Goal: Task Accomplishment & Management: Use online tool/utility

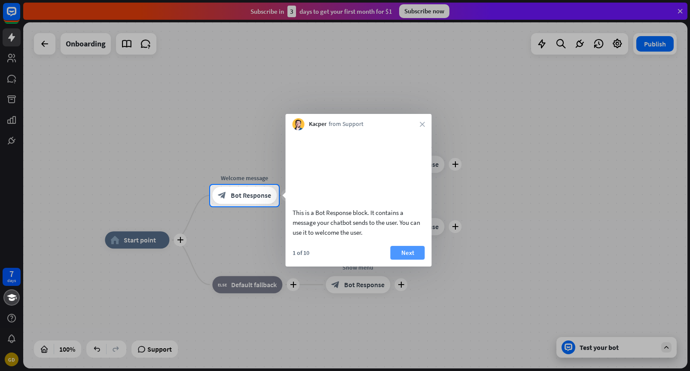
click at [413, 260] on button "Next" at bounding box center [408, 253] width 34 height 14
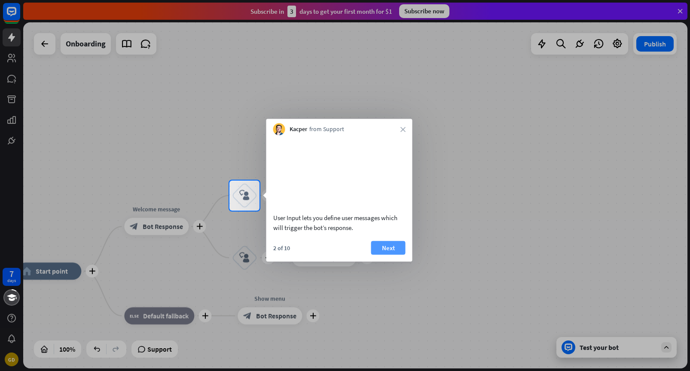
click at [393, 255] on button "Next" at bounding box center [388, 248] width 34 height 14
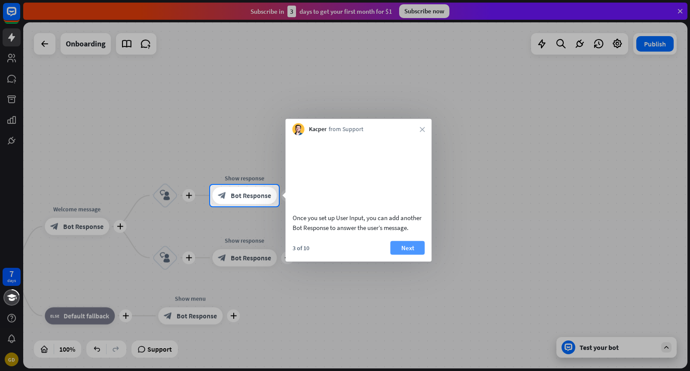
click at [404, 255] on button "Next" at bounding box center [408, 248] width 34 height 14
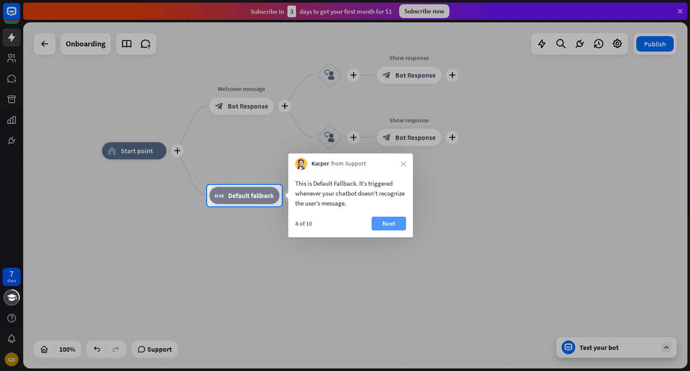
click at [391, 223] on button "Next" at bounding box center [389, 224] width 34 height 14
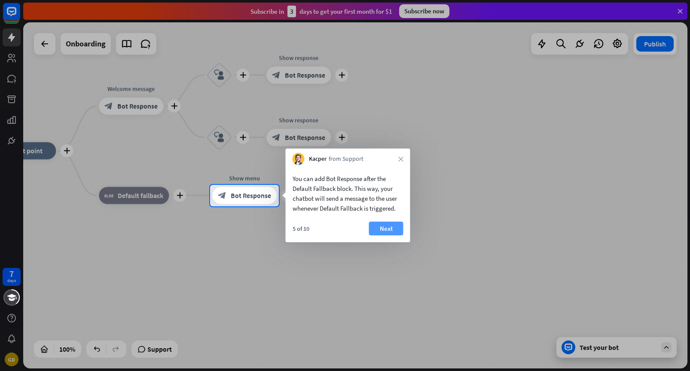
click at [388, 227] on button "Next" at bounding box center [386, 229] width 34 height 14
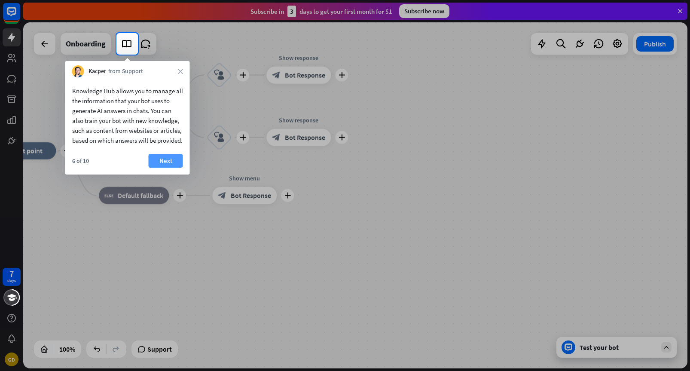
click at [168, 168] on button "Next" at bounding box center [166, 161] width 34 height 14
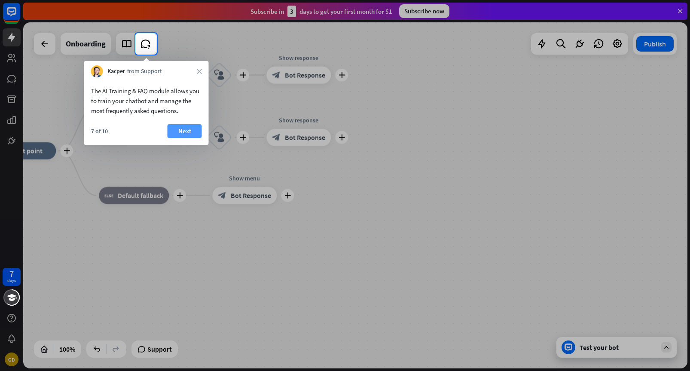
click at [184, 128] on button "Next" at bounding box center [185, 131] width 34 height 14
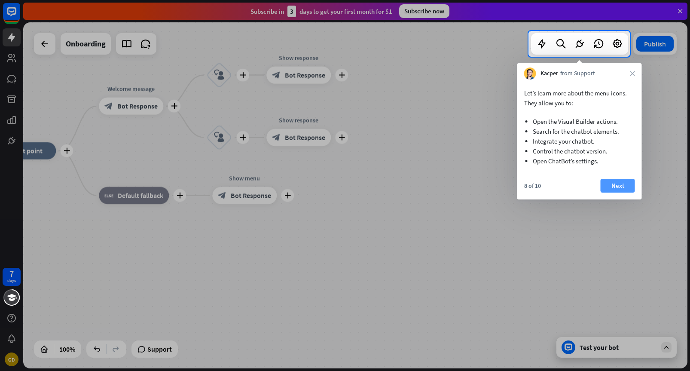
click at [624, 186] on button "Next" at bounding box center [618, 186] width 34 height 14
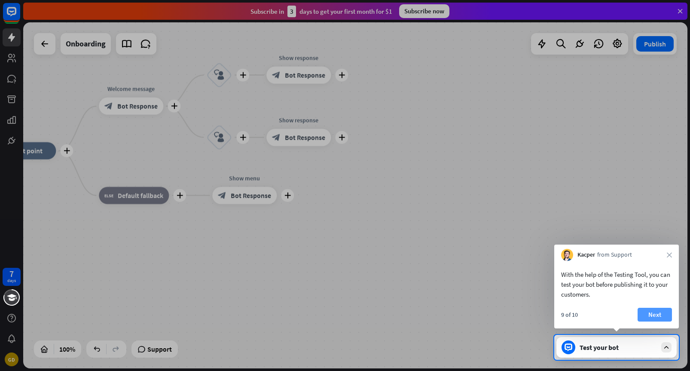
click at [655, 312] on button "Next" at bounding box center [655, 315] width 34 height 14
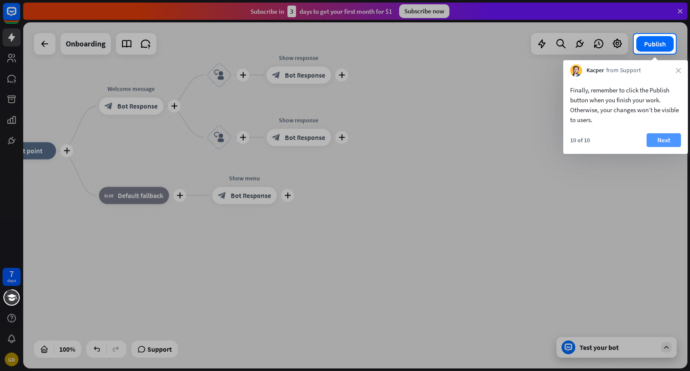
click at [662, 140] on button "Next" at bounding box center [664, 140] width 34 height 14
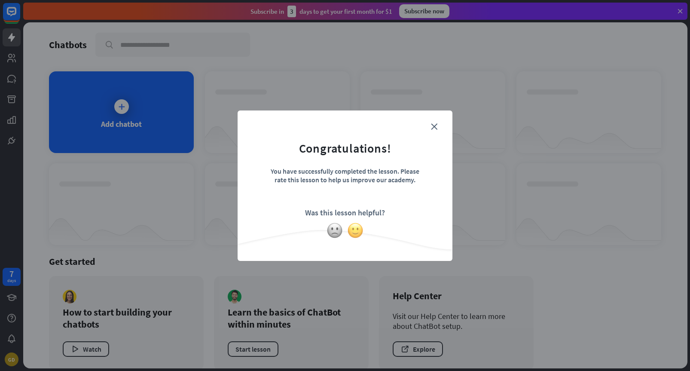
click at [356, 235] on img at bounding box center [355, 230] width 16 height 16
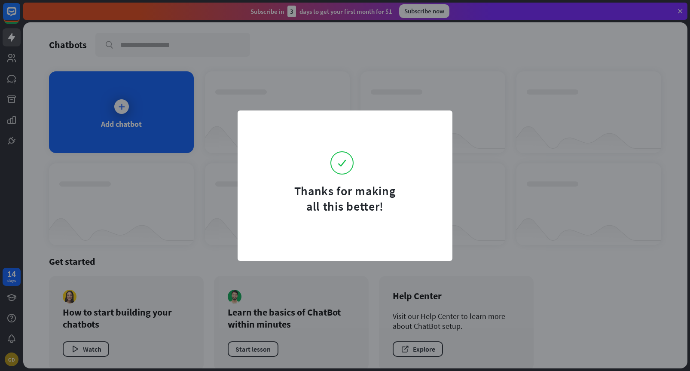
click at [433, 129] on form "Thanks for making all this better!" at bounding box center [344, 167] width 193 height 93
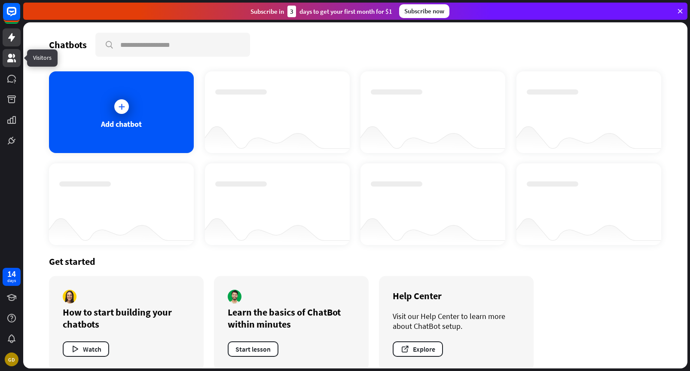
click at [13, 61] on icon at bounding box center [11, 58] width 10 height 10
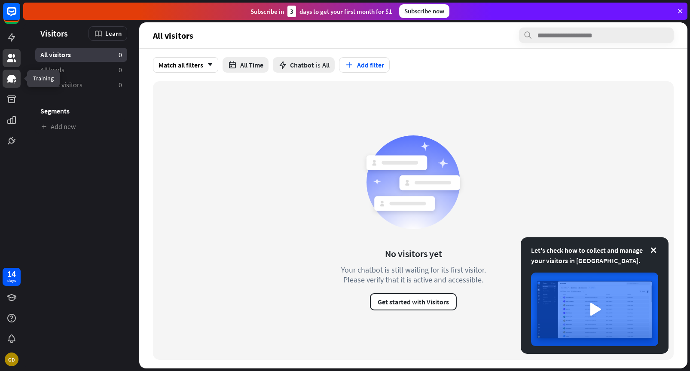
click at [14, 80] on icon at bounding box center [14, 81] width 2 height 3
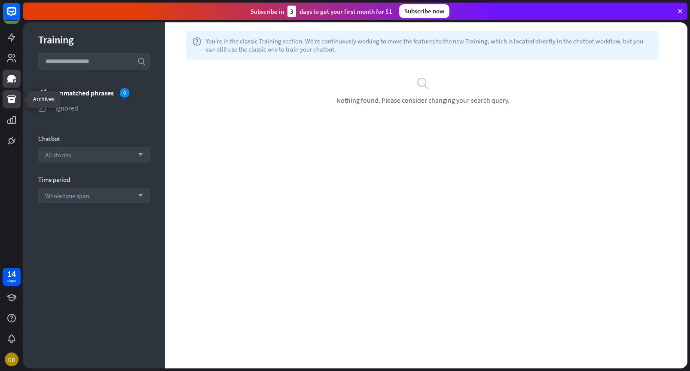
click at [14, 100] on icon at bounding box center [11, 99] width 9 height 8
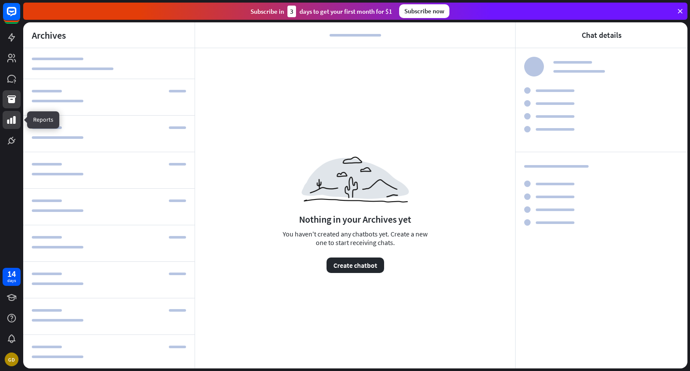
click at [16, 120] on icon at bounding box center [11, 120] width 10 height 10
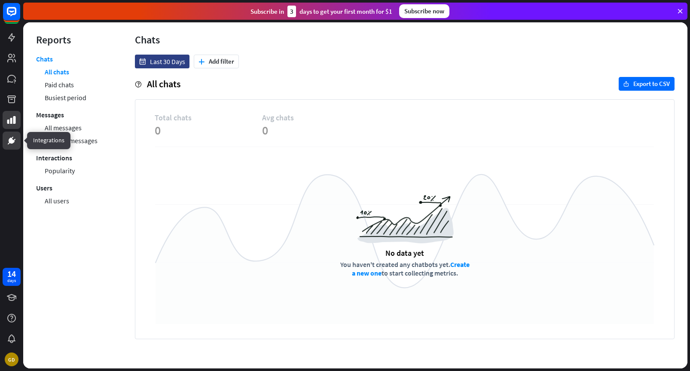
click at [15, 139] on icon at bounding box center [14, 140] width 2 height 2
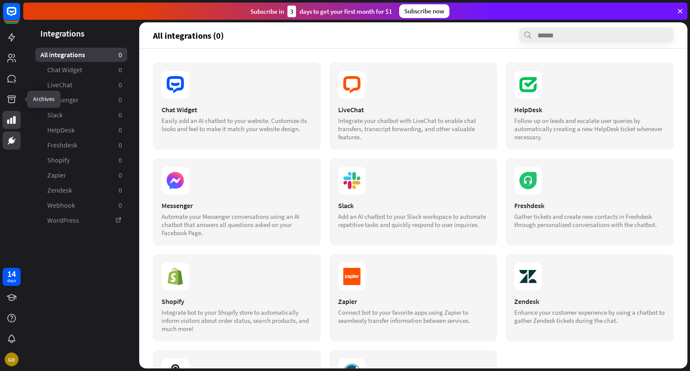
click at [12, 117] on icon at bounding box center [11, 120] width 10 height 10
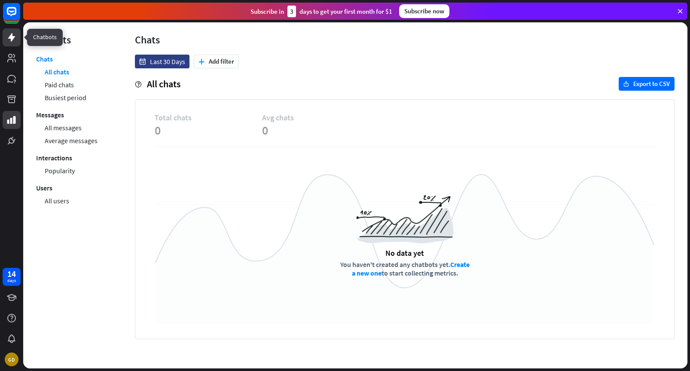
click at [13, 35] on icon at bounding box center [11, 37] width 10 height 10
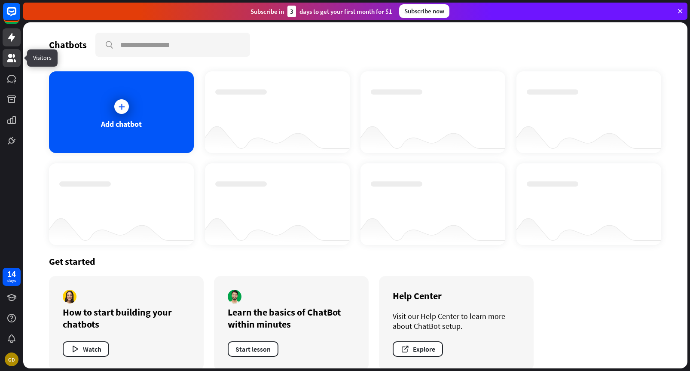
click at [12, 57] on icon at bounding box center [11, 58] width 10 height 10
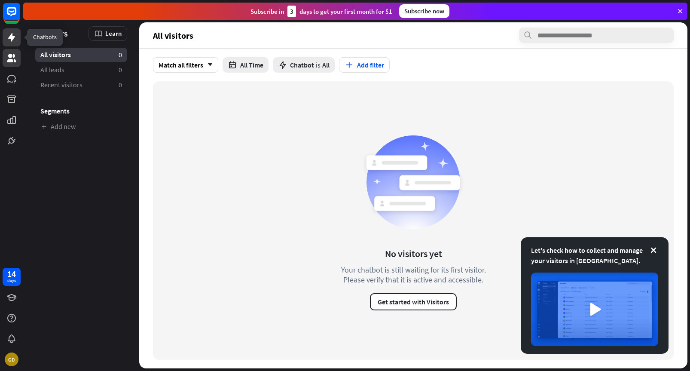
click at [9, 37] on icon at bounding box center [11, 37] width 7 height 9
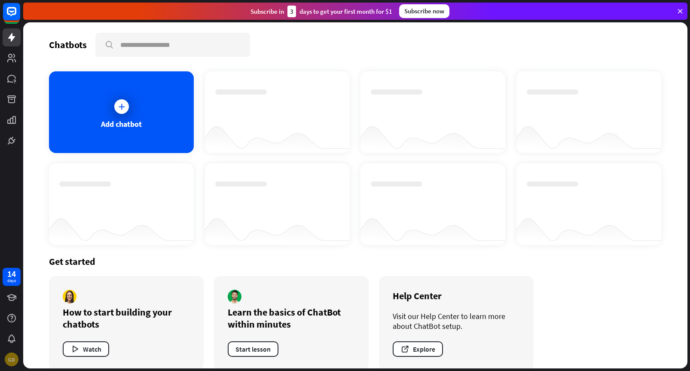
click at [15, 358] on div "GD" at bounding box center [12, 360] width 14 height 14
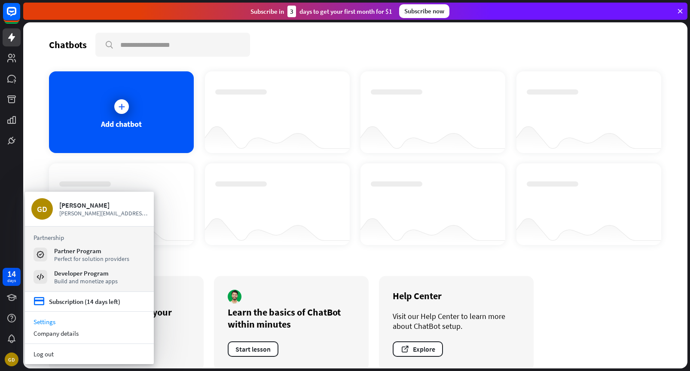
click at [55, 322] on link "Settings" at bounding box center [89, 322] width 129 height 12
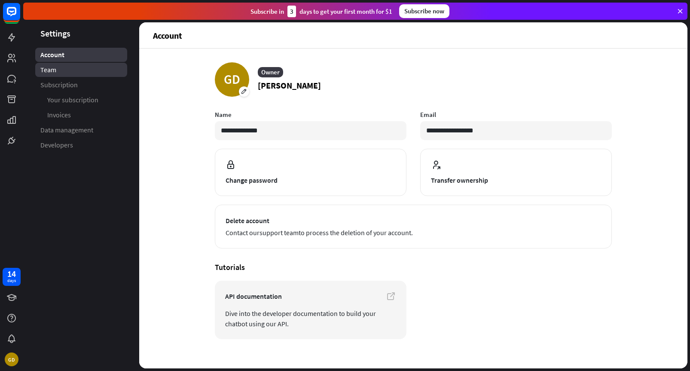
click at [77, 72] on link "Team" at bounding box center [81, 70] width 92 height 14
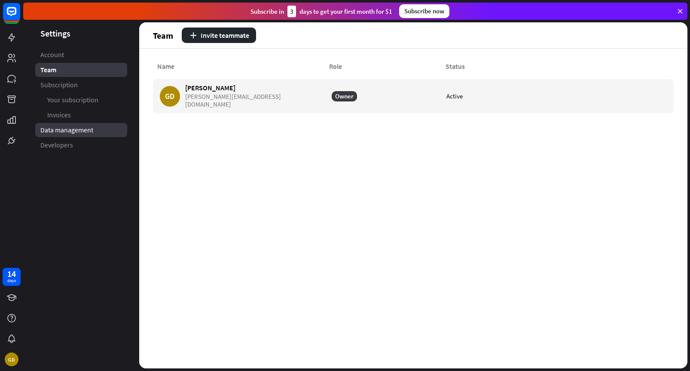
click at [81, 125] on link "Data management" at bounding box center [81, 130] width 92 height 14
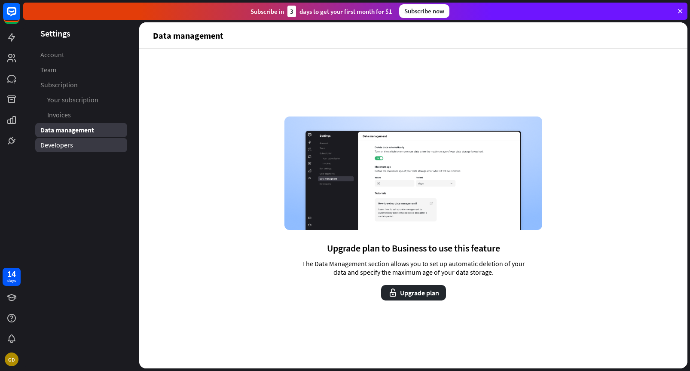
click at [80, 144] on link "Developers" at bounding box center [81, 145] width 92 height 14
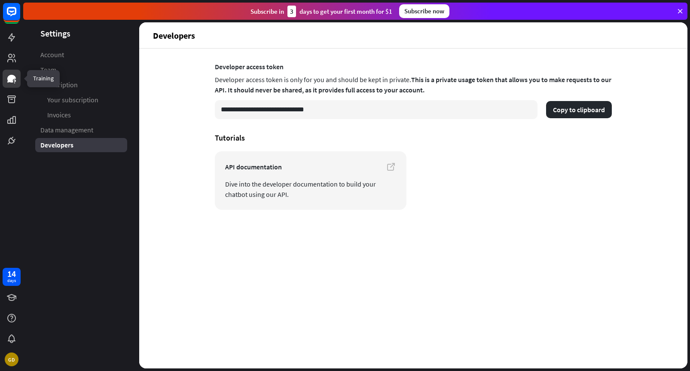
click at [12, 78] on icon at bounding box center [11, 79] width 9 height 8
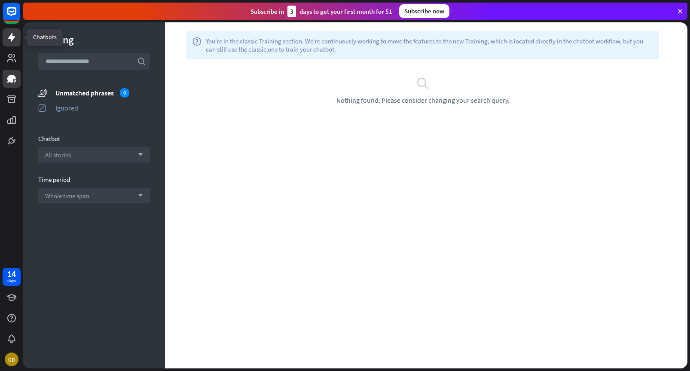
click at [14, 37] on icon at bounding box center [11, 37] width 7 height 9
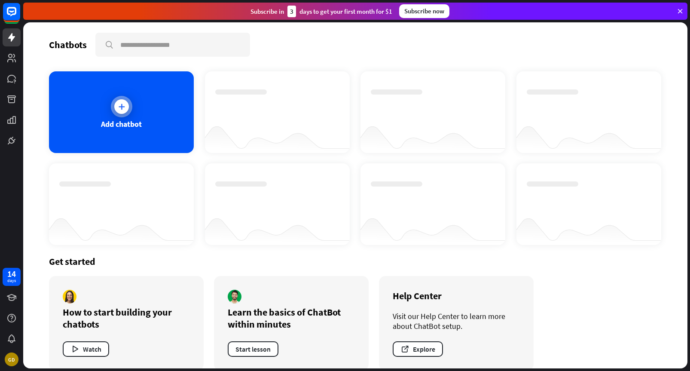
click at [122, 104] on icon at bounding box center [121, 106] width 9 height 9
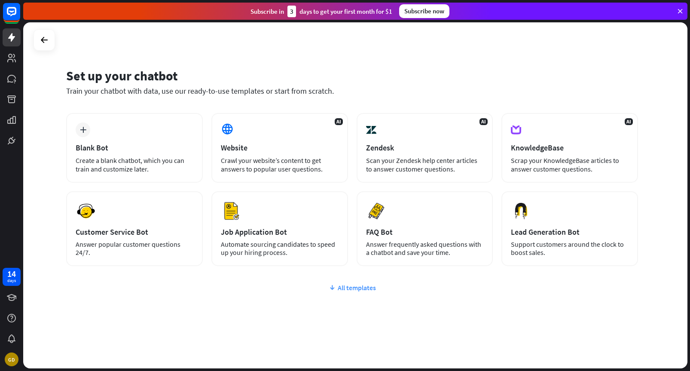
click at [371, 285] on div "All templates" at bounding box center [352, 287] width 572 height 9
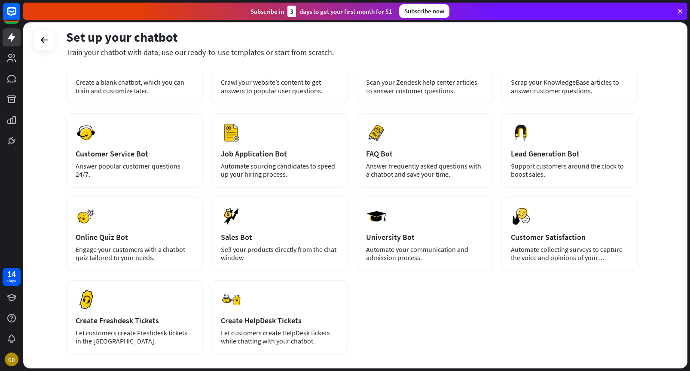
scroll to position [45, 0]
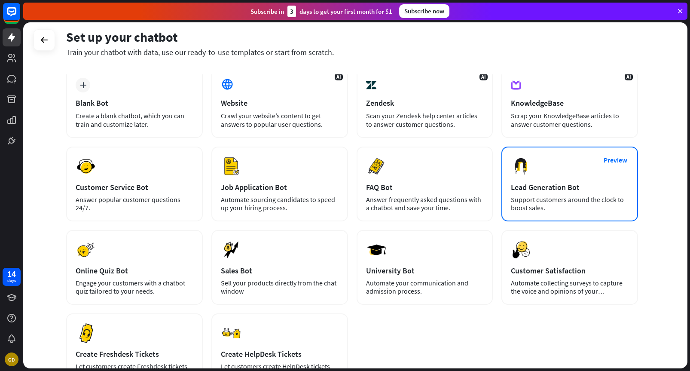
click at [576, 193] on div "Preview Lead Generation Bot Support customers around the clock to boost sales." at bounding box center [570, 184] width 137 height 75
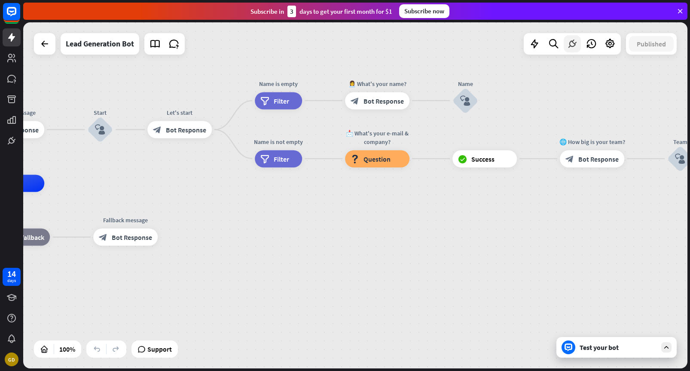
click at [575, 47] on icon at bounding box center [572, 43] width 11 height 11
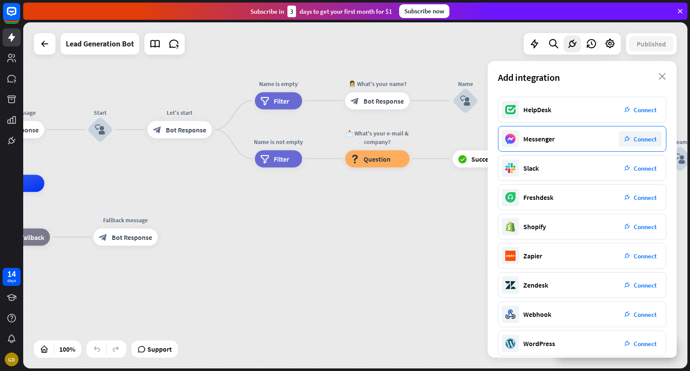
scroll to position [64, 0]
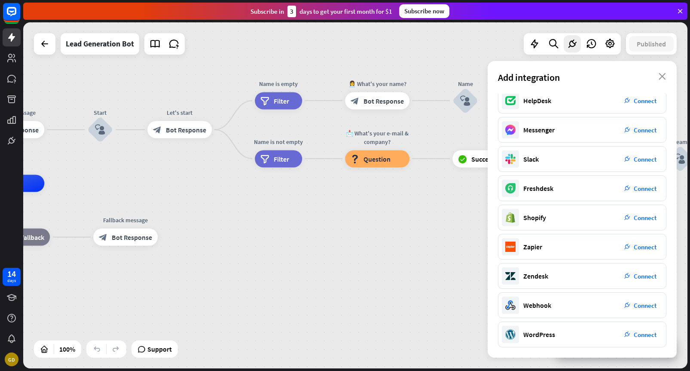
click at [446, 251] on div "home_2 Start point Welcome message block_bot_response Bot Response Start block_…" at bounding box center [204, 357] width 665 height 346
click at [671, 74] on div "Add integration close" at bounding box center [582, 77] width 189 height 33
click at [659, 73] on div "Add integration close" at bounding box center [582, 77] width 189 height 33
click at [664, 76] on icon "close" at bounding box center [662, 76] width 7 height 7
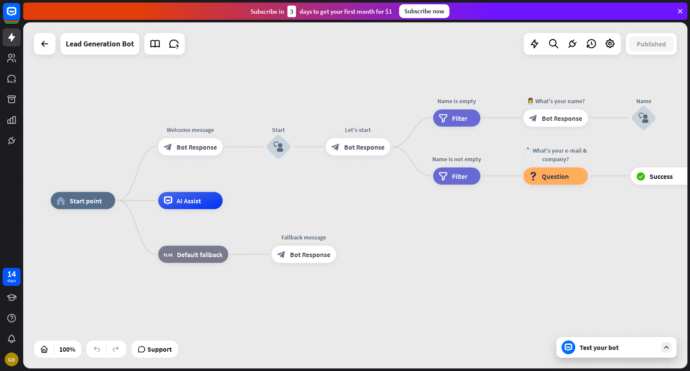
click at [594, 343] on div "Test your bot" at bounding box center [618, 347] width 77 height 9
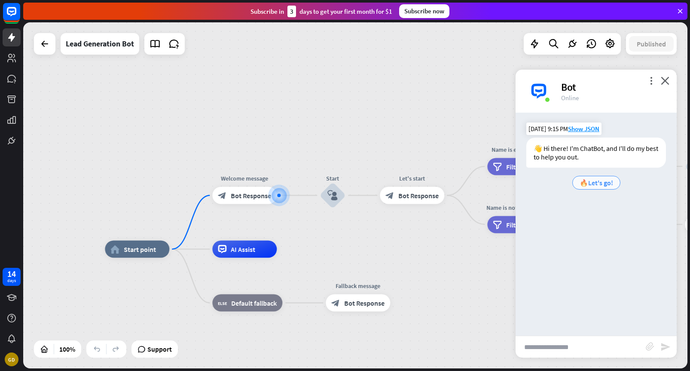
click at [597, 187] on div "🔥Let's go!" at bounding box center [597, 183] width 48 height 14
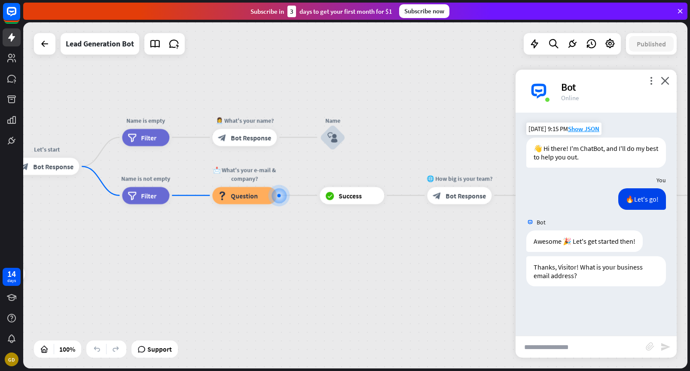
click at [650, 85] on div "Bot" at bounding box center [613, 86] width 105 height 13
click at [650, 81] on icon "more_vert" at bounding box center [651, 81] width 8 height 8
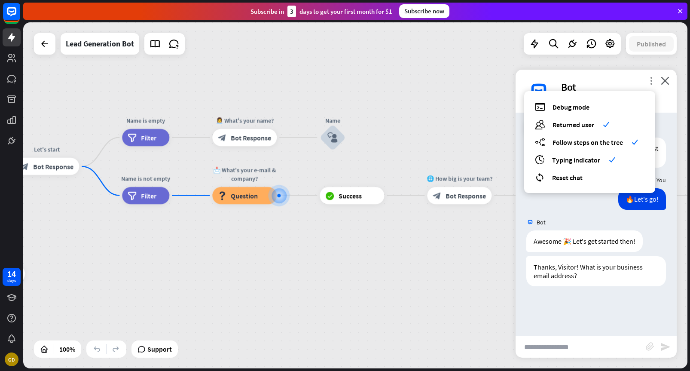
click at [650, 81] on icon "more_vert" at bounding box center [651, 81] width 8 height 8
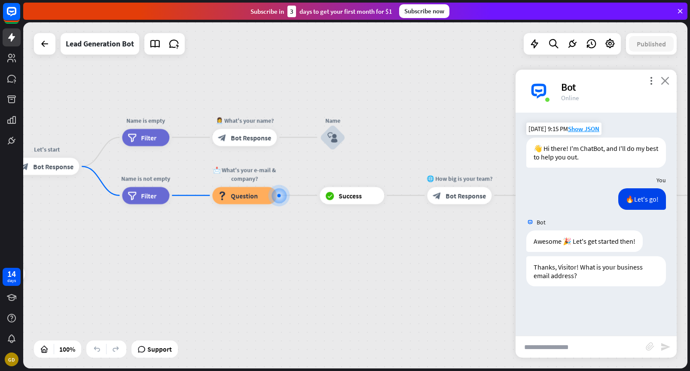
click at [667, 82] on icon "close" at bounding box center [665, 81] width 9 height 8
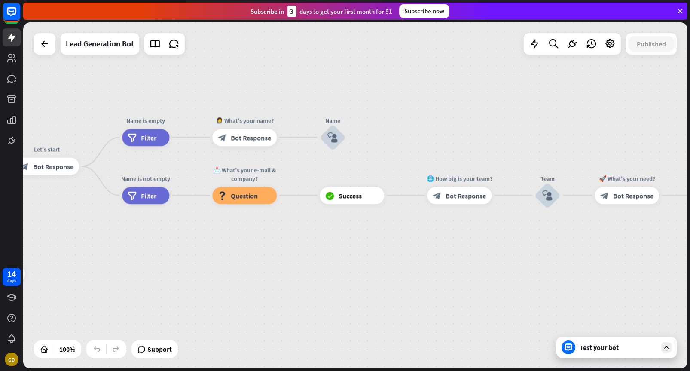
click at [607, 349] on div "Test your bot" at bounding box center [618, 347] width 77 height 9
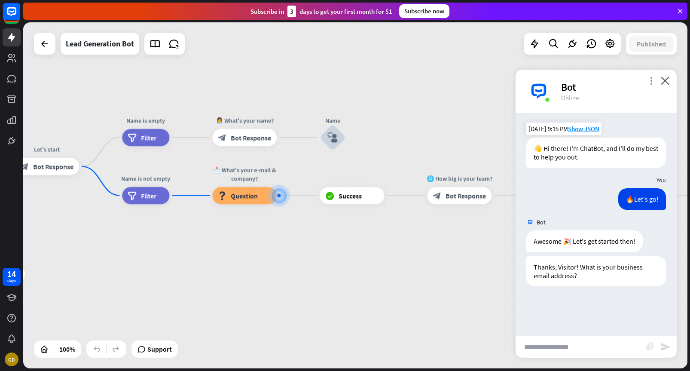
click at [653, 81] on icon "more_vert" at bounding box center [651, 81] width 8 height 8
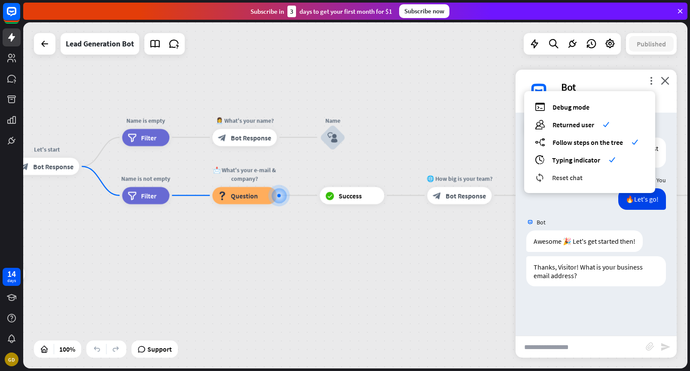
click at [595, 178] on div "reset_chat Reset chat" at bounding box center [590, 177] width 110 height 10
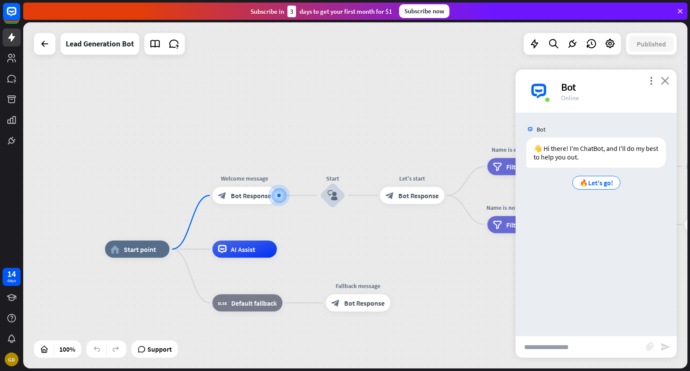
click at [667, 83] on icon "close" at bounding box center [665, 81] width 9 height 8
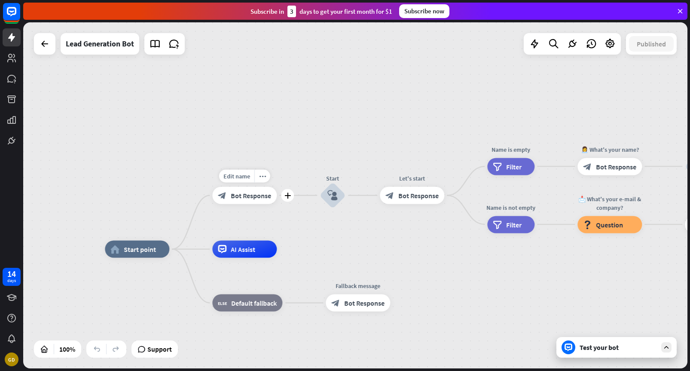
click at [246, 200] on div "block_bot_response Bot Response" at bounding box center [244, 195] width 64 height 17
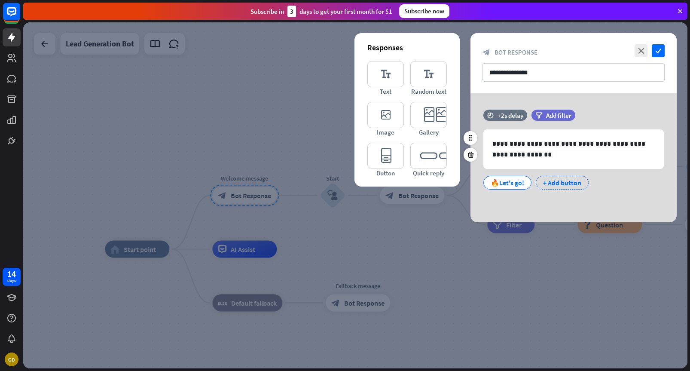
click at [560, 181] on div "+ Add button" at bounding box center [562, 183] width 53 height 14
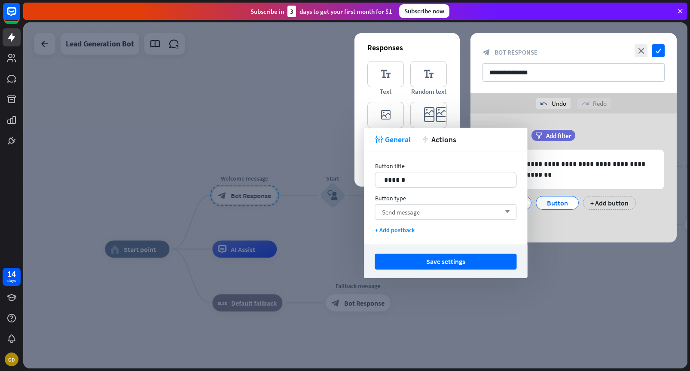
click at [445, 209] on div "Send message arrow_down" at bounding box center [446, 211] width 142 height 15
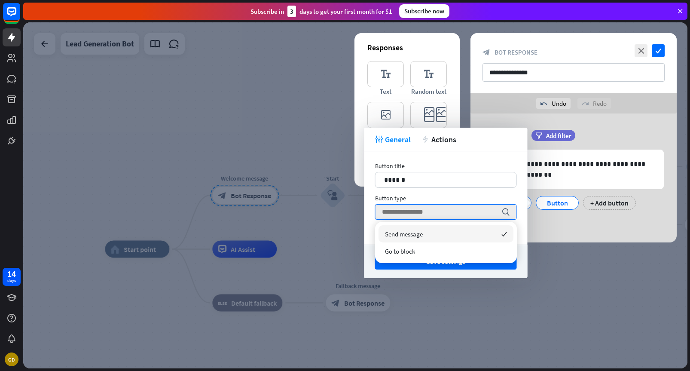
click at [445, 197] on div "Button type" at bounding box center [446, 198] width 142 height 8
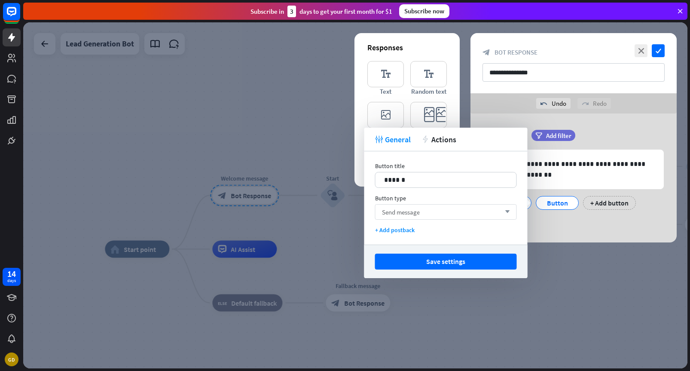
click at [440, 207] on div "Send message arrow_down" at bounding box center [446, 211] width 142 height 15
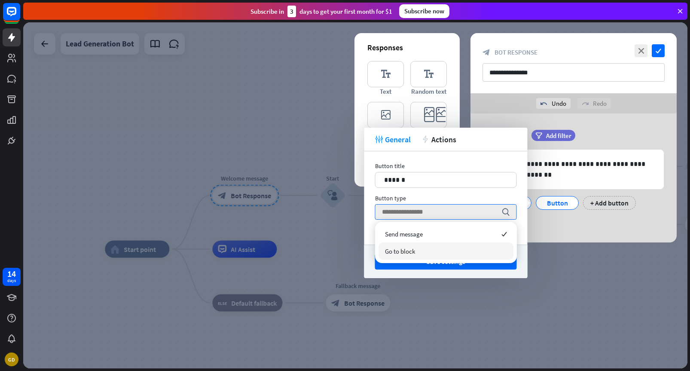
click at [435, 246] on div "Go to block" at bounding box center [446, 250] width 135 height 17
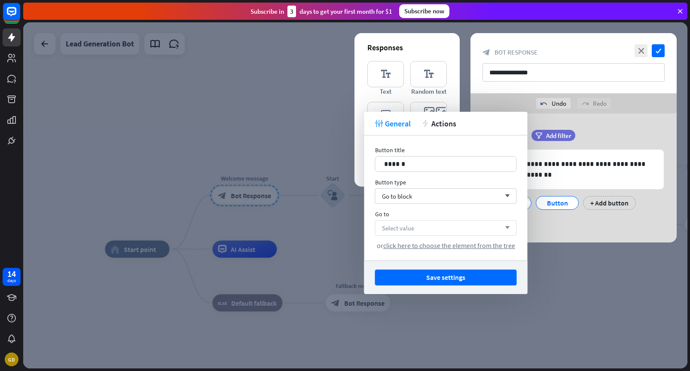
click at [442, 231] on div "Select value arrow_down" at bounding box center [446, 227] width 142 height 15
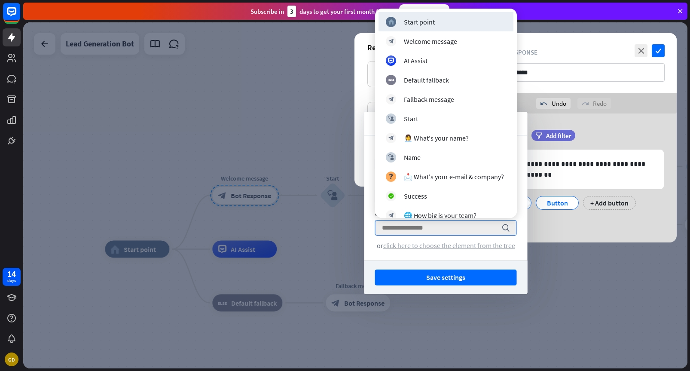
click at [448, 248] on span "click here to choose the element from the tree" at bounding box center [449, 245] width 132 height 9
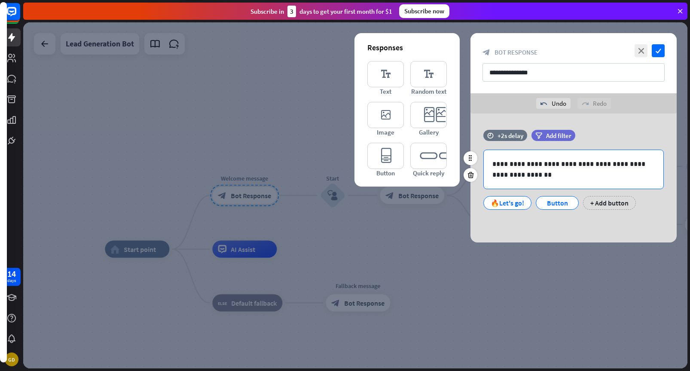
click at [509, 167] on p "**********" at bounding box center [574, 169] width 163 height 21
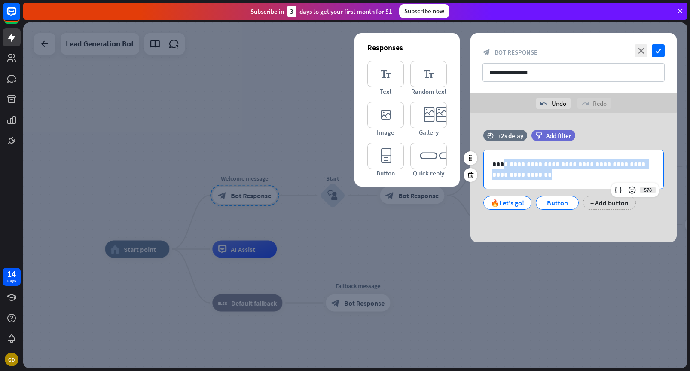
drag, startPoint x: 501, startPoint y: 167, endPoint x: 518, endPoint y: 179, distance: 20.6
click at [518, 179] on p "**********" at bounding box center [574, 169] width 163 height 21
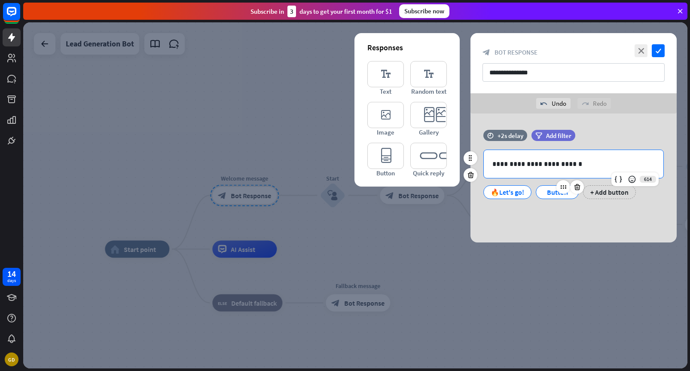
click at [550, 193] on div "Button" at bounding box center [557, 192] width 28 height 13
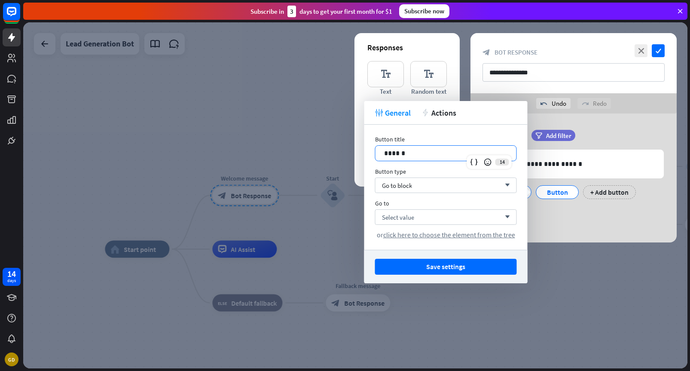
drag, startPoint x: 443, startPoint y: 158, endPoint x: 362, endPoint y: 147, distance: 81.1
click at [362, 147] on body "14 days GD close Product Help First steps Get started with ChatBot Help Center …" at bounding box center [345, 185] width 690 height 371
drag, startPoint x: 414, startPoint y: 149, endPoint x: 372, endPoint y: 148, distance: 42.1
click at [372, 148] on div "Button title 14 ****** Button type Go to block arrow_down Go to Select value ar…" at bounding box center [446, 187] width 163 height 125
click at [463, 267] on button "Save settings" at bounding box center [446, 267] width 142 height 16
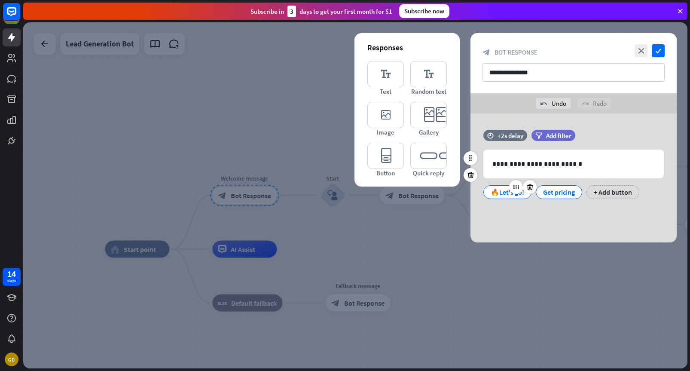
click at [506, 190] on div "🔥Let's go!" at bounding box center [508, 192] width 34 height 13
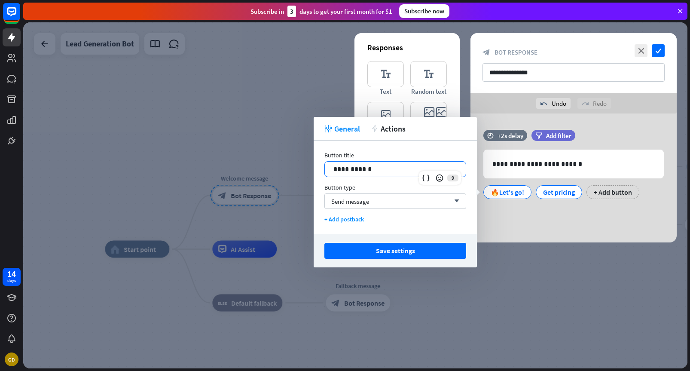
drag, startPoint x: 370, startPoint y: 165, endPoint x: 306, endPoint y: 164, distance: 64.1
click at [306, 165] on body "14 days GD close Product Help First steps Get started with ChatBot Help Center …" at bounding box center [345, 185] width 690 height 371
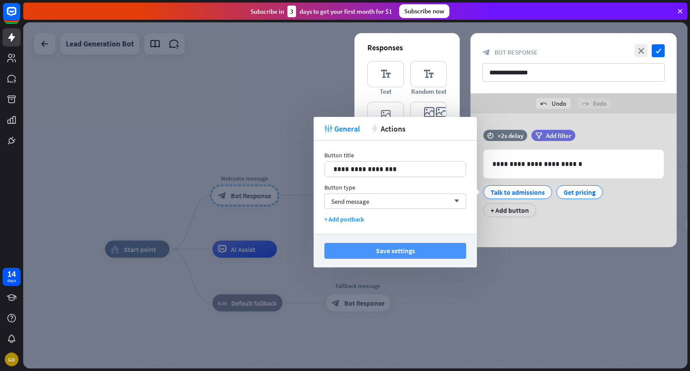
click at [381, 248] on button "Save settings" at bounding box center [396, 251] width 142 height 16
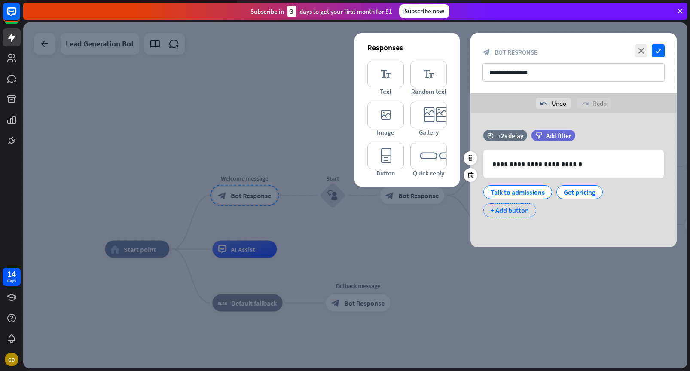
click at [516, 212] on div "+ Add button" at bounding box center [510, 210] width 53 height 14
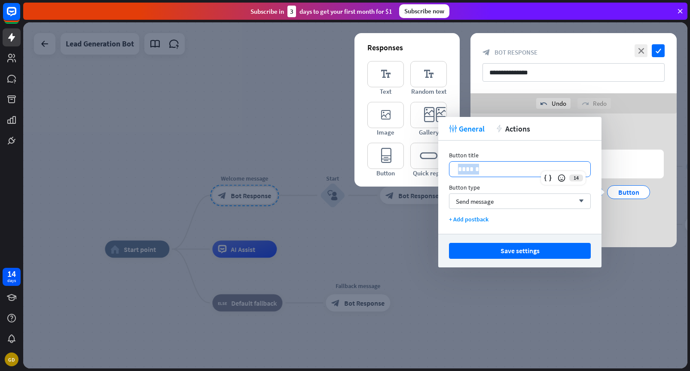
drag, startPoint x: 489, startPoint y: 168, endPoint x: 443, endPoint y: 168, distance: 46.4
click at [443, 168] on div "Button title 14 ****** Button type Send message arrow_down + Add postback" at bounding box center [520, 187] width 163 height 93
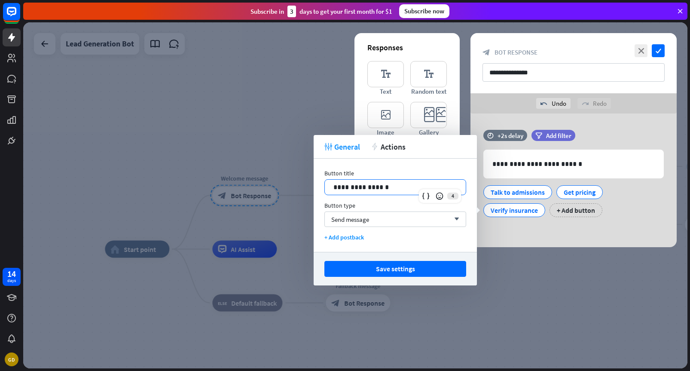
click at [503, 226] on div "**********" at bounding box center [574, 180] width 206 height 134
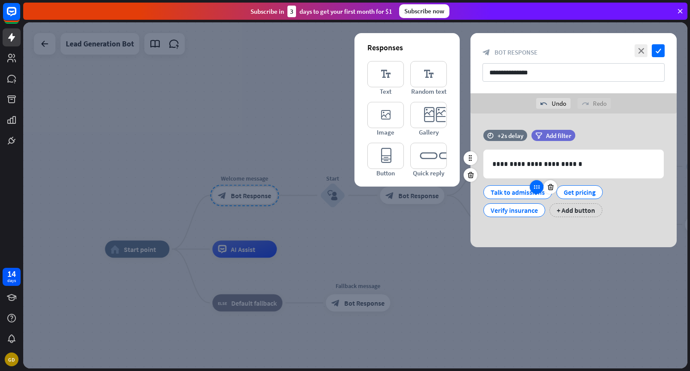
click at [536, 190] on icon at bounding box center [537, 187] width 8 height 8
click at [535, 190] on icon at bounding box center [537, 187] width 8 height 8
click at [509, 194] on div "Talk to admissions" at bounding box center [518, 192] width 54 height 13
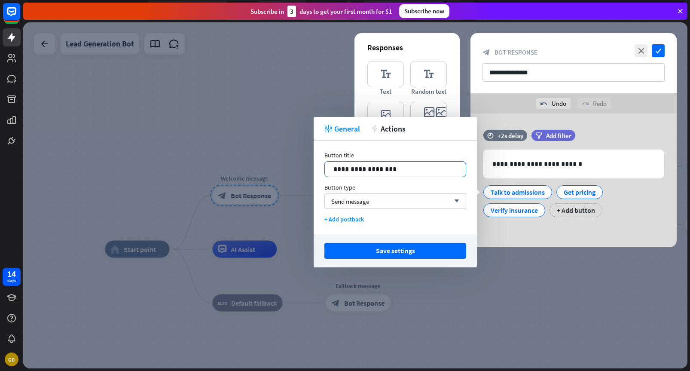
click at [343, 173] on p "**********" at bounding box center [396, 169] width 124 height 11
click at [340, 172] on p "**********" at bounding box center [396, 169] width 124 height 11
click at [349, 171] on p "**********" at bounding box center [396, 169] width 124 height 11
click at [362, 172] on p "**********" at bounding box center [396, 169] width 124 height 11
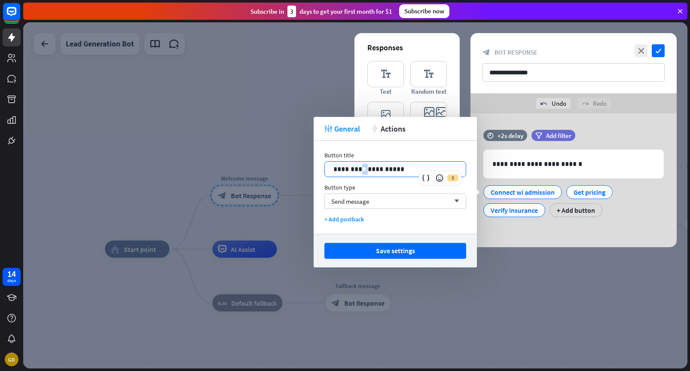
click at [362, 172] on p "**********" at bounding box center [396, 169] width 124 height 11
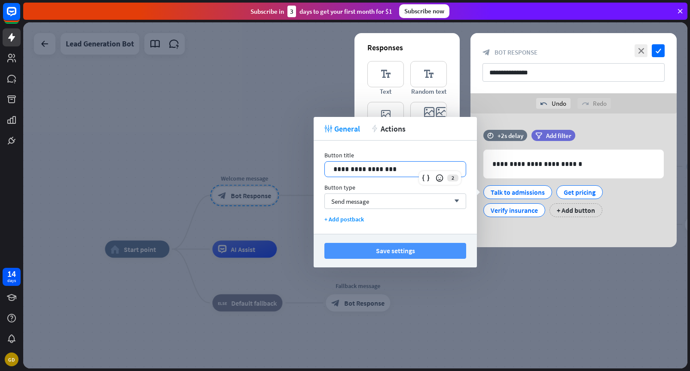
click at [405, 252] on button "Save settings" at bounding box center [396, 251] width 142 height 16
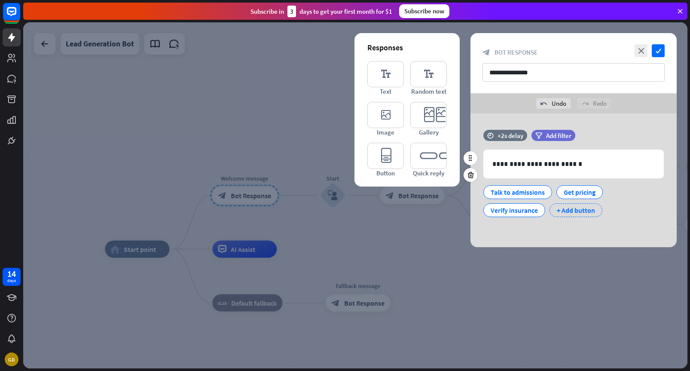
click at [580, 211] on div "+ Add button" at bounding box center [576, 210] width 53 height 14
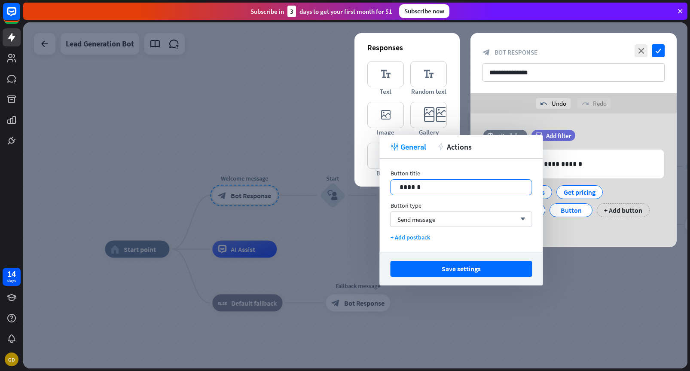
click at [447, 194] on div "******" at bounding box center [461, 187] width 141 height 15
click at [408, 190] on p "******" at bounding box center [462, 187] width 124 height 11
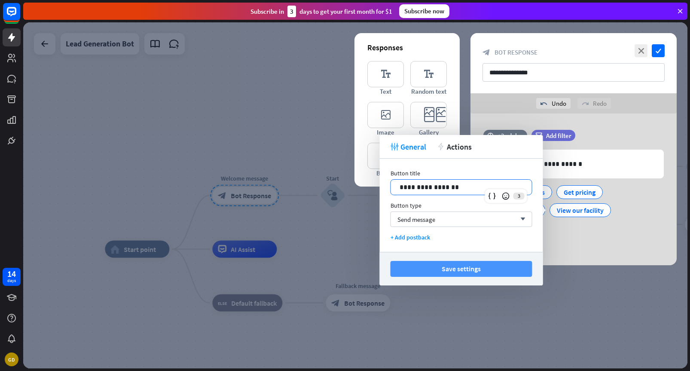
click at [456, 264] on button "Save settings" at bounding box center [462, 269] width 142 height 16
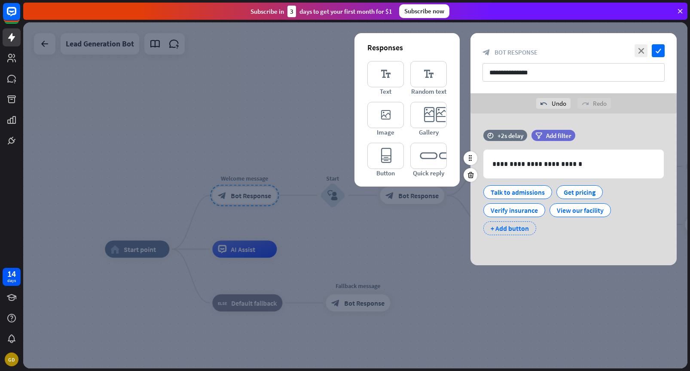
click at [520, 227] on div "+ Add button" at bounding box center [510, 228] width 53 height 14
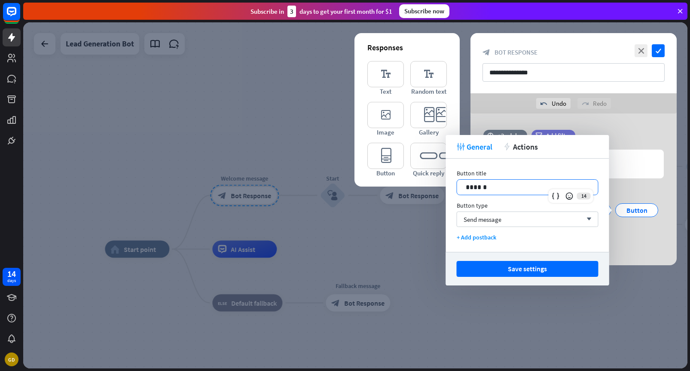
click at [495, 181] on div "******" at bounding box center [527, 187] width 141 height 15
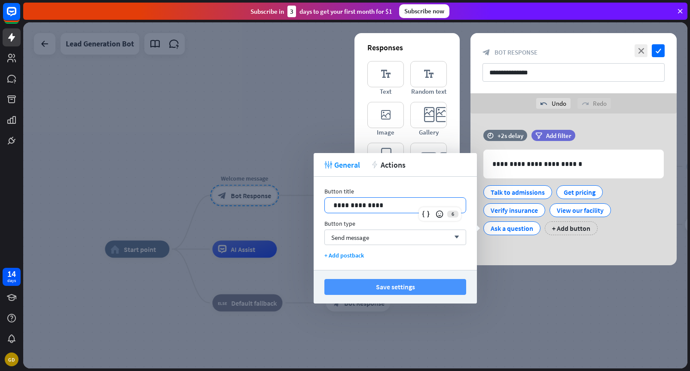
click at [391, 288] on button "Save settings" at bounding box center [396, 287] width 142 height 16
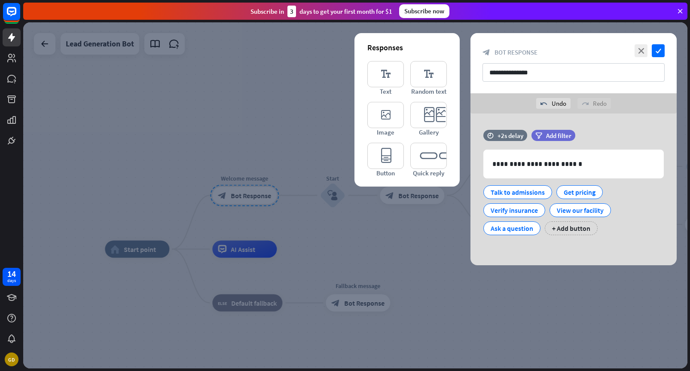
click at [433, 238] on div at bounding box center [355, 195] width 665 height 346
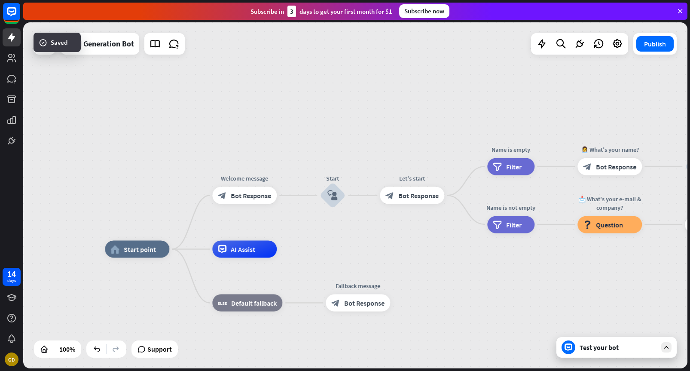
click at [586, 347] on div "Test your bot" at bounding box center [618, 347] width 77 height 9
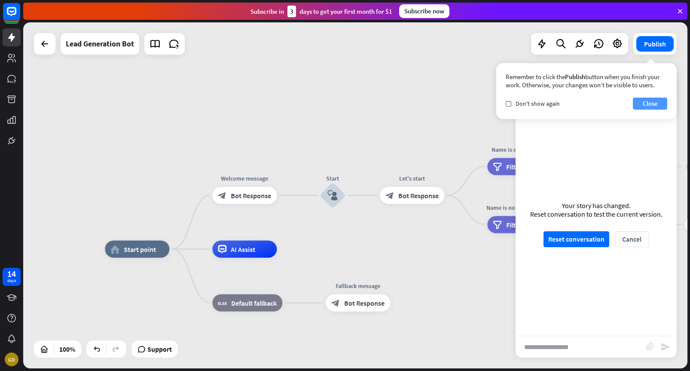
click at [646, 104] on button "Close" at bounding box center [650, 104] width 34 height 12
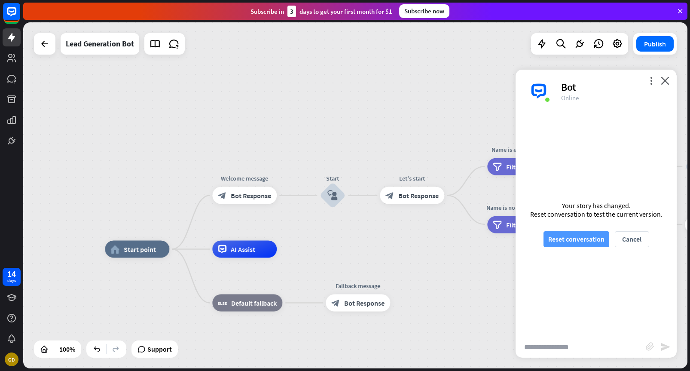
click at [574, 239] on button "Reset conversation" at bounding box center [577, 239] width 66 height 16
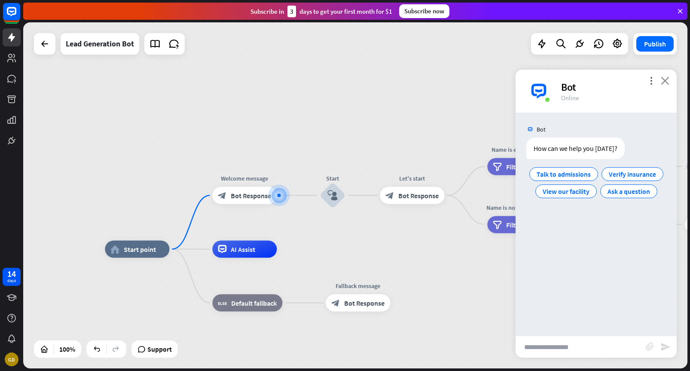
click at [667, 83] on icon "close" at bounding box center [665, 81] width 9 height 8
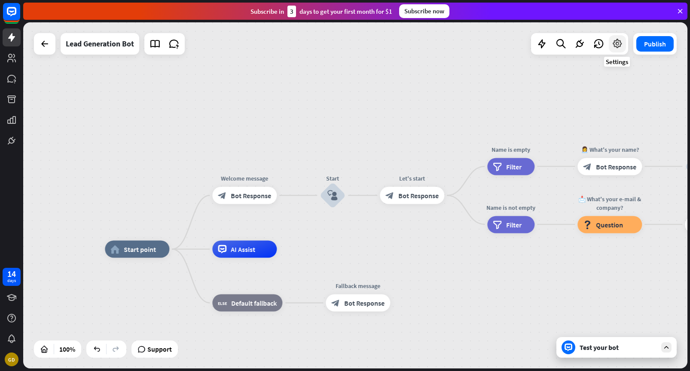
click at [614, 51] on div at bounding box center [617, 43] width 17 height 17
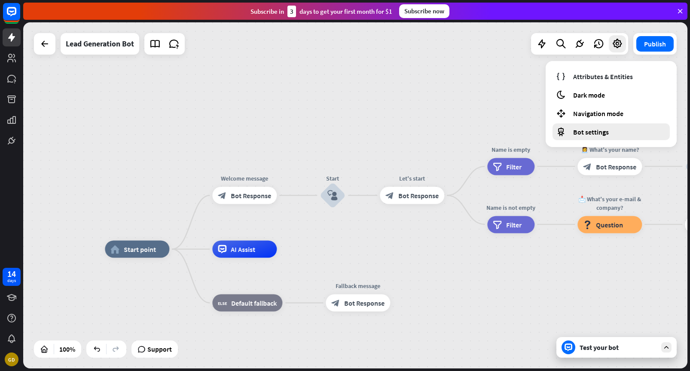
click at [591, 132] on span "Bot settings" at bounding box center [591, 132] width 36 height 9
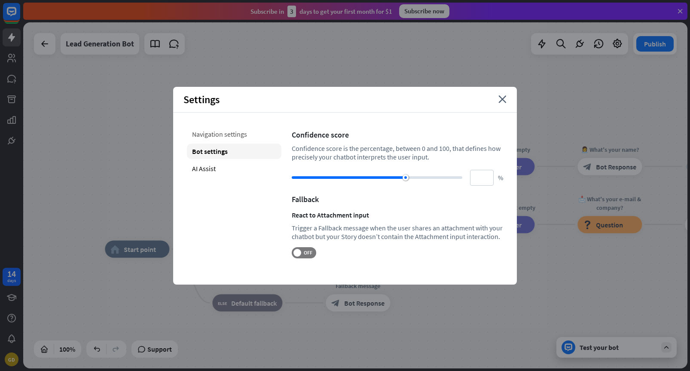
click at [242, 140] on div "Navigation settings" at bounding box center [234, 133] width 95 height 15
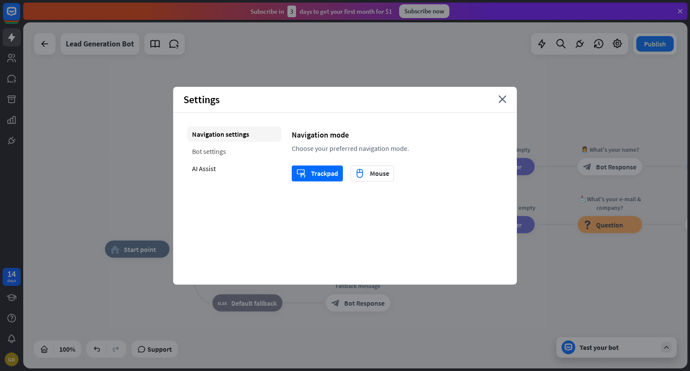
click at [237, 150] on div "Bot settings" at bounding box center [234, 151] width 95 height 15
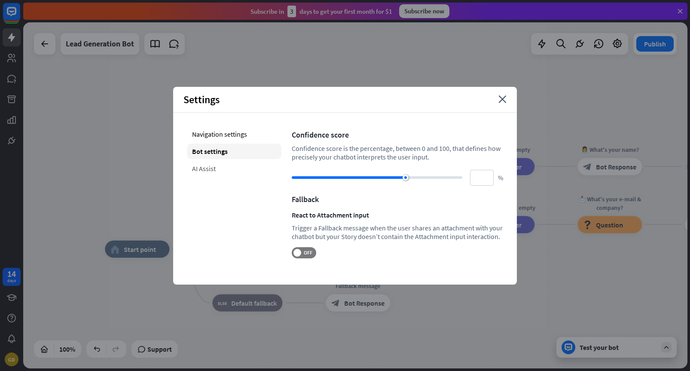
click at [232, 166] on div "AI Assist" at bounding box center [234, 168] width 95 height 15
type input "**"
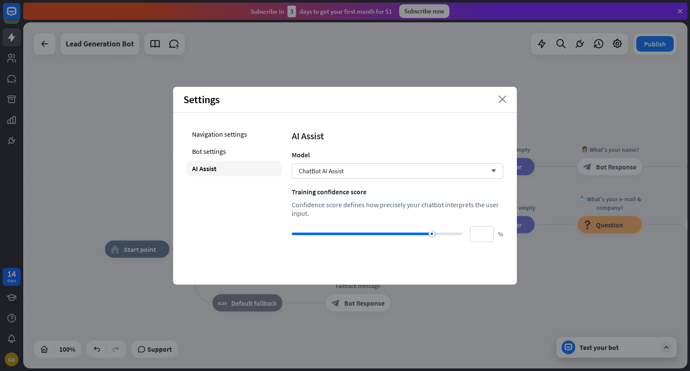
click at [500, 102] on icon "close" at bounding box center [503, 99] width 8 height 8
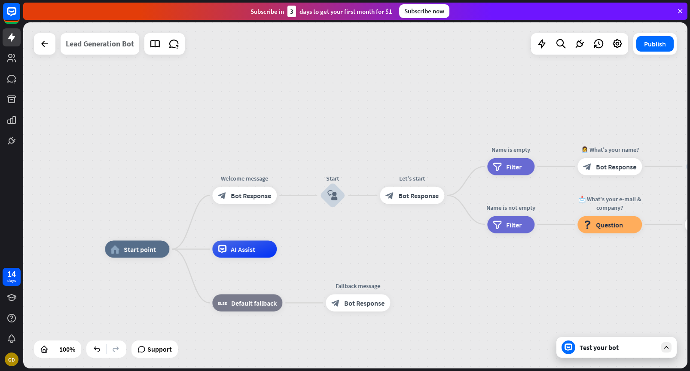
click at [106, 46] on div "Lead Generation Bot" at bounding box center [100, 43] width 68 height 21
click at [209, 69] on div "**********" at bounding box center [345, 185] width 690 height 371
click at [619, 46] on icon at bounding box center [617, 43] width 11 height 11
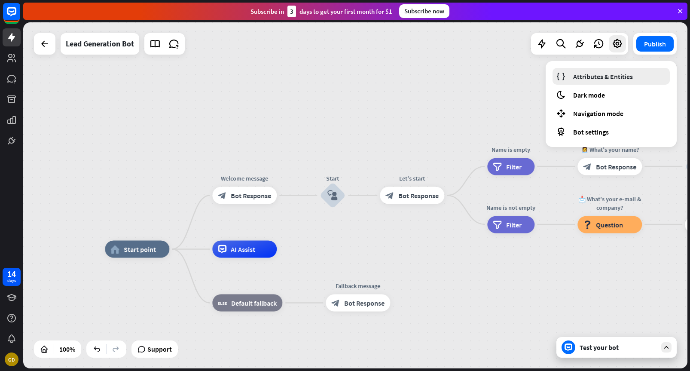
click at [611, 77] on span "Attributes & Entities" at bounding box center [603, 76] width 60 height 9
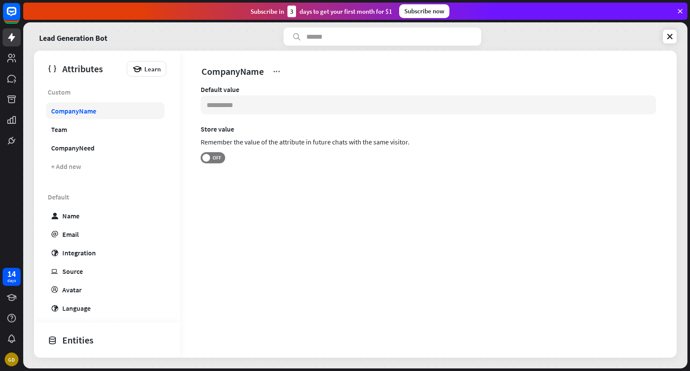
click at [123, 114] on link "CompanyName" at bounding box center [105, 110] width 119 height 17
click at [119, 127] on link "Team" at bounding box center [105, 129] width 119 height 17
click at [119, 149] on link "CompanyNeed" at bounding box center [105, 147] width 119 height 17
click at [118, 163] on div "+ Add new" at bounding box center [105, 166] width 119 height 17
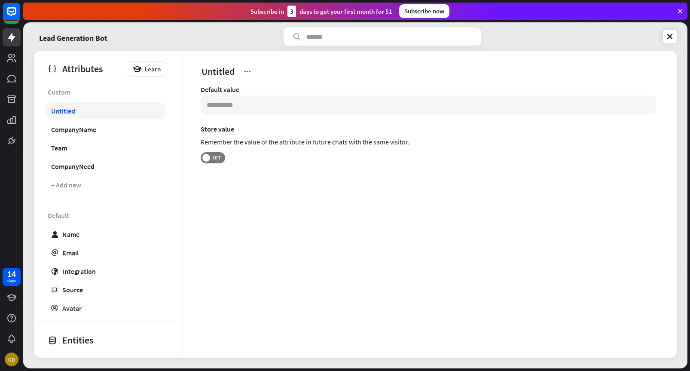
click at [104, 113] on link "Untitled" at bounding box center [105, 110] width 119 height 17
click at [12, 38] on icon at bounding box center [11, 37] width 7 height 9
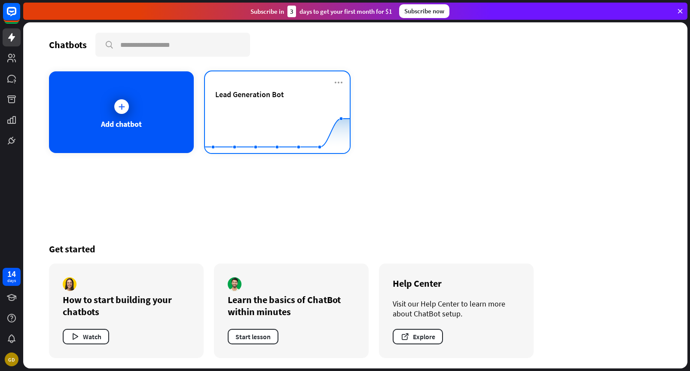
click at [234, 106] on rect at bounding box center [277, 132] width 145 height 54
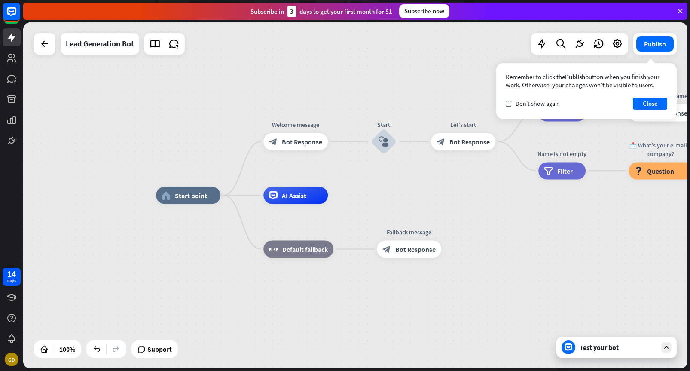
click at [417, 88] on div "home_2 Start point Welcome message block_bot_response Bot Response Start block_…" at bounding box center [355, 195] width 665 height 346
click at [647, 98] on button "Close" at bounding box center [650, 104] width 34 height 12
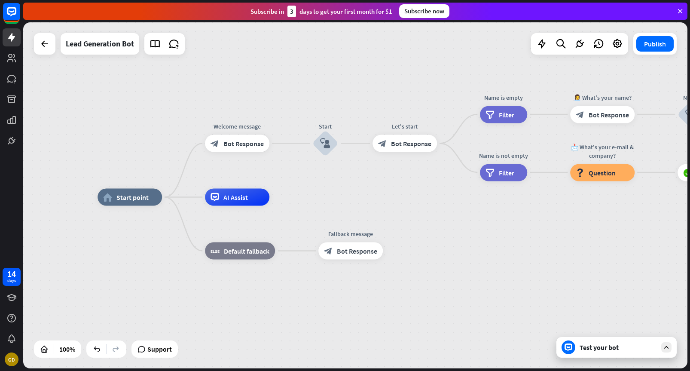
click at [595, 343] on div "Test your bot" at bounding box center [618, 347] width 77 height 9
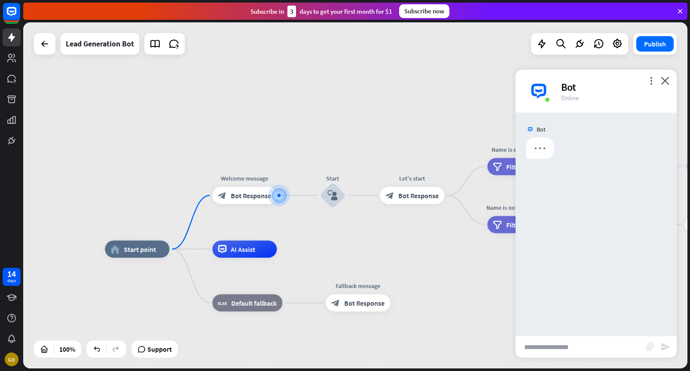
click at [568, 86] on div "Bot" at bounding box center [613, 86] width 105 height 13
drag, startPoint x: 566, startPoint y: 86, endPoint x: 584, endPoint y: 86, distance: 18.1
click at [584, 86] on div "Bot" at bounding box center [613, 86] width 105 height 13
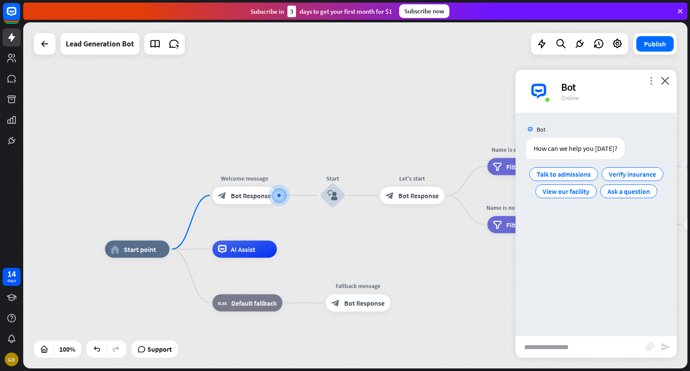
click at [649, 80] on icon "more_vert" at bounding box center [651, 81] width 8 height 8
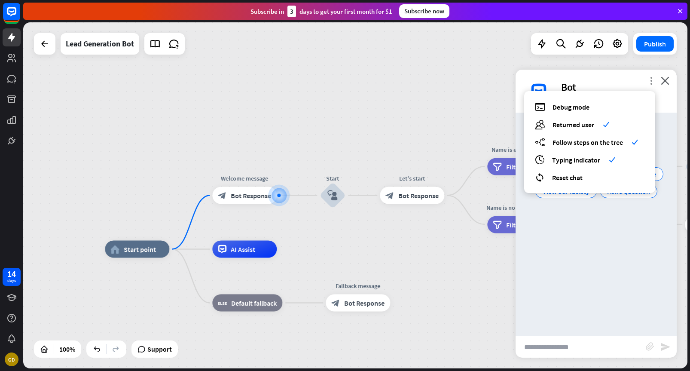
click at [649, 80] on icon "more_vert" at bounding box center [651, 81] width 8 height 8
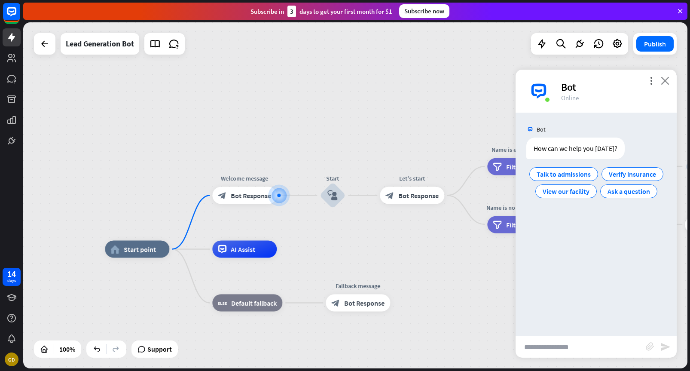
click at [669, 83] on icon "close" at bounding box center [665, 81] width 9 height 8
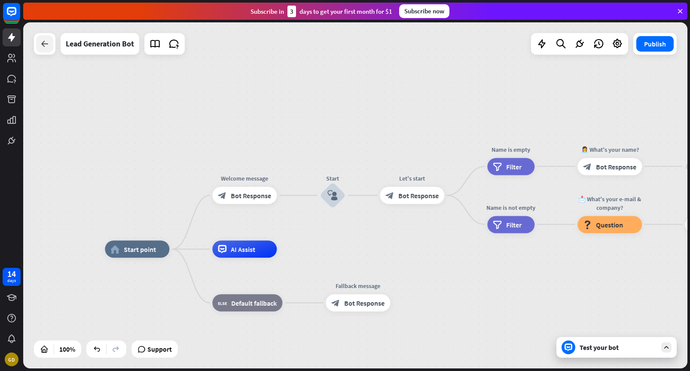
click at [50, 42] on div at bounding box center [44, 43] width 17 height 17
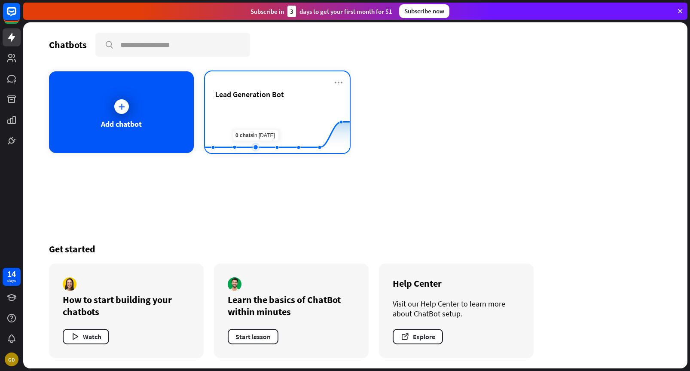
click at [256, 113] on rect at bounding box center [277, 132] width 145 height 54
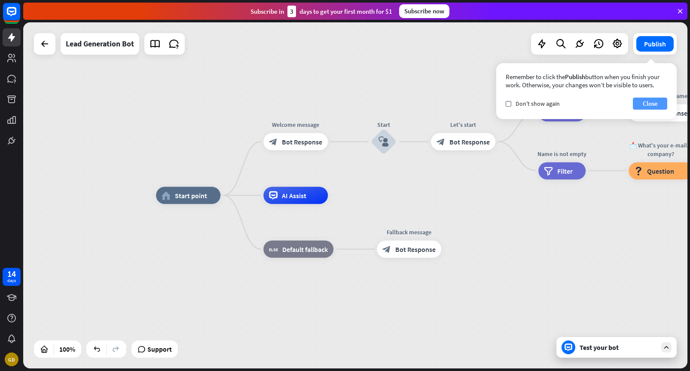
click at [652, 98] on button "Close" at bounding box center [650, 104] width 34 height 12
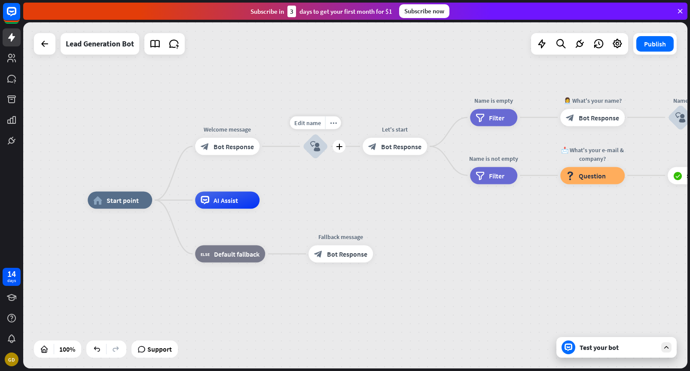
click at [315, 151] on icon "block_user_input" at bounding box center [315, 146] width 10 height 10
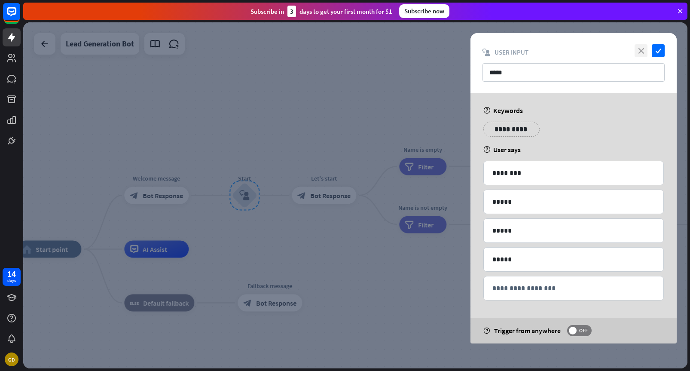
click at [644, 53] on icon "close" at bounding box center [641, 50] width 13 height 13
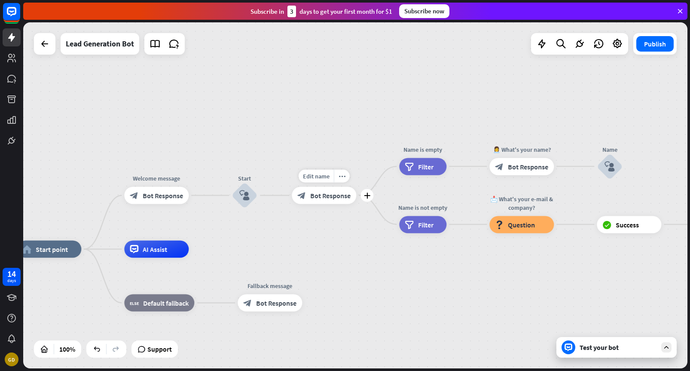
click at [333, 199] on div "block_bot_response Bot Response" at bounding box center [324, 195] width 64 height 17
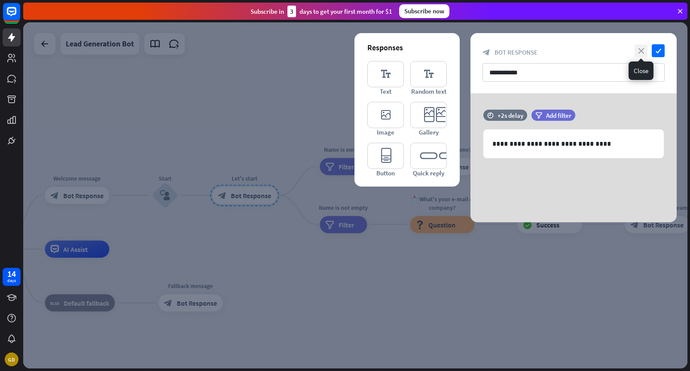
click at [641, 55] on icon "close" at bounding box center [641, 50] width 13 height 13
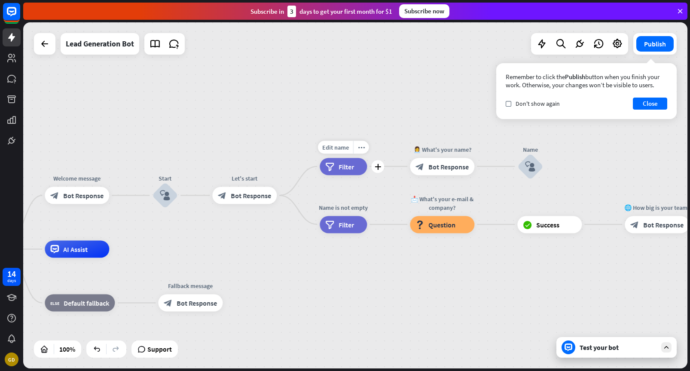
click at [345, 170] on span "Filter" at bounding box center [346, 166] width 15 height 9
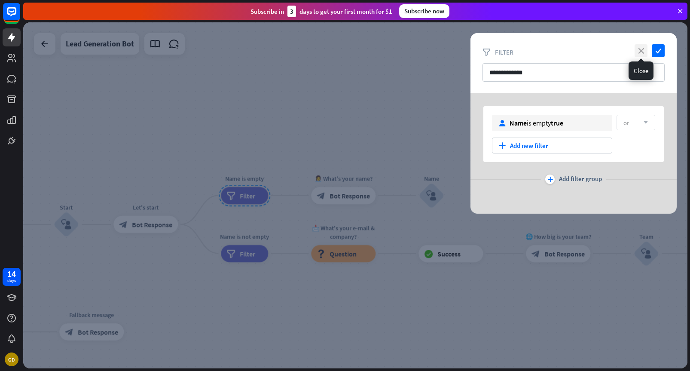
click at [641, 53] on icon "close" at bounding box center [641, 50] width 13 height 13
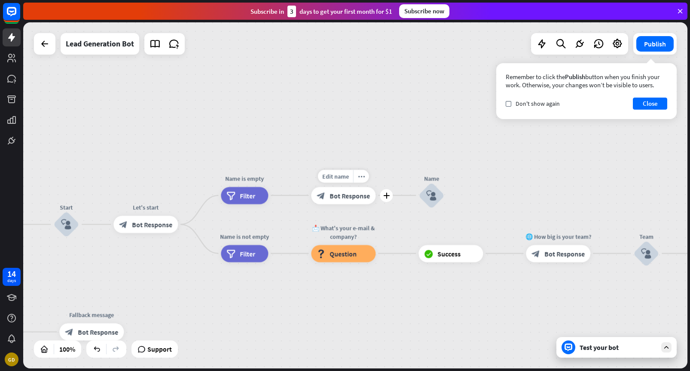
click at [353, 203] on div "block_bot_response Bot Response" at bounding box center [343, 195] width 64 height 17
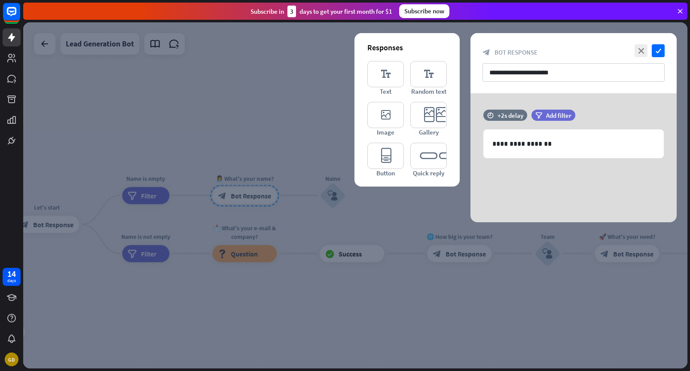
click at [305, 125] on div at bounding box center [355, 195] width 665 height 346
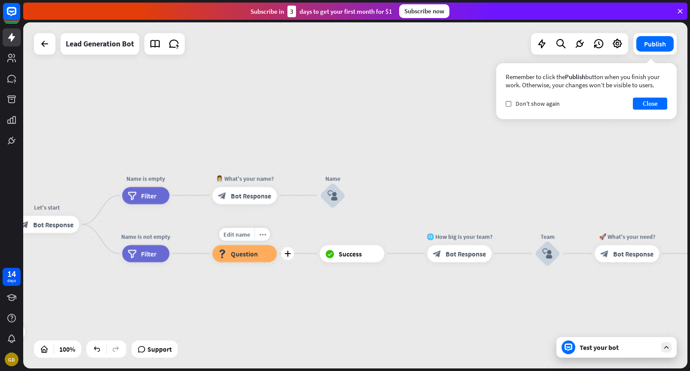
click at [247, 259] on div "block_question Question" at bounding box center [244, 253] width 64 height 17
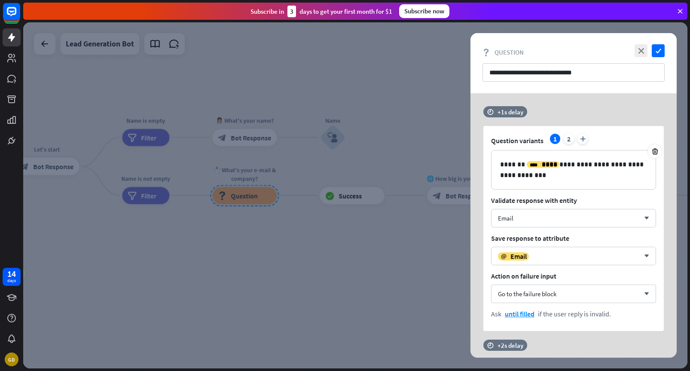
click at [351, 231] on div at bounding box center [355, 195] width 665 height 346
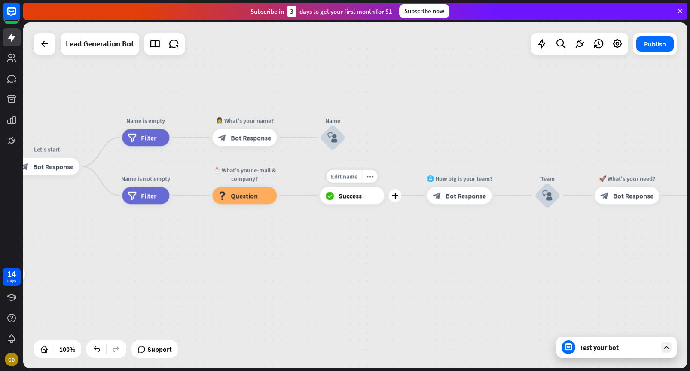
click at [354, 203] on div "block_success Success" at bounding box center [352, 195] width 64 height 17
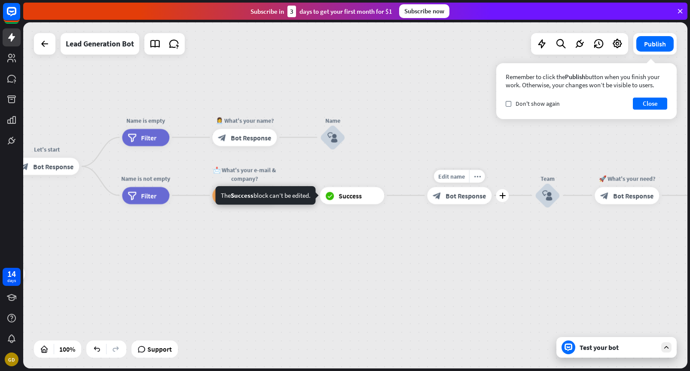
click at [456, 197] on span "Bot Response" at bounding box center [466, 195] width 40 height 9
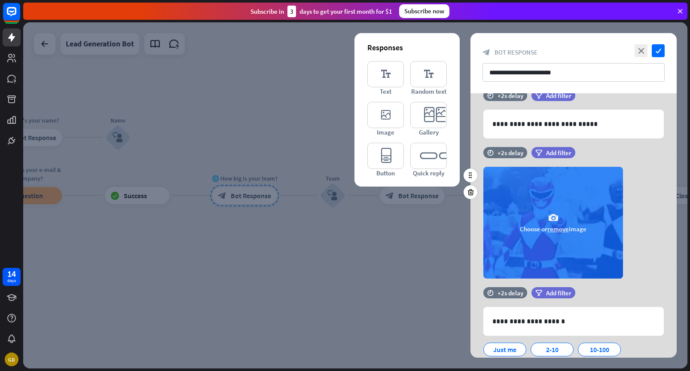
scroll to position [27, 0]
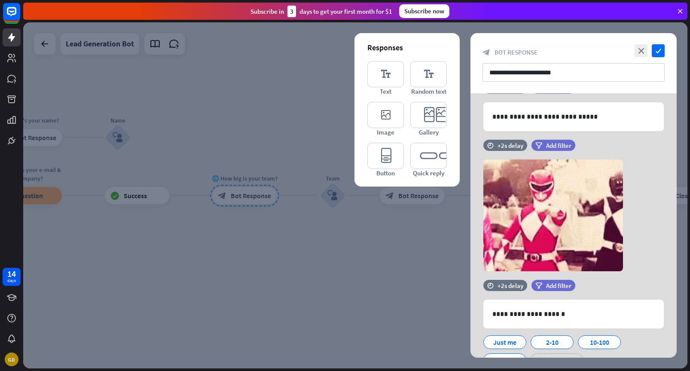
click at [391, 252] on div at bounding box center [355, 195] width 665 height 346
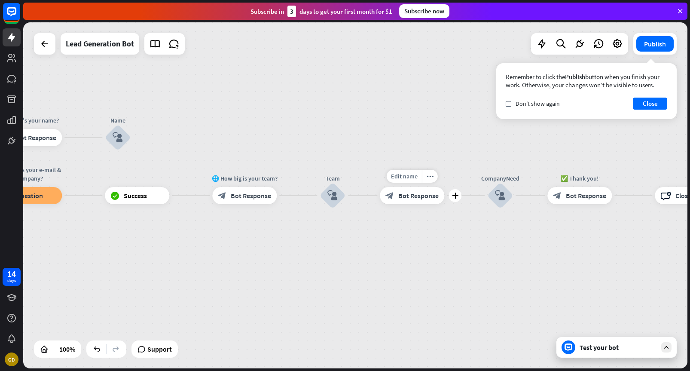
click at [418, 204] on div "Edit name more_horiz plus 🚀 What's your need? block_bot_response Bot Response" at bounding box center [412, 195] width 64 height 17
click at [418, 196] on span "Bot Response" at bounding box center [419, 195] width 40 height 9
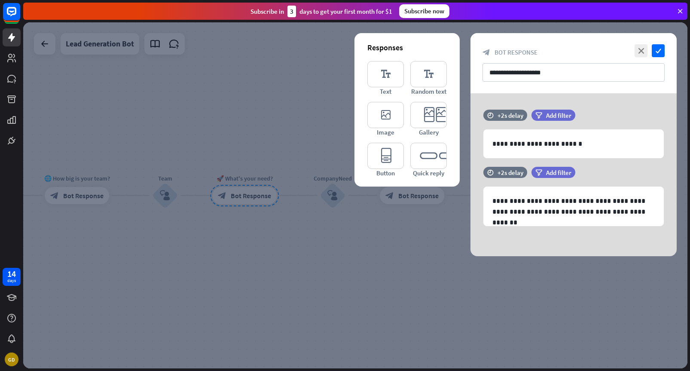
click at [440, 250] on div at bounding box center [355, 195] width 665 height 346
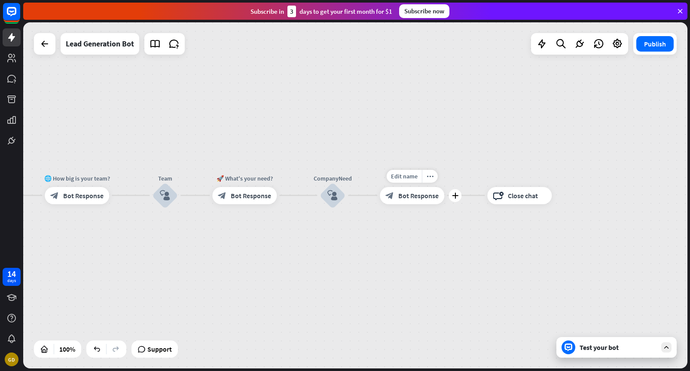
click at [424, 204] on div "Edit name more_horiz plus ✅ Thank you! block_bot_response Bot Response" at bounding box center [412, 195] width 64 height 17
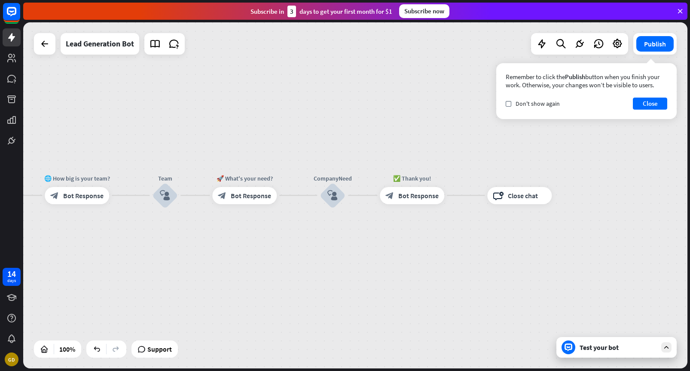
click at [535, 110] on div "Remember to click the Publish button when you finish your work. Otherwise, your…" at bounding box center [587, 91] width 181 height 56
click at [562, 101] on div "check Don't show again Close" at bounding box center [587, 104] width 162 height 12
click at [544, 104] on span "Don't show again" at bounding box center [538, 104] width 44 height 8
click at [651, 101] on button "Close" at bounding box center [650, 104] width 34 height 12
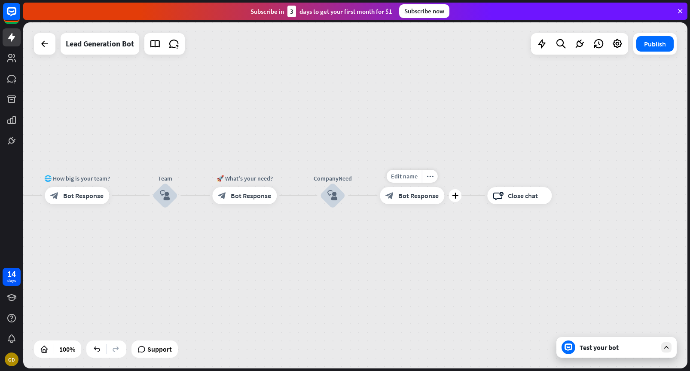
click at [411, 194] on span "Bot Response" at bounding box center [419, 195] width 40 height 9
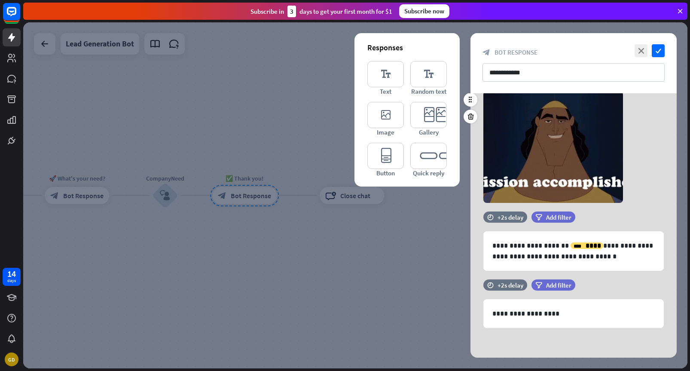
scroll to position [39, 0]
click at [360, 241] on div at bounding box center [355, 195] width 665 height 346
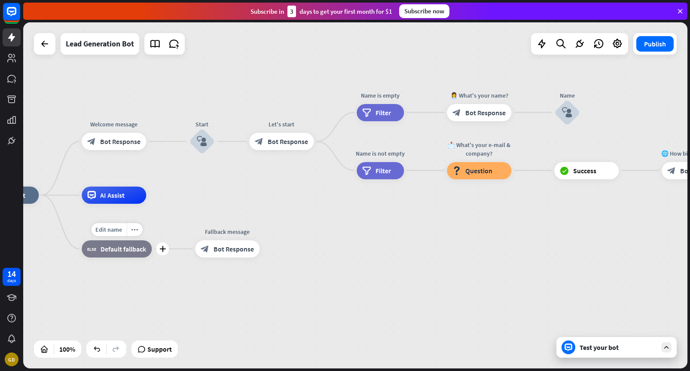
click at [122, 252] on span "Default fallback" at bounding box center [124, 249] width 46 height 9
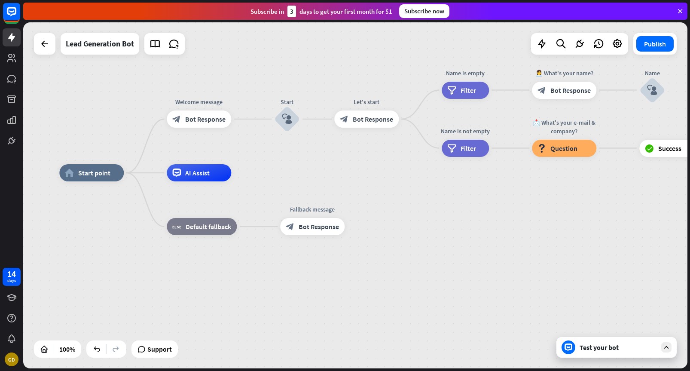
click at [190, 258] on div "home_2 Start point Welcome message block_bot_response Bot Response Start block_…" at bounding box center [391, 346] width 665 height 346
click at [204, 173] on span "AI Assist" at bounding box center [197, 173] width 25 height 9
click at [212, 181] on div "Edit name more_horiz plus AI Assist" at bounding box center [199, 172] width 64 height 17
click at [216, 157] on div "more_horiz" at bounding box center [217, 153] width 16 height 13
click at [210, 175] on div "AI Assist" at bounding box center [199, 172] width 64 height 17
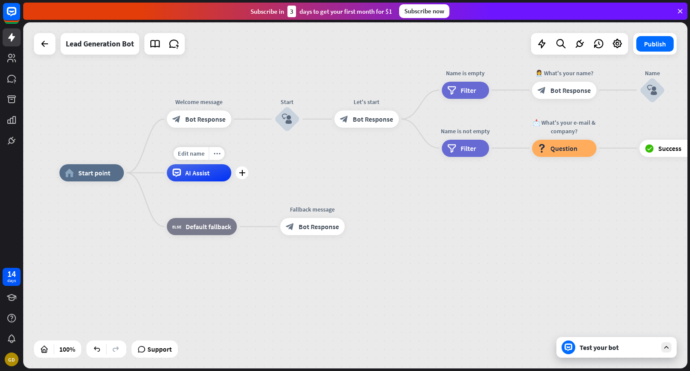
click at [207, 174] on span "AI Assist" at bounding box center [197, 173] width 25 height 9
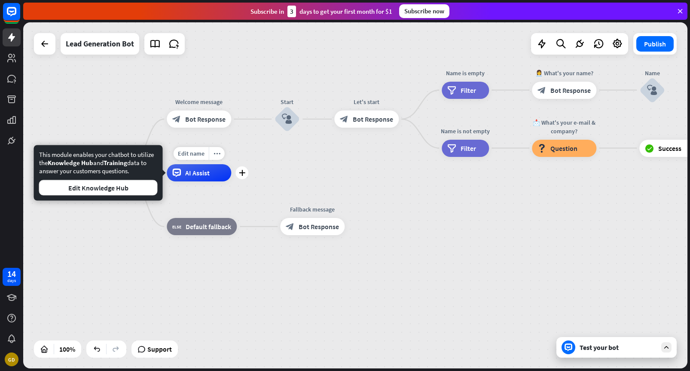
click at [208, 181] on div "Edit name more_horiz plus AI Assist" at bounding box center [199, 172] width 64 height 17
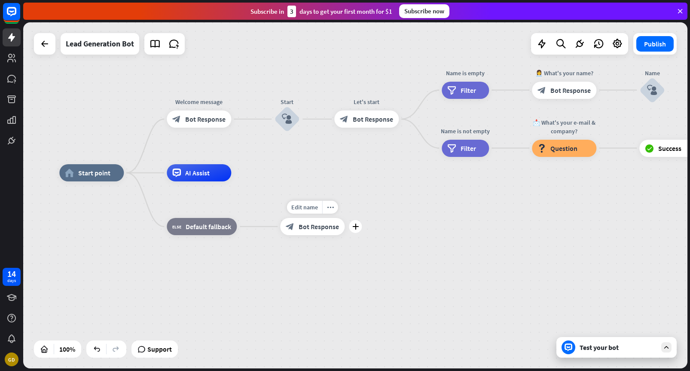
click at [309, 227] on span "Bot Response" at bounding box center [319, 226] width 40 height 9
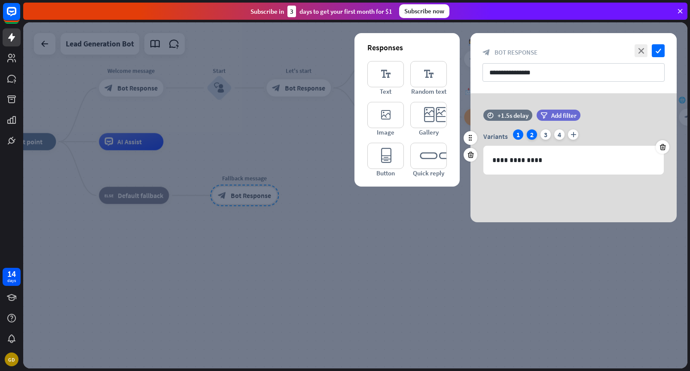
click at [532, 135] on div "2" at bounding box center [532, 134] width 10 height 10
click at [548, 138] on div "3" at bounding box center [546, 134] width 10 height 10
click at [558, 138] on div "4" at bounding box center [560, 134] width 10 height 10
click at [518, 135] on div "1" at bounding box center [518, 134] width 10 height 10
click at [383, 260] on div at bounding box center [355, 195] width 665 height 346
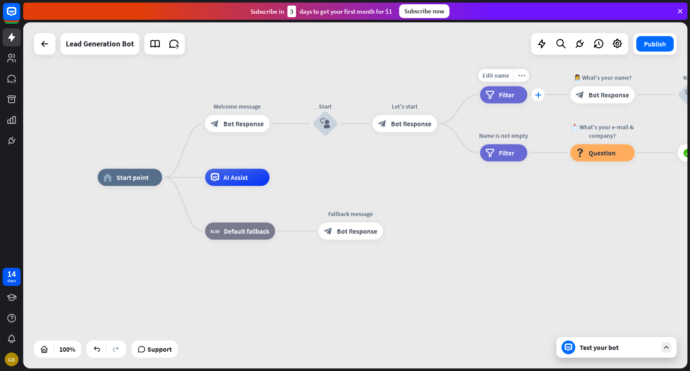
click at [540, 96] on icon "plus" at bounding box center [538, 95] width 6 height 6
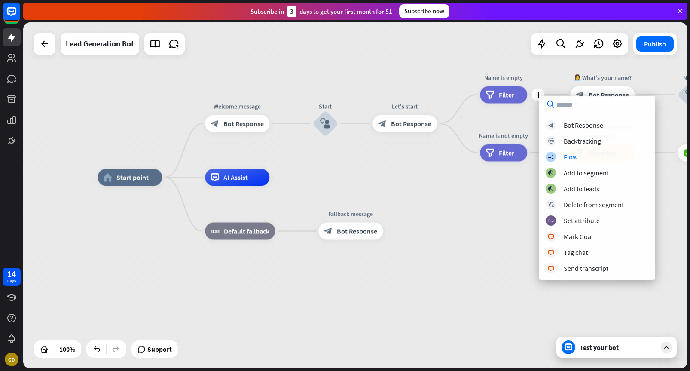
click at [503, 189] on div "home_2 Start point Welcome message block_bot_response Bot Response Start block_…" at bounding box center [430, 351] width 665 height 346
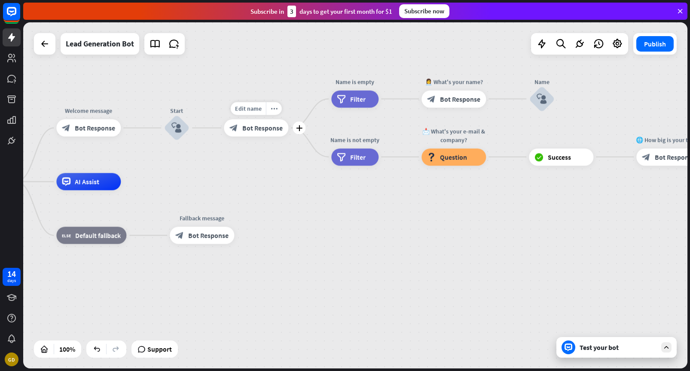
click at [267, 135] on div "block_bot_response Bot Response" at bounding box center [256, 128] width 64 height 17
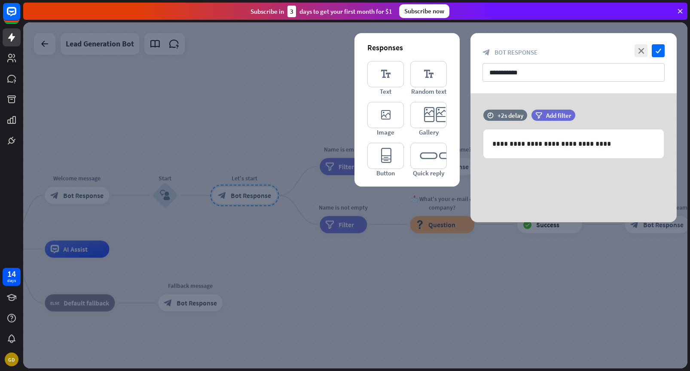
click at [397, 264] on div at bounding box center [355, 195] width 665 height 346
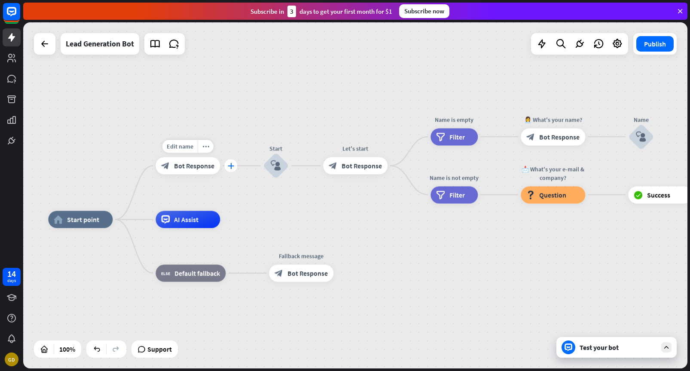
click at [233, 172] on div "plus" at bounding box center [230, 165] width 13 height 13
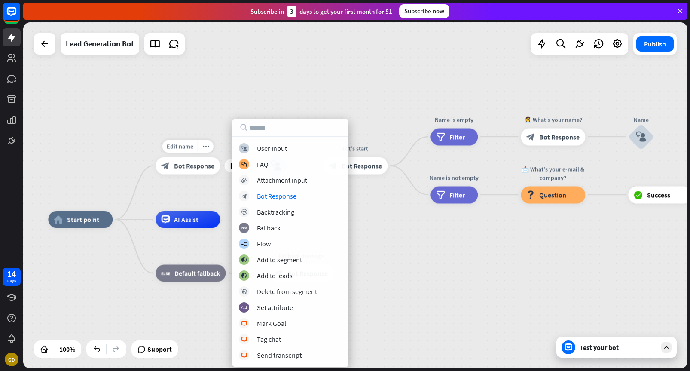
click at [220, 175] on div "Edit name more_horiz plus Welcome message block_bot_response Bot Response" at bounding box center [188, 165] width 64 height 17
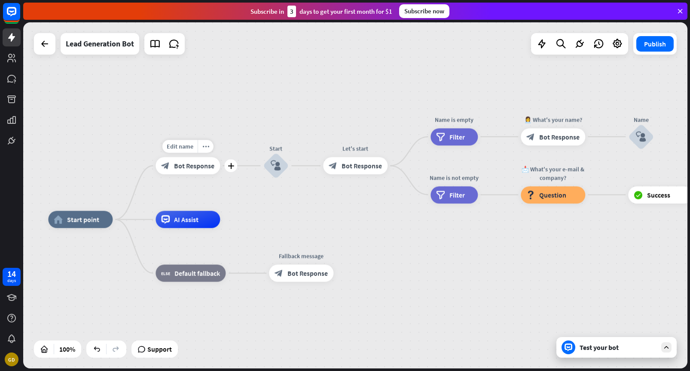
click at [206, 163] on span "Bot Response" at bounding box center [194, 166] width 40 height 9
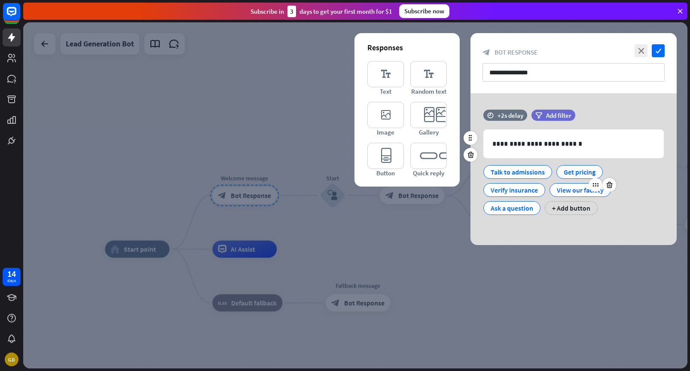
click at [568, 190] on div "View our facility" at bounding box center [580, 190] width 47 height 13
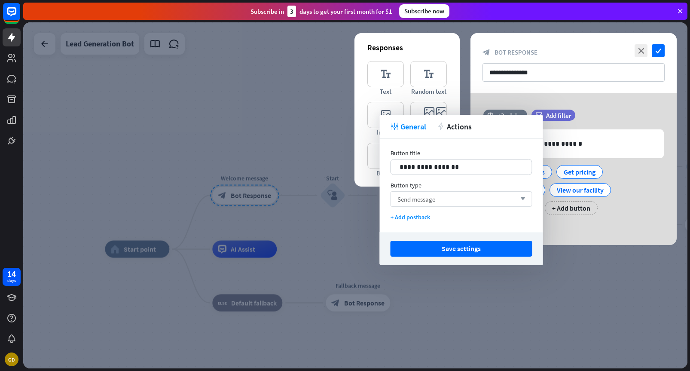
click at [449, 201] on div "Send message arrow_down" at bounding box center [462, 198] width 142 height 15
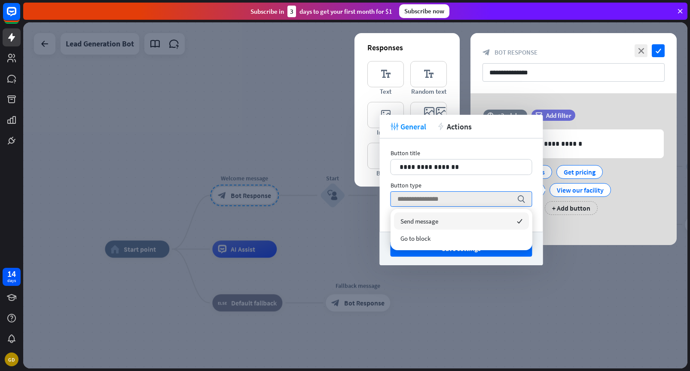
click at [448, 184] on div "Button type" at bounding box center [462, 185] width 142 height 8
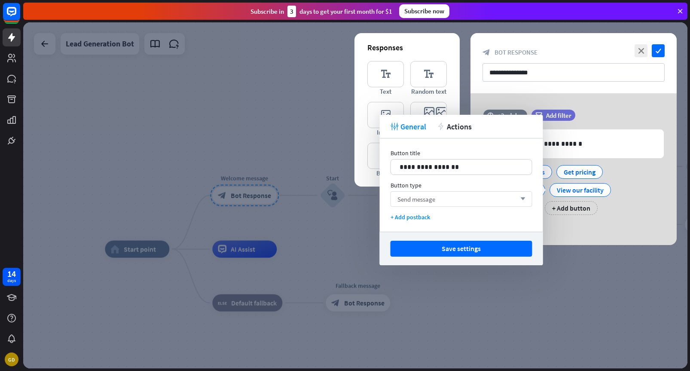
click at [446, 195] on div "Send message arrow_down" at bounding box center [462, 198] width 142 height 15
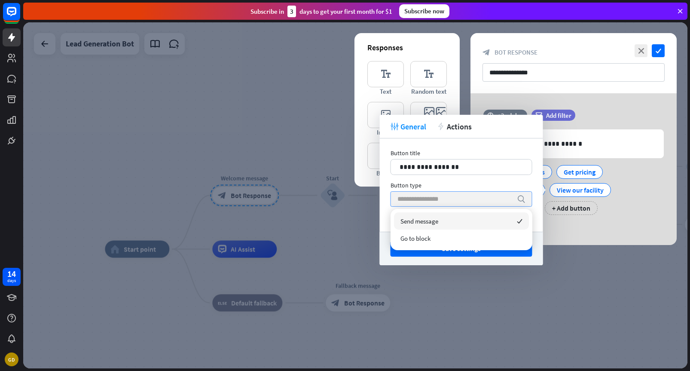
click at [446, 195] on input "search" at bounding box center [455, 199] width 115 height 15
click at [447, 187] on div "Button type" at bounding box center [462, 185] width 142 height 8
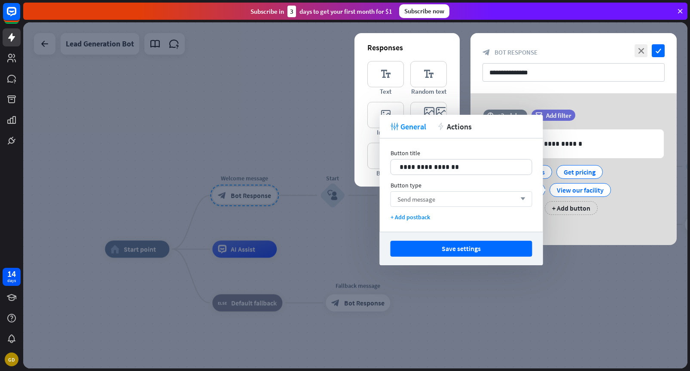
click at [445, 200] on div "Send message arrow_down" at bounding box center [462, 198] width 142 height 15
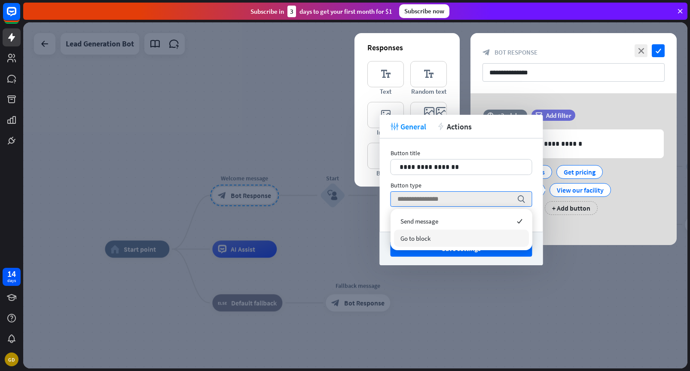
click at [439, 235] on div "Go to block" at bounding box center [461, 238] width 135 height 17
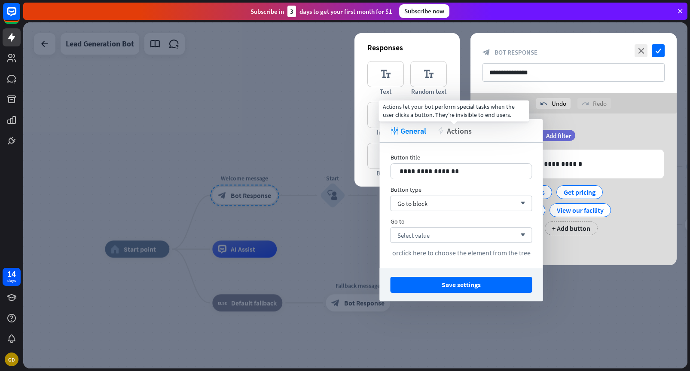
click at [454, 135] on span "Actions" at bounding box center [459, 131] width 25 height 10
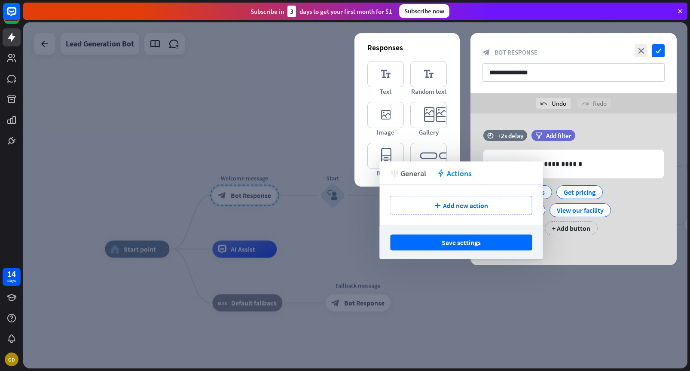
click at [408, 170] on span "General" at bounding box center [414, 173] width 26 height 10
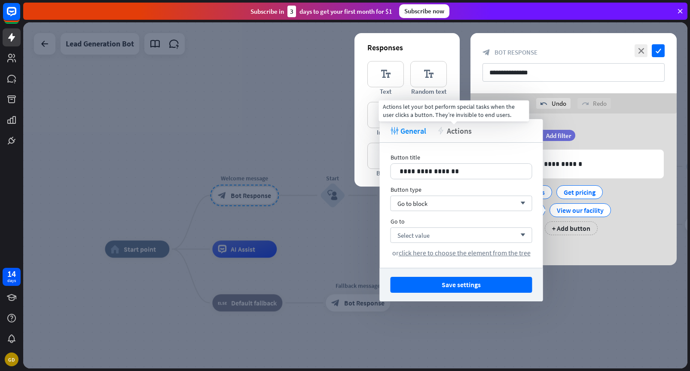
click at [458, 133] on span "Actions" at bounding box center [459, 131] width 25 height 10
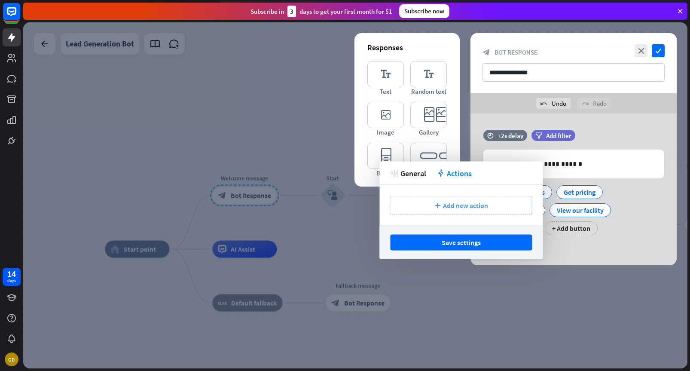
click at [457, 203] on span "Add new action" at bounding box center [465, 205] width 45 height 9
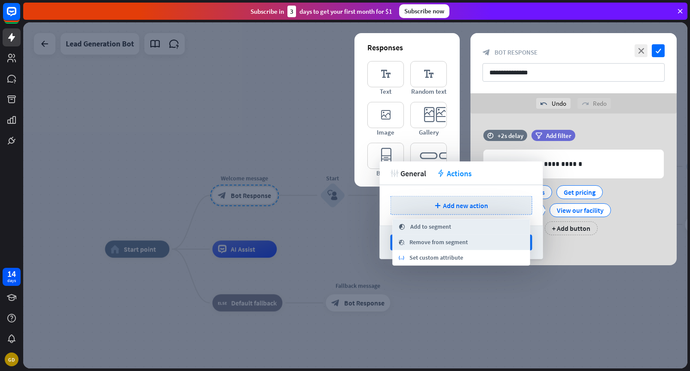
click at [442, 187] on div "plus Add new action" at bounding box center [461, 205] width 163 height 40
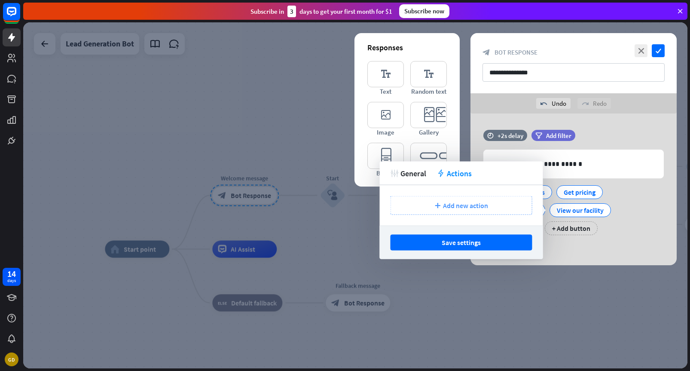
click at [451, 203] on span "Add new action" at bounding box center [465, 205] width 45 height 9
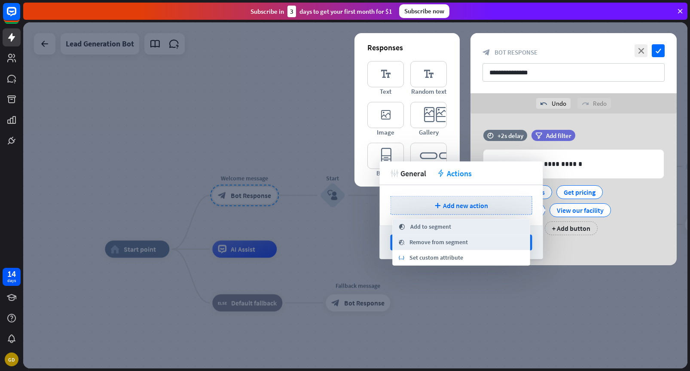
click at [439, 188] on div "plus Add new action" at bounding box center [461, 205] width 163 height 40
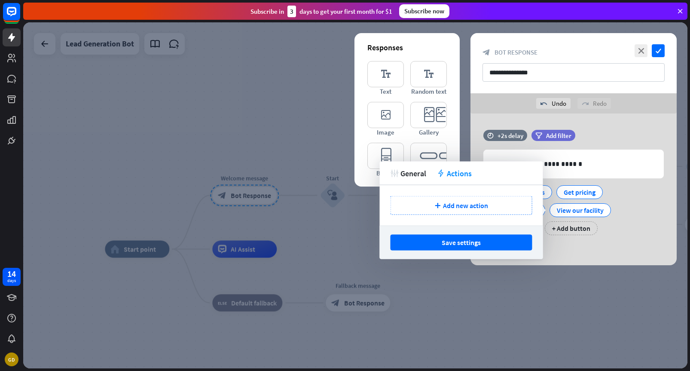
click at [417, 179] on div "tweak General action Actions" at bounding box center [461, 174] width 163 height 24
click at [418, 178] on span "General" at bounding box center [414, 173] width 26 height 10
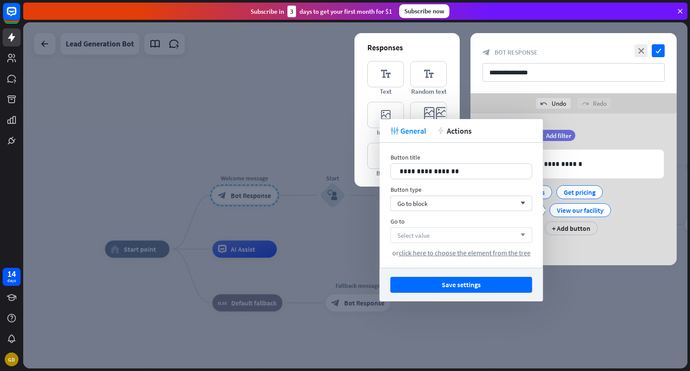
click at [447, 236] on div "Select value arrow_down" at bounding box center [462, 234] width 142 height 15
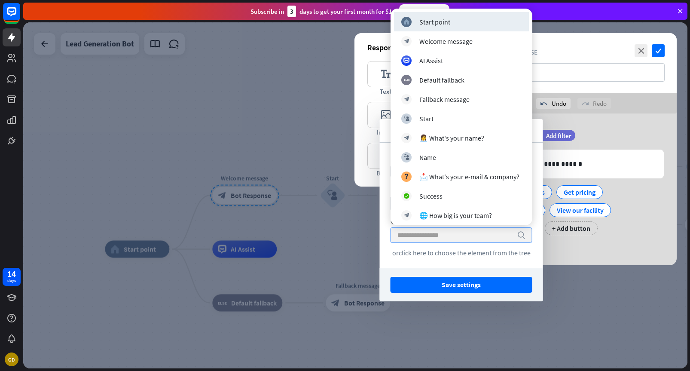
click at [447, 236] on input "search" at bounding box center [455, 235] width 115 height 15
click at [450, 240] on input "search" at bounding box center [455, 235] width 115 height 15
click at [537, 264] on div "**********" at bounding box center [461, 205] width 163 height 125
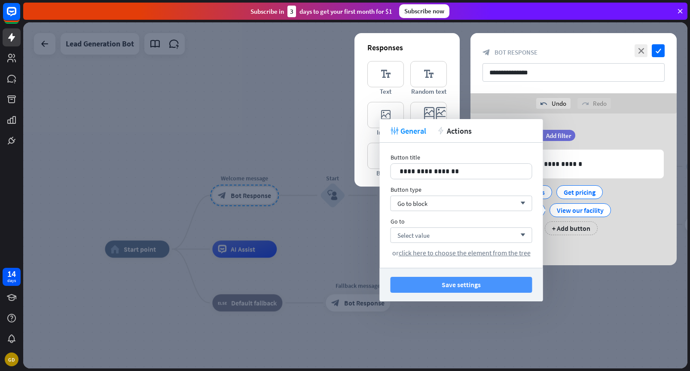
click at [529, 282] on button "Save settings" at bounding box center [462, 285] width 142 height 16
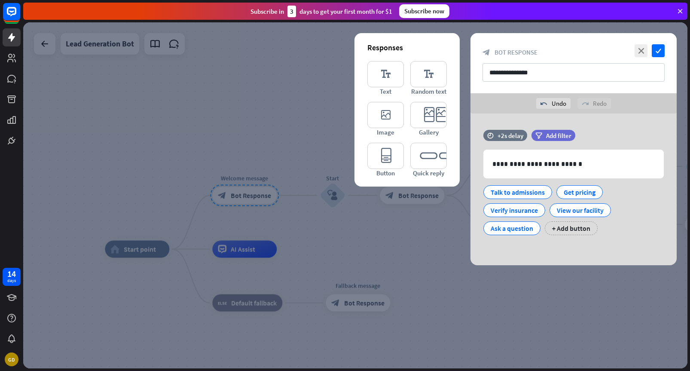
click at [437, 241] on div at bounding box center [355, 195] width 665 height 346
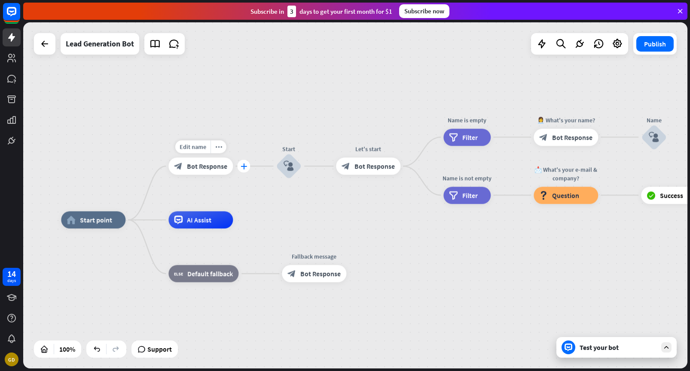
click at [243, 167] on icon "plus" at bounding box center [244, 166] width 6 height 6
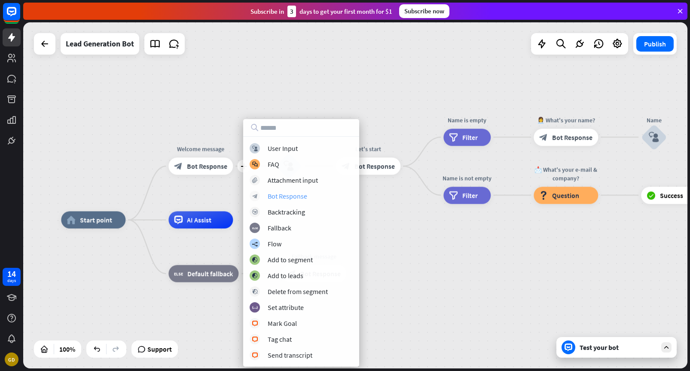
click at [303, 196] on div "Bot Response" at bounding box center [288, 196] width 40 height 9
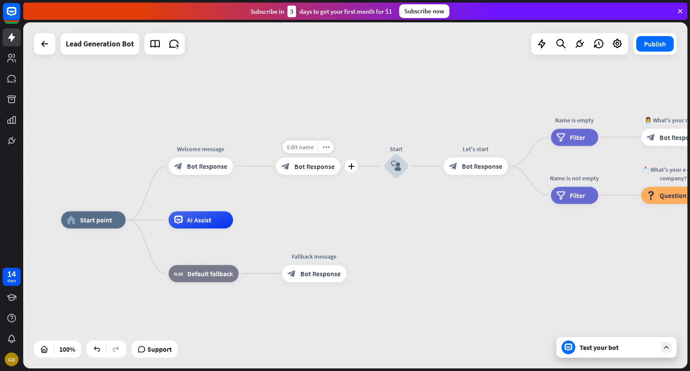
click at [305, 150] on span "Edit name" at bounding box center [300, 147] width 27 height 8
type input "**********"
click at [333, 198] on div "**********" at bounding box center [355, 195] width 665 height 346
click at [314, 170] on div "block_bot_response Bot Response" at bounding box center [308, 166] width 64 height 17
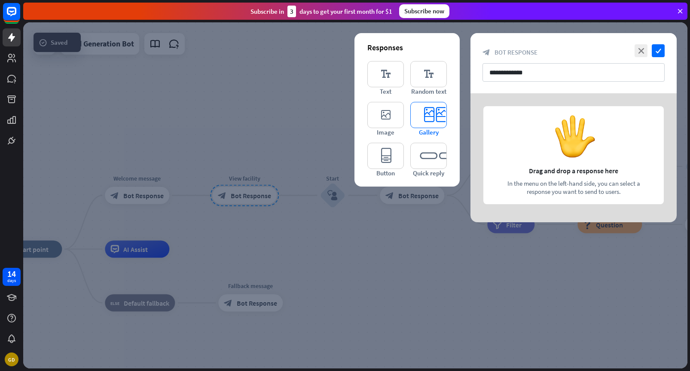
click at [426, 122] on icon "editor_card" at bounding box center [429, 115] width 37 height 26
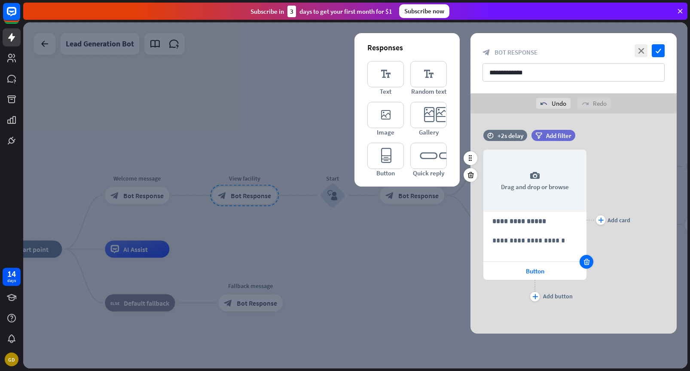
click at [586, 263] on icon at bounding box center [587, 262] width 8 height 8
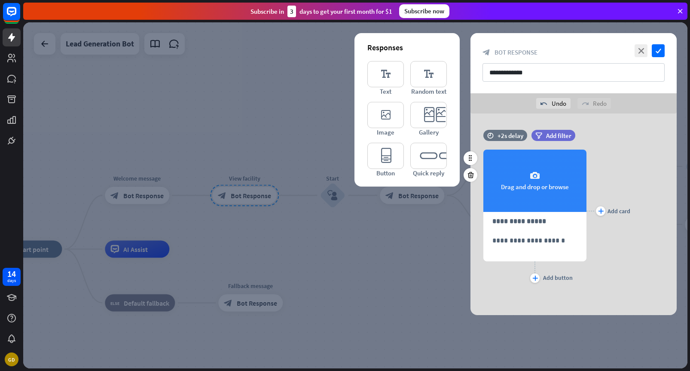
click at [538, 188] on div "camera Drag and drop or browse" at bounding box center [535, 181] width 103 height 62
click at [522, 178] on div "camera Drag and drop or browse" at bounding box center [535, 181] width 103 height 62
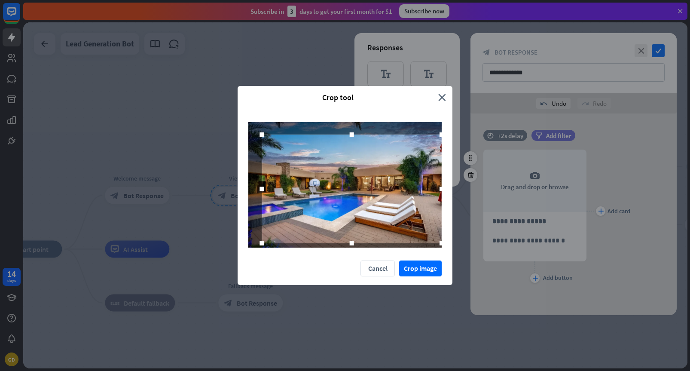
drag, startPoint x: 428, startPoint y: 238, endPoint x: 445, endPoint y: 267, distance: 33.1
click at [444, 268] on div "Crop tool close Cancel Crop image" at bounding box center [345, 185] width 215 height 199
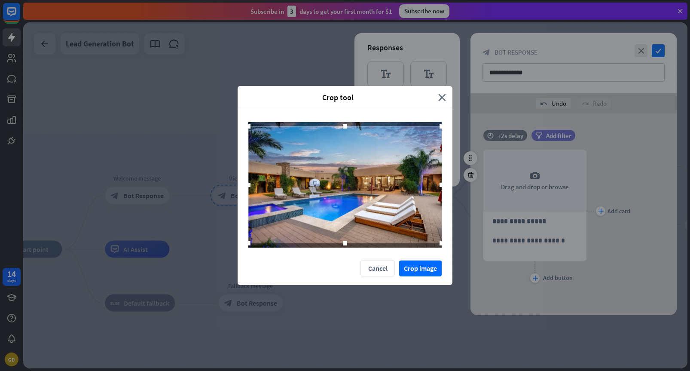
drag, startPoint x: 263, startPoint y: 134, endPoint x: 233, endPoint y: 108, distance: 39.4
click at [233, 108] on div "Crop tool close Cancel Crop image" at bounding box center [345, 185] width 690 height 371
click at [415, 270] on button "Crop image" at bounding box center [420, 269] width 43 height 16
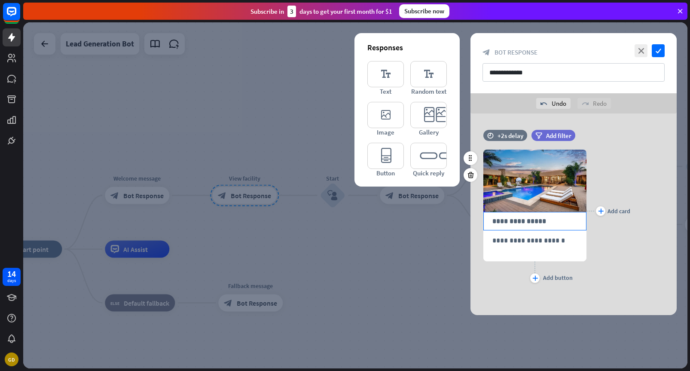
click at [549, 226] on div "**********" at bounding box center [535, 221] width 103 height 18
click at [528, 242] on p "**********" at bounding box center [535, 240] width 85 height 11
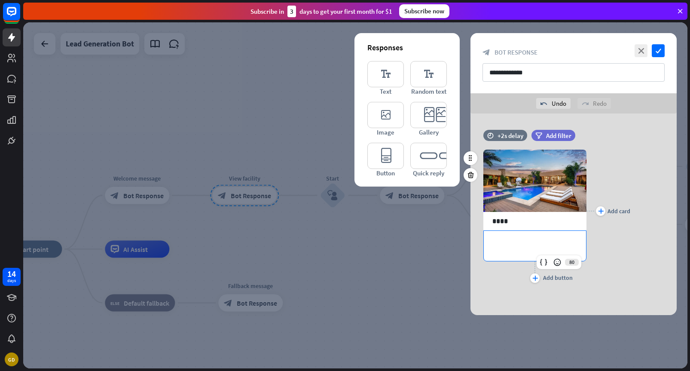
click at [610, 234] on div "plus Add card" at bounding box center [609, 211] width 44 height 148
click at [601, 210] on icon "plus" at bounding box center [601, 211] width 6 height 5
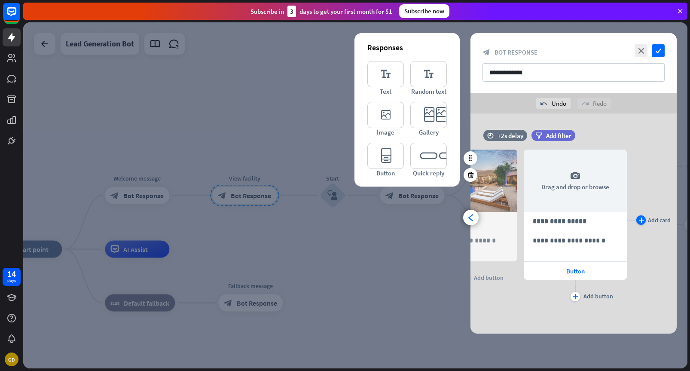
scroll to position [0, 71]
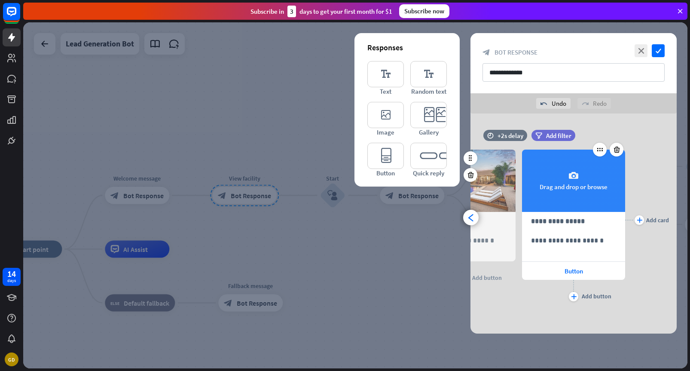
click at [570, 184] on div "camera Drag and drop or browse" at bounding box center [573, 181] width 103 height 62
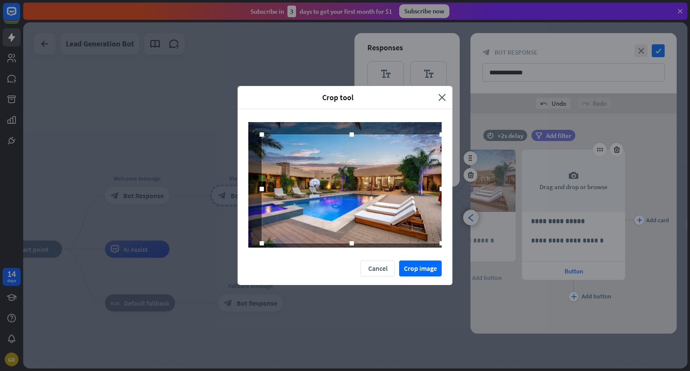
drag, startPoint x: 428, startPoint y: 235, endPoint x: 480, endPoint y: 256, distance: 56.5
click at [480, 256] on div "Crop tool close Cancel Crop image" at bounding box center [345, 185] width 690 height 371
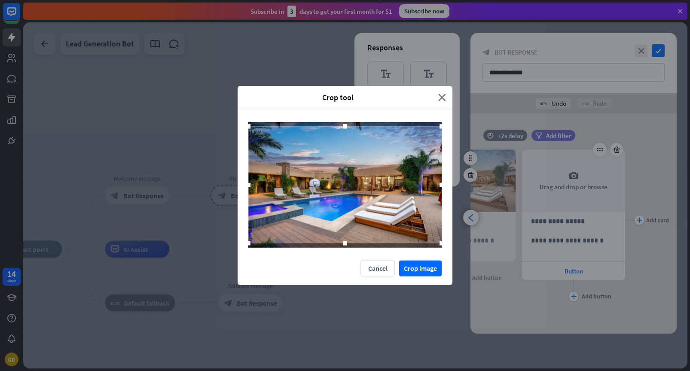
drag, startPoint x: 262, startPoint y: 136, endPoint x: 202, endPoint y: 111, distance: 64.8
click at [202, 111] on div "Crop tool close Cancel Crop image" at bounding box center [345, 185] width 690 height 371
click at [413, 265] on button "Crop image" at bounding box center [420, 269] width 43 height 16
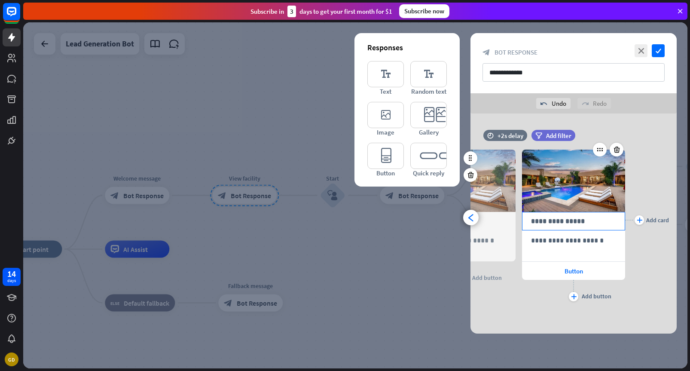
click at [562, 225] on p "**********" at bounding box center [573, 221] width 85 height 11
click at [643, 221] on div "plus" at bounding box center [639, 219] width 9 height 9
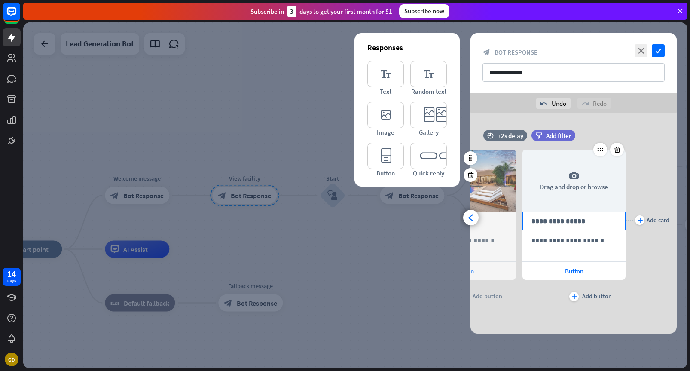
scroll to position [0, 181]
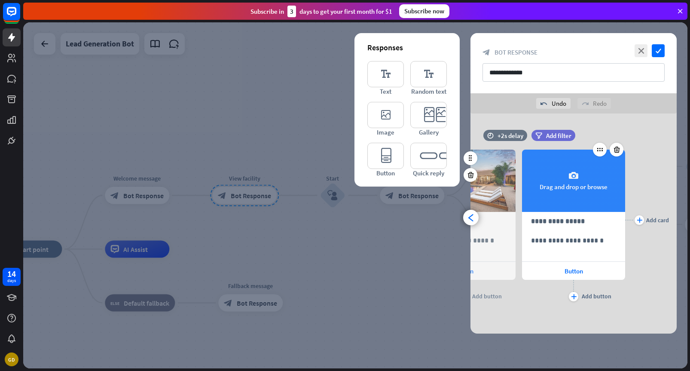
click at [583, 188] on div "camera Drag and drop or browse" at bounding box center [573, 181] width 103 height 62
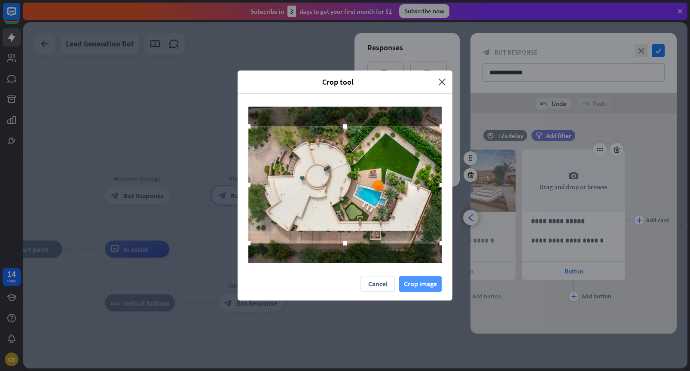
click at [433, 285] on button "Crop image" at bounding box center [420, 284] width 43 height 16
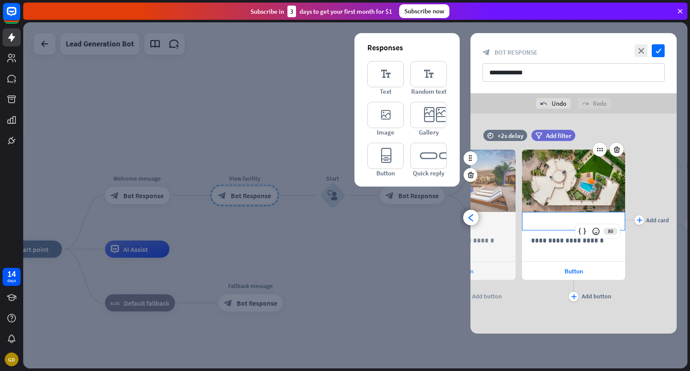
click at [551, 221] on p "**********" at bounding box center [573, 221] width 85 height 11
click at [644, 221] on div "plus" at bounding box center [639, 219] width 9 height 9
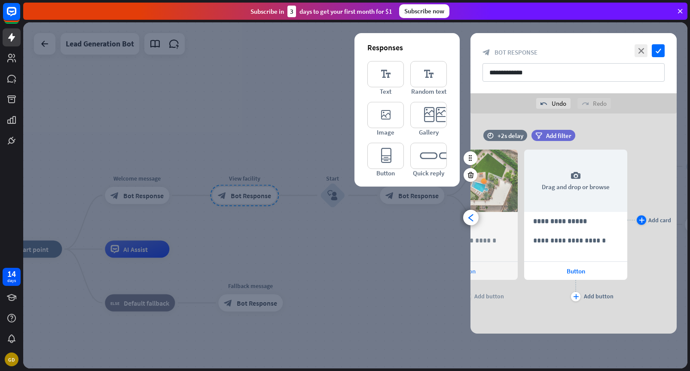
scroll to position [0, 290]
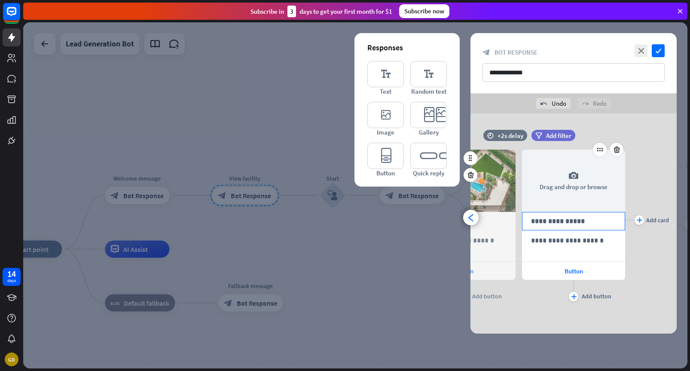
click at [562, 224] on p "**********" at bounding box center [573, 221] width 85 height 11
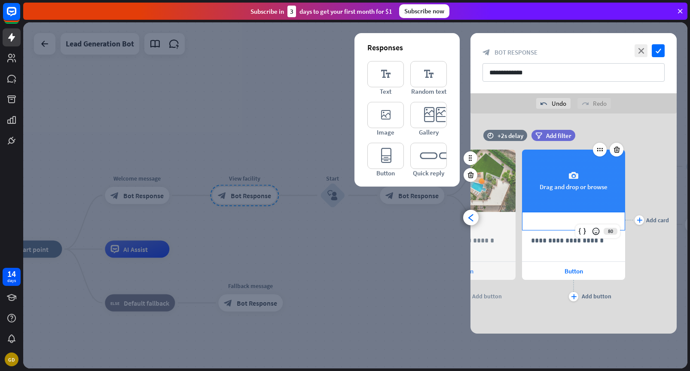
click at [566, 190] on div "camera Drag and drop or browse" at bounding box center [573, 181] width 103 height 62
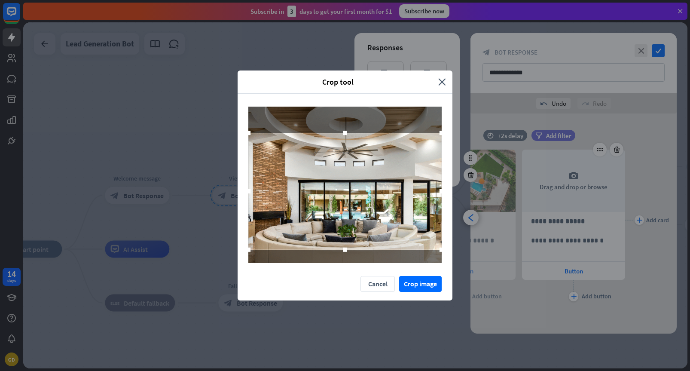
drag, startPoint x: 408, startPoint y: 213, endPoint x: 409, endPoint y: 220, distance: 6.6
click at [409, 220] on div at bounding box center [344, 191] width 193 height 117
click at [426, 278] on button "Crop image" at bounding box center [420, 284] width 43 height 16
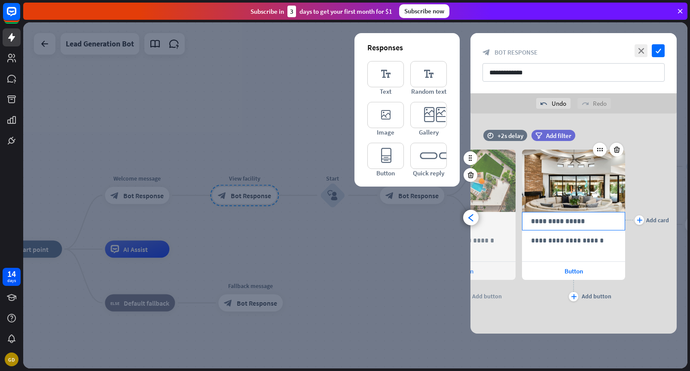
click at [559, 219] on p "**********" at bounding box center [573, 221] width 85 height 11
click at [627, 264] on icon at bounding box center [626, 262] width 8 height 8
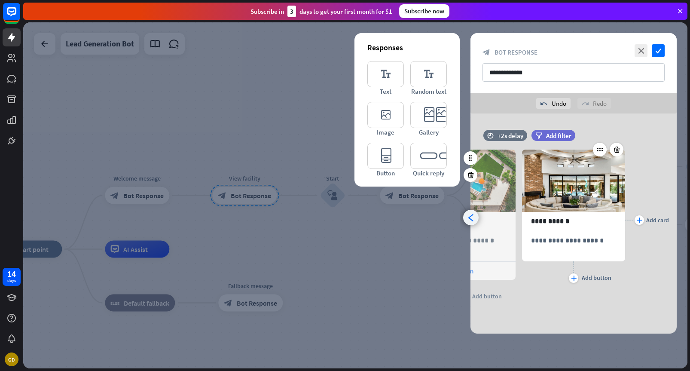
click at [475, 217] on div "arrowhead_left" at bounding box center [470, 217] width 15 height 15
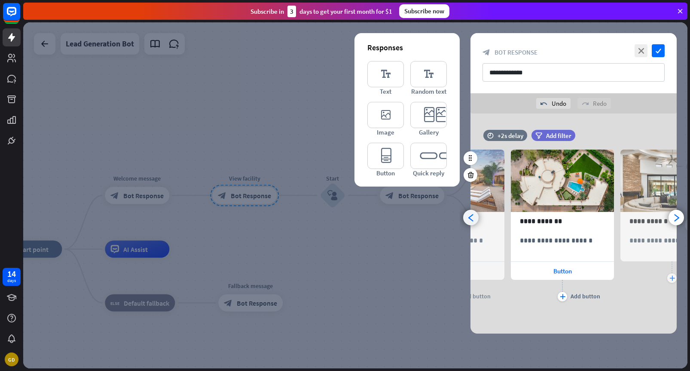
scroll to position [0, 181]
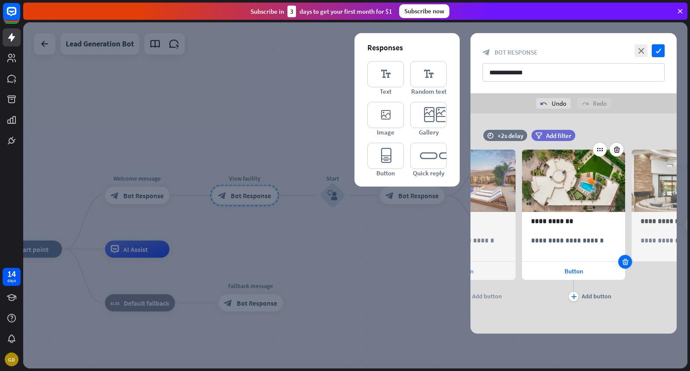
click at [626, 262] on icon at bounding box center [626, 262] width 8 height 8
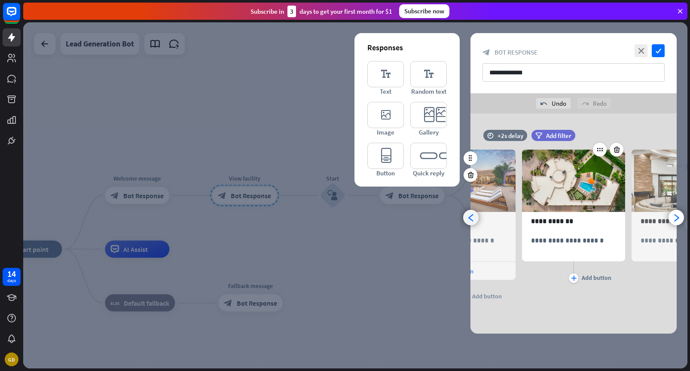
click at [473, 215] on icon "arrowhead_left" at bounding box center [471, 218] width 8 height 8
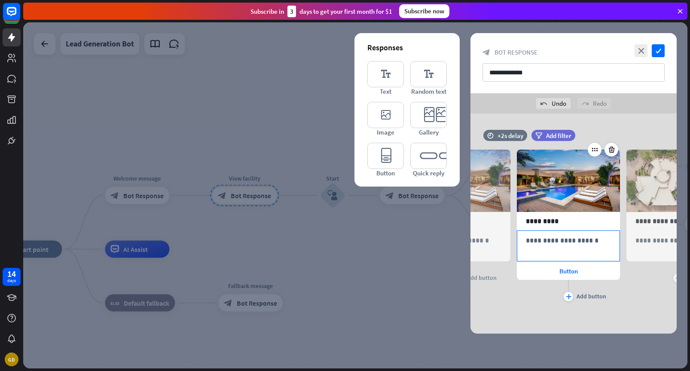
scroll to position [0, 71]
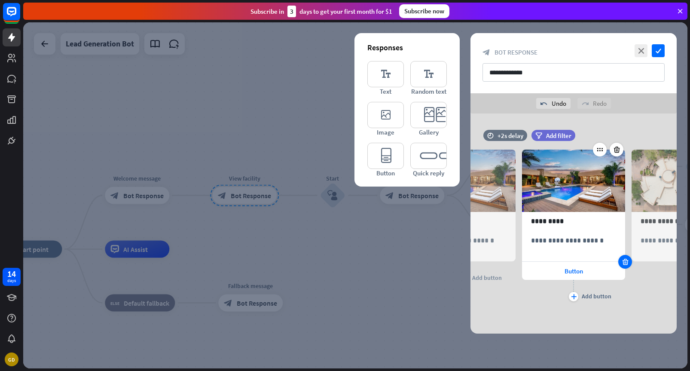
click at [624, 262] on icon at bounding box center [626, 262] width 8 height 8
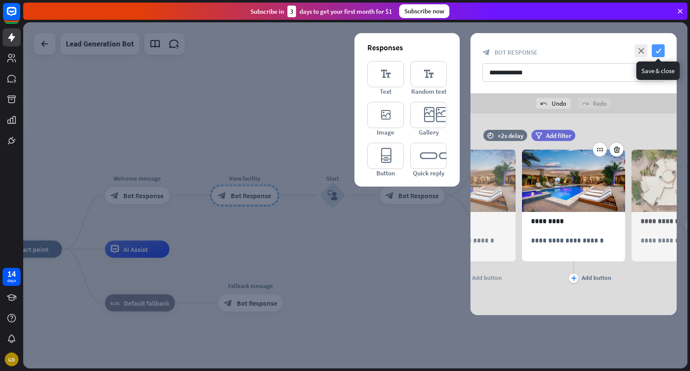
click at [662, 49] on icon "check" at bounding box center [658, 50] width 13 height 13
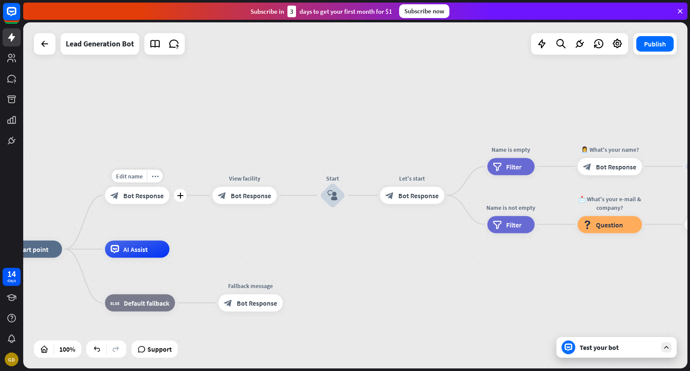
click at [156, 196] on span "Bot Response" at bounding box center [143, 195] width 40 height 9
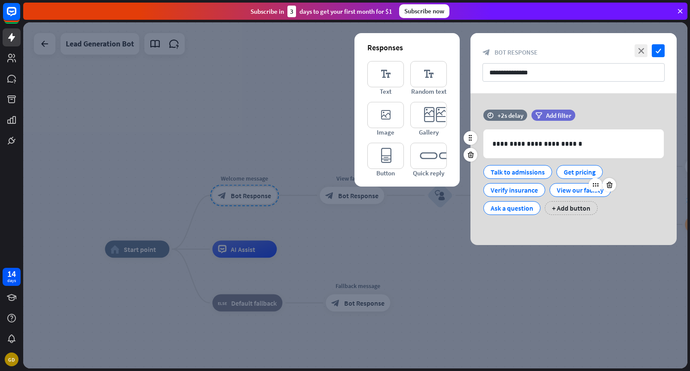
click at [569, 187] on div "View our facility" at bounding box center [580, 190] width 47 height 13
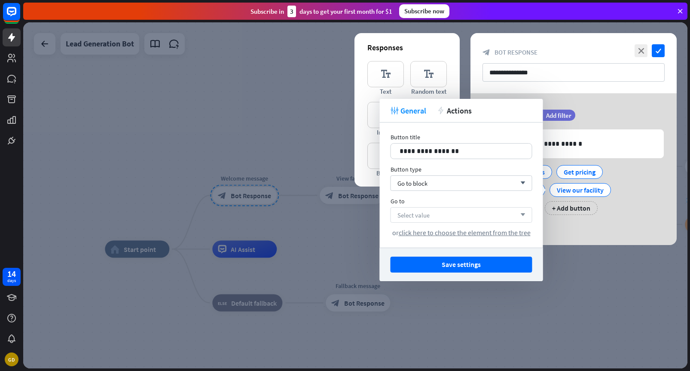
click at [453, 218] on div "Select value arrow_down" at bounding box center [462, 214] width 142 height 15
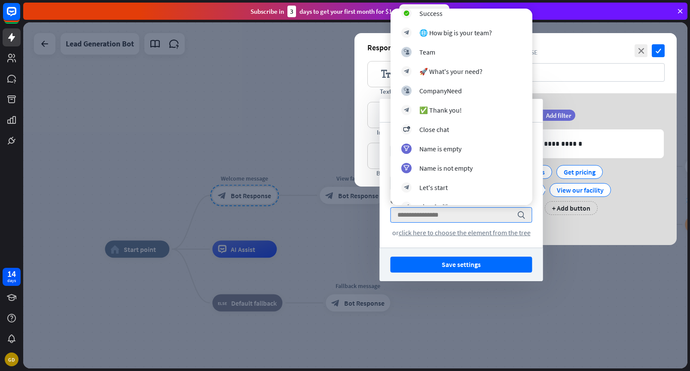
scroll to position [197, 0]
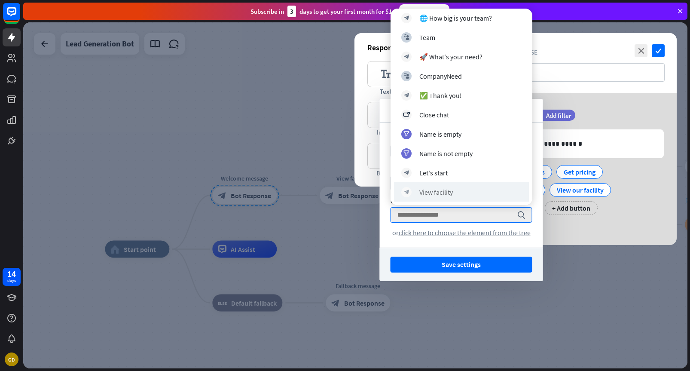
click at [449, 186] on div "block_bot_response View facility" at bounding box center [461, 191] width 135 height 19
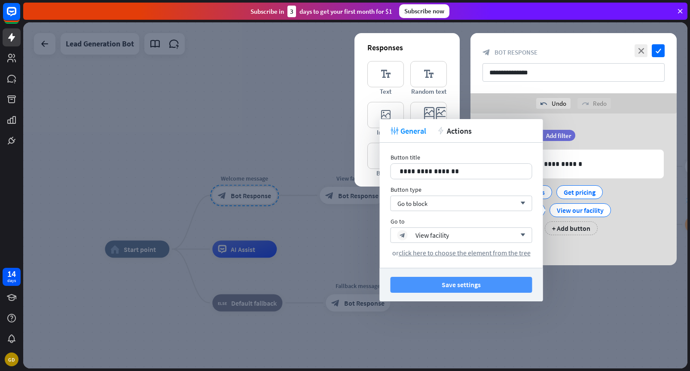
click at [489, 282] on button "Save settings" at bounding box center [462, 285] width 142 height 16
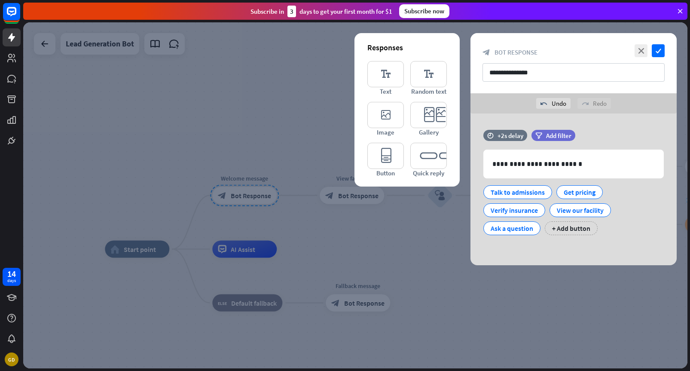
click at [431, 238] on div at bounding box center [355, 195] width 665 height 346
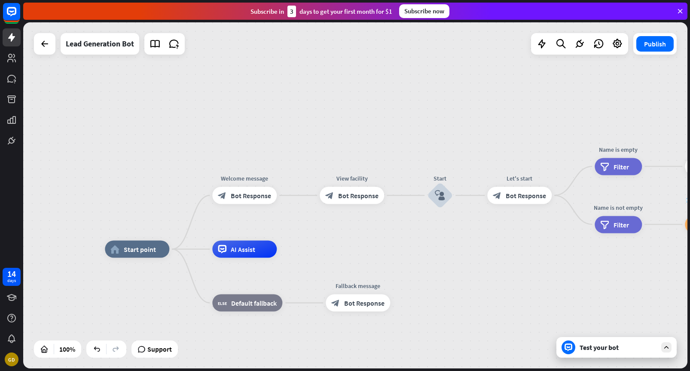
drag, startPoint x: 351, startPoint y: 196, endPoint x: 347, endPoint y: 163, distance: 33.3
click at [347, 163] on div "home_2 Start point Welcome message block_bot_response Bot Response View facilit…" at bounding box center [355, 195] width 665 height 346
click at [255, 198] on span "Bot Response" at bounding box center [251, 195] width 40 height 9
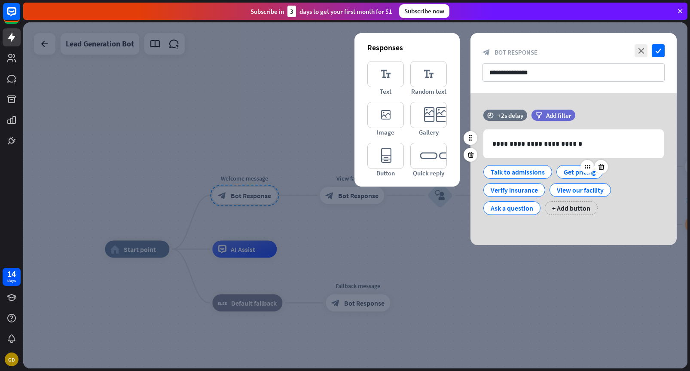
click at [575, 173] on div "Get pricing" at bounding box center [580, 172] width 32 height 13
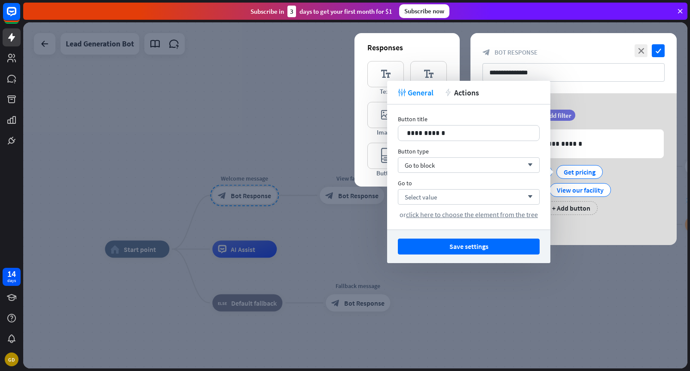
click at [582, 106] on div "**********" at bounding box center [574, 169] width 206 height 152
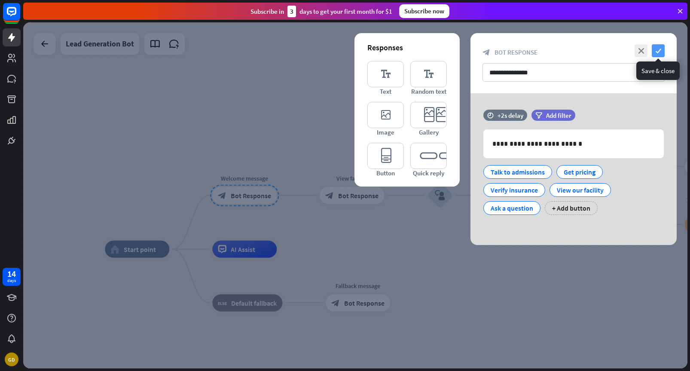
click at [658, 52] on icon "check" at bounding box center [658, 50] width 13 height 13
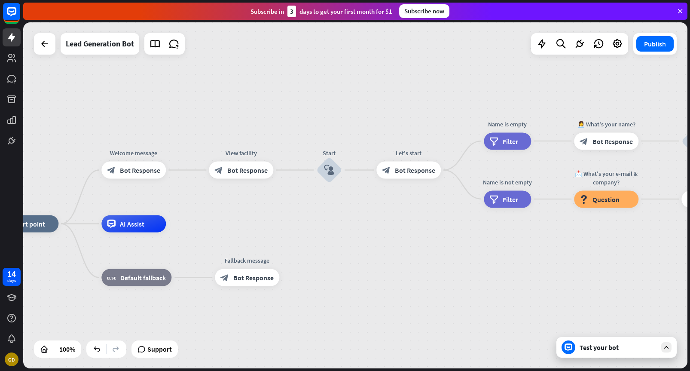
drag, startPoint x: 258, startPoint y: 174, endPoint x: 257, endPoint y: 120, distance: 54.2
click at [257, 120] on div "home_2 Start point Welcome message block_bot_response Bot Response View facilit…" at bounding box center [355, 195] width 665 height 346
click at [258, 152] on icon "more_horiz" at bounding box center [259, 150] width 7 height 6
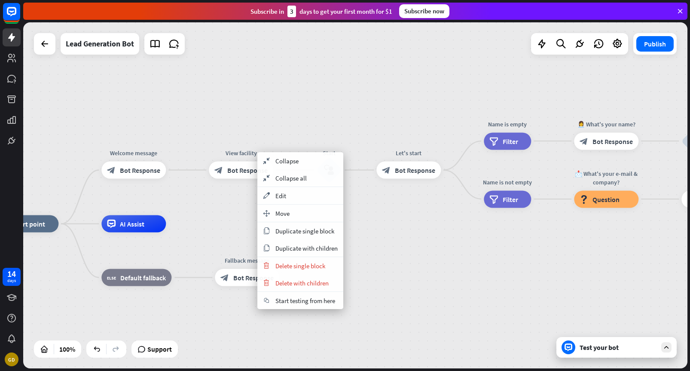
click at [378, 214] on div "home_2 Start point Welcome message block_bot_response Bot Response View facilit…" at bounding box center [355, 195] width 665 height 346
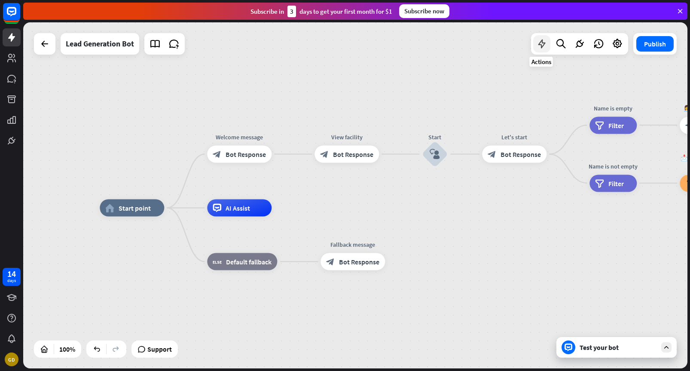
click at [538, 49] on div at bounding box center [542, 43] width 17 height 17
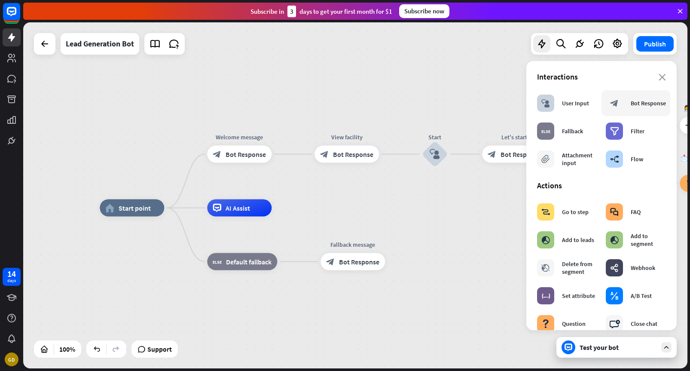
click at [621, 104] on div "block_bot_response" at bounding box center [614, 103] width 17 height 17
click at [609, 104] on div "block_bot_response" at bounding box center [614, 103] width 17 height 17
click at [643, 101] on div "Bot Response" at bounding box center [648, 103] width 35 height 8
click at [640, 136] on div "filter Filter" at bounding box center [625, 131] width 39 height 17
click at [633, 107] on div "block_bot_response Bot Response" at bounding box center [636, 103] width 60 height 17
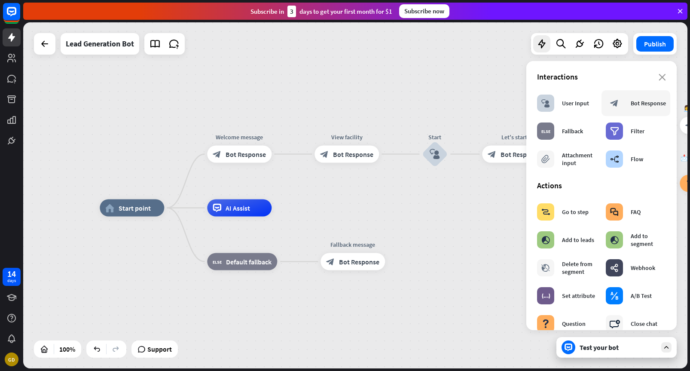
click at [620, 107] on div "block_bot_response" at bounding box center [614, 103] width 17 height 17
click at [664, 78] on icon "close" at bounding box center [662, 77] width 7 height 7
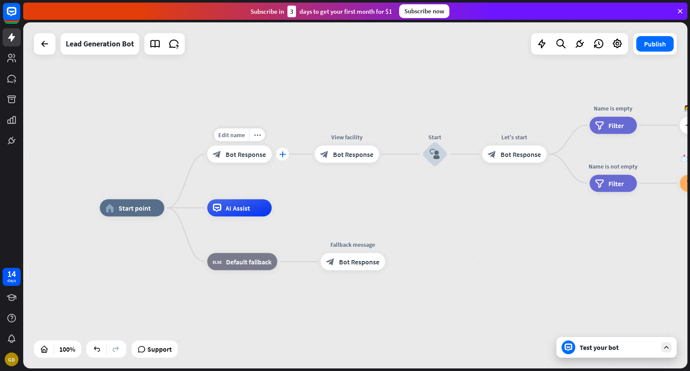
click at [282, 157] on div "plus" at bounding box center [282, 154] width 13 height 13
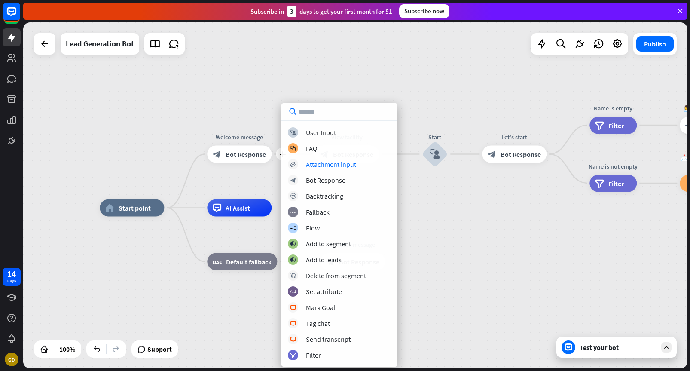
click at [502, 184] on div "home_2 Start point plus Welcome message block_bot_response Bot Response View fa…" at bounding box center [355, 195] width 665 height 346
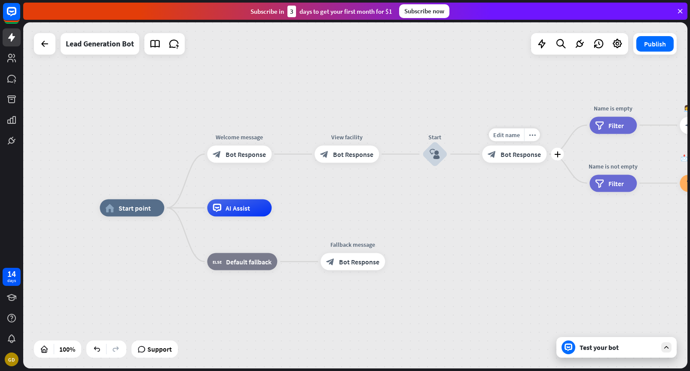
click at [517, 156] on span "Bot Response" at bounding box center [521, 154] width 40 height 9
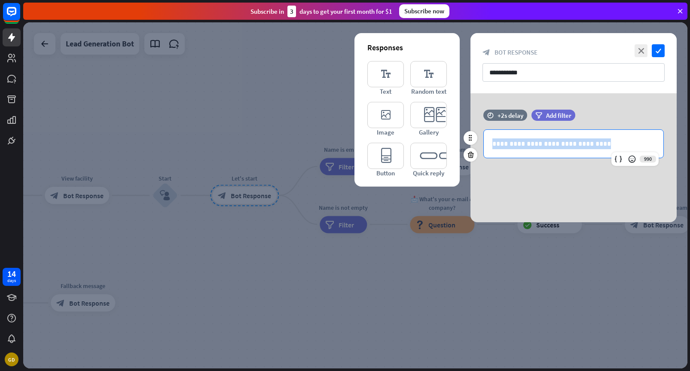
drag, startPoint x: 607, startPoint y: 144, endPoint x: 485, endPoint y: 144, distance: 121.2
click at [485, 144] on div "**********" at bounding box center [574, 144] width 180 height 28
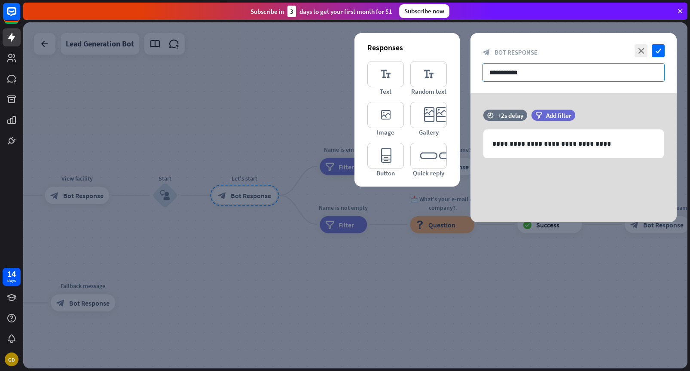
click at [505, 73] on input "**********" at bounding box center [574, 72] width 182 height 18
drag, startPoint x: 528, startPoint y: 74, endPoint x: 485, endPoint y: 75, distance: 43.0
click at [485, 75] on input "**********" at bounding box center [574, 72] width 182 height 18
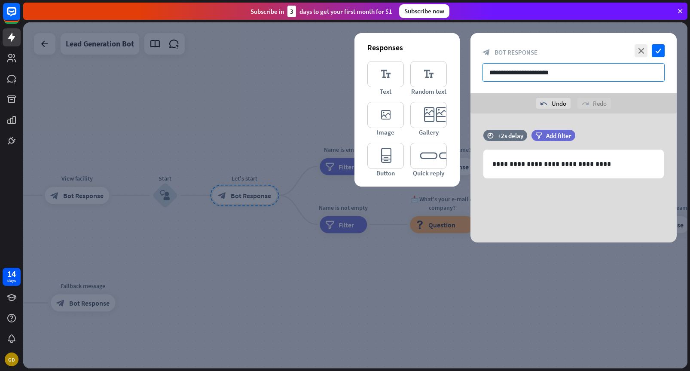
type input "*"
type input "**********"
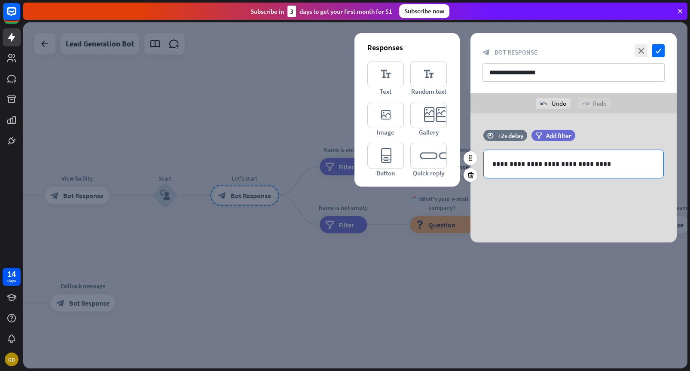
click at [547, 168] on p "**********" at bounding box center [574, 164] width 163 height 11
click at [656, 50] on icon "check" at bounding box center [658, 50] width 13 height 13
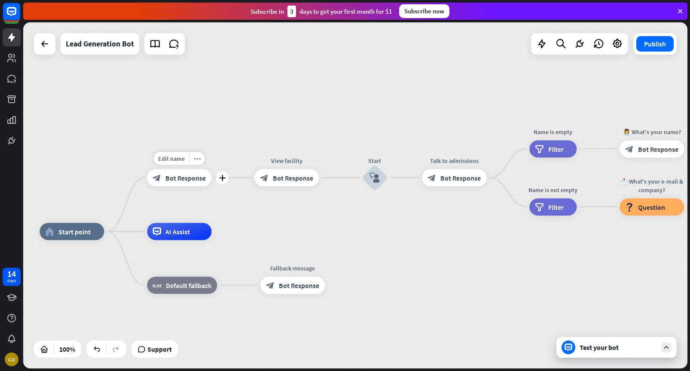
click at [184, 177] on span "Bot Response" at bounding box center [186, 178] width 40 height 9
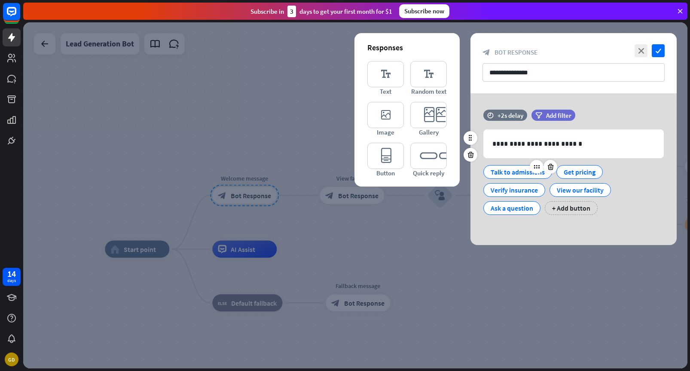
click at [505, 171] on div "Talk to admissions" at bounding box center [518, 172] width 54 height 13
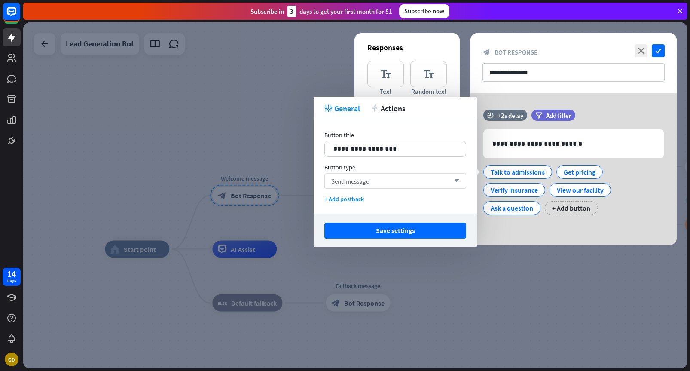
click at [409, 184] on div "Send message arrow_down" at bounding box center [396, 180] width 142 height 15
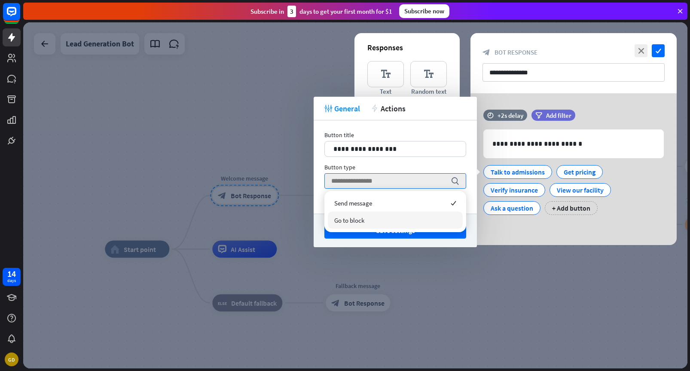
click at [389, 215] on div "Go to block" at bounding box center [395, 220] width 135 height 17
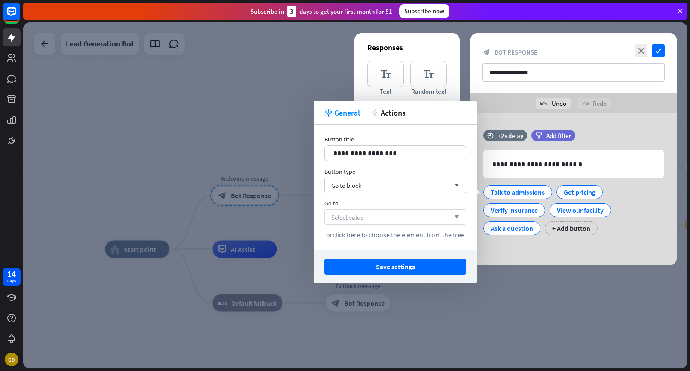
click at [393, 217] on div "Select value arrow_down" at bounding box center [396, 216] width 142 height 15
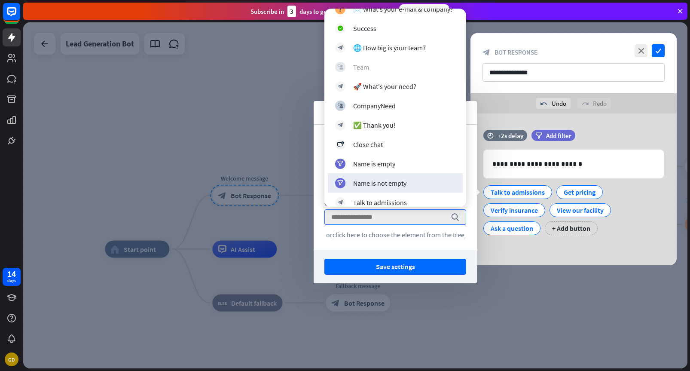
scroll to position [195, 0]
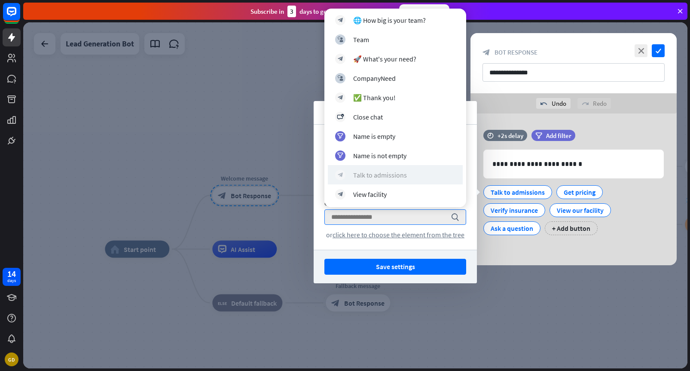
click at [403, 177] on div "Talk to admissions" at bounding box center [380, 175] width 54 height 9
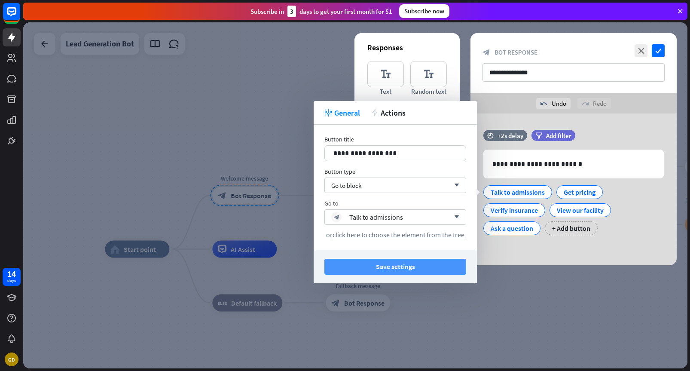
click at [414, 262] on button "Save settings" at bounding box center [396, 267] width 142 height 16
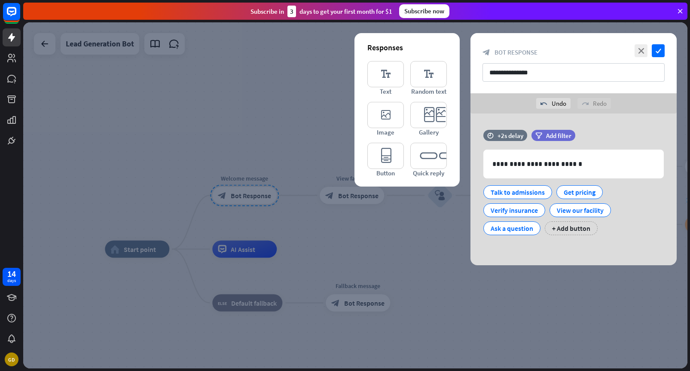
click at [446, 241] on div at bounding box center [355, 195] width 665 height 346
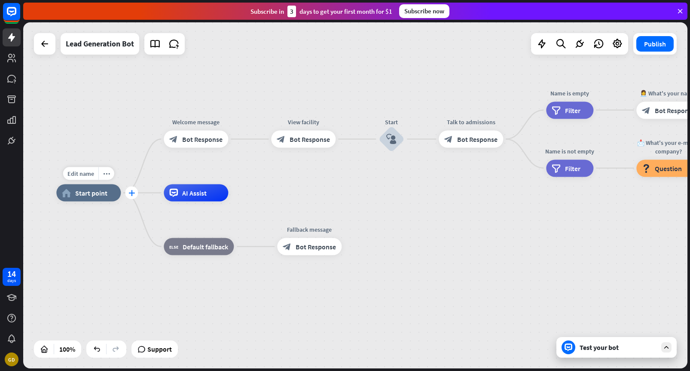
click at [134, 192] on icon "plus" at bounding box center [132, 193] width 6 height 6
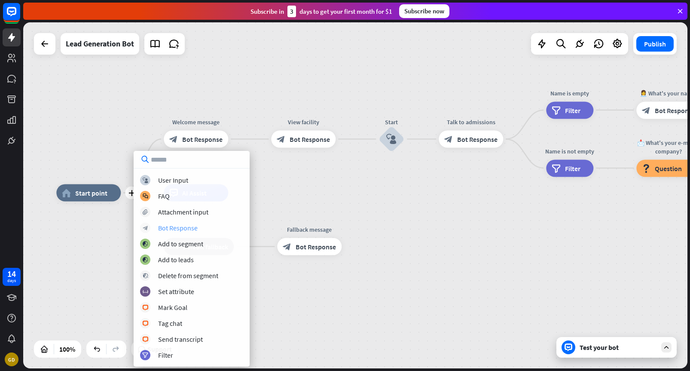
click at [206, 230] on div "block_bot_response Bot Response" at bounding box center [191, 228] width 103 height 10
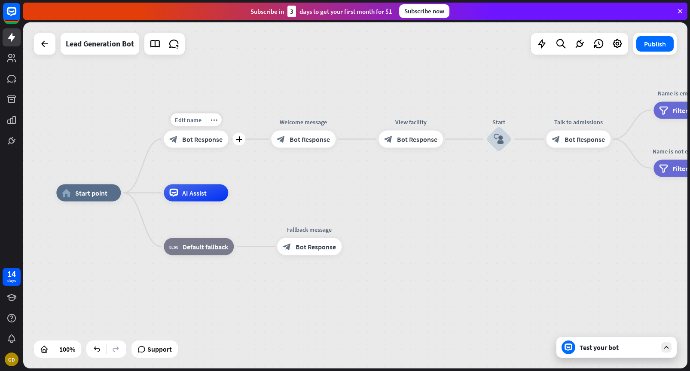
click at [215, 144] on div "block_bot_response Bot Response" at bounding box center [196, 139] width 64 height 17
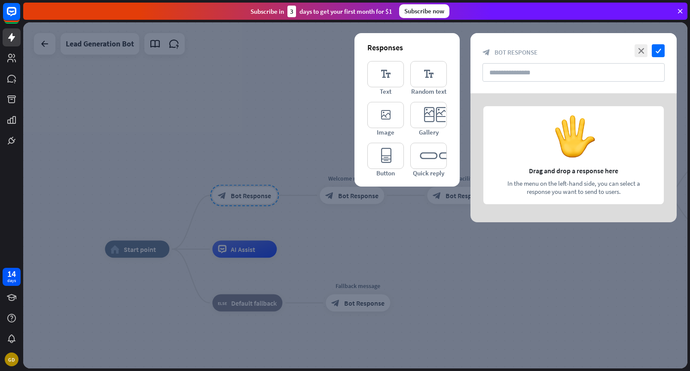
click at [296, 134] on div at bounding box center [355, 195] width 665 height 346
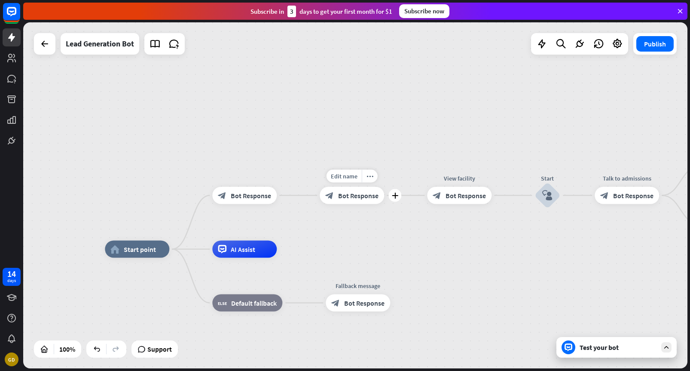
click at [337, 197] on div "block_bot_response Bot Response" at bounding box center [352, 195] width 64 height 17
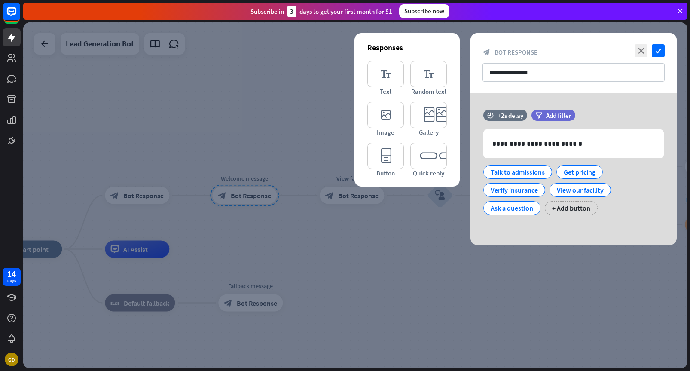
click at [233, 165] on div at bounding box center [355, 195] width 665 height 346
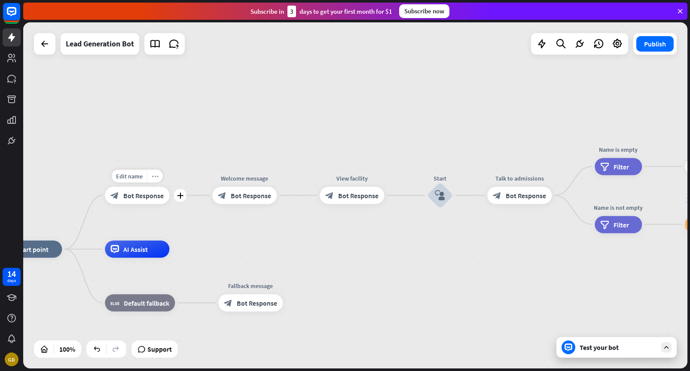
click at [151, 177] on div "more_horiz" at bounding box center [155, 176] width 16 height 13
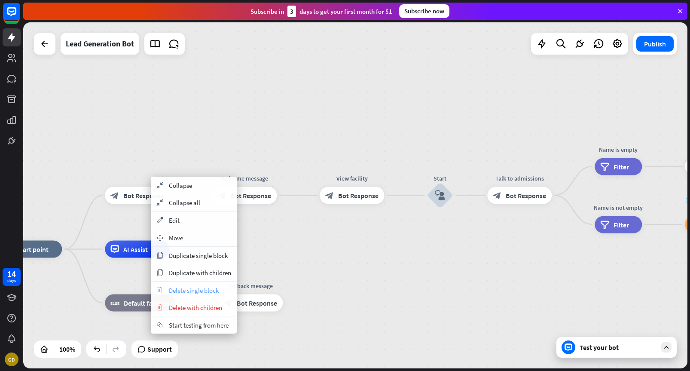
click at [181, 287] on span "Delete single block" at bounding box center [194, 290] width 50 height 8
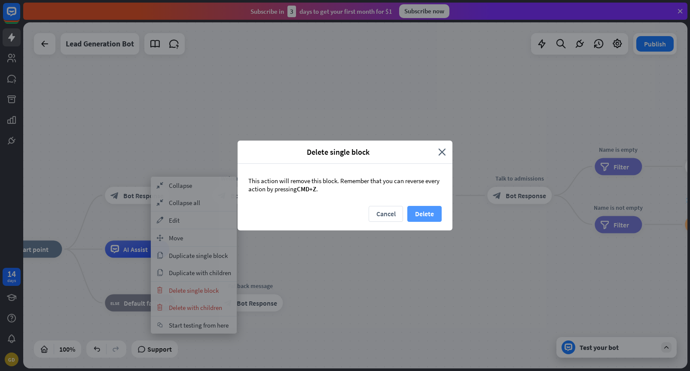
click at [429, 218] on button "Delete" at bounding box center [425, 214] width 34 height 16
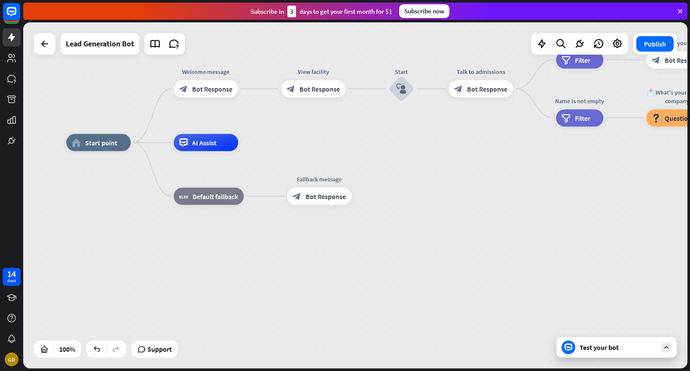
click at [593, 346] on div "Test your bot" at bounding box center [618, 347] width 77 height 9
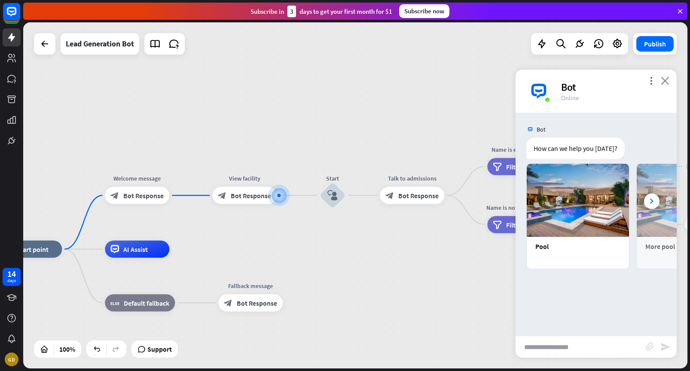
click at [667, 84] on icon "close" at bounding box center [665, 81] width 9 height 8
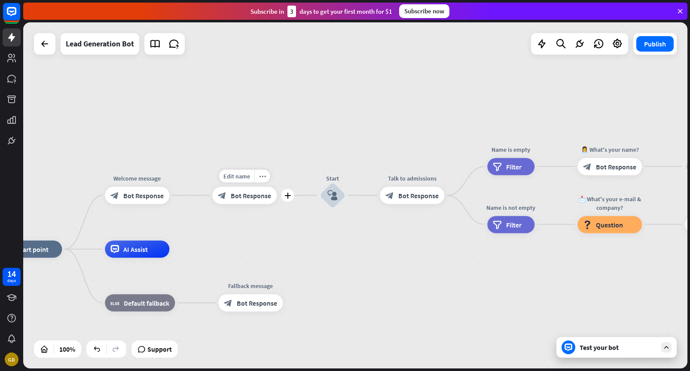
drag, startPoint x: 328, startPoint y: 195, endPoint x: 214, endPoint y: 196, distance: 113.9
drag, startPoint x: 230, startPoint y: 196, endPoint x: 349, endPoint y: 195, distance: 118.2
click at [255, 200] on div "block_bot_response Bot Response" at bounding box center [244, 195] width 64 height 17
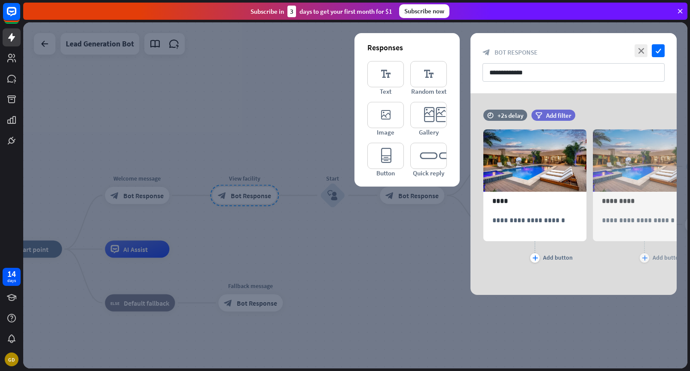
click at [261, 200] on div at bounding box center [355, 195] width 665 height 346
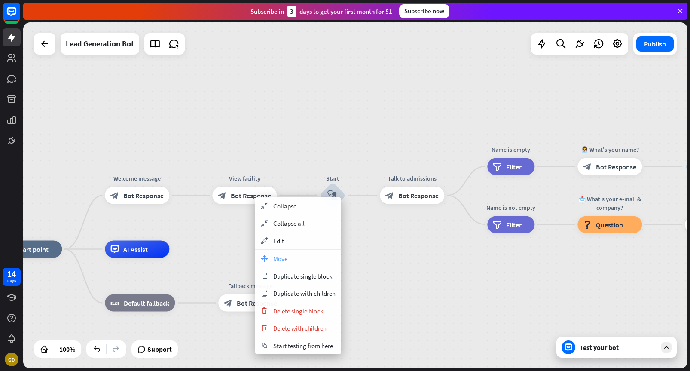
click at [285, 255] on span "Move" at bounding box center [280, 259] width 14 height 8
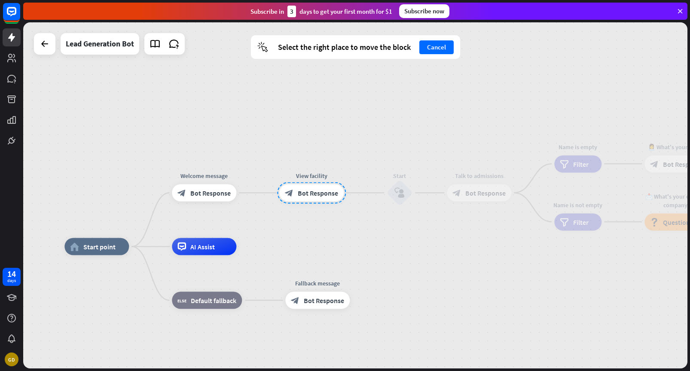
drag, startPoint x: 246, startPoint y: 193, endPoint x: 313, endPoint y: 191, distance: 67.1
click at [313, 191] on div at bounding box center [311, 192] width 69 height 21
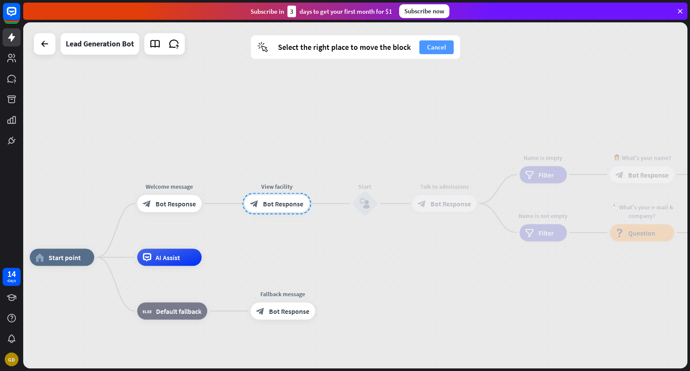
click at [435, 51] on button "Cancel" at bounding box center [437, 47] width 34 height 14
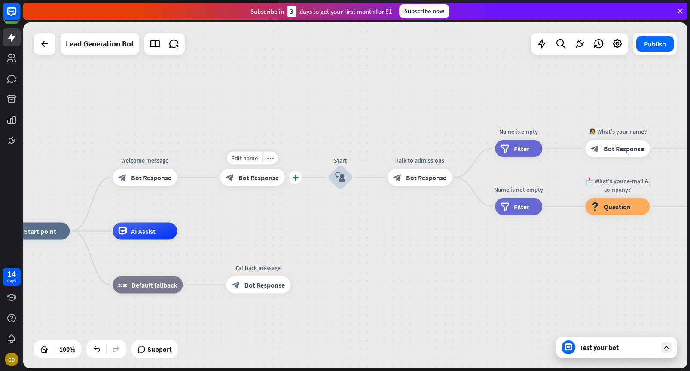
drag, startPoint x: 334, startPoint y: 178, endPoint x: 293, endPoint y: 182, distance: 41.5
drag, startPoint x: 264, startPoint y: 179, endPoint x: 280, endPoint y: 206, distance: 30.8
click at [280, 206] on div "home_2 Start point Welcome message block_bot_response Bot Response Edit name mo…" at bounding box center [355, 195] width 665 height 346
click at [274, 162] on div "more_horiz" at bounding box center [270, 158] width 16 height 13
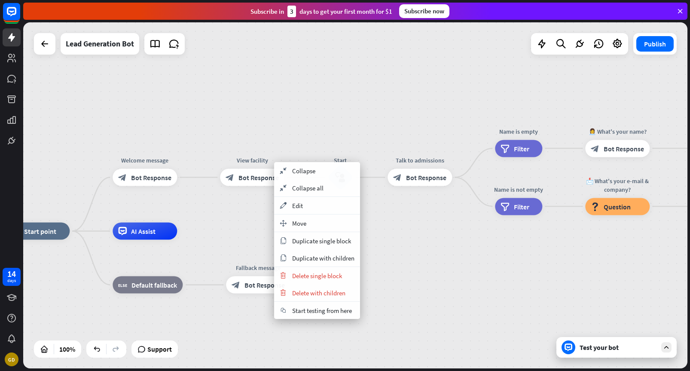
click at [242, 214] on div "home_2 Start point Welcome message block_bot_response Bot Response View facilit…" at bounding box center [355, 195] width 665 height 346
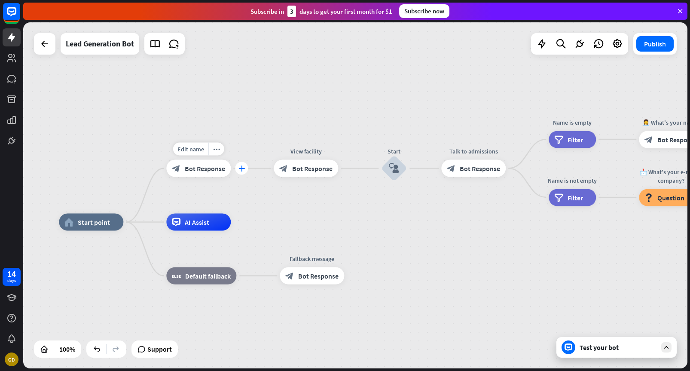
click at [240, 169] on icon "plus" at bounding box center [242, 169] width 6 height 6
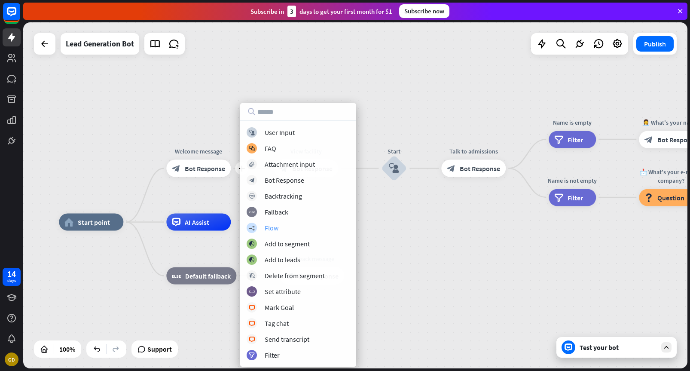
click at [280, 232] on div "builder_tree Flow" at bounding box center [298, 228] width 103 height 10
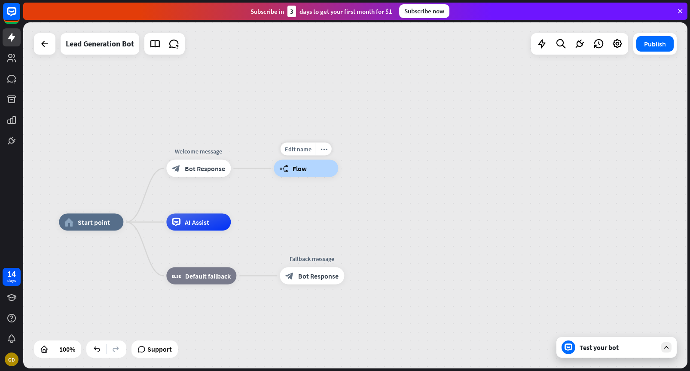
click at [315, 168] on div "builder_tree Flow" at bounding box center [306, 168] width 64 height 17
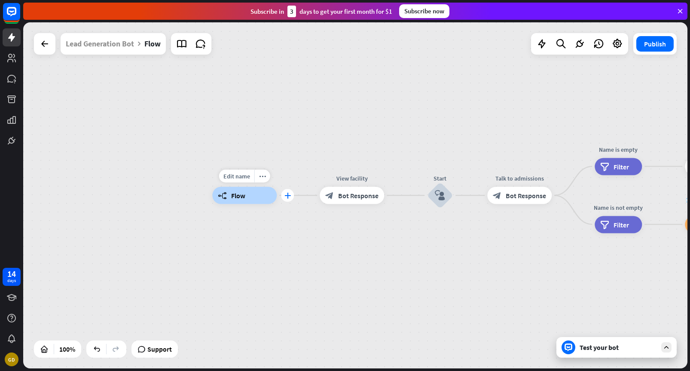
click at [285, 197] on icon "plus" at bounding box center [288, 196] width 6 height 6
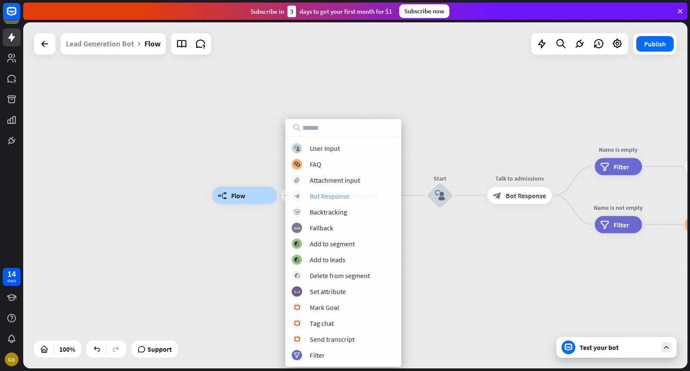
click at [320, 192] on div "Bot Response" at bounding box center [330, 196] width 40 height 9
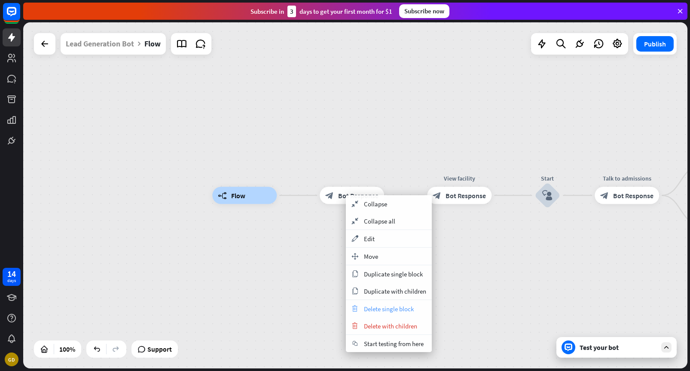
click at [378, 305] on span "Delete single block" at bounding box center [389, 309] width 50 height 8
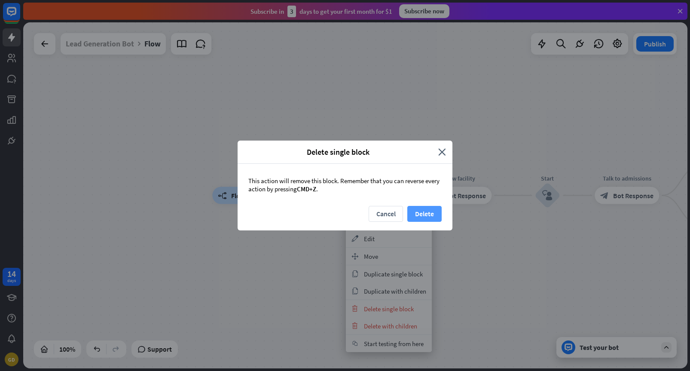
click at [416, 216] on button "Delete" at bounding box center [425, 214] width 34 height 16
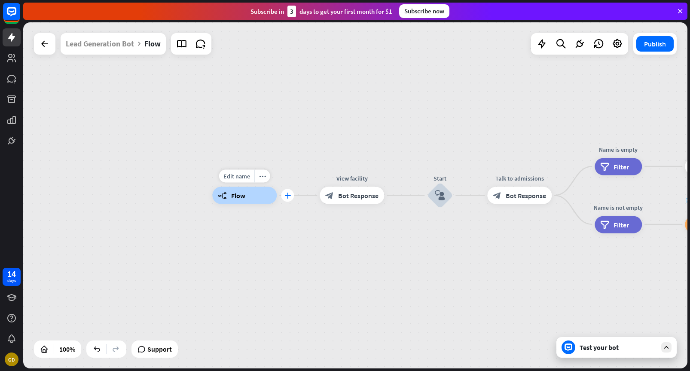
click at [286, 198] on icon "plus" at bounding box center [288, 196] width 6 height 6
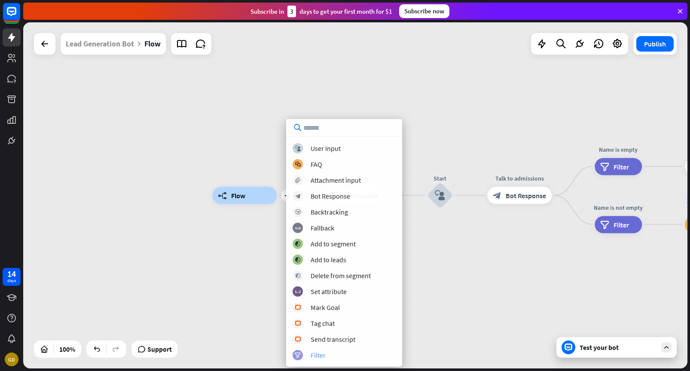
click at [335, 355] on div "filter Filter" at bounding box center [344, 355] width 103 height 10
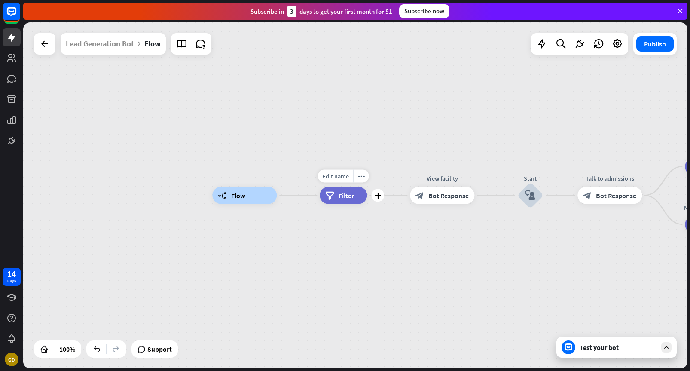
click at [348, 194] on span "Filter" at bounding box center [346, 195] width 15 height 9
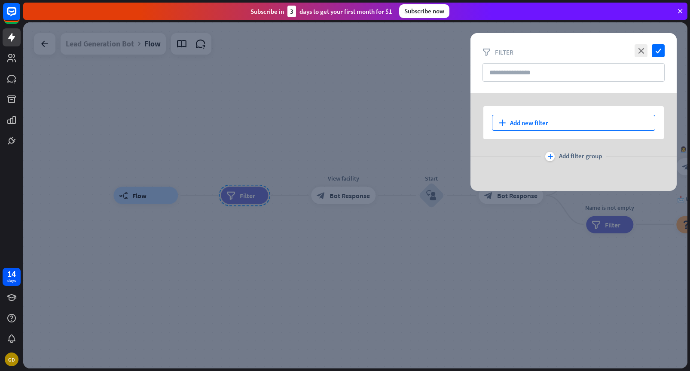
click at [510, 121] on div "plus Add new filter" at bounding box center [573, 123] width 163 height 16
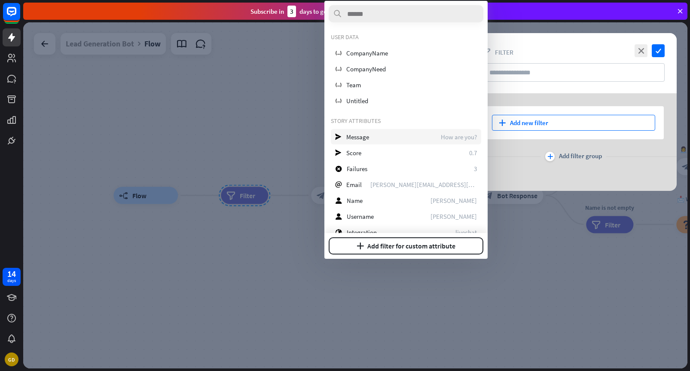
click at [393, 138] on div "send Message How are you?" at bounding box center [406, 136] width 150 height 15
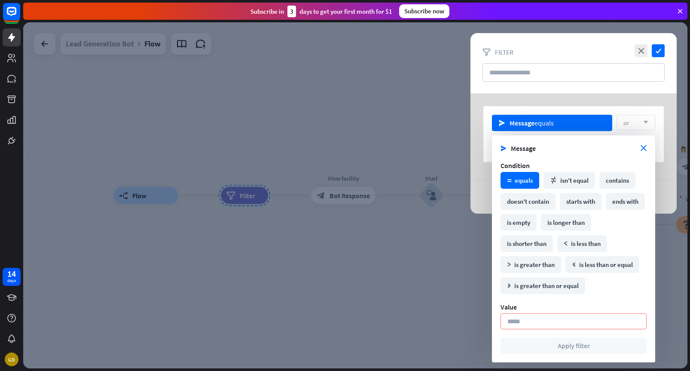
click at [624, 104] on div "send Message equals or arrow_down plus Add new filter plus Add filter group" at bounding box center [574, 153] width 206 height 120
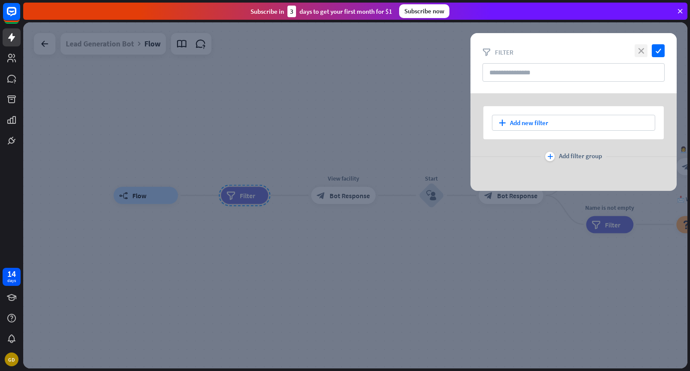
click at [643, 54] on icon "close" at bounding box center [641, 50] width 13 height 13
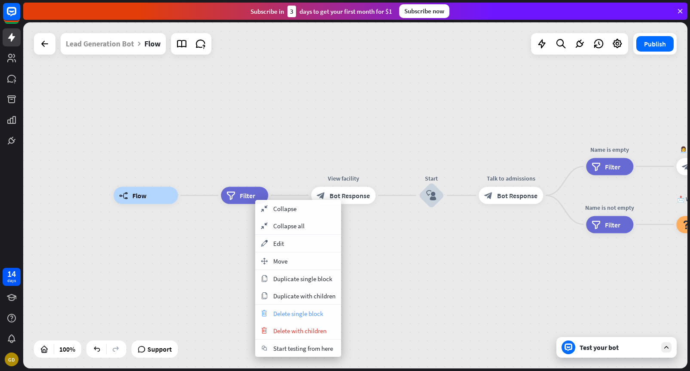
click at [282, 313] on span "Delete single block" at bounding box center [298, 314] width 50 height 8
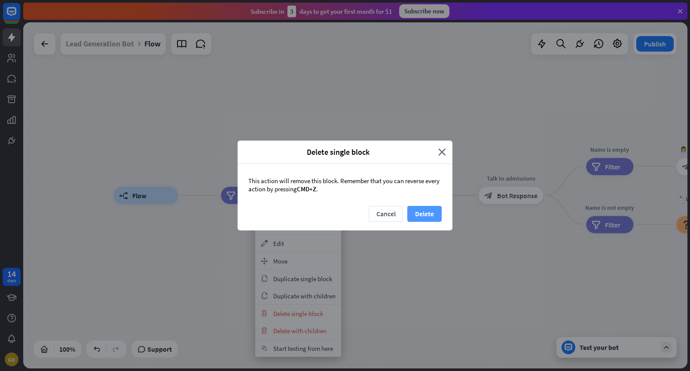
click at [414, 209] on button "Delete" at bounding box center [425, 214] width 34 height 16
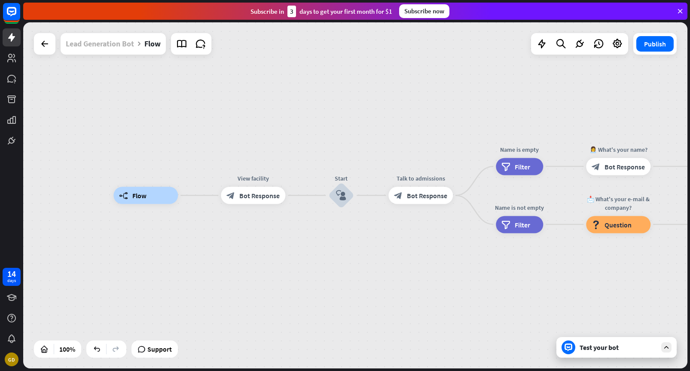
click at [114, 46] on div "Lead Generation Bot" at bounding box center [100, 43] width 68 height 21
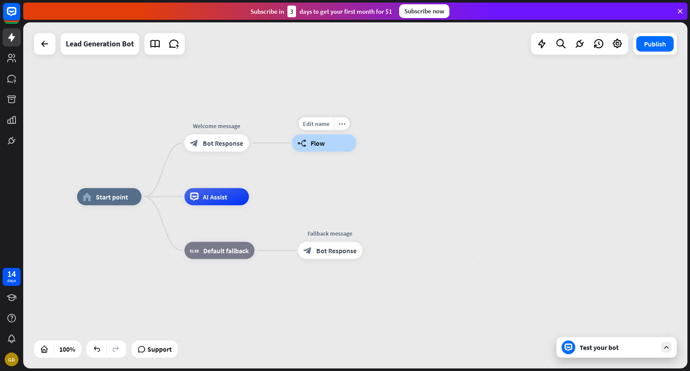
click at [328, 150] on div "builder_tree Flow" at bounding box center [324, 143] width 64 height 17
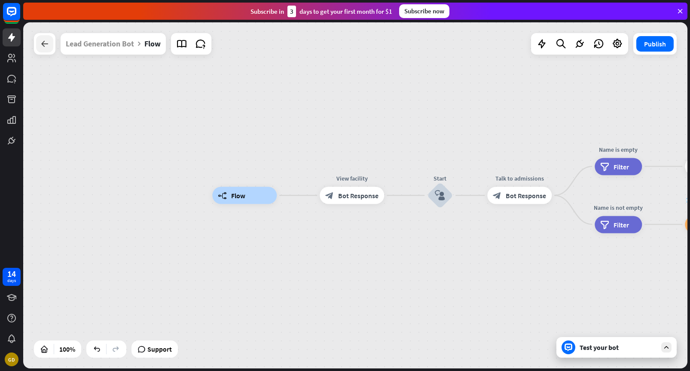
click at [50, 46] on div at bounding box center [44, 43] width 17 height 17
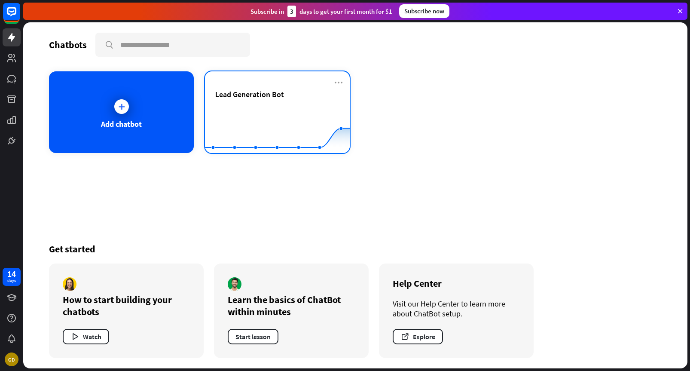
click at [215, 101] on div "Lead Generation Bot Created with Highcharts 10.1.0 0 5 10" at bounding box center [277, 112] width 145 height 82
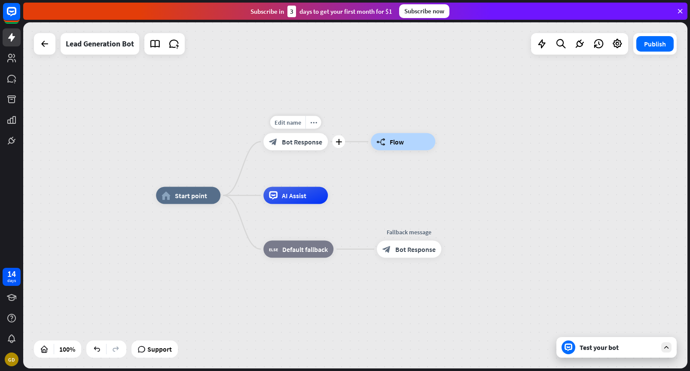
click at [300, 146] on div "block_bot_response Bot Response" at bounding box center [296, 141] width 64 height 17
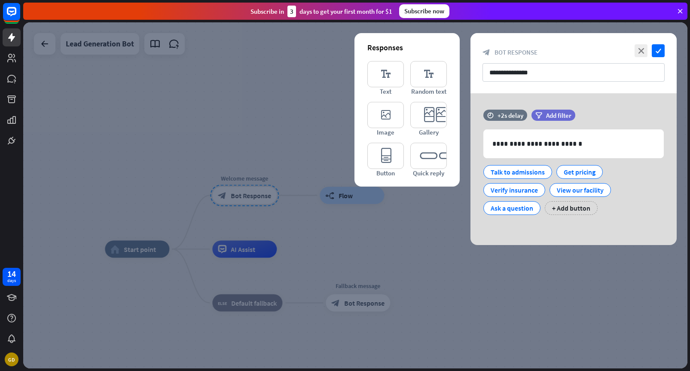
click at [300, 146] on div at bounding box center [355, 195] width 665 height 346
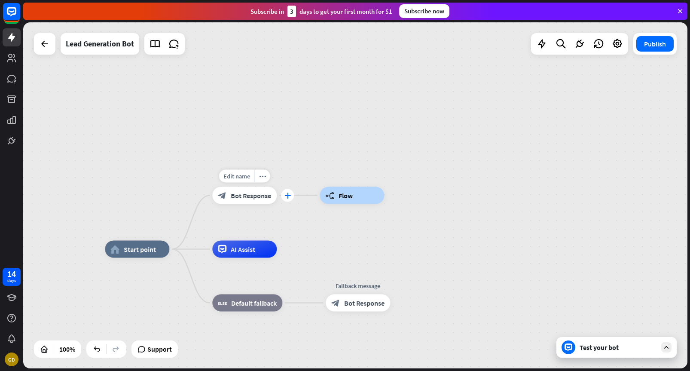
click at [288, 197] on icon "plus" at bounding box center [288, 196] width 6 height 6
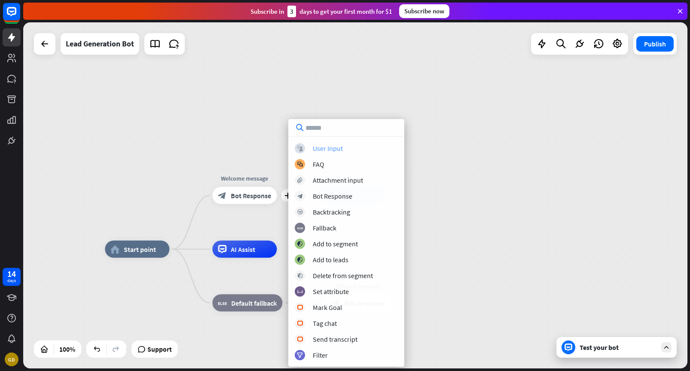
click at [329, 150] on div "User Input" at bounding box center [328, 148] width 30 height 9
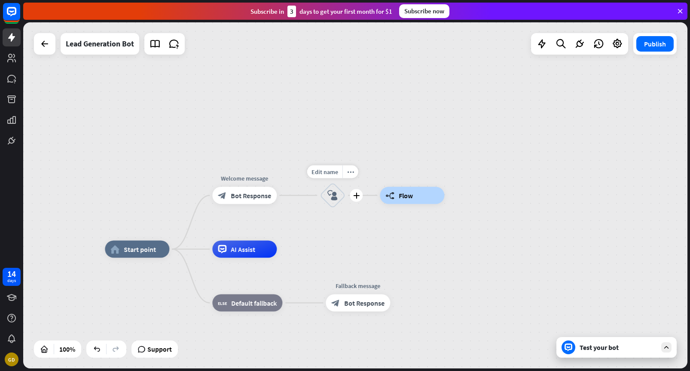
click at [334, 199] on icon "block_user_input" at bounding box center [333, 195] width 10 height 10
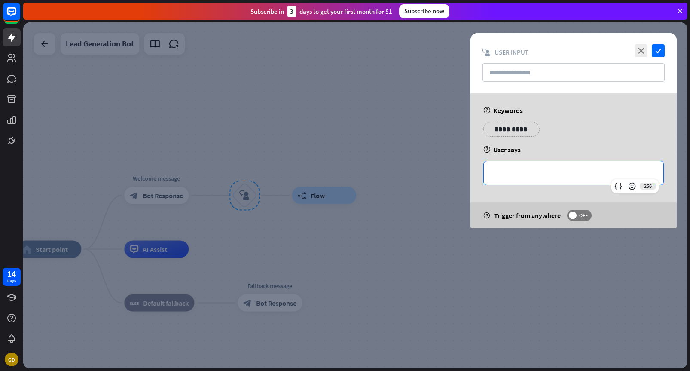
click at [530, 173] on p "**********" at bounding box center [574, 173] width 163 height 11
click at [552, 149] on div "help User says" at bounding box center [574, 149] width 181 height 9
click at [642, 54] on icon "close" at bounding box center [641, 50] width 13 height 13
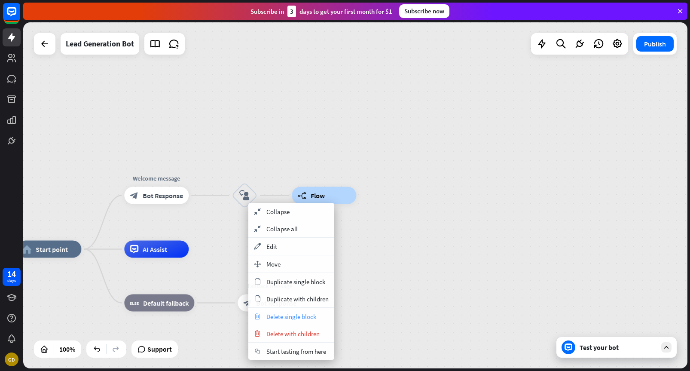
click at [273, 313] on span "Delete single block" at bounding box center [292, 317] width 50 height 8
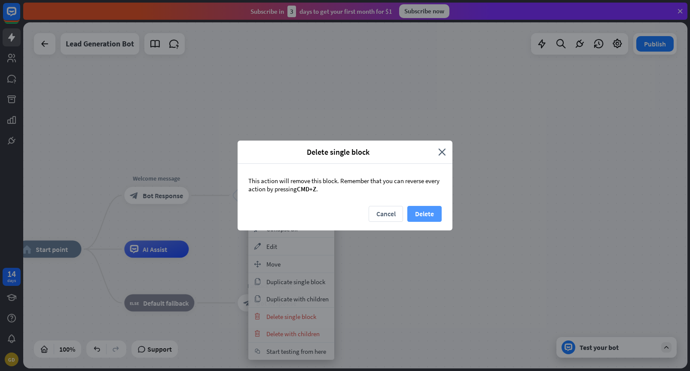
click at [422, 211] on button "Delete" at bounding box center [425, 214] width 34 height 16
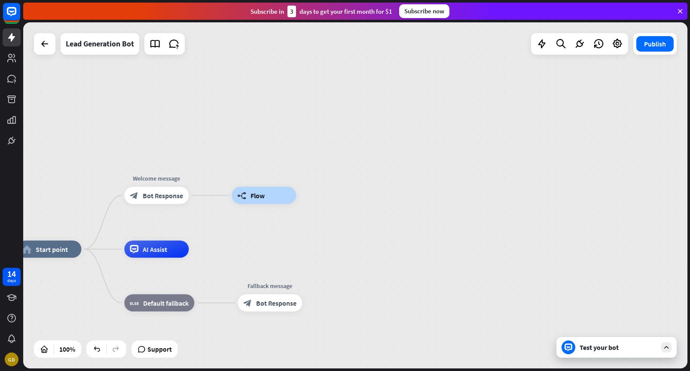
click at [593, 348] on div "Test your bot" at bounding box center [618, 347] width 77 height 9
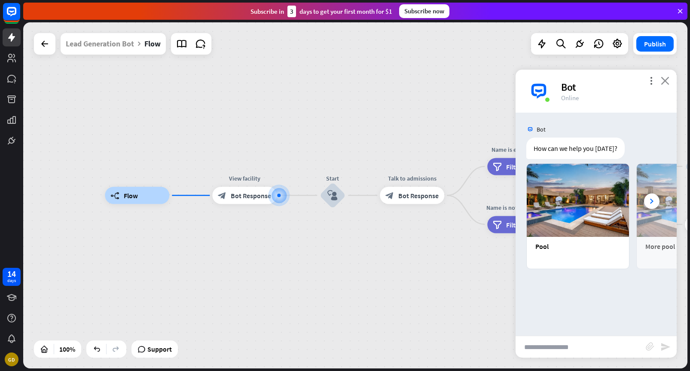
click at [664, 81] on icon "close" at bounding box center [665, 81] width 9 height 8
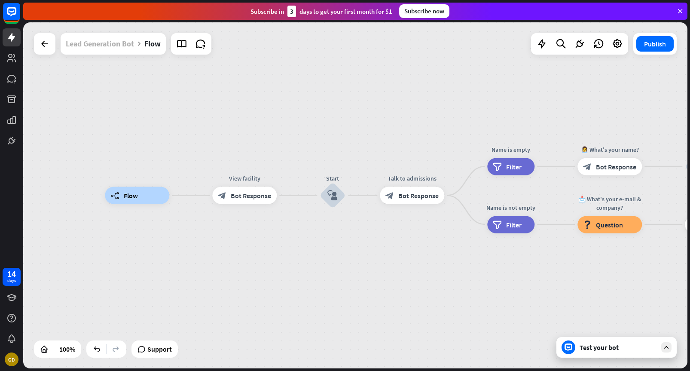
click at [116, 44] on div "Lead Generation Bot" at bounding box center [100, 43] width 68 height 21
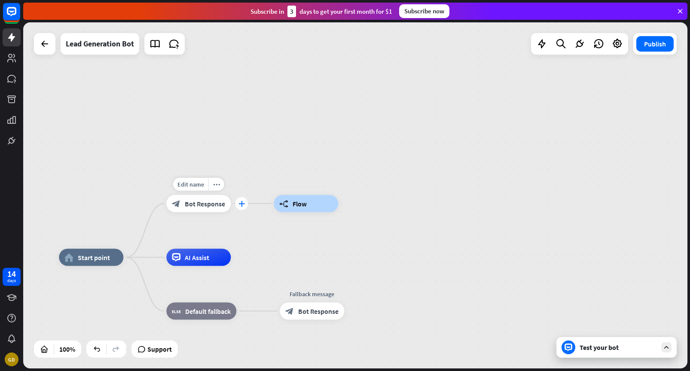
click at [242, 202] on icon "plus" at bounding box center [242, 204] width 6 height 6
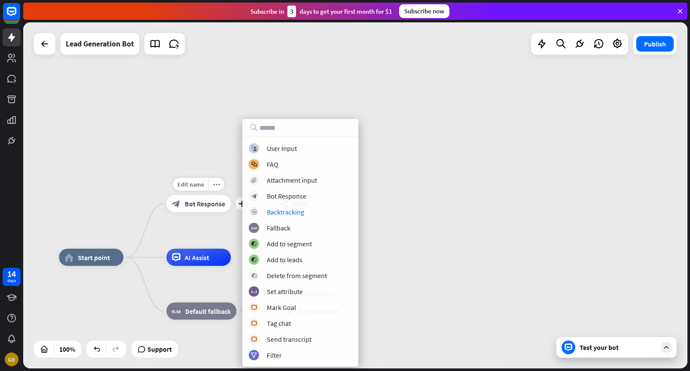
click at [231, 212] on div "Edit name more_horiz plus Welcome message block_bot_response Bot Response" at bounding box center [198, 203] width 64 height 17
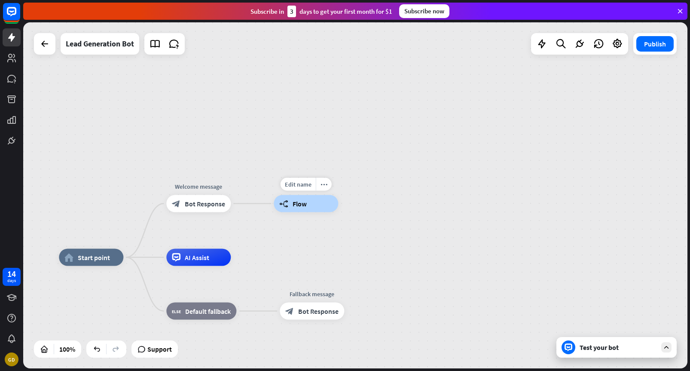
click at [284, 205] on icon "builder_tree" at bounding box center [283, 203] width 9 height 9
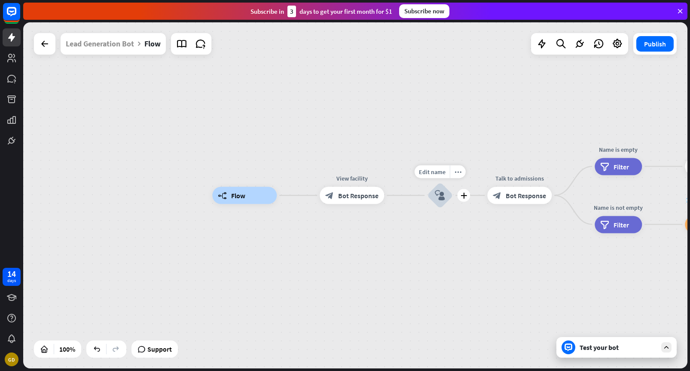
click at [440, 194] on icon "block_user_input" at bounding box center [440, 195] width 10 height 10
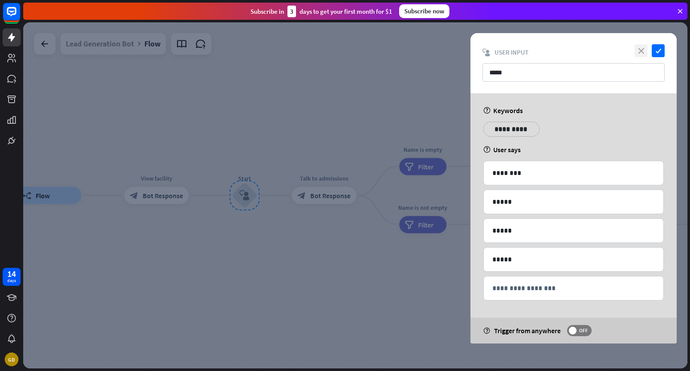
click at [641, 55] on icon "close" at bounding box center [641, 50] width 13 height 13
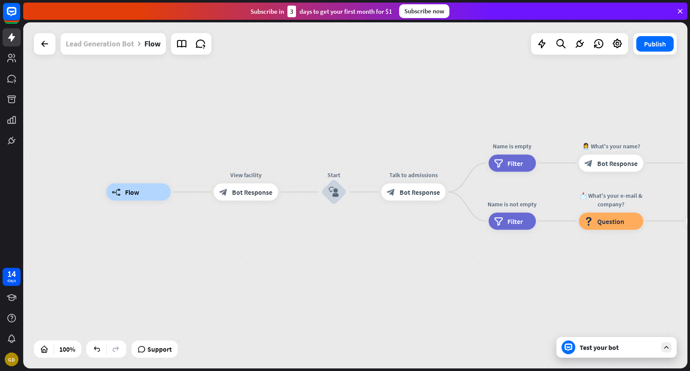
click at [109, 48] on div "Lead Generation Bot" at bounding box center [100, 43] width 68 height 21
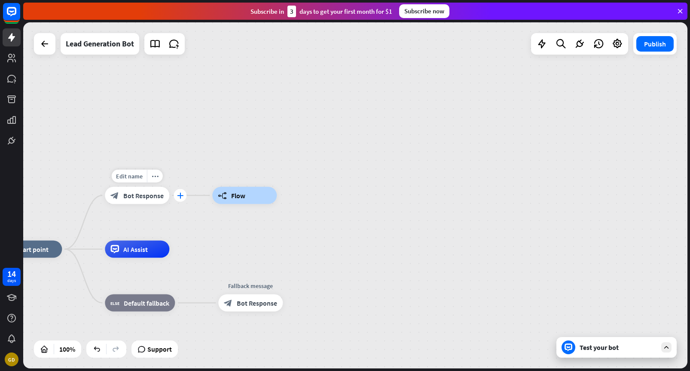
click at [186, 197] on div "plus" at bounding box center [180, 195] width 13 height 13
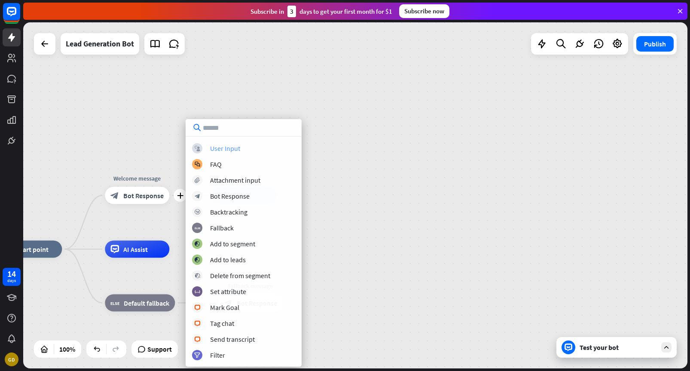
click at [223, 147] on div "User Input" at bounding box center [225, 148] width 30 height 9
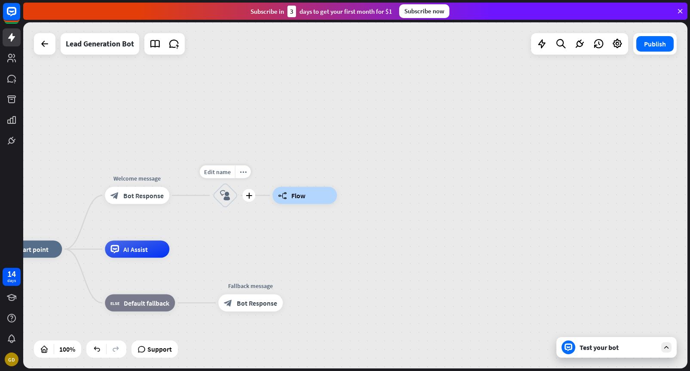
click at [224, 197] on icon "block_user_input" at bounding box center [225, 195] width 10 height 10
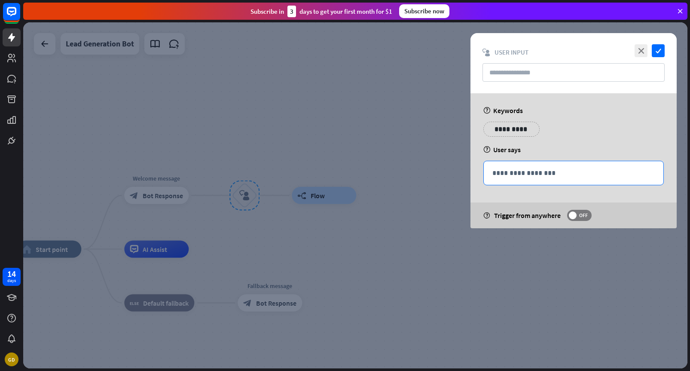
click at [514, 166] on div "**********" at bounding box center [574, 173] width 180 height 24
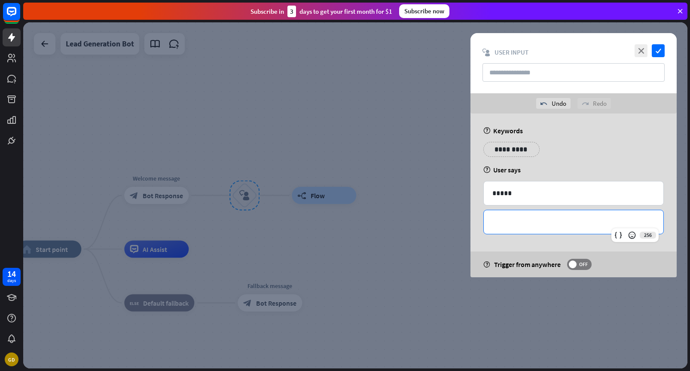
click at [559, 223] on p "**********" at bounding box center [574, 222] width 163 height 11
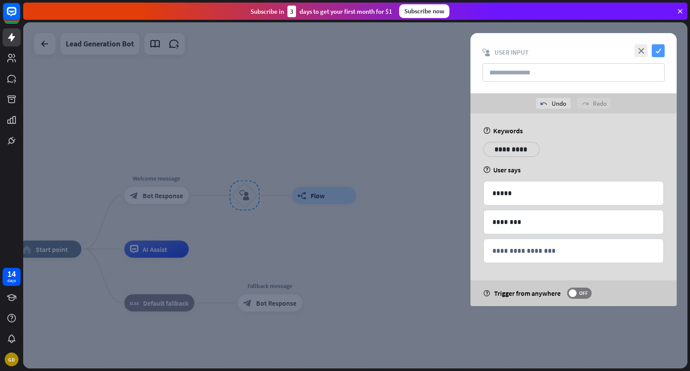
click at [658, 52] on icon "check" at bounding box center [658, 50] width 13 height 13
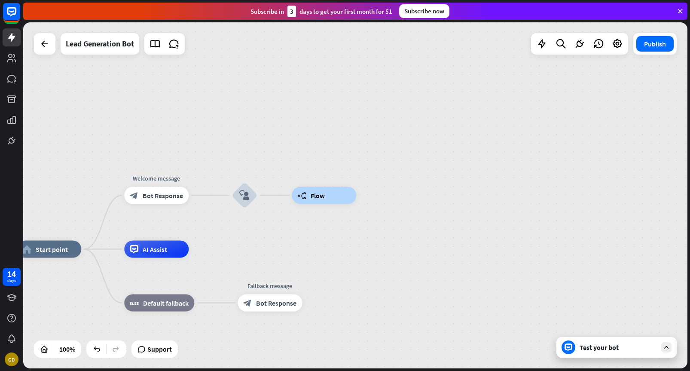
click at [603, 347] on div "Test your bot" at bounding box center [618, 347] width 77 height 9
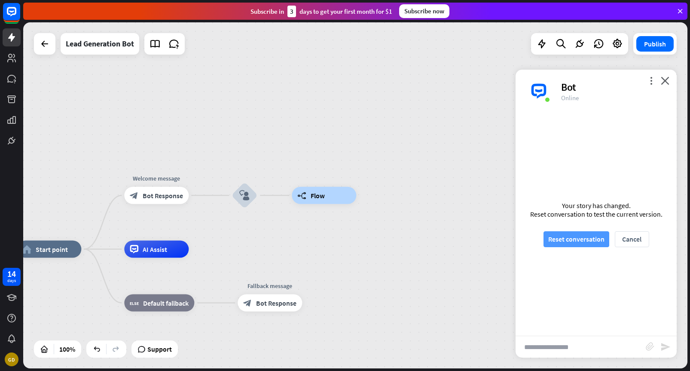
click at [567, 239] on button "Reset conversation" at bounding box center [577, 239] width 66 height 16
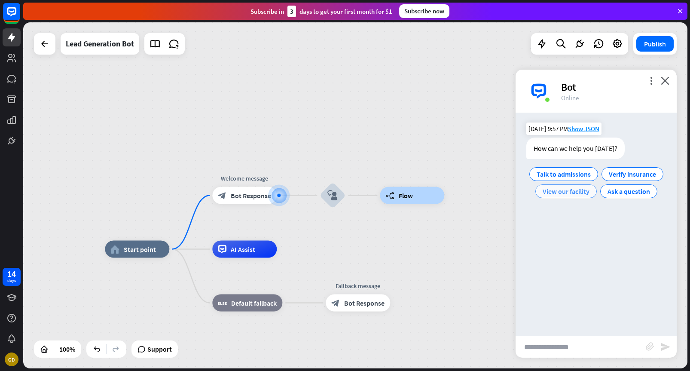
click at [589, 194] on span "View our facility" at bounding box center [566, 191] width 47 height 9
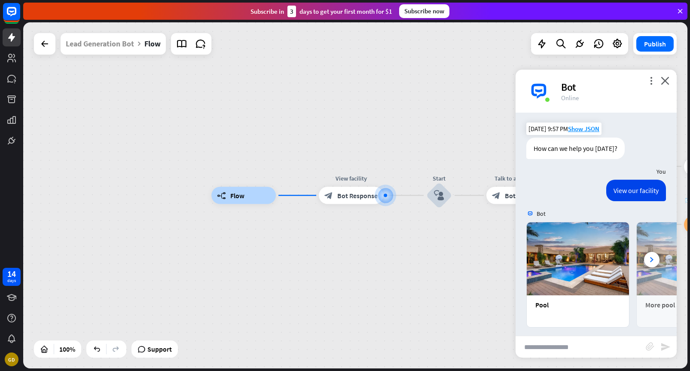
scroll to position [5, 0]
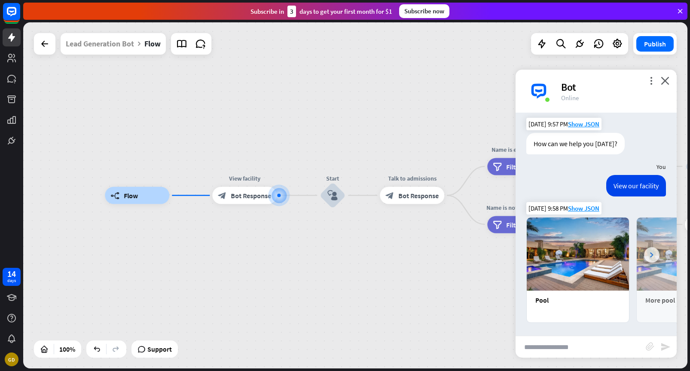
click at [653, 256] on icon at bounding box center [651, 254] width 3 height 5
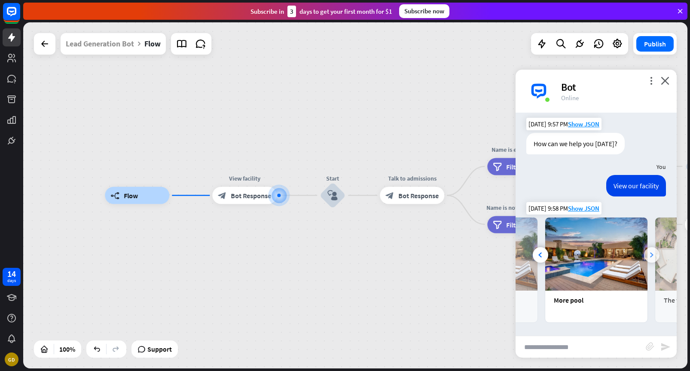
click at [653, 256] on icon at bounding box center [651, 254] width 3 height 5
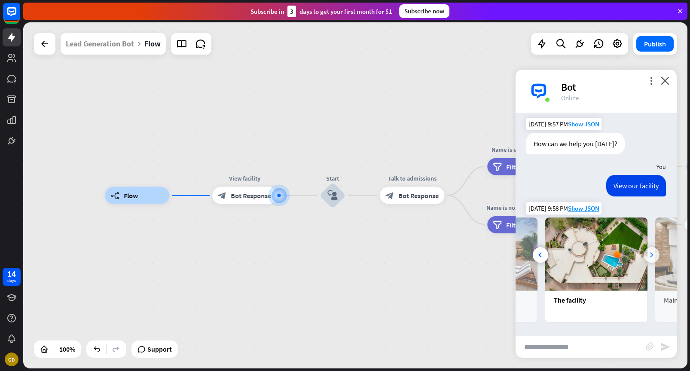
click at [653, 256] on icon at bounding box center [651, 254] width 3 height 5
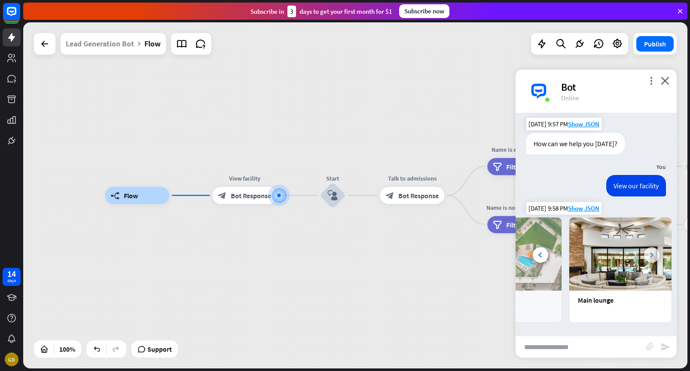
scroll to position [0, 294]
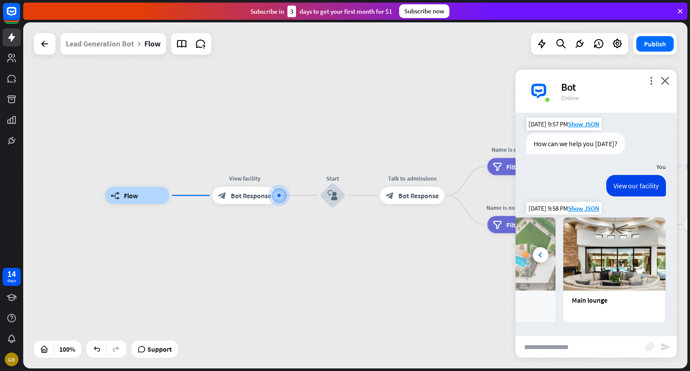
click at [613, 261] on img at bounding box center [615, 254] width 102 height 73
click at [596, 302] on div "Main lounge" at bounding box center [614, 300] width 85 height 9
click at [588, 270] on img at bounding box center [615, 254] width 102 height 73
click at [544, 256] on div at bounding box center [540, 254] width 15 height 15
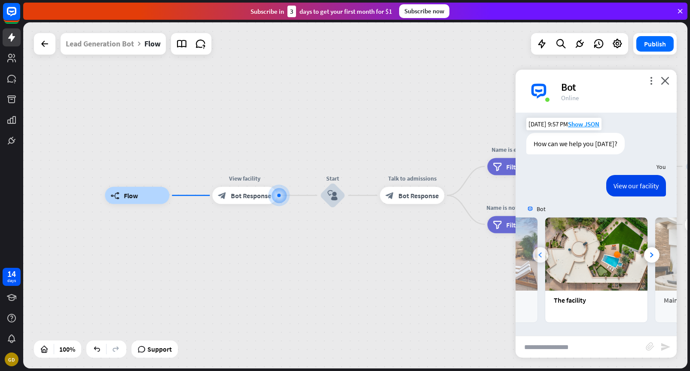
click at [544, 256] on div at bounding box center [540, 254] width 15 height 15
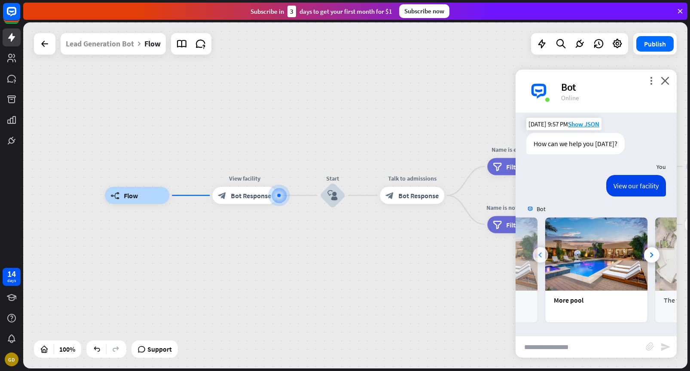
click at [544, 256] on div at bounding box center [540, 254] width 15 height 15
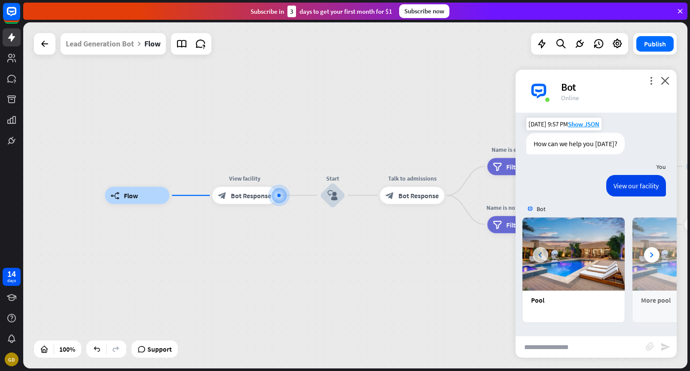
scroll to position [0, 0]
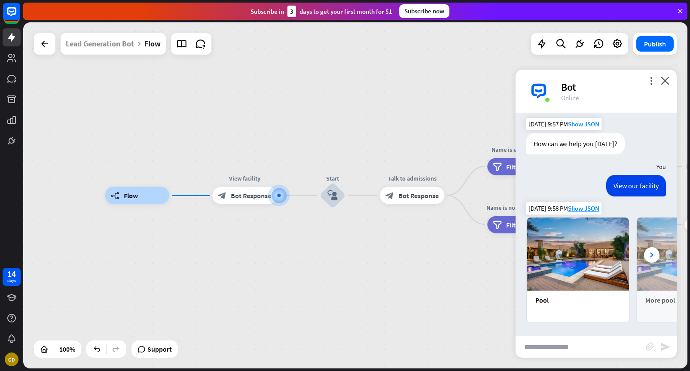
click at [559, 261] on img at bounding box center [578, 254] width 102 height 73
click at [570, 277] on img at bounding box center [578, 254] width 102 height 73
click at [563, 304] on div "Pool" at bounding box center [578, 300] width 85 height 9
click at [582, 257] on img at bounding box center [578, 254] width 102 height 73
click at [665, 81] on icon "close" at bounding box center [665, 81] width 9 height 8
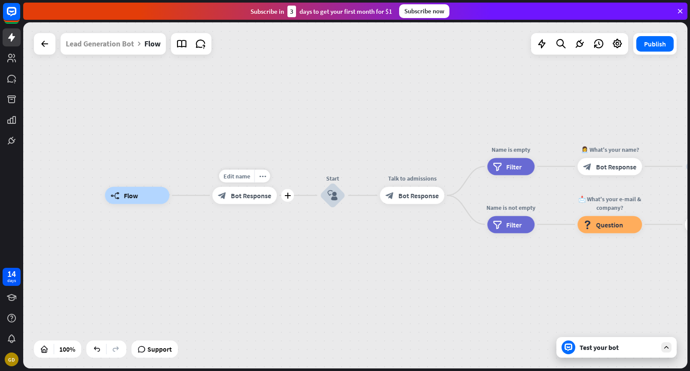
click at [241, 198] on span "Bot Response" at bounding box center [251, 195] width 40 height 9
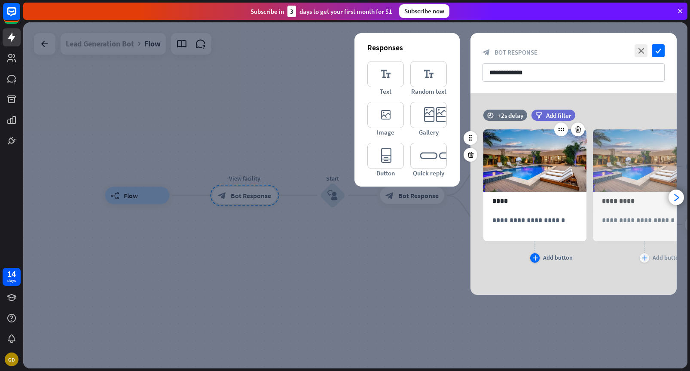
click at [537, 257] on icon "plus" at bounding box center [536, 257] width 6 height 5
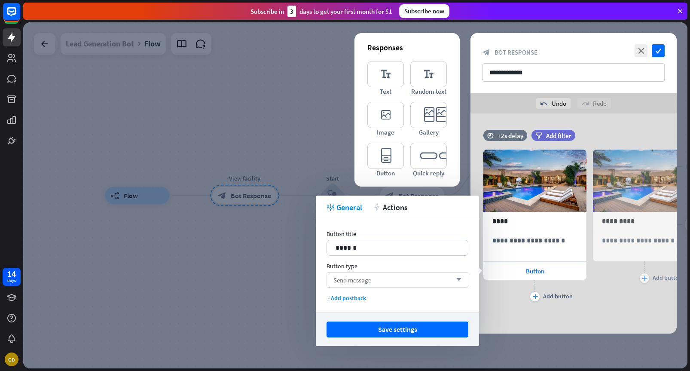
click at [394, 281] on div "Send message arrow_down" at bounding box center [398, 279] width 142 height 15
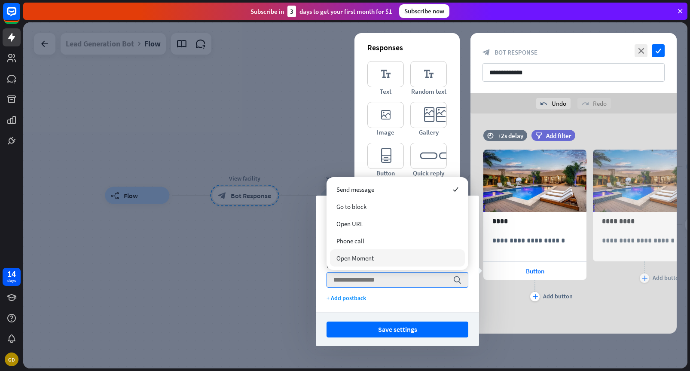
click at [389, 258] on div "Open Moment" at bounding box center [397, 257] width 135 height 17
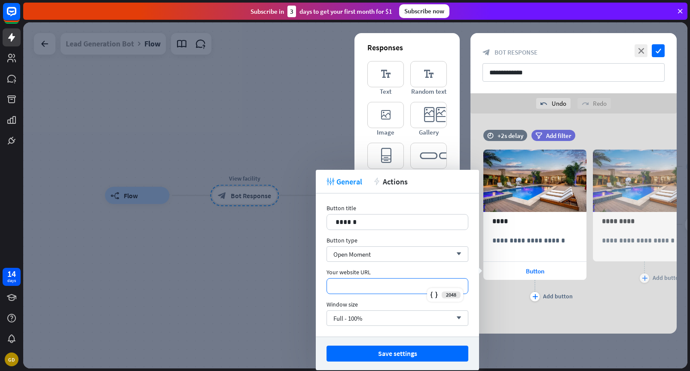
click at [392, 282] on p "*********" at bounding box center [398, 286] width 124 height 11
click at [384, 255] on div "Open Moment arrow_down" at bounding box center [398, 253] width 142 height 15
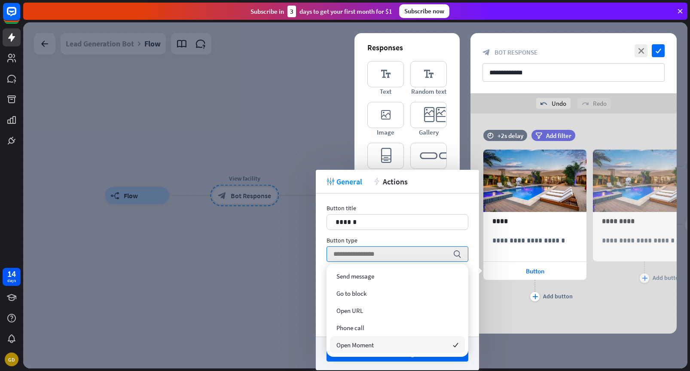
click at [391, 340] on div "Open Moment checked" at bounding box center [397, 344] width 135 height 17
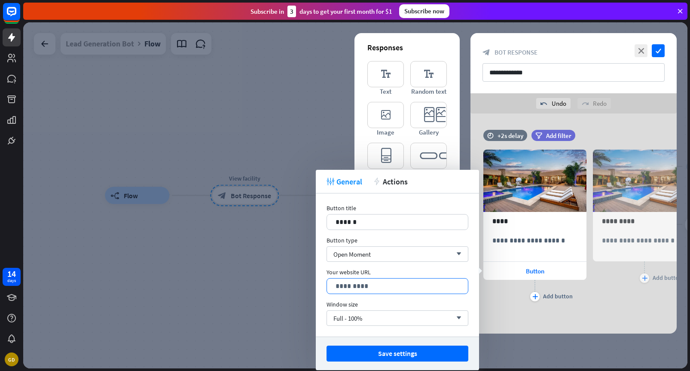
click at [385, 290] on p "*********" at bounding box center [398, 286] width 124 height 11
click at [376, 260] on div "Open Moment arrow_down" at bounding box center [398, 253] width 142 height 15
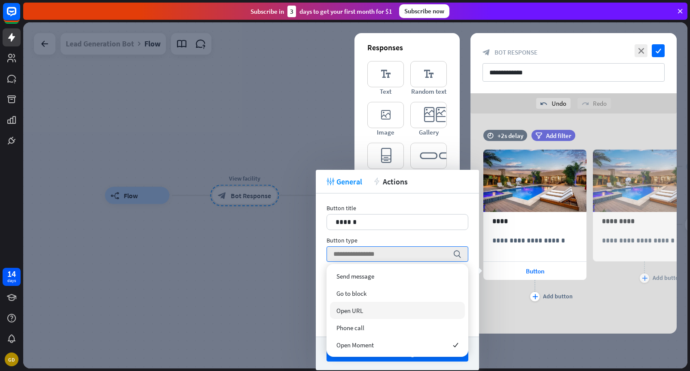
click at [371, 307] on div "Open URL" at bounding box center [397, 310] width 135 height 17
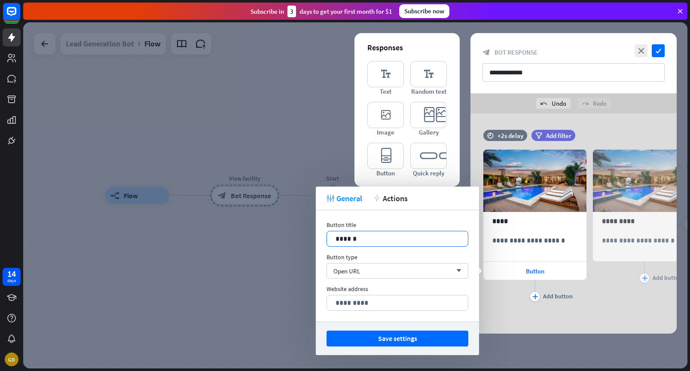
click at [371, 240] on p "******" at bounding box center [398, 238] width 124 height 11
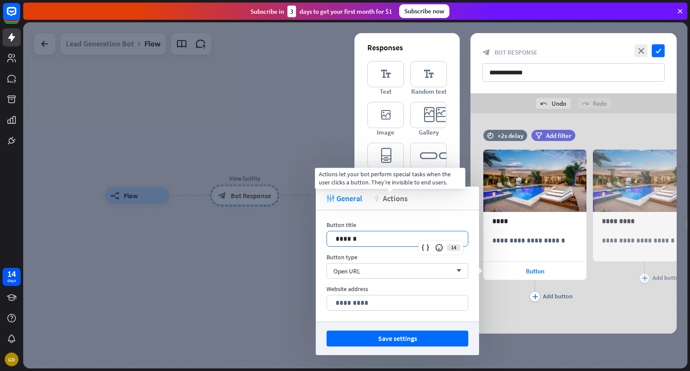
click at [395, 194] on span "Actions" at bounding box center [395, 198] width 25 height 10
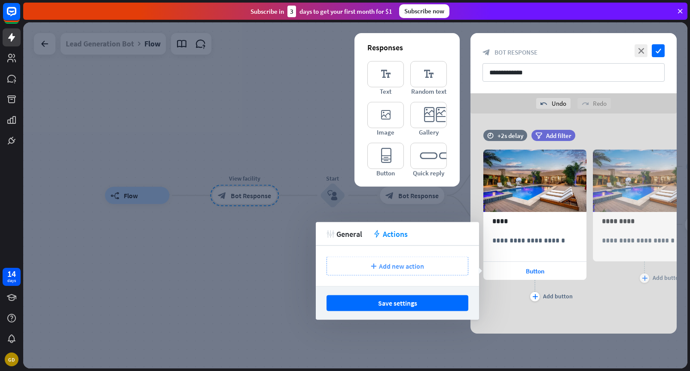
click at [392, 267] on span "Add new action" at bounding box center [401, 266] width 45 height 9
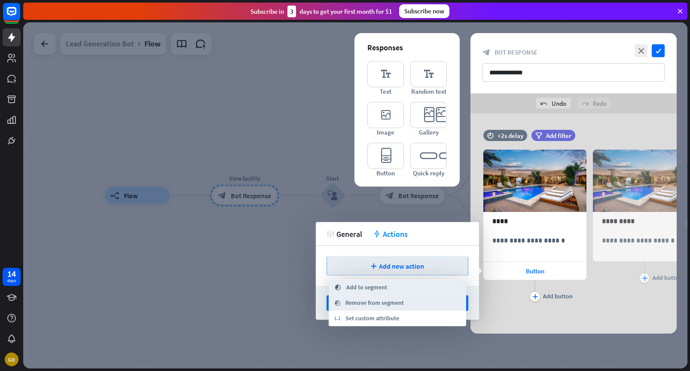
click at [368, 249] on div "plus Add new action" at bounding box center [397, 266] width 163 height 40
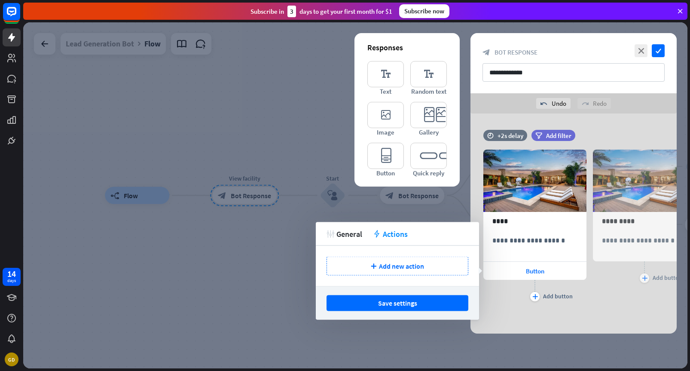
click at [351, 240] on div "tweak General action Actions" at bounding box center [397, 234] width 163 height 24
click at [353, 239] on div "tweak General action Actions" at bounding box center [397, 234] width 163 height 24
click at [352, 236] on span "General" at bounding box center [350, 234] width 26 height 10
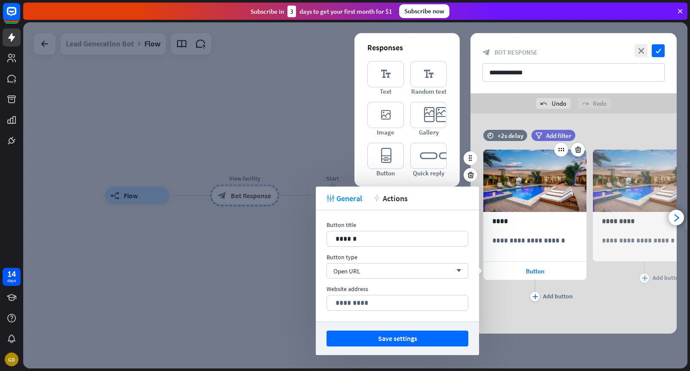
click at [515, 300] on div "plus Add button" at bounding box center [535, 290] width 103 height 21
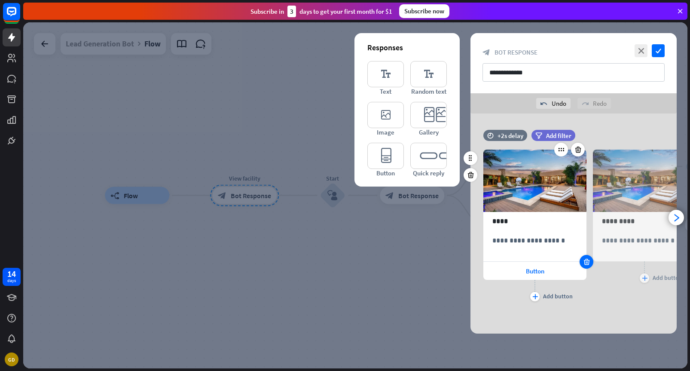
click at [585, 262] on icon at bounding box center [587, 262] width 8 height 8
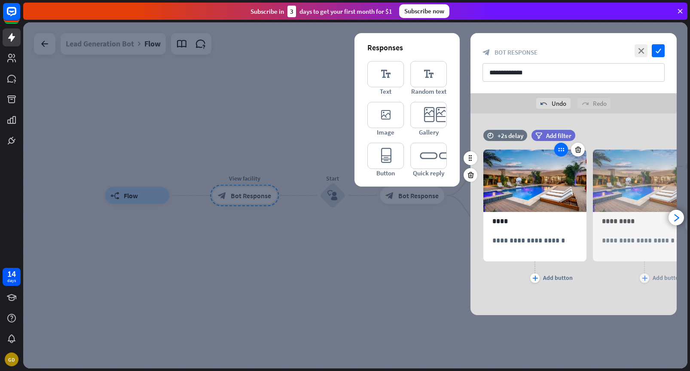
click at [560, 155] on div at bounding box center [562, 150] width 14 height 14
click at [560, 148] on icon at bounding box center [562, 150] width 8 height 8
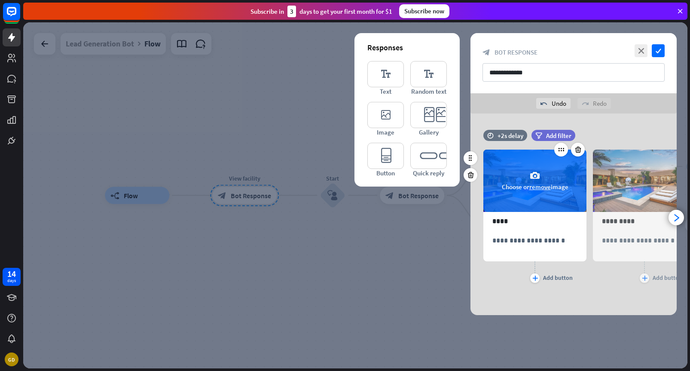
click at [518, 180] on div "camera Choose or remove image" at bounding box center [535, 181] width 103 height 62
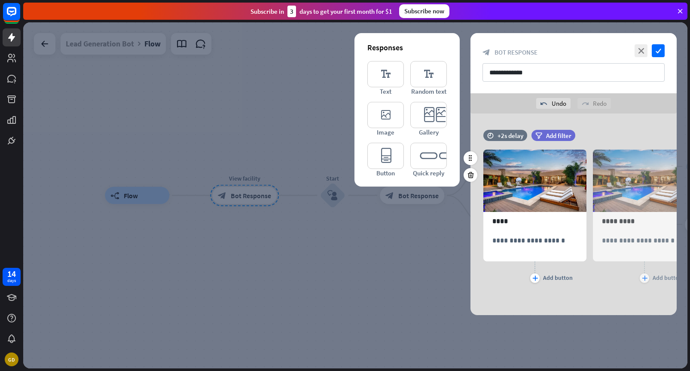
click at [570, 292] on div "**********" at bounding box center [574, 212] width 206 height 164
click at [599, 130] on div "filter Add filter" at bounding box center [575, 135] width 87 height 11
click at [657, 50] on icon "check" at bounding box center [658, 50] width 13 height 13
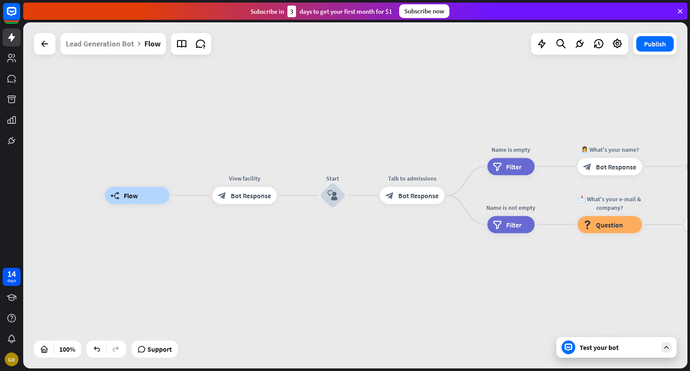
click at [589, 345] on div "Test your bot" at bounding box center [618, 347] width 77 height 9
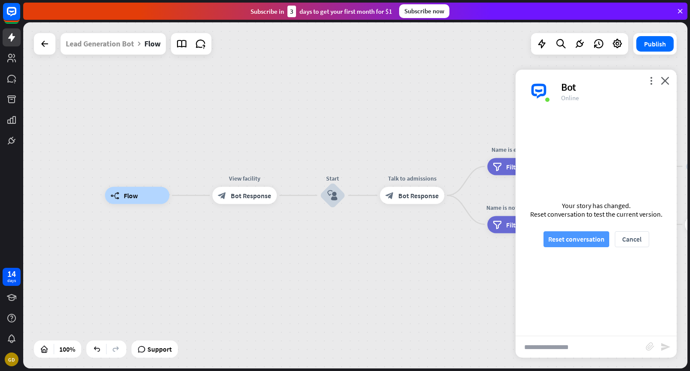
click at [575, 244] on button "Reset conversation" at bounding box center [577, 239] width 66 height 16
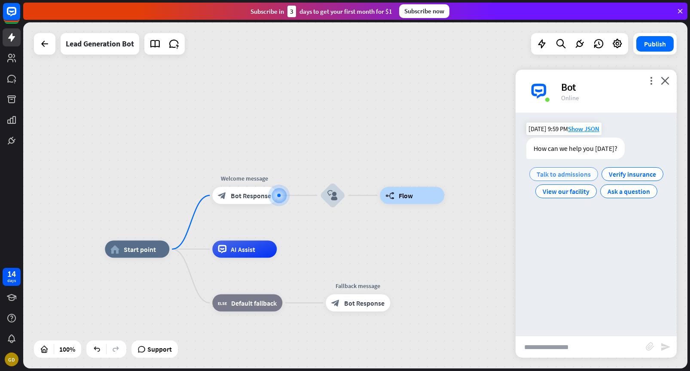
click at [586, 175] on span "Talk to admissions" at bounding box center [564, 174] width 54 height 9
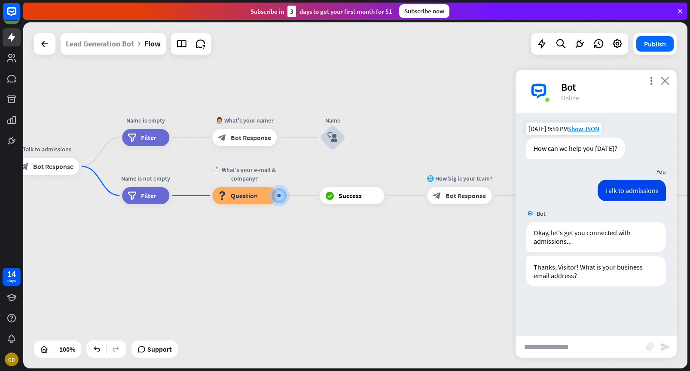
click at [667, 84] on icon "close" at bounding box center [665, 81] width 9 height 8
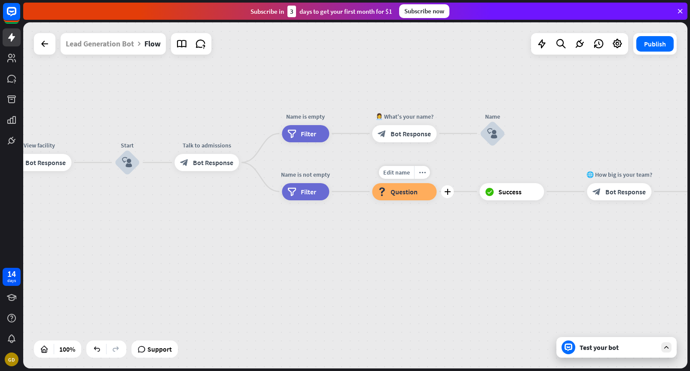
click at [405, 195] on span "Question" at bounding box center [404, 191] width 27 height 9
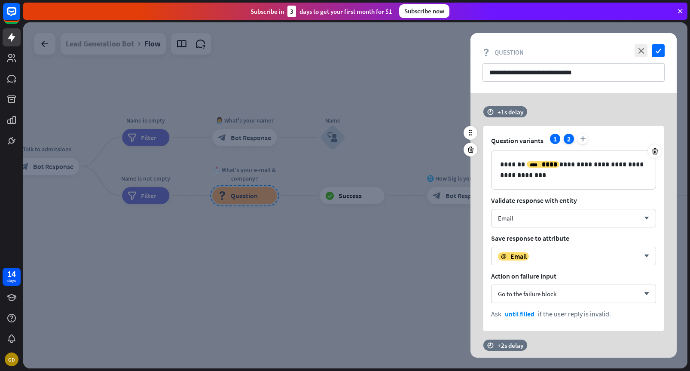
click at [570, 142] on div "2" at bounding box center [569, 139] width 10 height 10
click at [556, 141] on div "1" at bounding box center [555, 139] width 10 height 10
click at [567, 137] on div "2" at bounding box center [569, 139] width 10 height 10
click at [556, 141] on div "1" at bounding box center [555, 139] width 10 height 10
click at [571, 140] on div "2" at bounding box center [569, 139] width 10 height 10
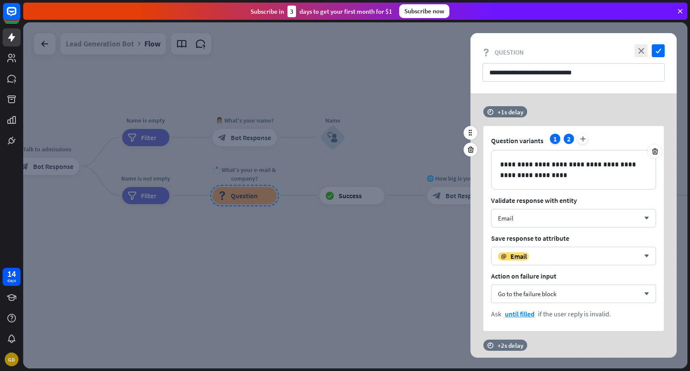
click at [558, 143] on div "1" at bounding box center [555, 139] width 10 height 10
click at [644, 56] on icon "close" at bounding box center [641, 50] width 13 height 13
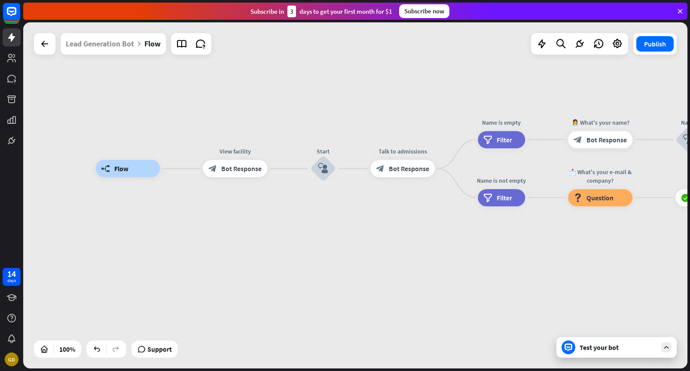
click at [590, 342] on div "Test your bot" at bounding box center [617, 347] width 120 height 21
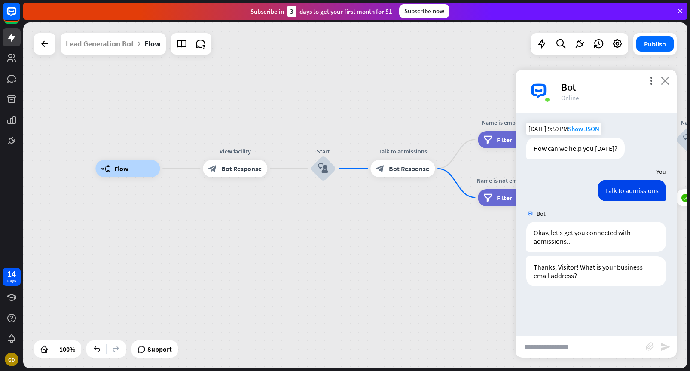
click at [667, 81] on icon "close" at bounding box center [665, 81] width 9 height 8
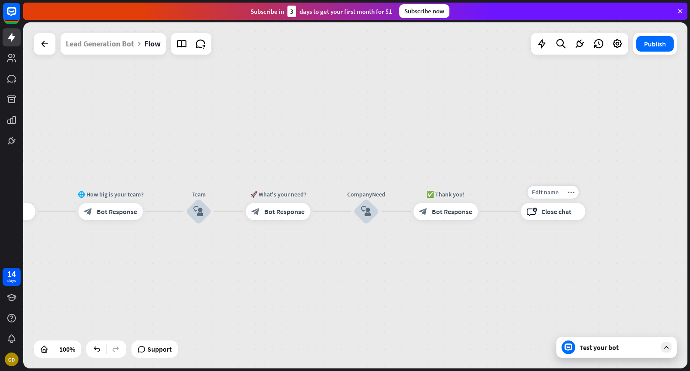
click at [563, 215] on span "Close chat" at bounding box center [557, 211] width 30 height 9
click at [463, 243] on div "builder_tree Flow View facility block_bot_response Bot Response Start block_use…" at bounding box center [355, 195] width 665 height 346
click at [446, 219] on div "block_bot_response Bot Response" at bounding box center [446, 211] width 64 height 17
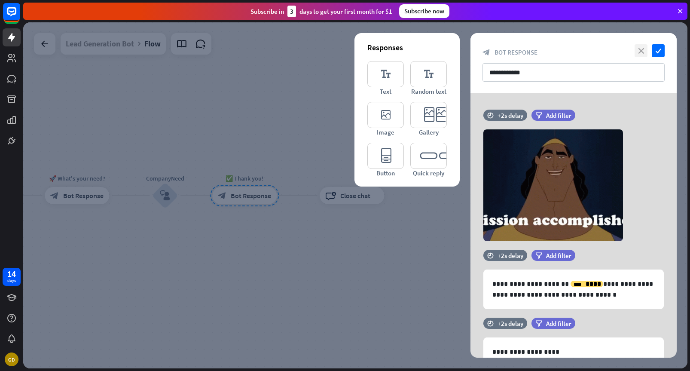
click at [640, 54] on icon "close" at bounding box center [641, 50] width 13 height 13
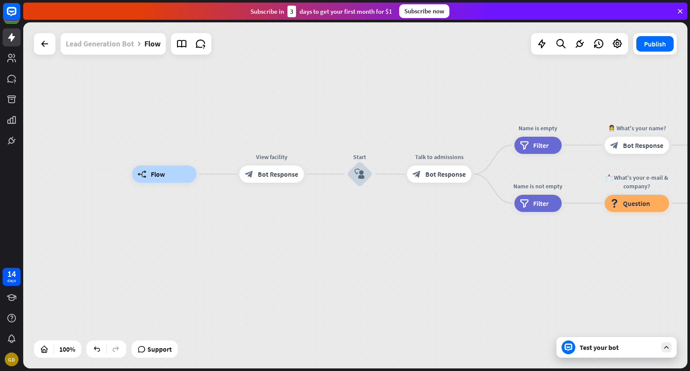
click at [104, 49] on div "Lead Generation Bot" at bounding box center [100, 43] width 68 height 21
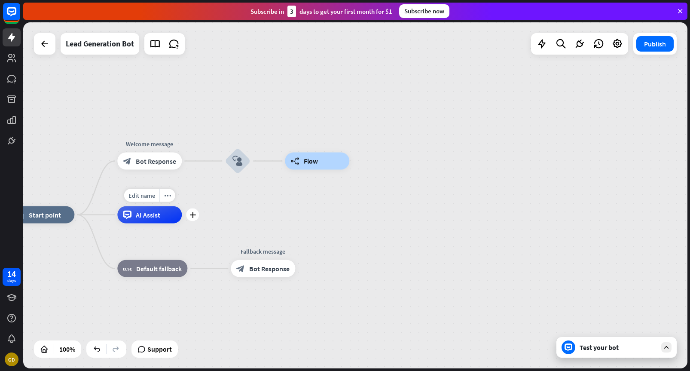
click at [151, 212] on span "AI Assist" at bounding box center [148, 215] width 25 height 9
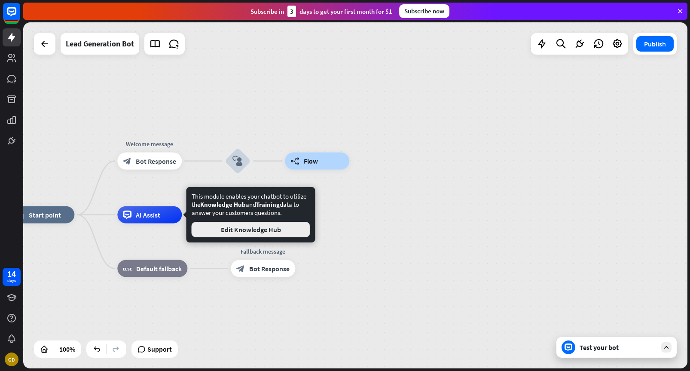
click at [239, 229] on button "Edit Knowledge Hub" at bounding box center [251, 229] width 119 height 15
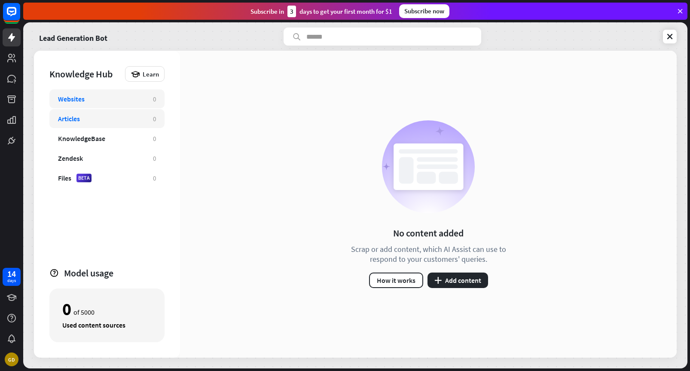
click at [98, 116] on div "Articles" at bounding box center [101, 118] width 86 height 9
click at [101, 137] on div "KnowledgeBase" at bounding box center [81, 138] width 47 height 9
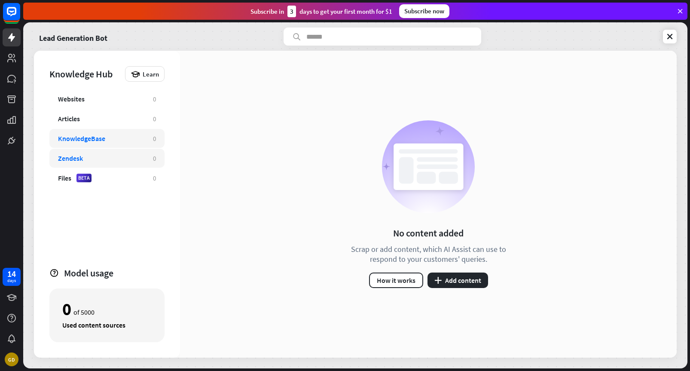
click at [106, 157] on div "Zendesk" at bounding box center [101, 158] width 86 height 9
click at [110, 178] on div "Files BETA" at bounding box center [101, 178] width 86 height 9
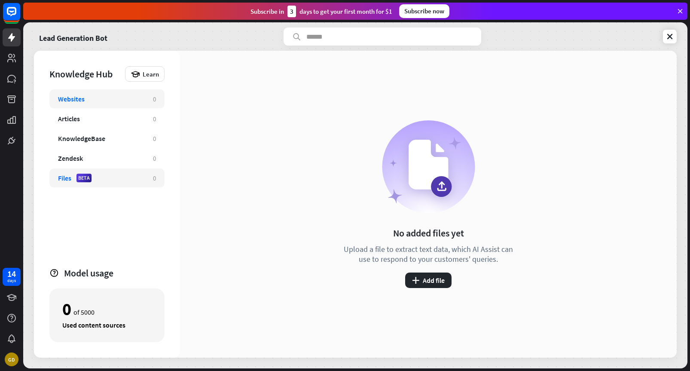
click at [104, 106] on div "Websites 0" at bounding box center [106, 98] width 115 height 19
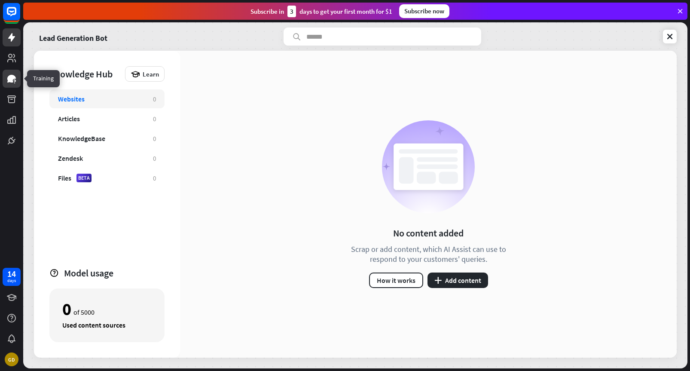
click at [15, 74] on icon at bounding box center [11, 79] width 10 height 10
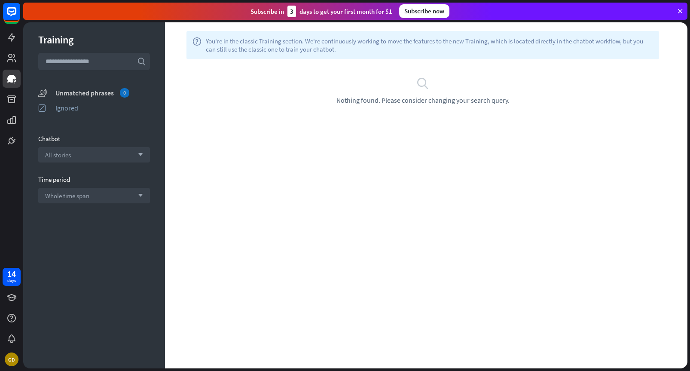
click at [101, 93] on div "Unmatched phrases 0" at bounding box center [102, 92] width 95 height 9
click at [12, 44] on link at bounding box center [12, 37] width 18 height 18
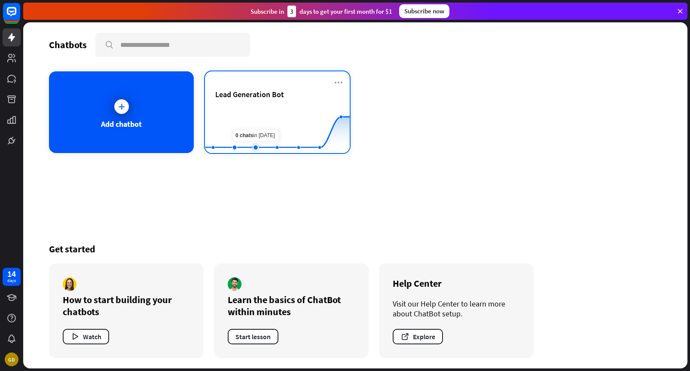
click at [245, 110] on rect at bounding box center [277, 132] width 145 height 54
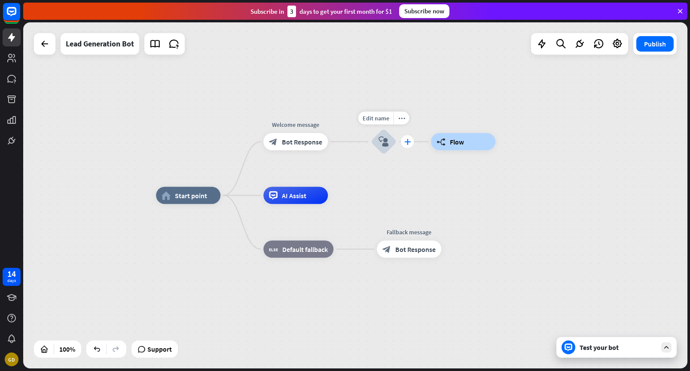
click at [411, 146] on div "plus" at bounding box center [407, 141] width 13 height 13
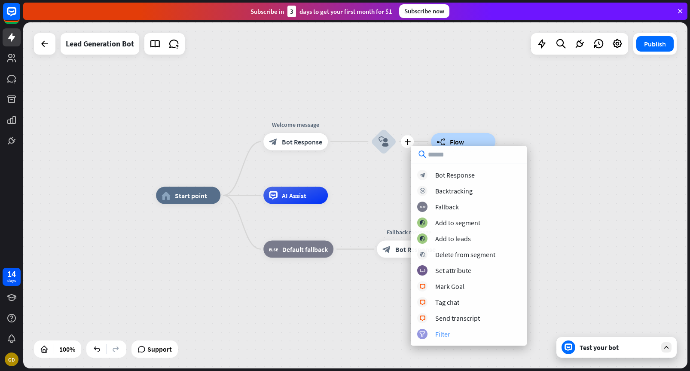
click at [451, 337] on div "filter Filter" at bounding box center [468, 334] width 103 height 10
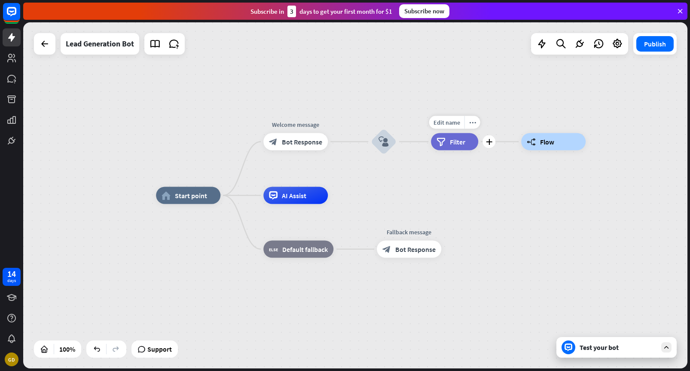
click at [457, 142] on span "Filter" at bounding box center [457, 142] width 15 height 9
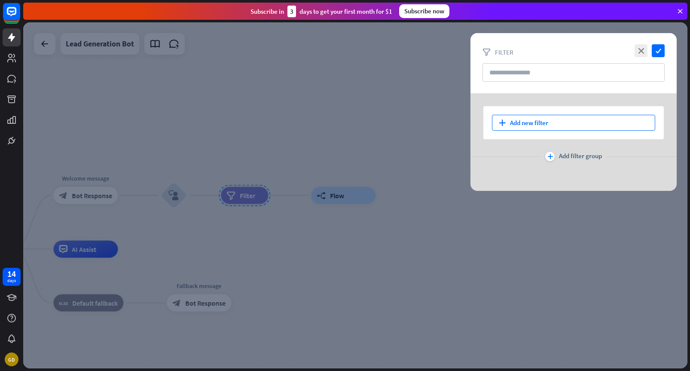
click at [533, 119] on div "plus Add new filter" at bounding box center [573, 123] width 163 height 16
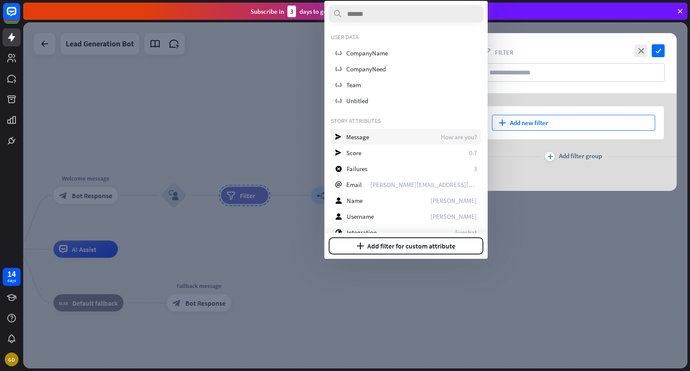
click at [403, 134] on div "send Message How are you?" at bounding box center [406, 136] width 150 height 15
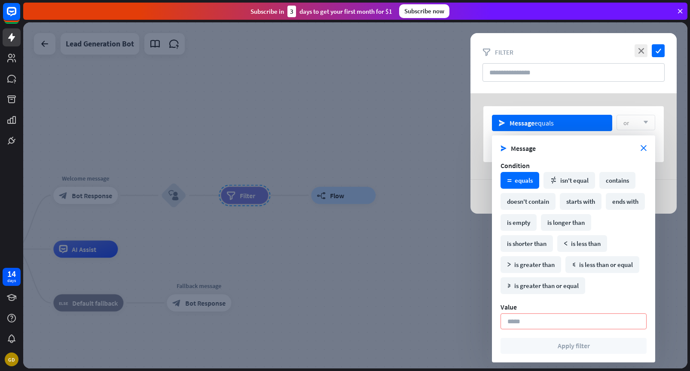
click at [539, 101] on div "send Message equals or arrow_down plus Add new filter plus Add filter group" at bounding box center [574, 153] width 206 height 120
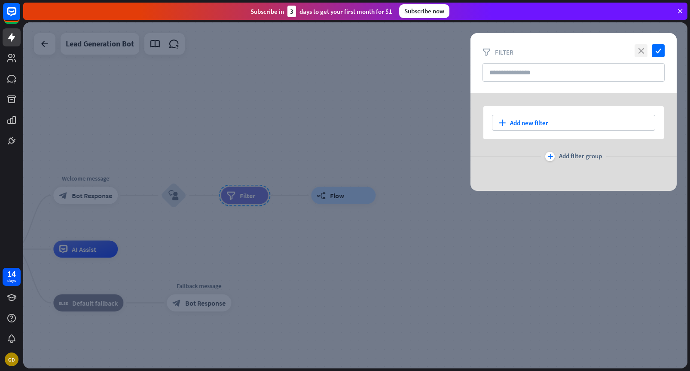
click at [641, 54] on icon "close" at bounding box center [641, 50] width 13 height 13
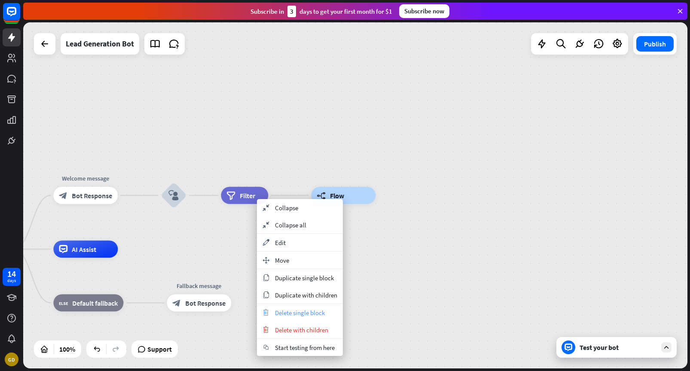
click at [295, 313] on span "Delete single block" at bounding box center [300, 313] width 50 height 8
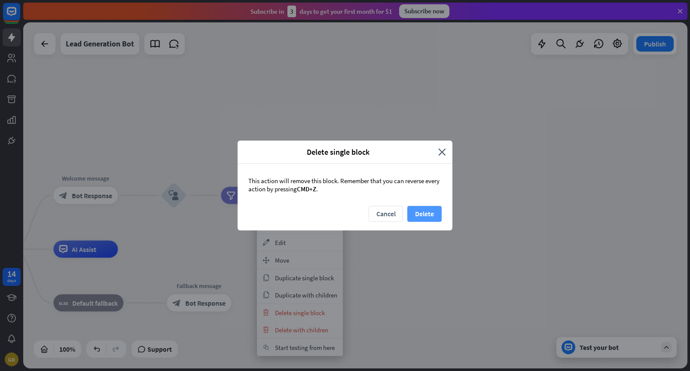
click at [435, 212] on button "Delete" at bounding box center [425, 214] width 34 height 16
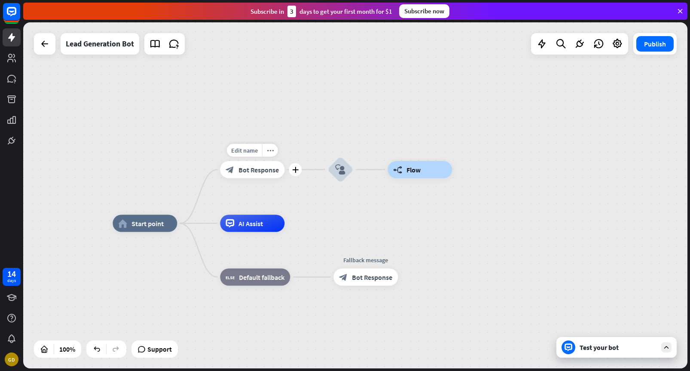
click at [258, 174] on div "block_bot_response Bot Response" at bounding box center [252, 169] width 64 height 17
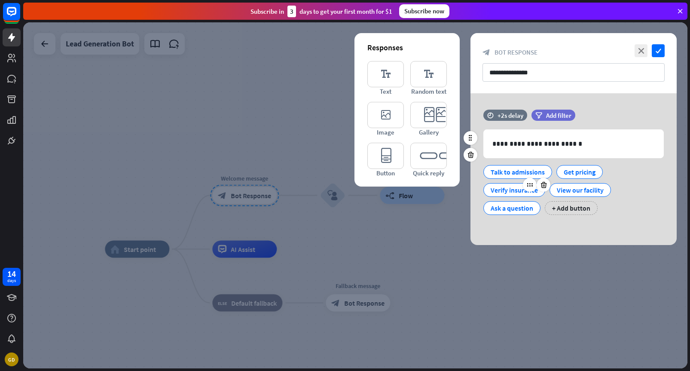
click at [514, 193] on div "Verify insurance" at bounding box center [514, 190] width 47 height 13
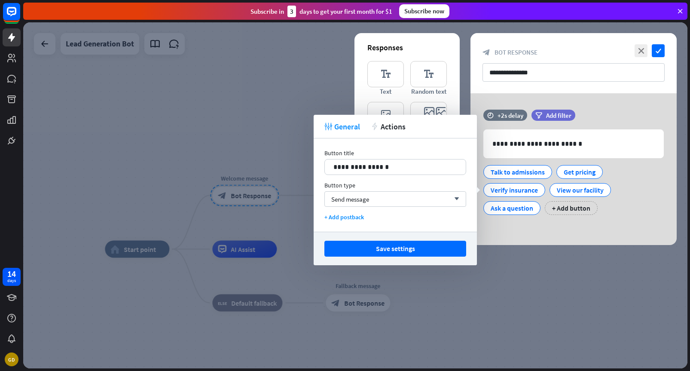
click at [286, 150] on div at bounding box center [355, 195] width 665 height 346
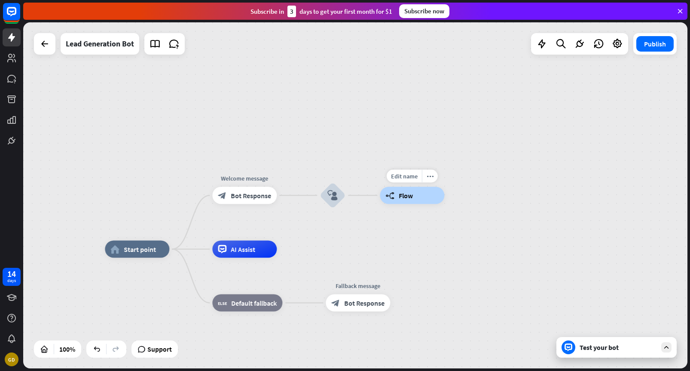
click at [400, 199] on span "Flow" at bounding box center [406, 195] width 14 height 9
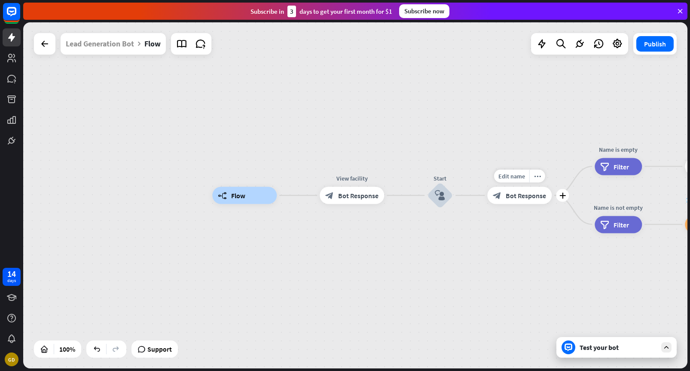
click at [518, 200] on div "block_bot_response Bot Response" at bounding box center [520, 195] width 64 height 17
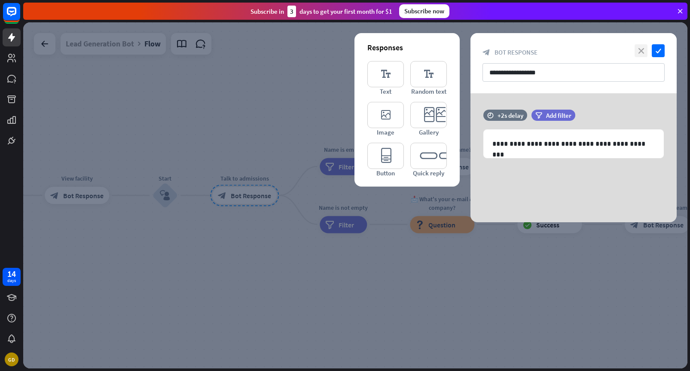
click at [643, 51] on icon "close" at bounding box center [641, 50] width 13 height 13
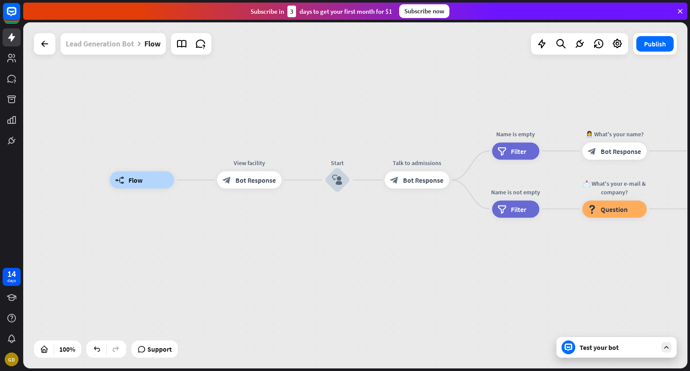
click at [104, 48] on div "Lead Generation Bot" at bounding box center [100, 43] width 68 height 21
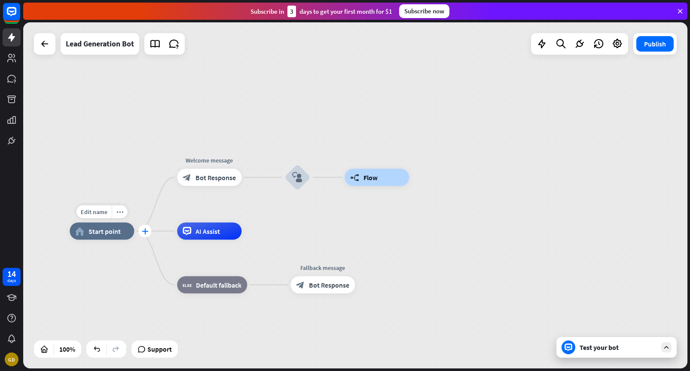
click at [144, 231] on icon "plus" at bounding box center [145, 231] width 6 height 6
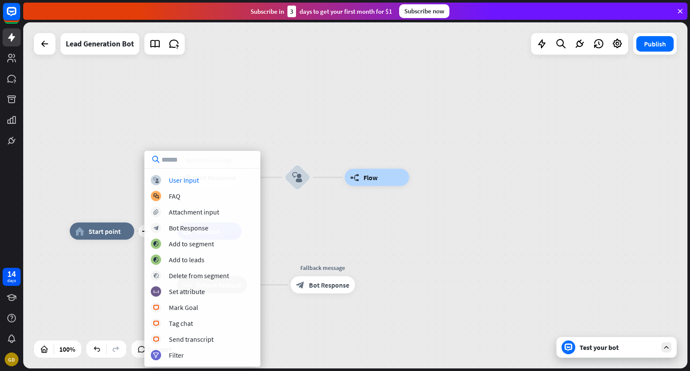
click at [319, 215] on div "plus home_2 Start point Welcome message block_bot_response Bot Response block_u…" at bounding box center [355, 195] width 665 height 346
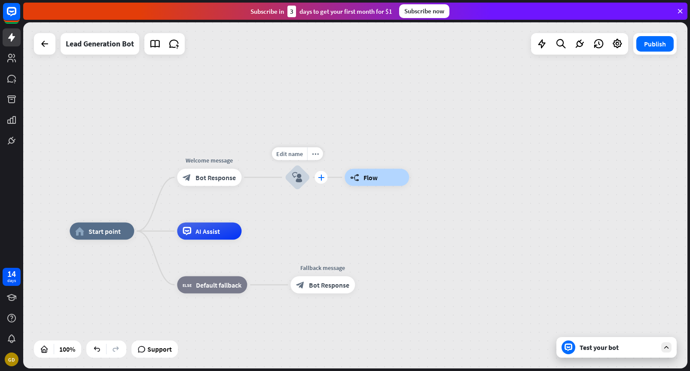
click at [325, 180] on div "plus" at bounding box center [321, 177] width 13 height 13
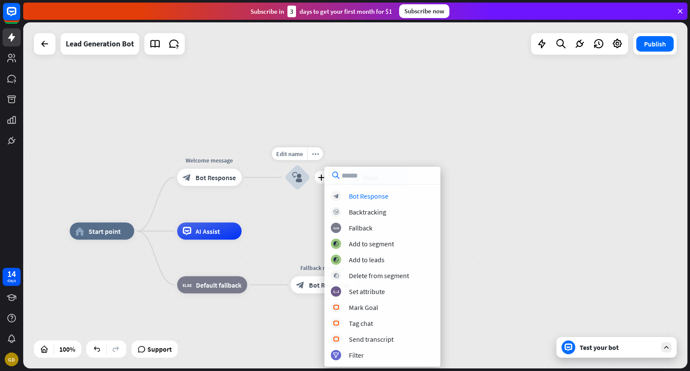
click at [307, 190] on div "Edit name more_horiz plus block_user_input" at bounding box center [298, 178] width 26 height 26
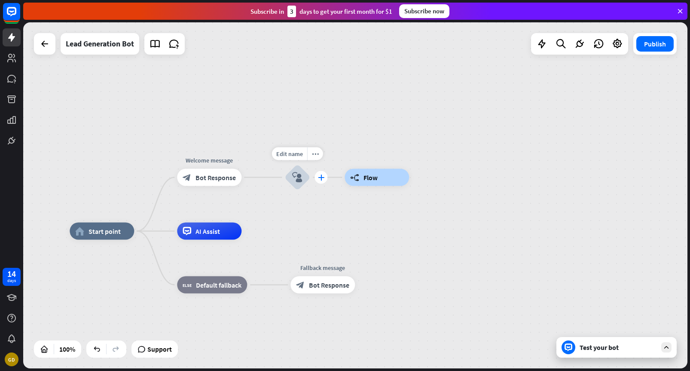
click at [324, 179] on icon "plus" at bounding box center [321, 178] width 6 height 6
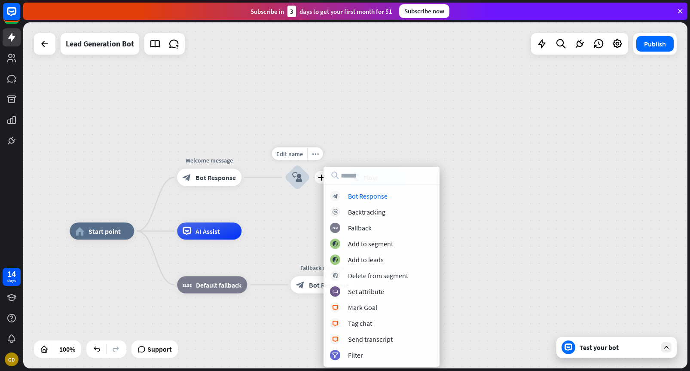
click at [307, 190] on div "Edit name more_horiz plus block_user_input" at bounding box center [298, 178] width 26 height 26
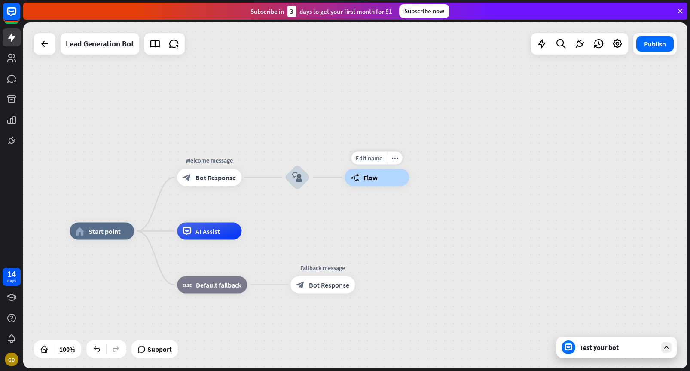
click at [366, 181] on span "Flow" at bounding box center [371, 177] width 14 height 9
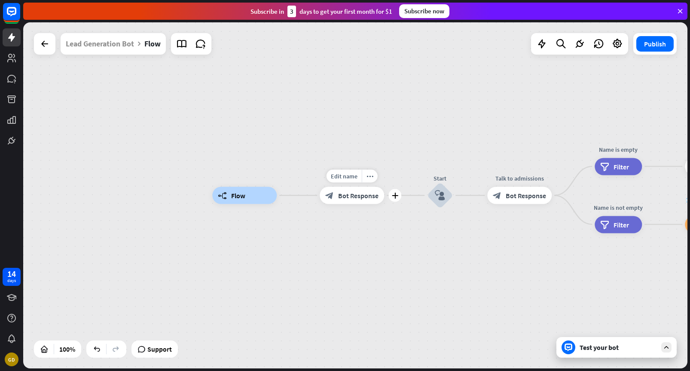
click at [344, 196] on span "Bot Response" at bounding box center [358, 195] width 40 height 9
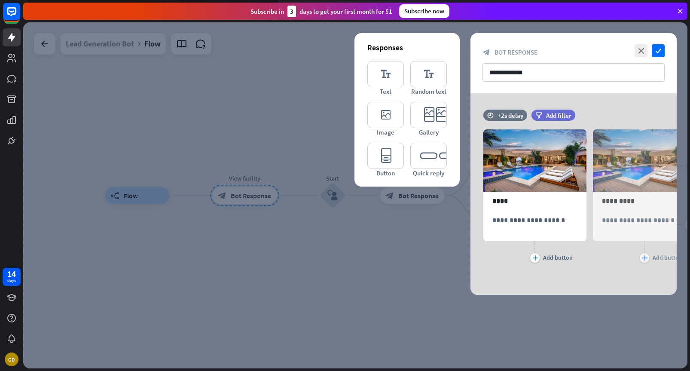
click at [285, 124] on div at bounding box center [355, 195] width 665 height 346
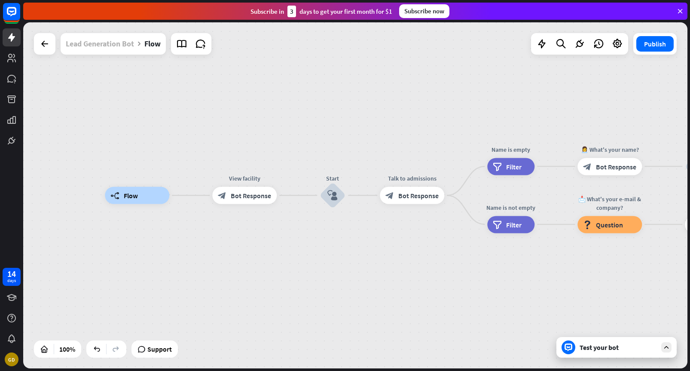
click at [120, 46] on div "Lead Generation Bot" at bounding box center [100, 43] width 68 height 21
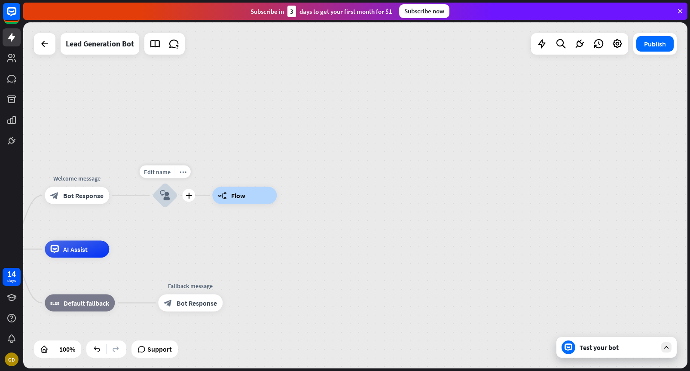
click at [166, 199] on icon "block_user_input" at bounding box center [165, 195] width 10 height 10
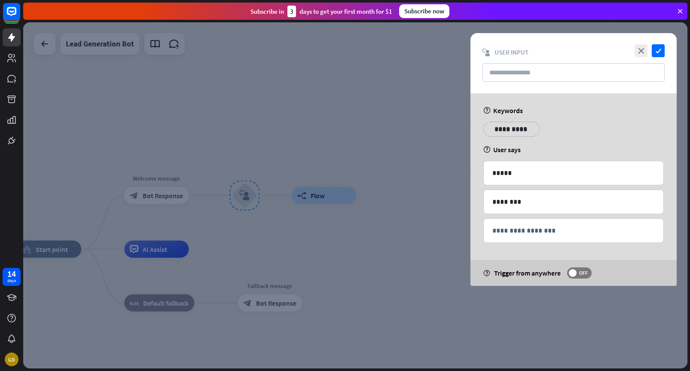
click at [273, 221] on div at bounding box center [355, 195] width 665 height 346
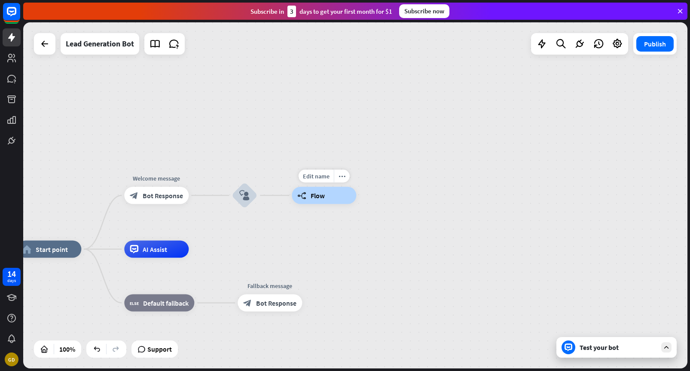
click at [309, 195] on div "builder_tree Flow" at bounding box center [324, 195] width 64 height 17
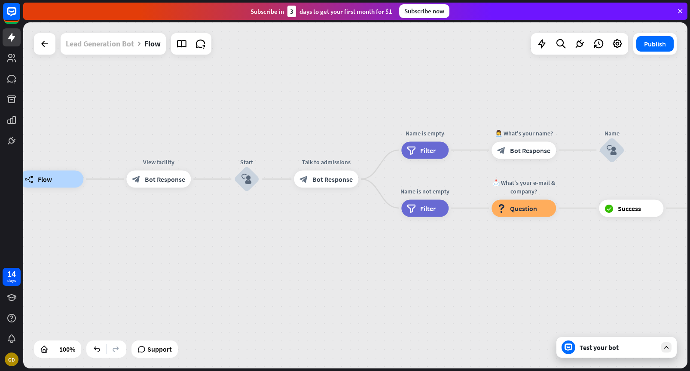
click at [116, 45] on div "Lead Generation Bot" at bounding box center [100, 43] width 68 height 21
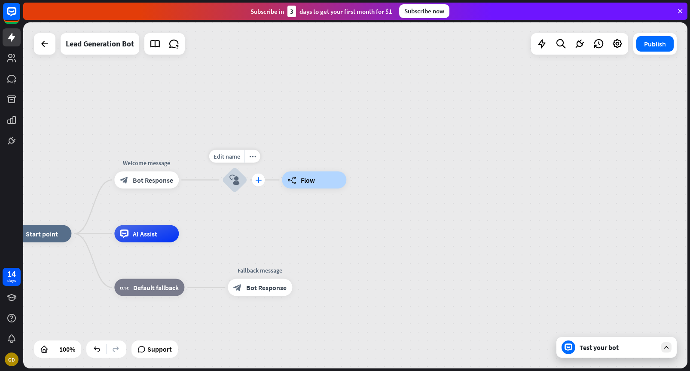
click at [258, 182] on icon "plus" at bounding box center [258, 180] width 6 height 6
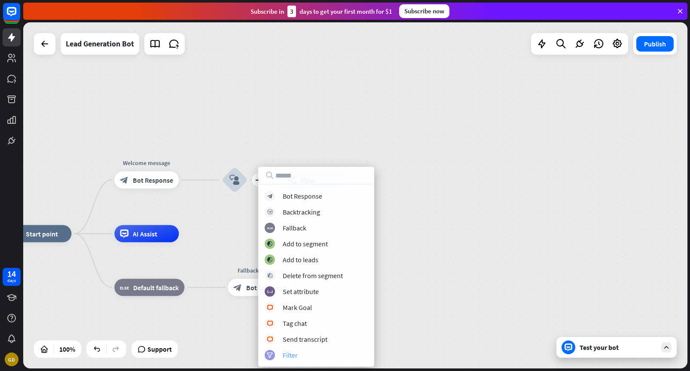
click at [284, 353] on div "Filter" at bounding box center [290, 355] width 15 height 9
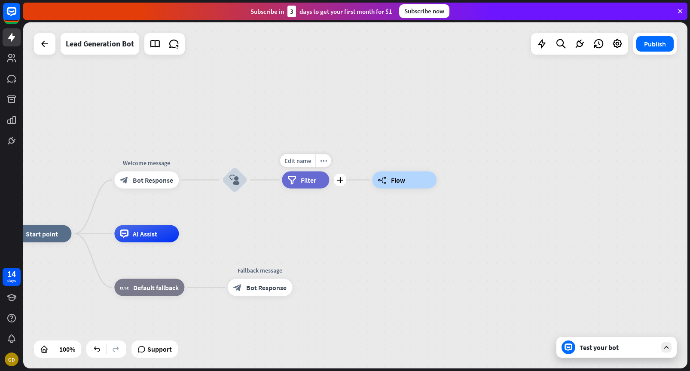
click at [305, 180] on span "Filter" at bounding box center [308, 180] width 15 height 9
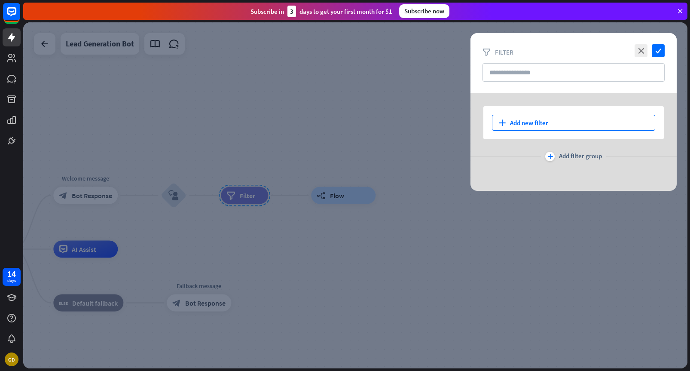
click at [529, 124] on div "plus Add new filter" at bounding box center [573, 123] width 163 height 16
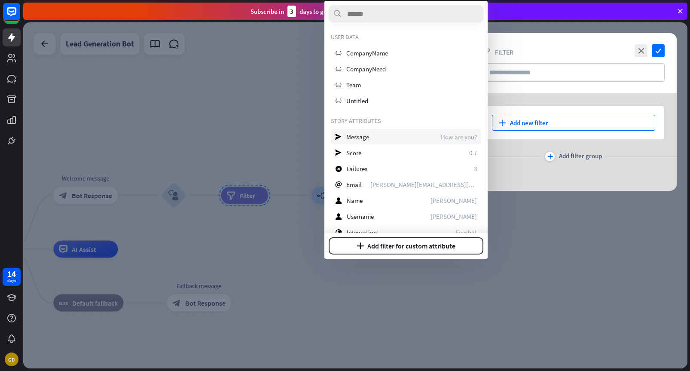
click at [409, 137] on div "send Message How are you?" at bounding box center [406, 136] width 150 height 15
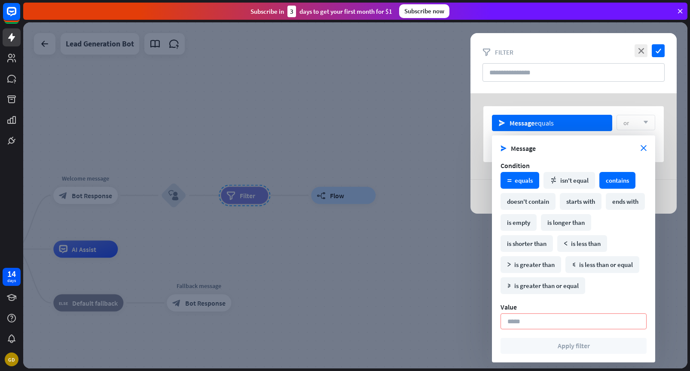
click at [617, 183] on div "contains" at bounding box center [618, 180] width 36 height 17
click at [539, 317] on input at bounding box center [574, 321] width 146 height 16
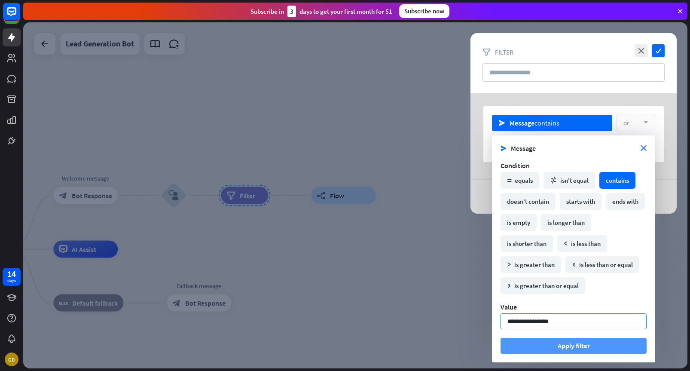
type input "**********"
click at [551, 345] on button "Apply filter" at bounding box center [574, 346] width 146 height 16
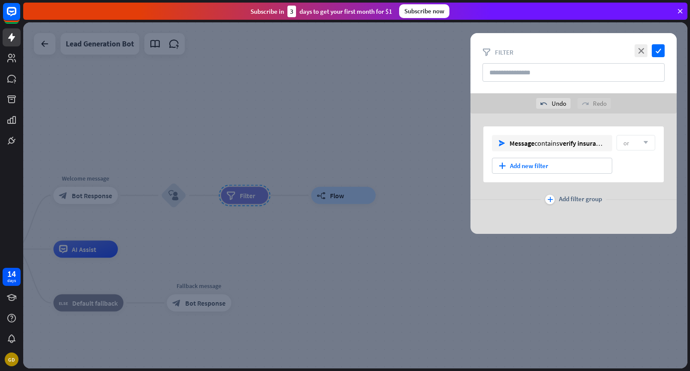
click at [381, 230] on div at bounding box center [355, 195] width 665 height 346
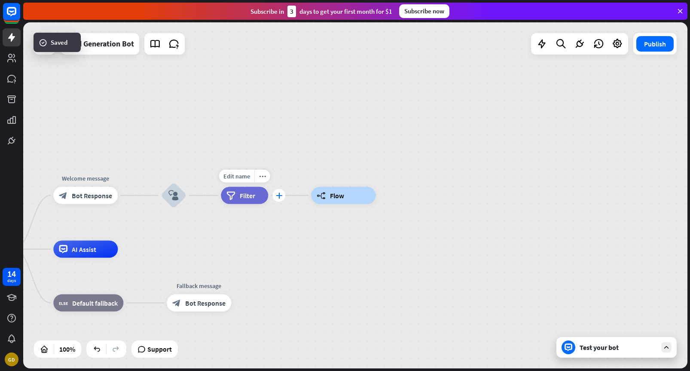
click at [279, 196] on icon "plus" at bounding box center [279, 196] width 6 height 6
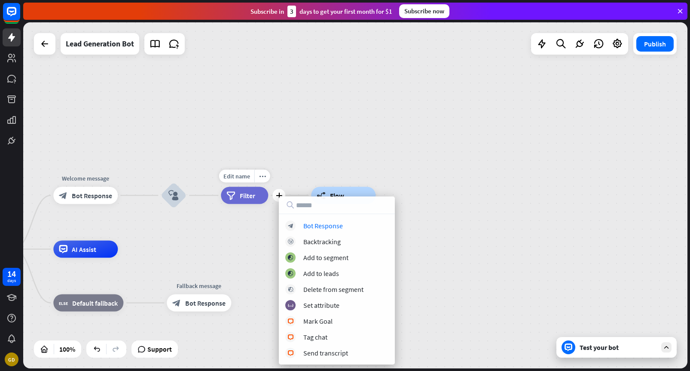
click at [258, 202] on div "filter Filter" at bounding box center [244, 195] width 47 height 17
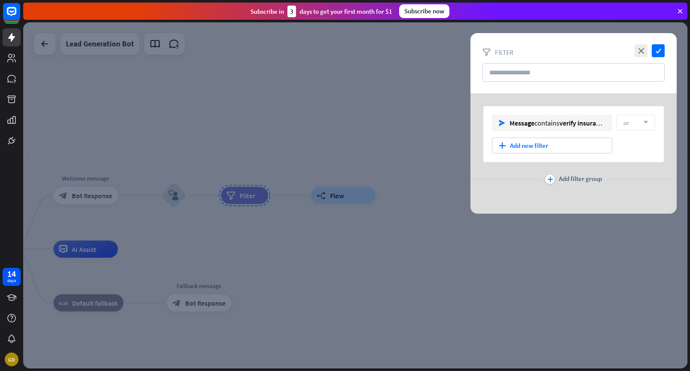
click at [254, 144] on div at bounding box center [355, 195] width 665 height 346
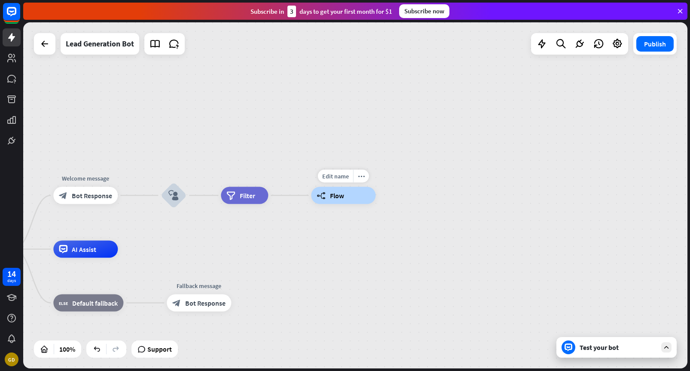
click at [343, 201] on div "builder_tree Flow" at bounding box center [343, 195] width 64 height 17
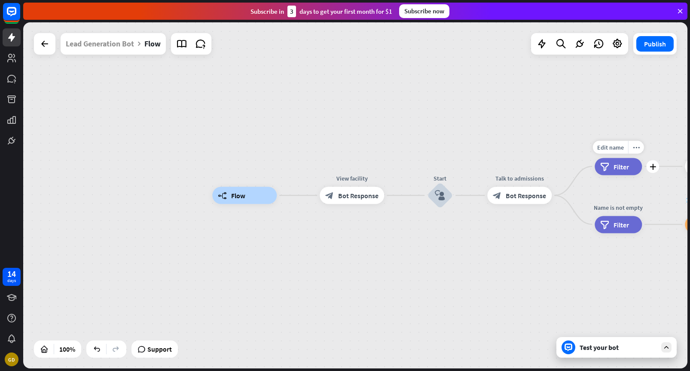
click at [617, 175] on div "Edit name more_horiz plus filter Filter" at bounding box center [618, 166] width 47 height 17
click at [617, 165] on span "Filter" at bounding box center [621, 166] width 15 height 9
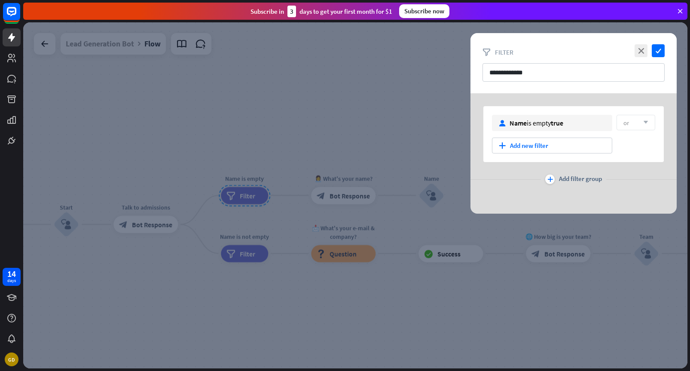
click at [303, 282] on div at bounding box center [355, 195] width 665 height 346
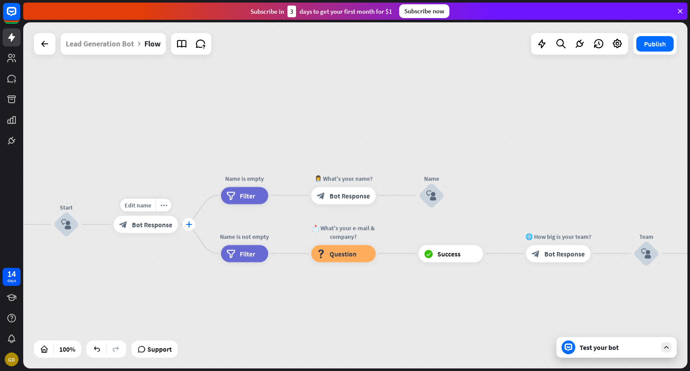
click at [190, 225] on icon "plus" at bounding box center [189, 224] width 6 height 6
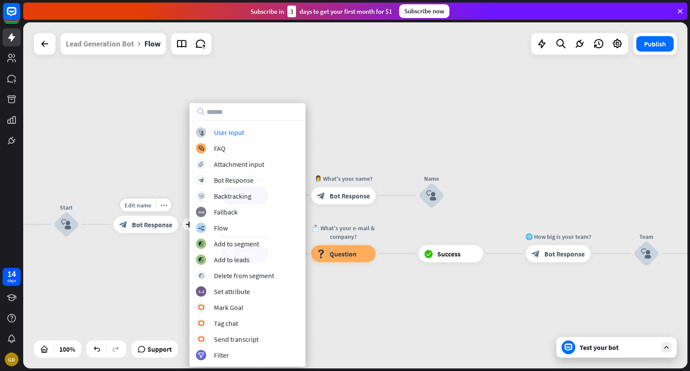
click at [163, 233] on div "Edit name more_horiz plus Talk to admissions block_bot_response Bot Response" at bounding box center [145, 224] width 64 height 17
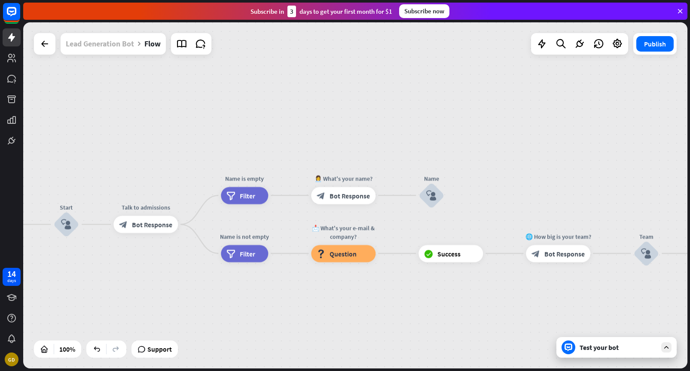
click at [115, 47] on div "Lead Generation Bot" at bounding box center [100, 43] width 68 height 21
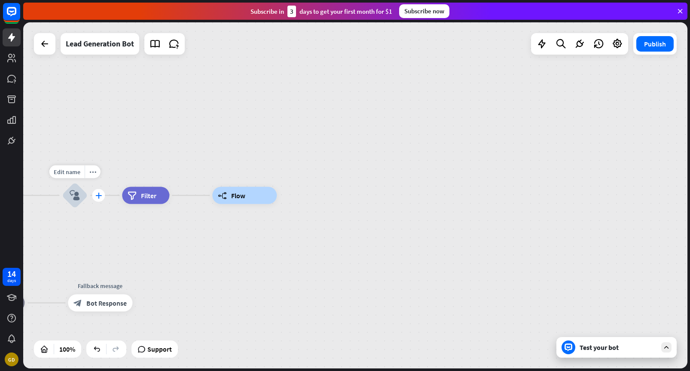
click at [98, 196] on icon "plus" at bounding box center [98, 196] width 6 height 6
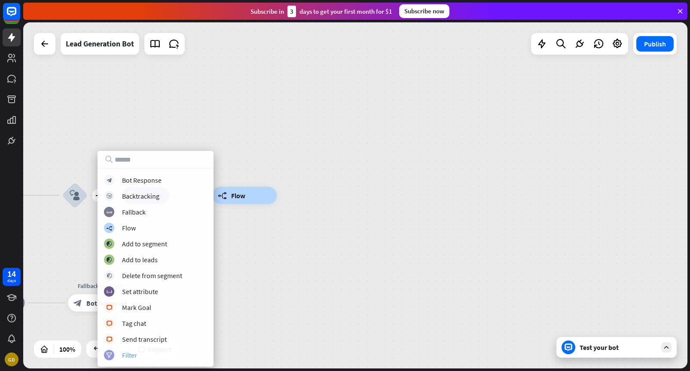
click at [127, 354] on div "Filter" at bounding box center [129, 355] width 15 height 9
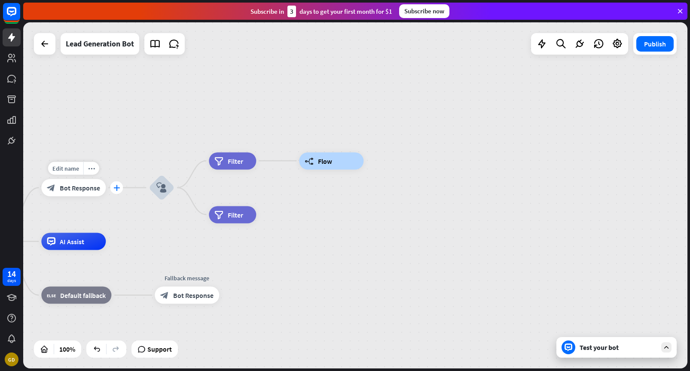
click at [117, 189] on icon "plus" at bounding box center [116, 188] width 6 height 6
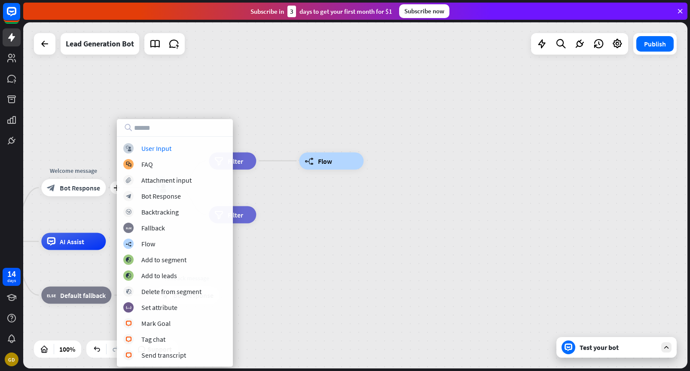
click at [285, 223] on div "home_2 Start point plus Welcome message block_bot_response Bot Response block_u…" at bounding box center [355, 195] width 665 height 346
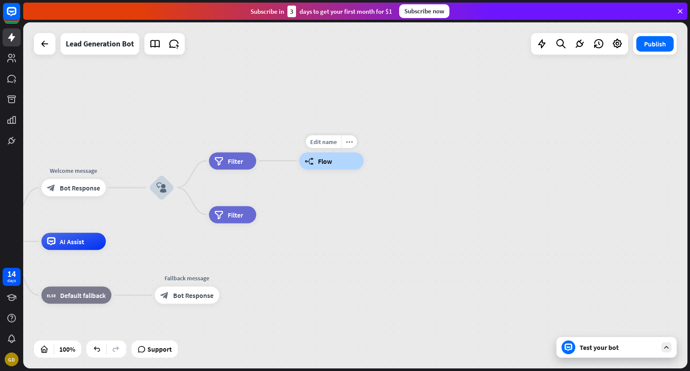
click at [327, 160] on span "Flow" at bounding box center [325, 160] width 14 height 9
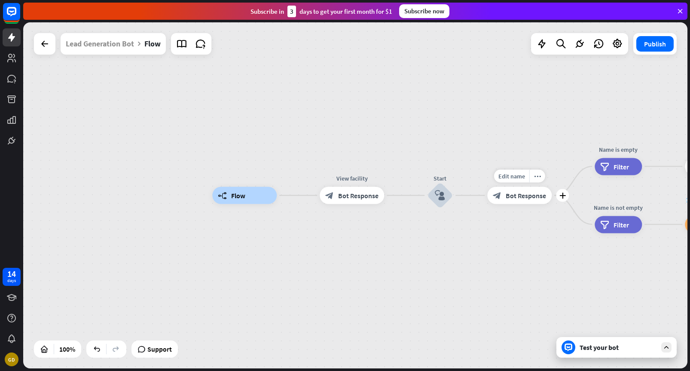
click at [519, 194] on span "Bot Response" at bounding box center [526, 195] width 40 height 9
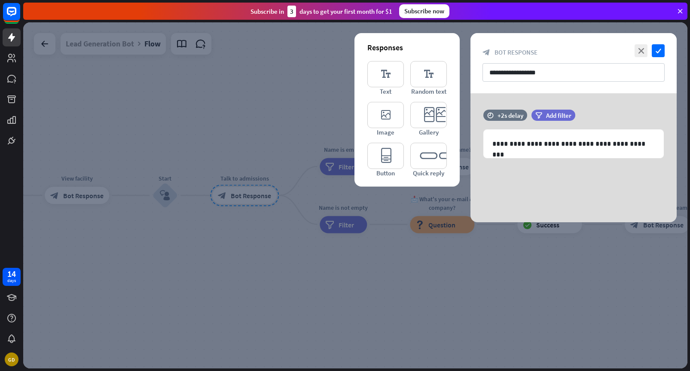
click at [382, 263] on div at bounding box center [355, 195] width 665 height 346
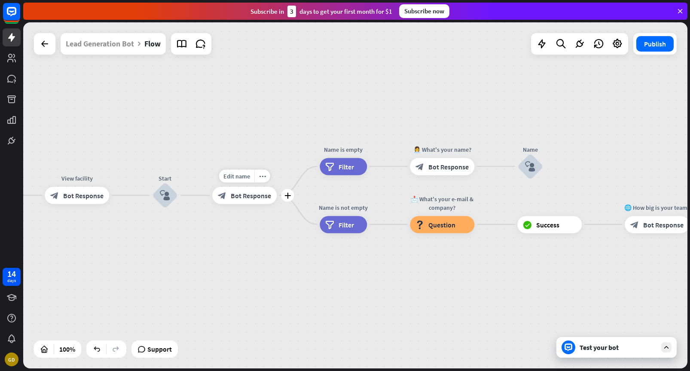
click at [255, 201] on div "block_bot_response Bot Response" at bounding box center [244, 195] width 64 height 17
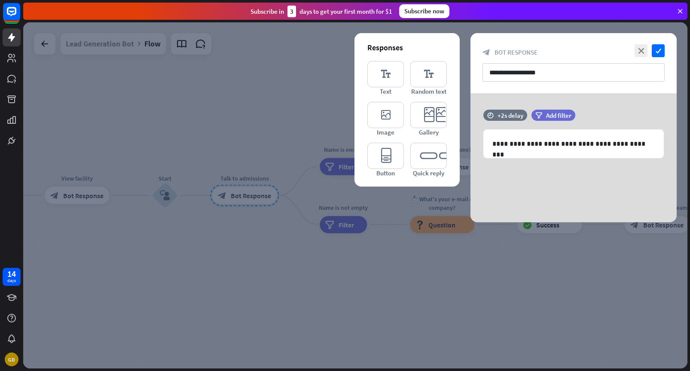
click at [245, 219] on div at bounding box center [355, 195] width 665 height 346
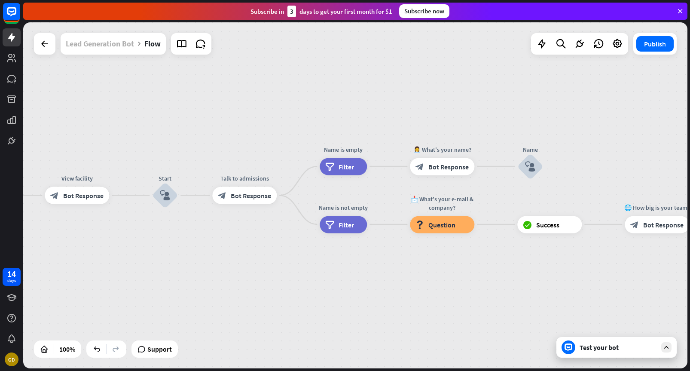
click at [113, 44] on div "Lead Generation Bot" at bounding box center [100, 43] width 68 height 21
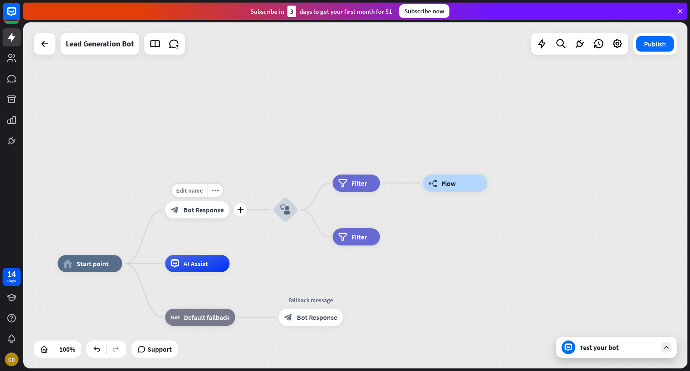
click at [197, 211] on span "Bot Response" at bounding box center [204, 209] width 40 height 9
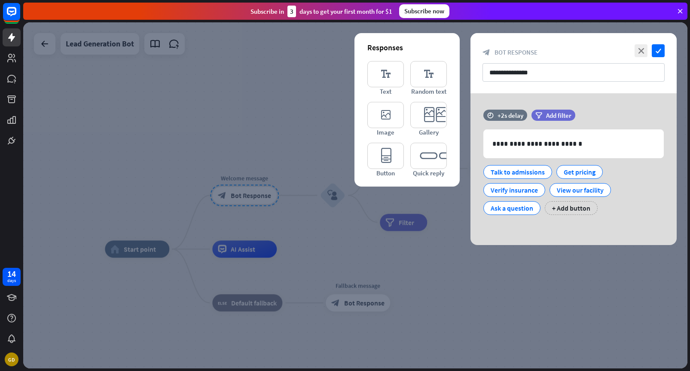
click at [282, 212] on div at bounding box center [355, 195] width 665 height 346
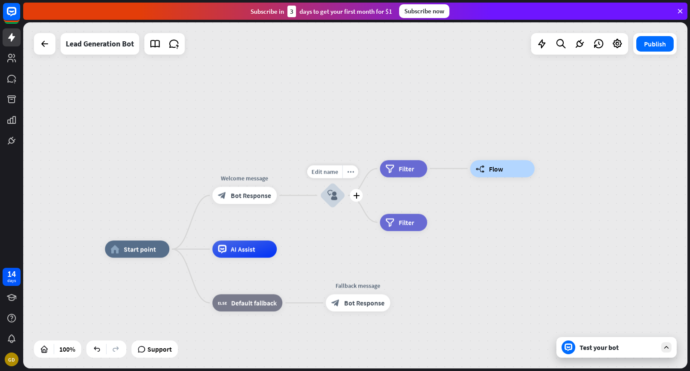
click at [338, 197] on div "block_user_input" at bounding box center [333, 196] width 26 height 26
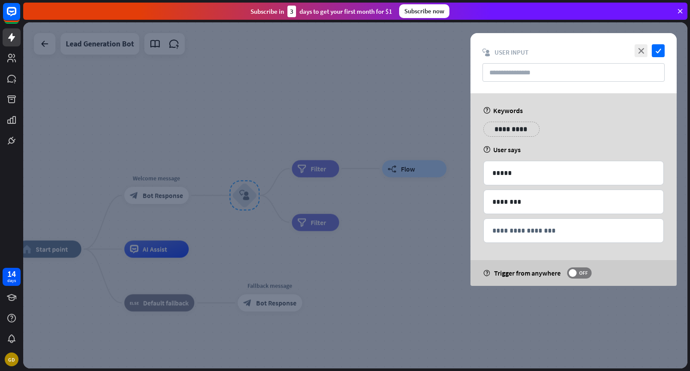
click at [362, 202] on div at bounding box center [355, 195] width 665 height 346
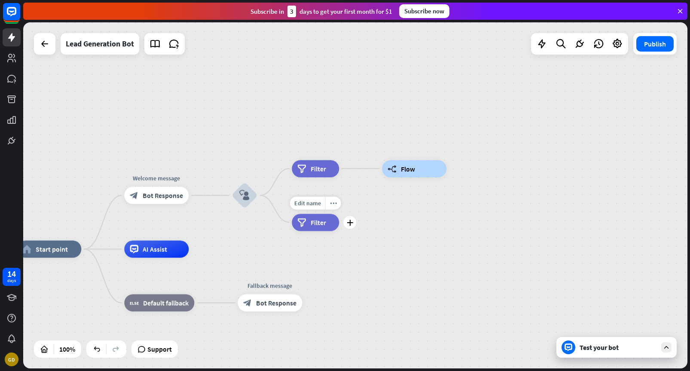
click at [318, 222] on span "Filter" at bounding box center [318, 222] width 15 height 9
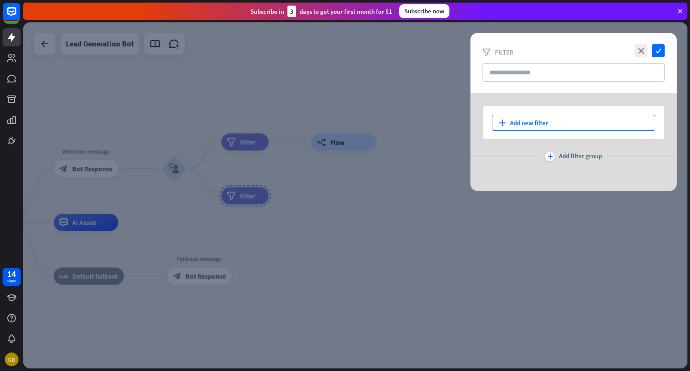
click at [531, 115] on div "plus Add new filter" at bounding box center [573, 123] width 163 height 16
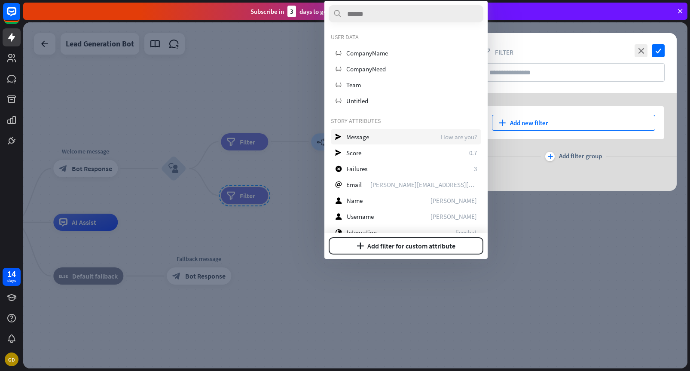
click at [415, 137] on div "send Message How are you?" at bounding box center [406, 136] width 150 height 15
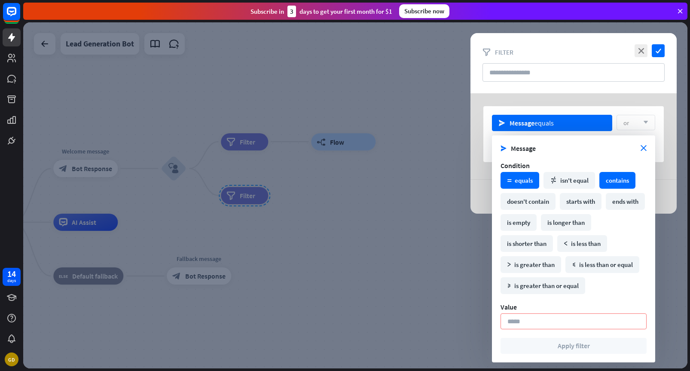
click at [612, 176] on div "contains" at bounding box center [618, 180] width 36 height 17
click at [619, 110] on div "send Message contains or arrow_down plus Add new filter" at bounding box center [574, 134] width 181 height 56
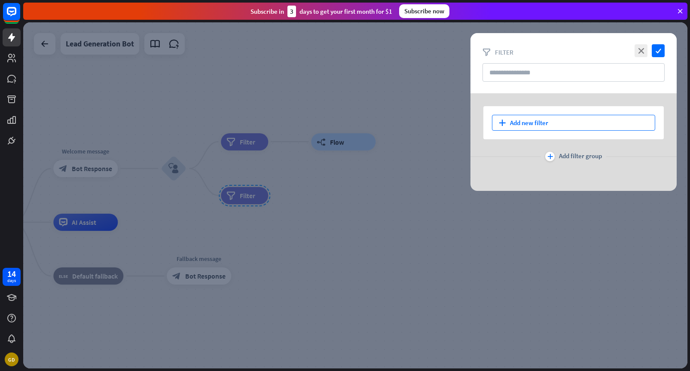
click at [558, 123] on div "plus Add new filter" at bounding box center [573, 123] width 163 height 16
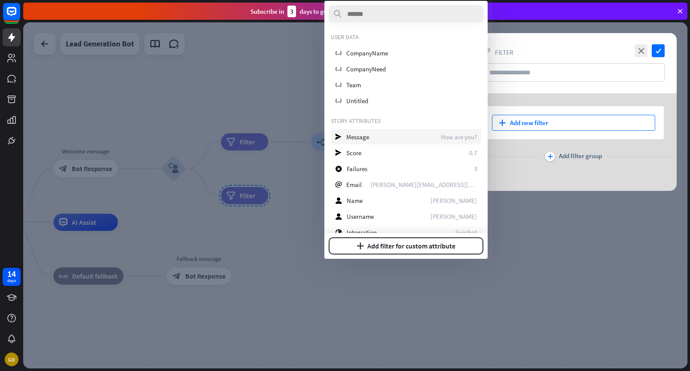
click at [436, 138] on div "send Message How are you?" at bounding box center [406, 136] width 150 height 15
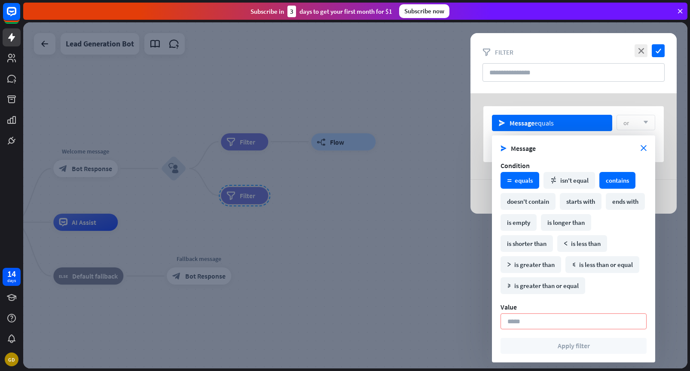
click at [604, 176] on div "contains" at bounding box center [618, 180] width 36 height 17
click at [531, 320] on input at bounding box center [574, 321] width 146 height 16
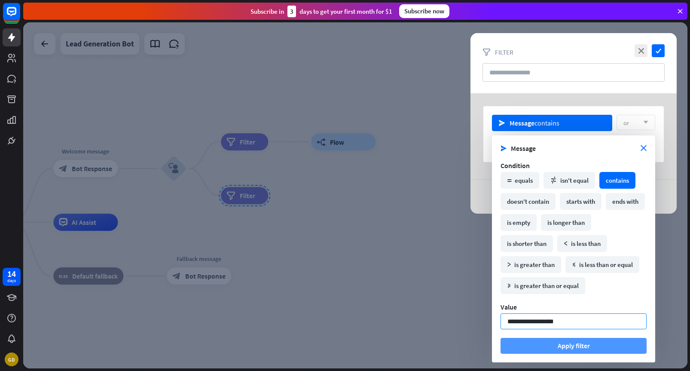
type input "**********"
click at [567, 349] on button "Apply filter" at bounding box center [574, 346] width 146 height 16
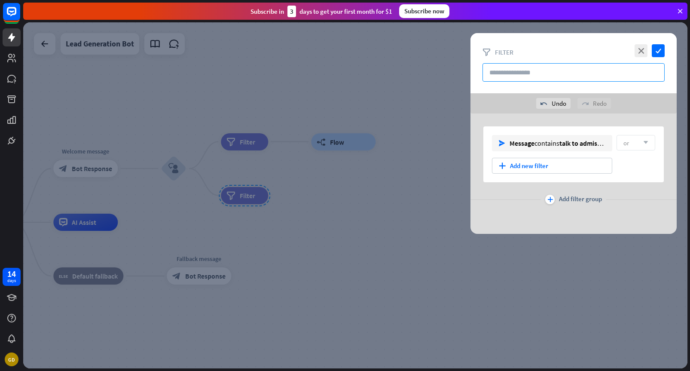
click at [531, 67] on input "text" at bounding box center [574, 72] width 182 height 18
type input "**********"
type input "*"
type input "**********"
click at [659, 55] on icon "check" at bounding box center [658, 50] width 13 height 13
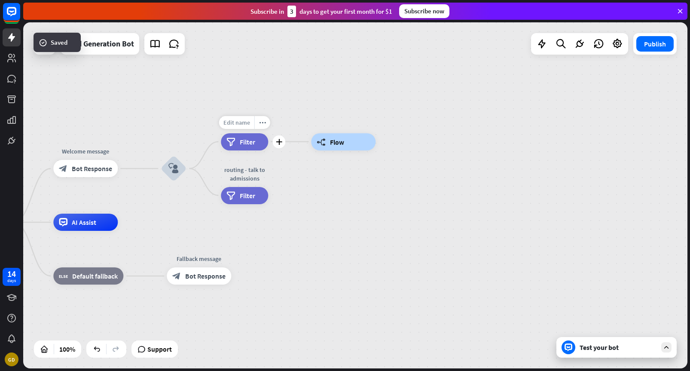
click at [239, 125] on span "Edit name" at bounding box center [237, 123] width 27 height 8
type input "**********"
click at [319, 118] on div "**********" at bounding box center [355, 195] width 665 height 346
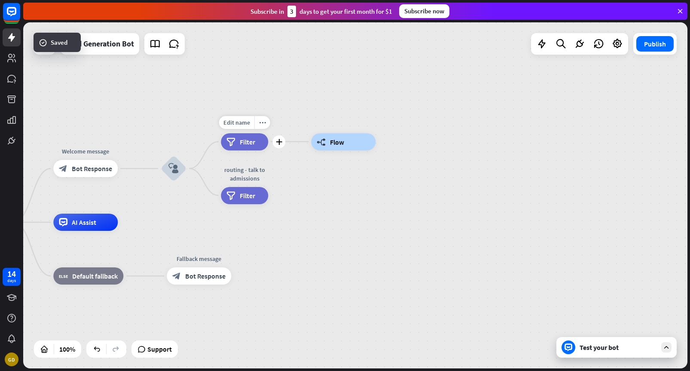
click at [249, 142] on span "Filter" at bounding box center [247, 142] width 15 height 9
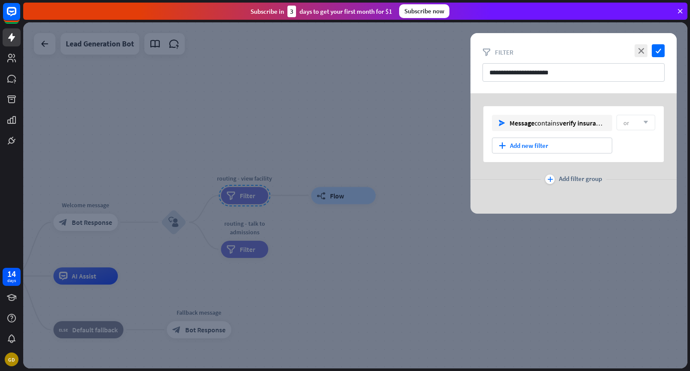
click at [288, 234] on div at bounding box center [355, 195] width 665 height 346
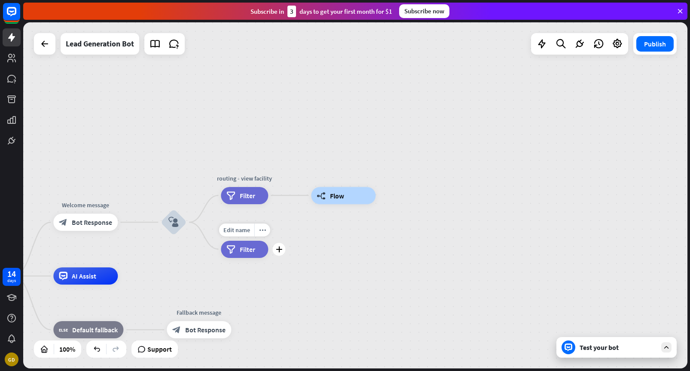
click at [245, 249] on span "Filter" at bounding box center [247, 249] width 15 height 9
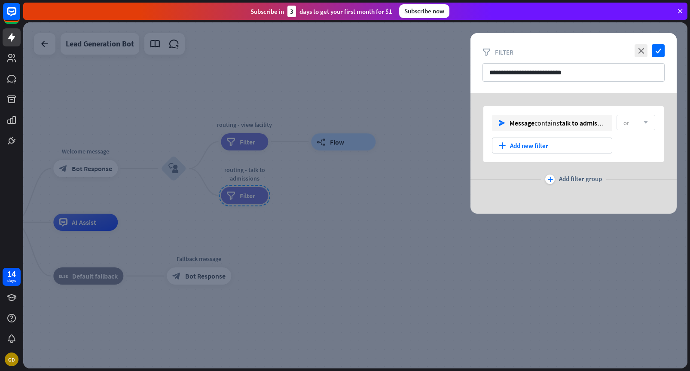
click at [307, 186] on div at bounding box center [355, 195] width 665 height 346
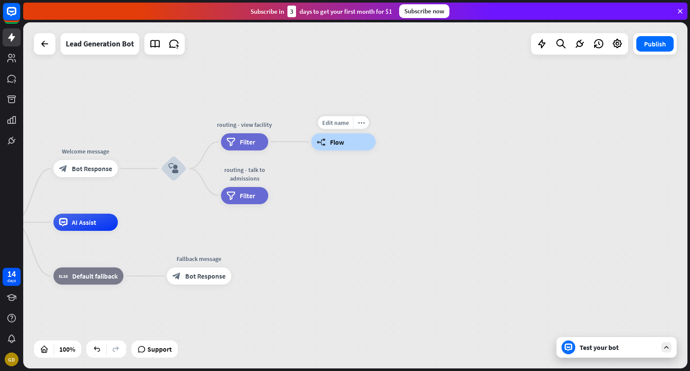
click at [337, 145] on span "Flow" at bounding box center [337, 142] width 14 height 9
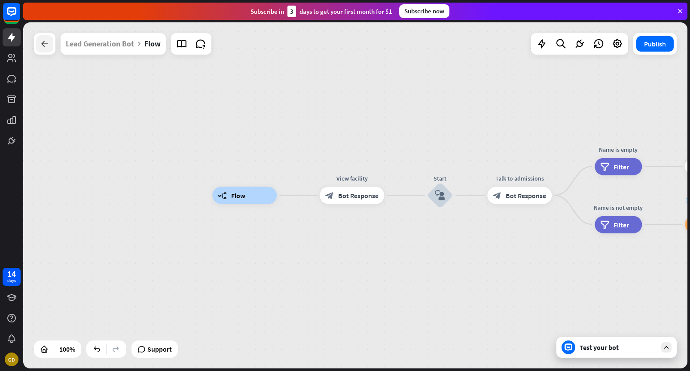
click at [51, 47] on div at bounding box center [44, 43] width 17 height 17
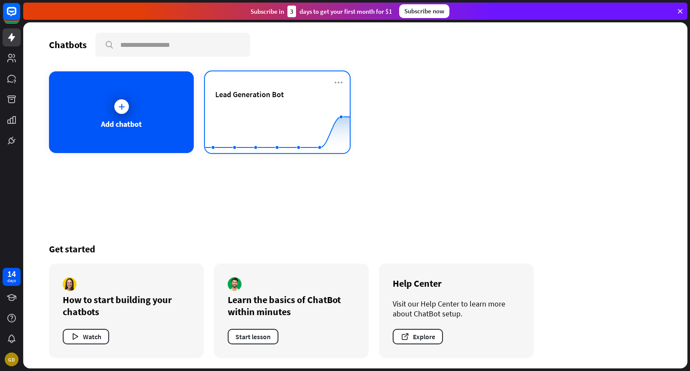
click at [266, 125] on rect at bounding box center [277, 132] width 145 height 54
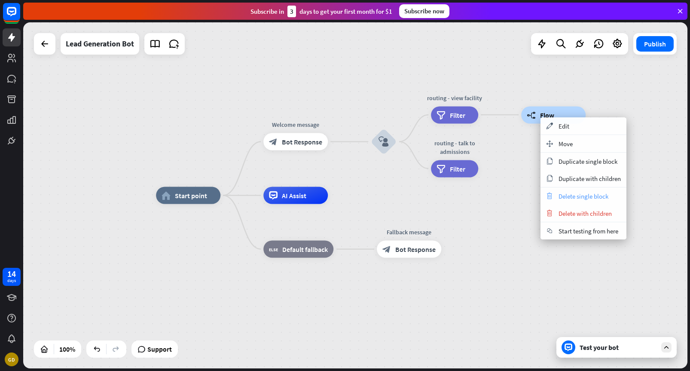
click at [564, 199] on span "Delete single block" at bounding box center [584, 196] width 50 height 8
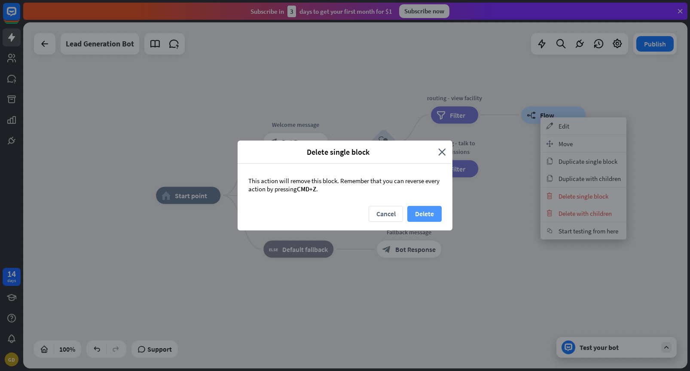
click at [424, 214] on button "Delete" at bounding box center [425, 214] width 34 height 16
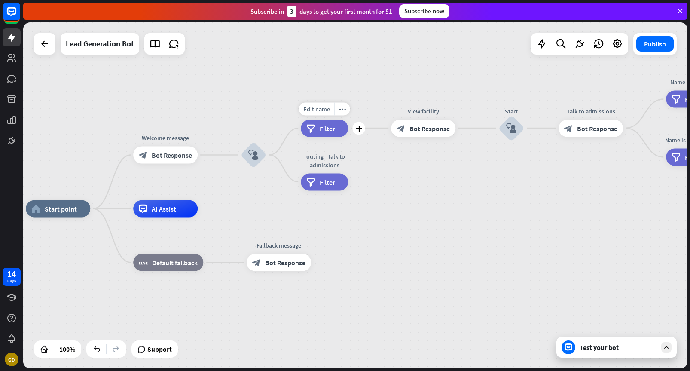
click at [328, 128] on span "Filter" at bounding box center [327, 128] width 15 height 9
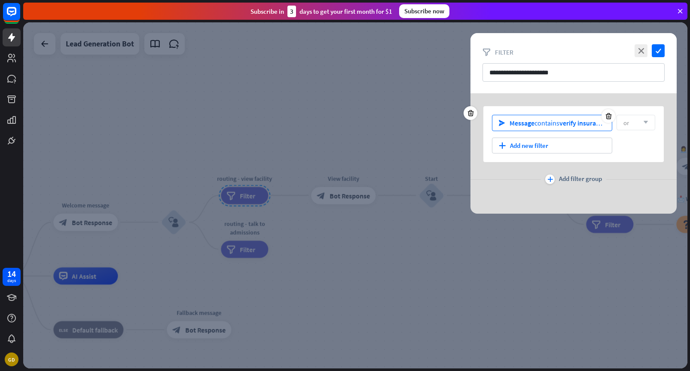
click at [593, 118] on div "send Message contains verify insurance" at bounding box center [552, 123] width 120 height 16
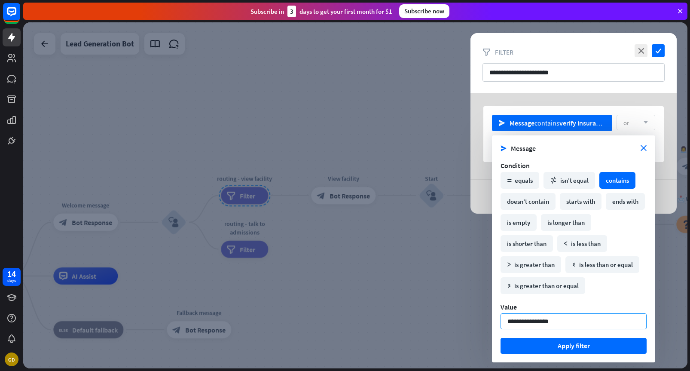
click at [551, 322] on input "**********" at bounding box center [574, 321] width 146 height 16
type input "**********"
click at [572, 348] on button "Apply filter" at bounding box center [574, 346] width 146 height 16
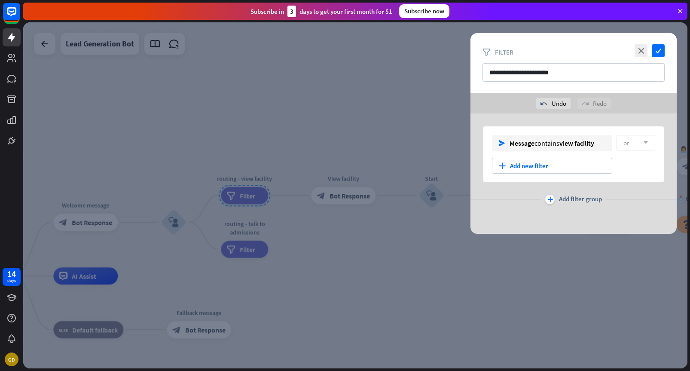
click at [376, 271] on div at bounding box center [355, 195] width 665 height 346
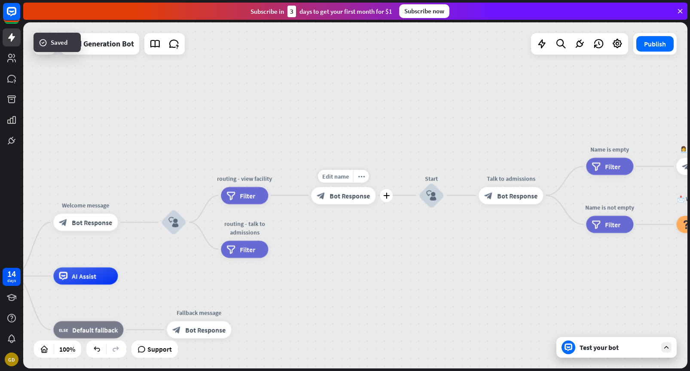
click at [344, 202] on div "block_bot_response Bot Response" at bounding box center [343, 195] width 64 height 17
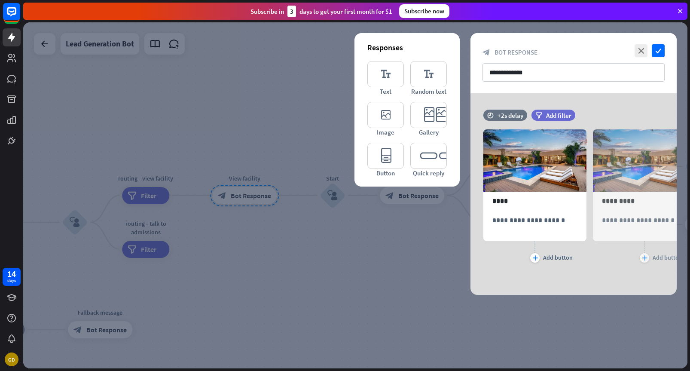
click at [344, 231] on div at bounding box center [355, 195] width 665 height 346
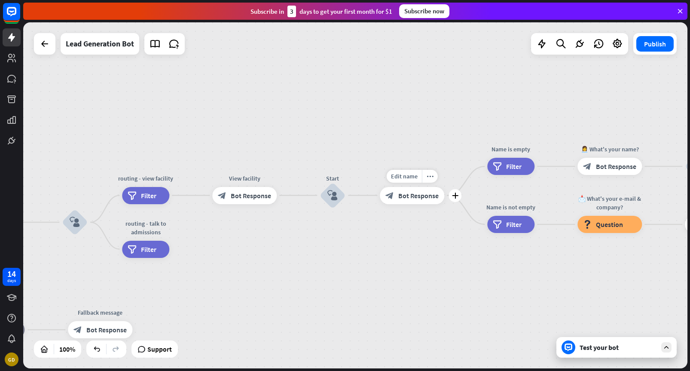
click at [408, 195] on span "Bot Response" at bounding box center [419, 195] width 40 height 9
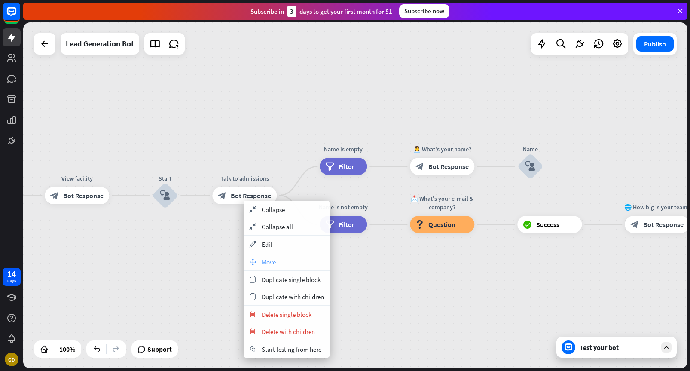
click at [272, 259] on span "Move" at bounding box center [269, 262] width 14 height 8
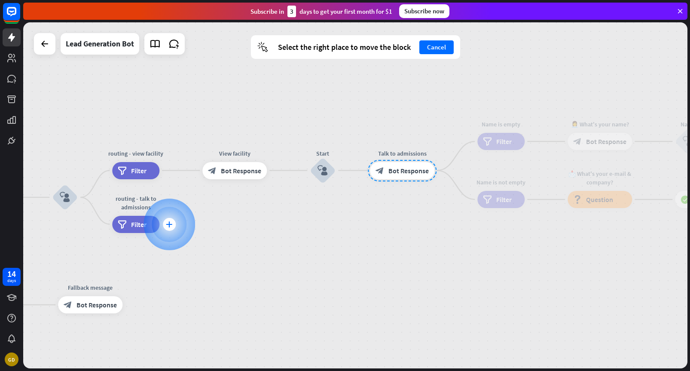
click at [169, 222] on icon "plus" at bounding box center [169, 224] width 6 height 6
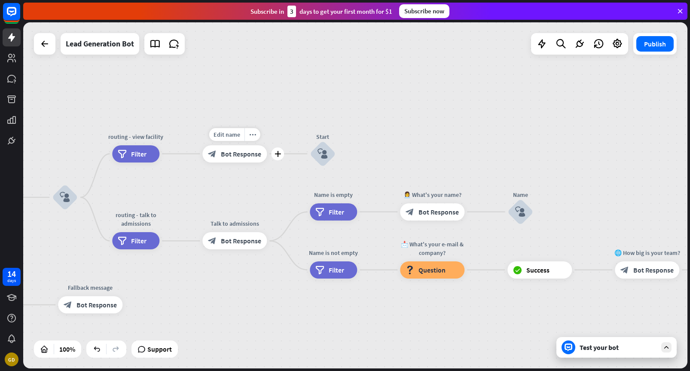
click at [233, 155] on span "Bot Response" at bounding box center [241, 154] width 40 height 9
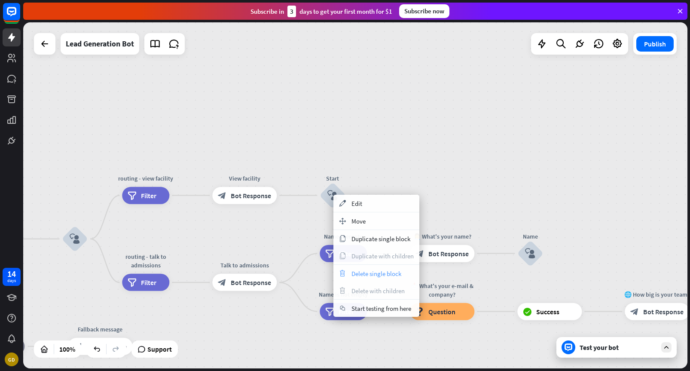
click at [353, 270] on span "Delete single block" at bounding box center [377, 274] width 50 height 8
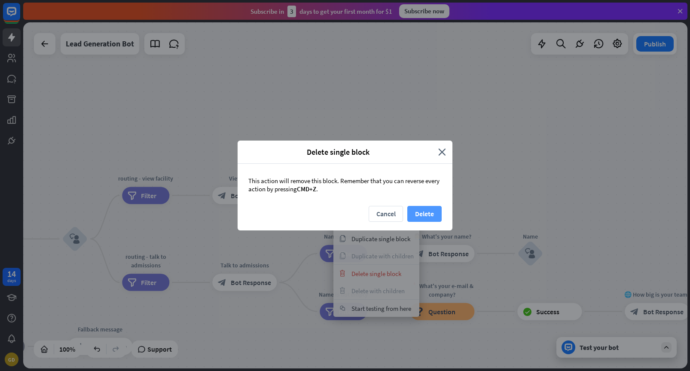
click at [423, 214] on button "Delete" at bounding box center [425, 214] width 34 height 16
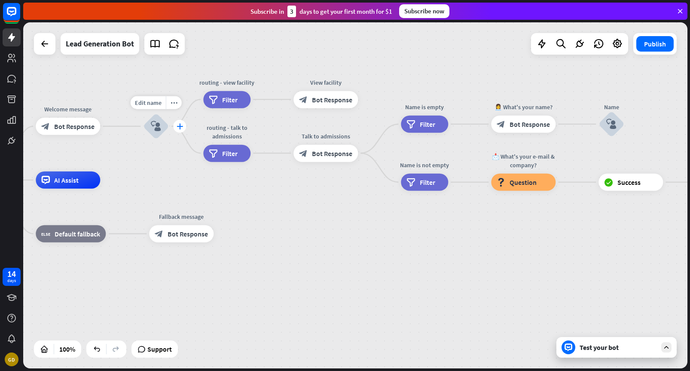
click at [180, 127] on icon "plus" at bounding box center [180, 126] width 6 height 6
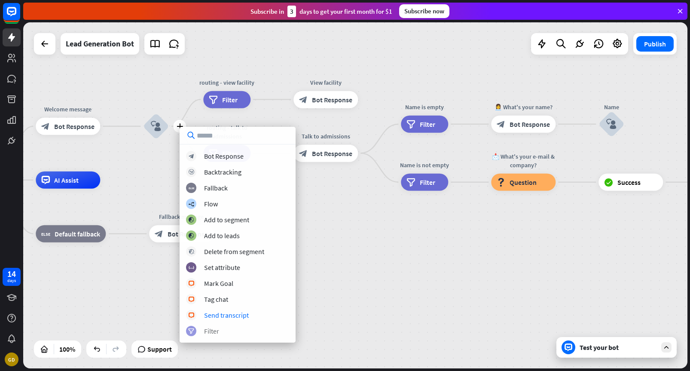
click at [214, 327] on div "Filter" at bounding box center [211, 331] width 15 height 9
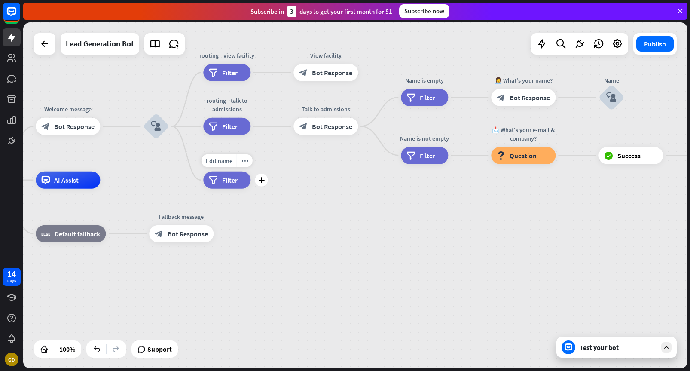
click at [239, 184] on div "filter Filter" at bounding box center [226, 180] width 47 height 17
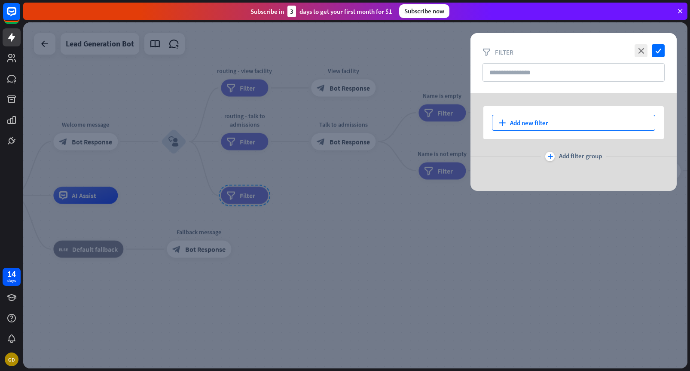
click at [536, 123] on div "plus Add new filter" at bounding box center [573, 123] width 163 height 16
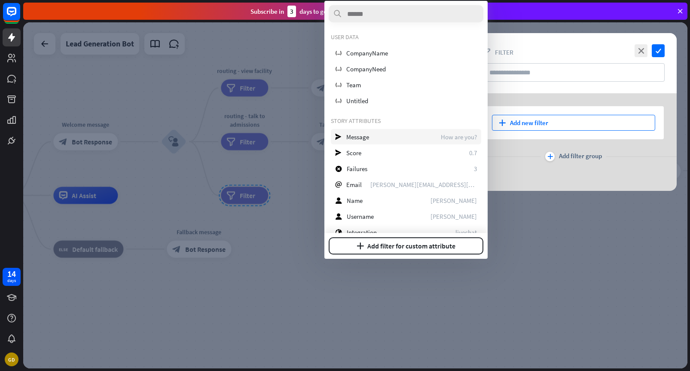
click at [390, 134] on div "send Message How are you?" at bounding box center [406, 136] width 150 height 15
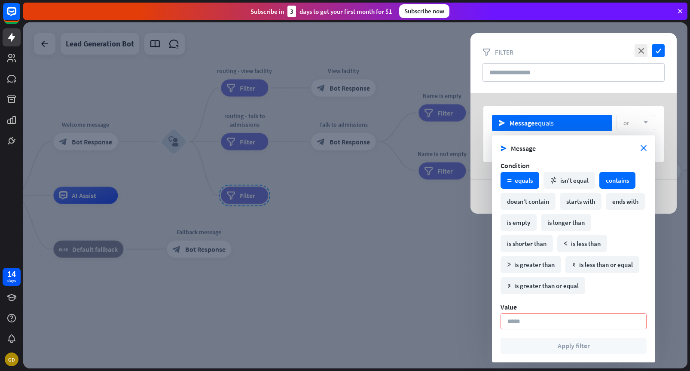
click at [613, 179] on div "contains" at bounding box center [618, 180] width 36 height 17
click at [672, 160] on div "send Message contains or arrow_down plus Add new filter plus Add filter group" at bounding box center [574, 153] width 206 height 120
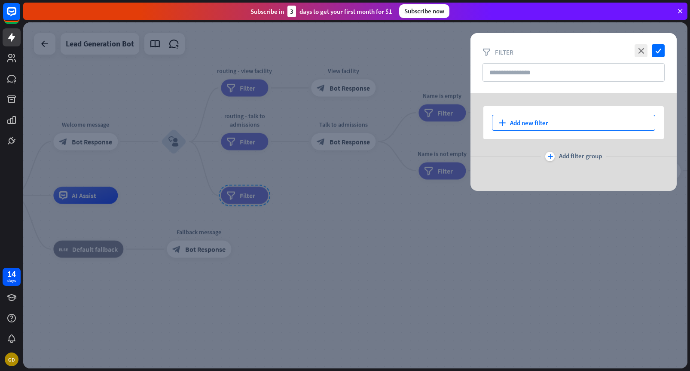
click at [551, 123] on div "plus Add new filter" at bounding box center [573, 123] width 163 height 16
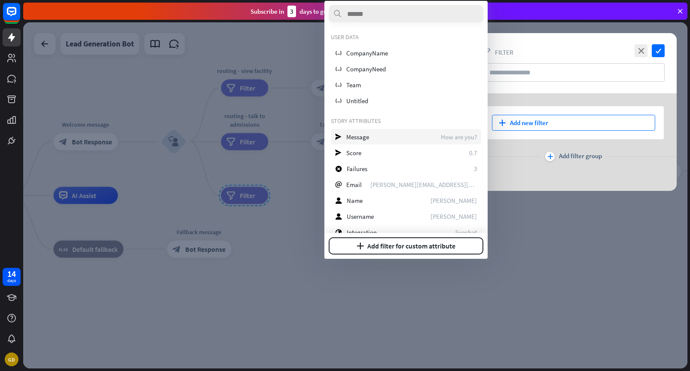
click at [436, 139] on div "send Message How are you?" at bounding box center [406, 136] width 150 height 15
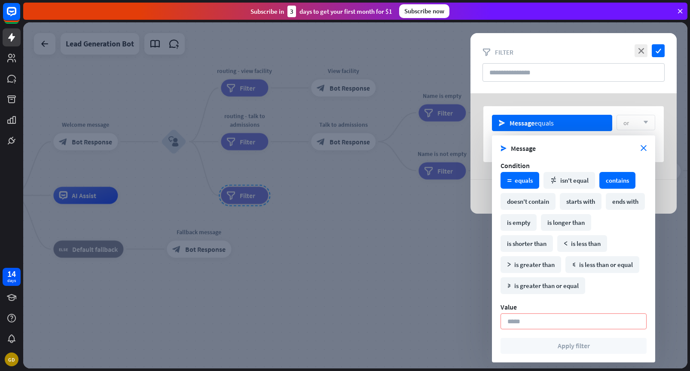
click at [621, 178] on div "contains" at bounding box center [618, 180] width 36 height 17
click at [532, 307] on div "Value" at bounding box center [574, 307] width 146 height 9
click at [531, 317] on input at bounding box center [574, 321] width 146 height 16
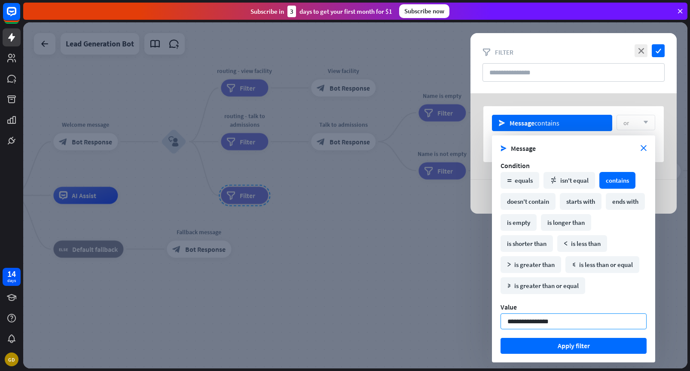
click at [540, 323] on input "**********" at bounding box center [574, 321] width 146 height 16
type input "**********"
click at [549, 344] on button "Apply filter" at bounding box center [574, 346] width 146 height 16
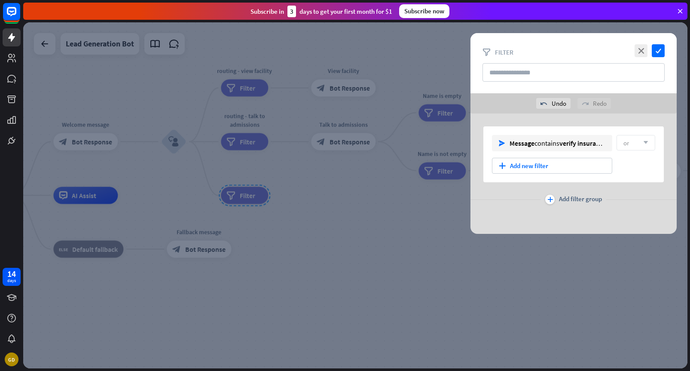
click at [430, 215] on div at bounding box center [355, 195] width 665 height 346
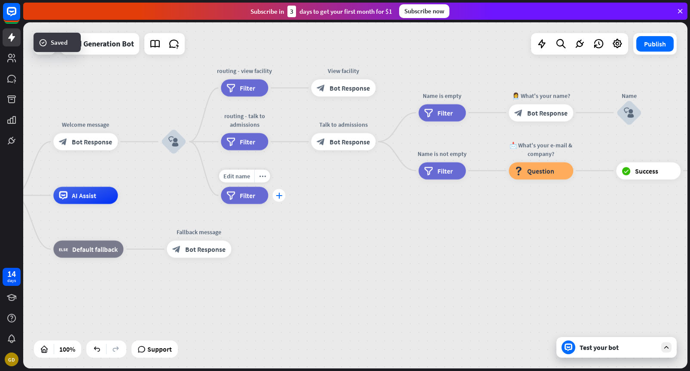
click at [279, 195] on icon "plus" at bounding box center [279, 196] width 6 height 6
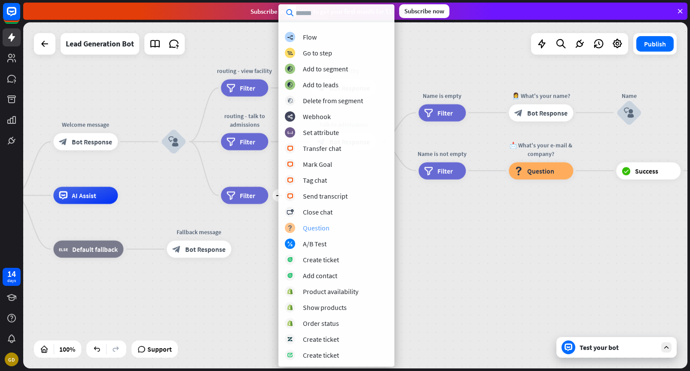
scroll to position [27, 0]
click at [316, 231] on div "Question" at bounding box center [316, 229] width 27 height 9
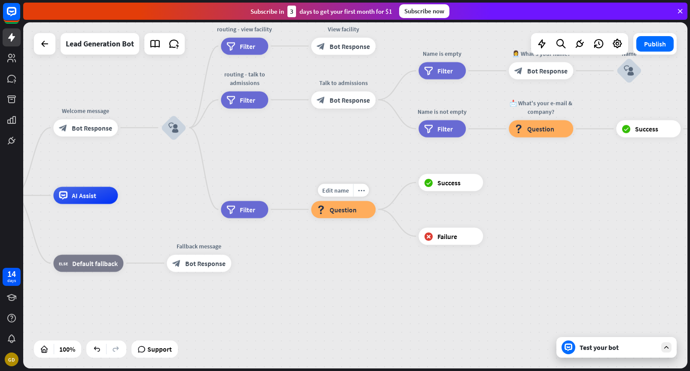
click at [347, 206] on span "Question" at bounding box center [343, 209] width 27 height 9
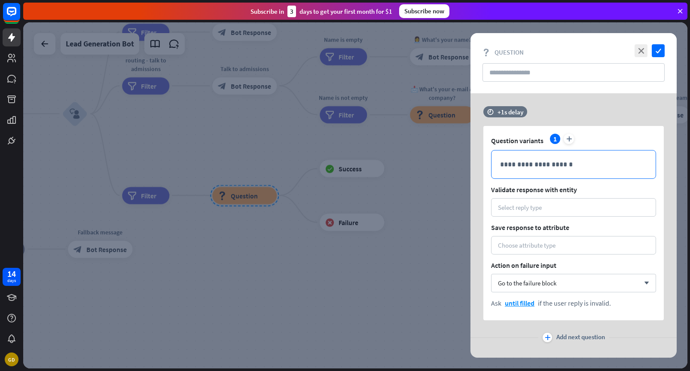
click at [537, 168] on p "**********" at bounding box center [573, 164] width 147 height 11
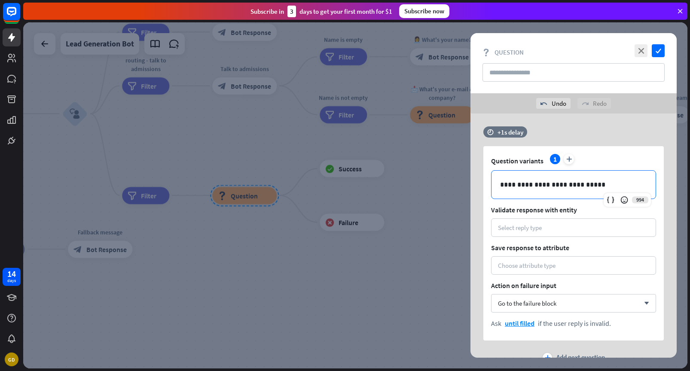
click at [534, 184] on p "**********" at bounding box center [573, 184] width 147 height 11
click at [552, 225] on div "Select reply type" at bounding box center [573, 228] width 151 height 8
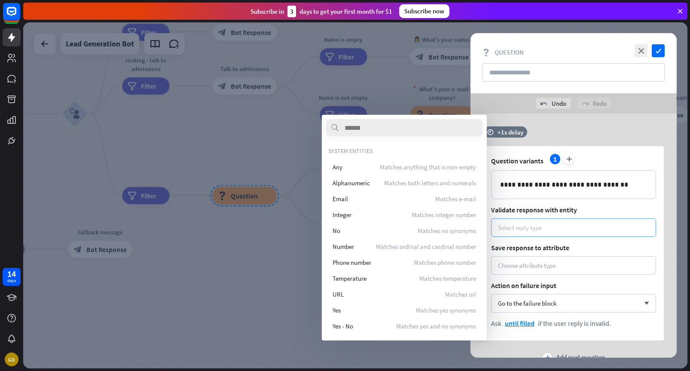
click at [552, 225] on div "Select reply type" at bounding box center [573, 228] width 151 height 8
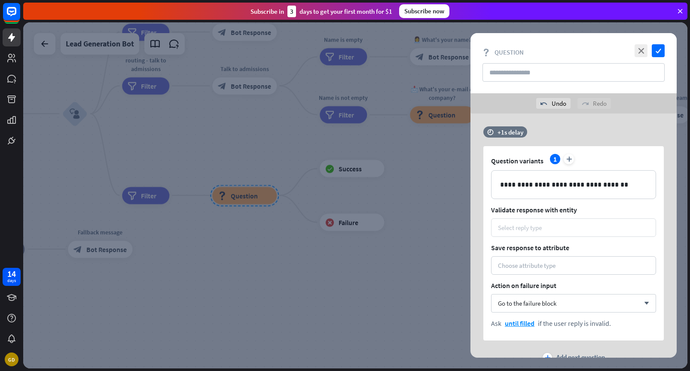
click at [552, 225] on div "Select reply type" at bounding box center [573, 228] width 151 height 8
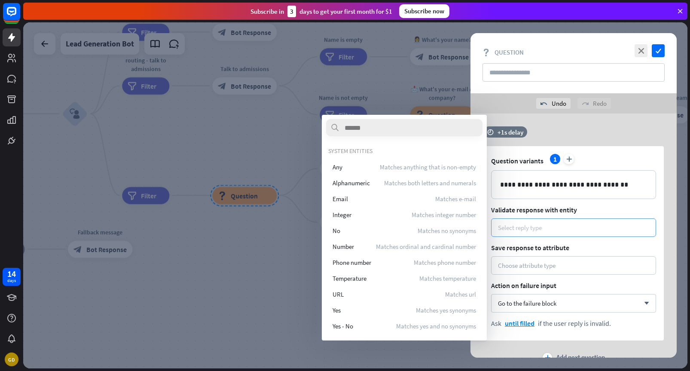
click at [552, 225] on div "Select reply type" at bounding box center [573, 228] width 151 height 8
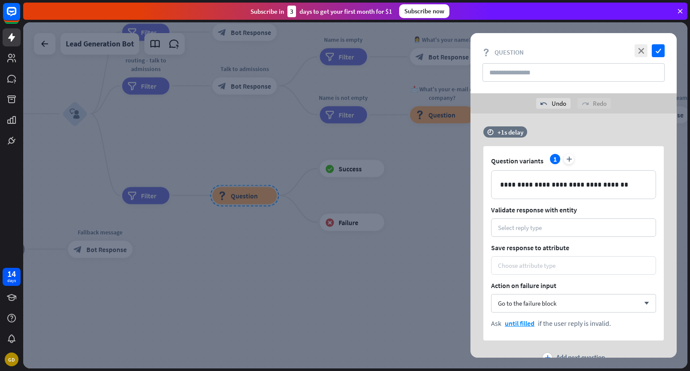
click at [567, 266] on div "Choose attribute type" at bounding box center [573, 265] width 151 height 8
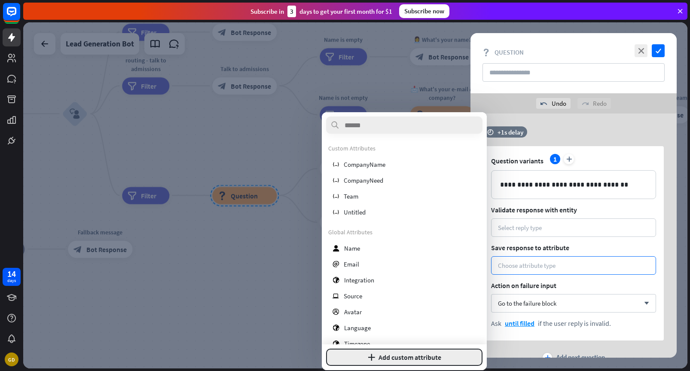
click at [403, 361] on button "plus Add custom attribute" at bounding box center [404, 357] width 156 height 17
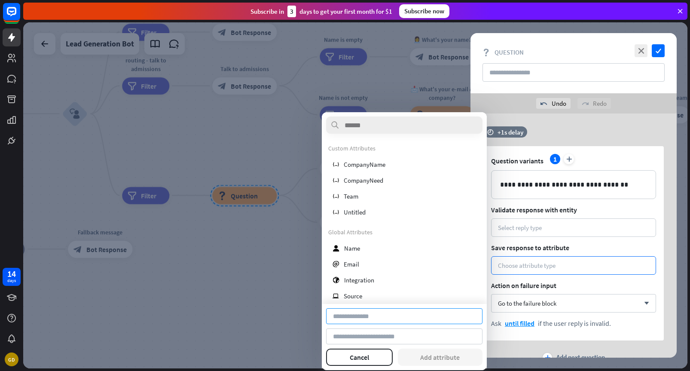
click at [389, 313] on input at bounding box center [404, 316] width 156 height 16
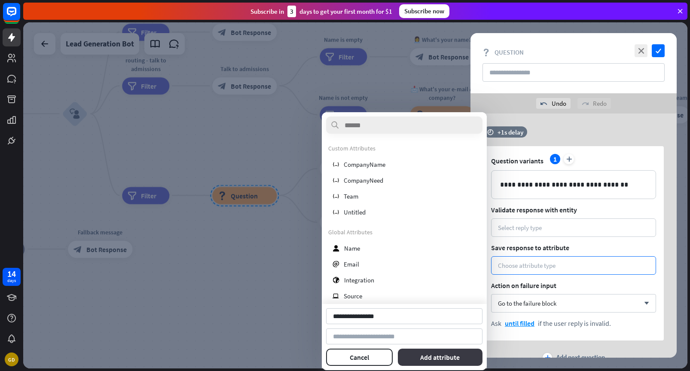
type input "**********"
click at [439, 355] on button "Add attribute" at bounding box center [440, 357] width 85 height 17
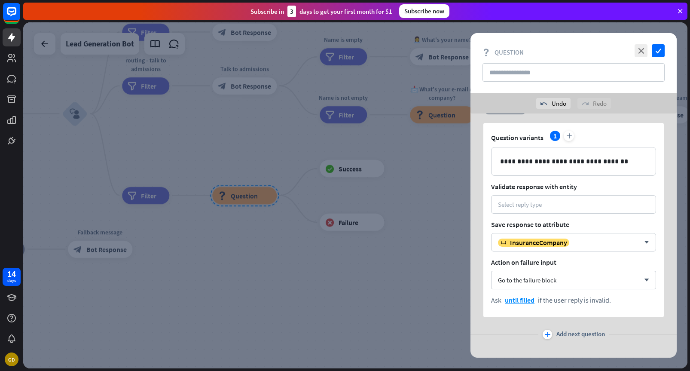
scroll to position [24, 0]
click at [550, 208] on div "Select reply type" at bounding box center [573, 204] width 165 height 18
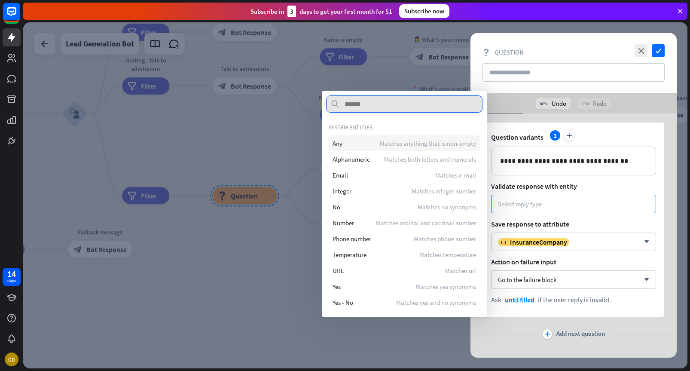
type input "*"
click at [423, 141] on span "Matches anything that is non-empty" at bounding box center [428, 143] width 96 height 8
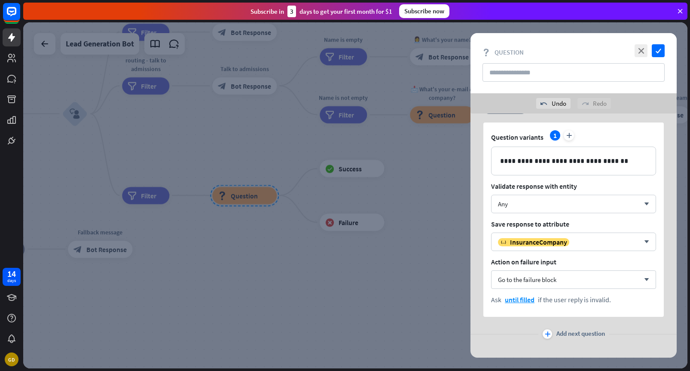
scroll to position [34, 0]
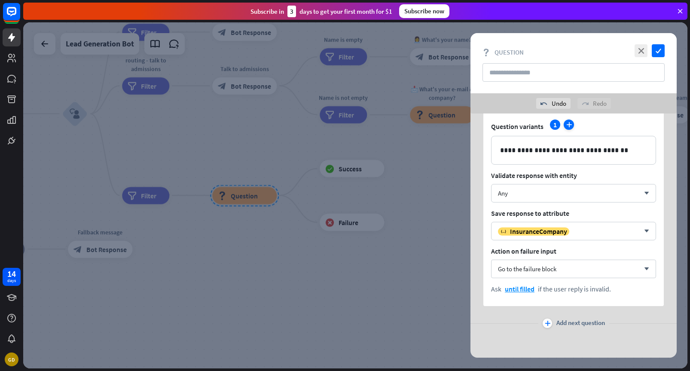
click at [568, 125] on icon "plus" at bounding box center [569, 125] width 10 height 10
click at [561, 153] on p "**********" at bounding box center [573, 150] width 147 height 11
click at [659, 136] on div at bounding box center [655, 137] width 14 height 14
click at [543, 320] on div "plus" at bounding box center [547, 323] width 9 height 9
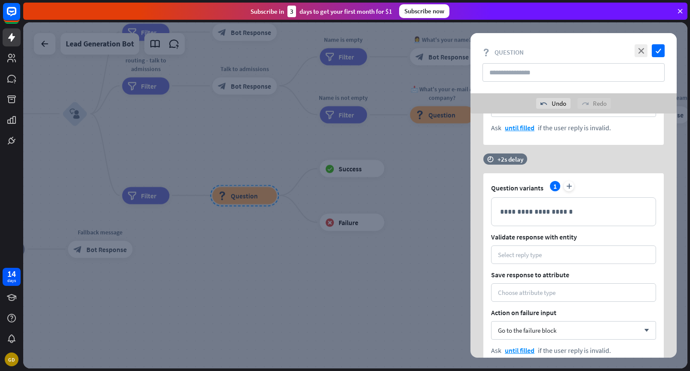
scroll to position [198, 0]
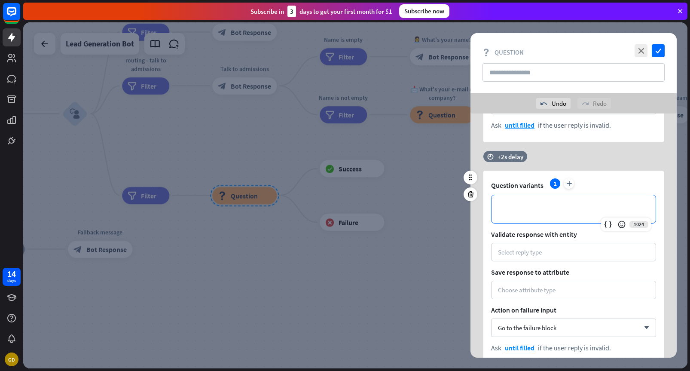
click at [537, 206] on p "**********" at bounding box center [573, 209] width 147 height 11
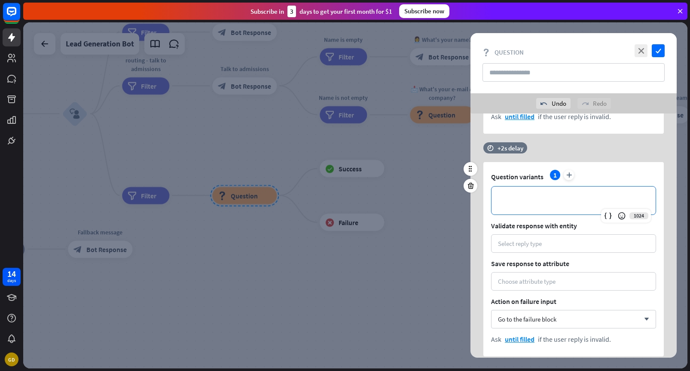
scroll to position [213, 0]
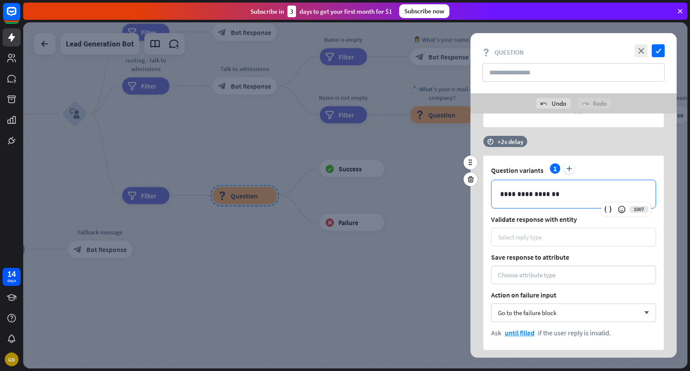
click at [532, 239] on div "Select reply type" at bounding box center [520, 237] width 44 height 8
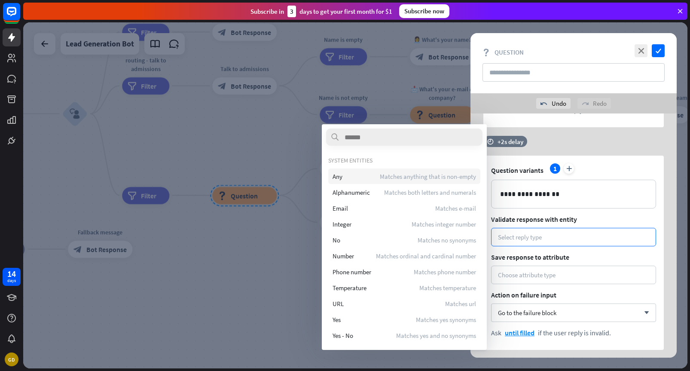
click at [404, 178] on span "Matches anything that is non-empty" at bounding box center [428, 176] width 96 height 8
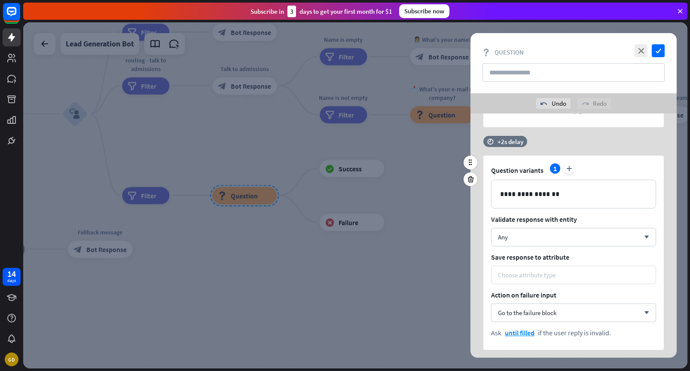
click at [527, 278] on div "Choose attribute type" at bounding box center [527, 275] width 58 height 8
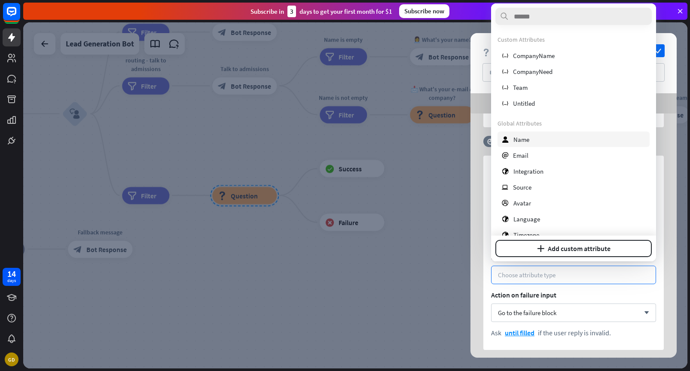
click at [545, 142] on div "user Name" at bounding box center [574, 139] width 152 height 15
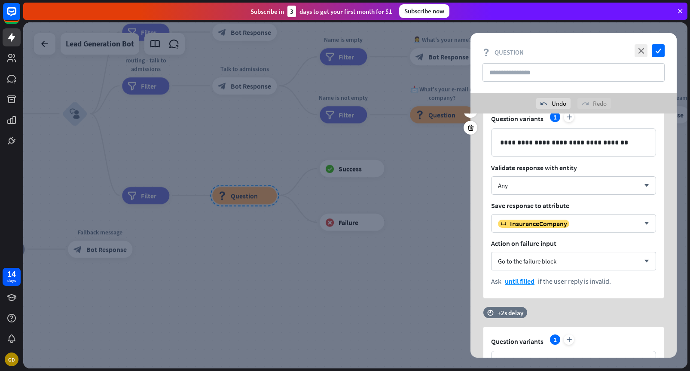
scroll to position [0, 0]
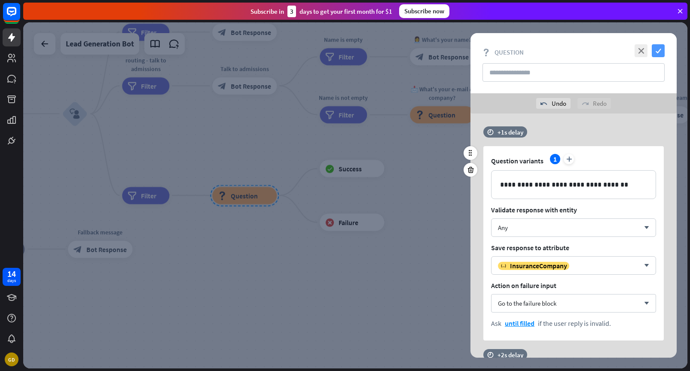
click at [659, 51] on icon "check" at bounding box center [658, 50] width 13 height 13
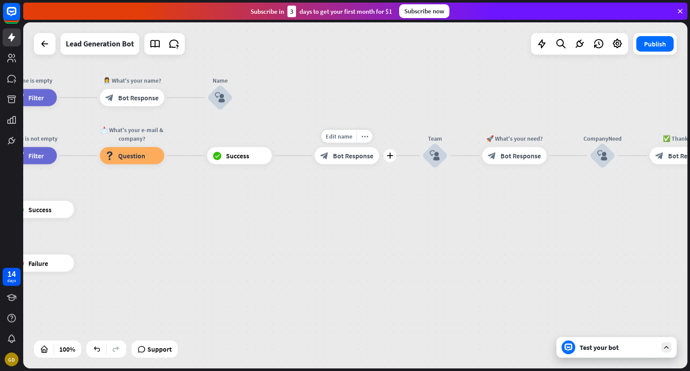
click at [353, 157] on span "Bot Response" at bounding box center [353, 155] width 40 height 9
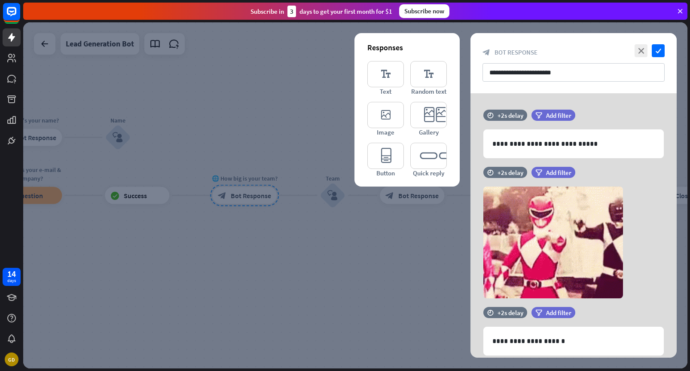
click at [366, 227] on div at bounding box center [355, 195] width 665 height 346
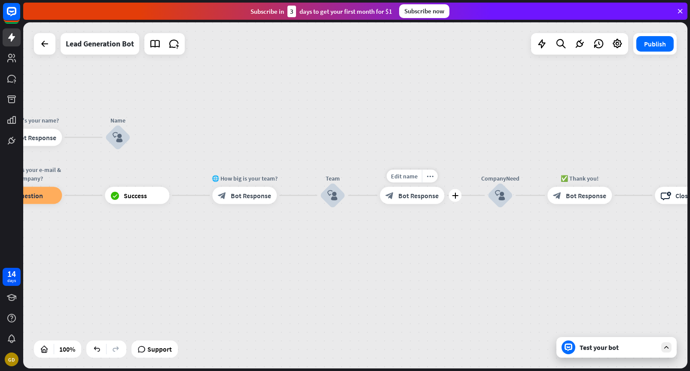
click at [411, 200] on div "block_bot_response Bot Response" at bounding box center [412, 195] width 64 height 17
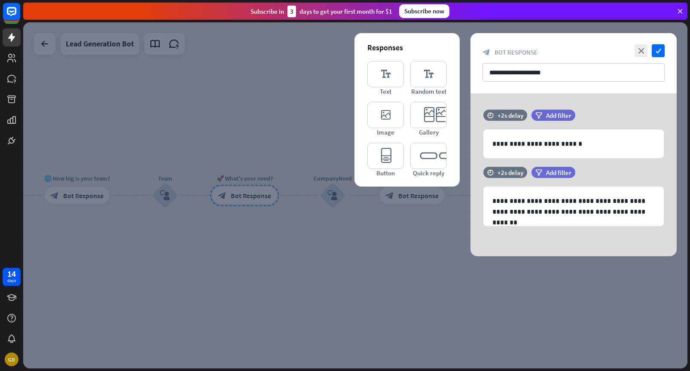
click at [367, 227] on div at bounding box center [355, 195] width 665 height 346
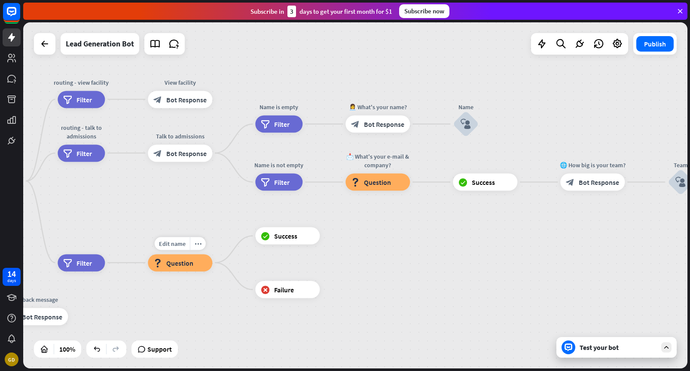
click at [193, 262] on div "block_question Question" at bounding box center [180, 262] width 64 height 17
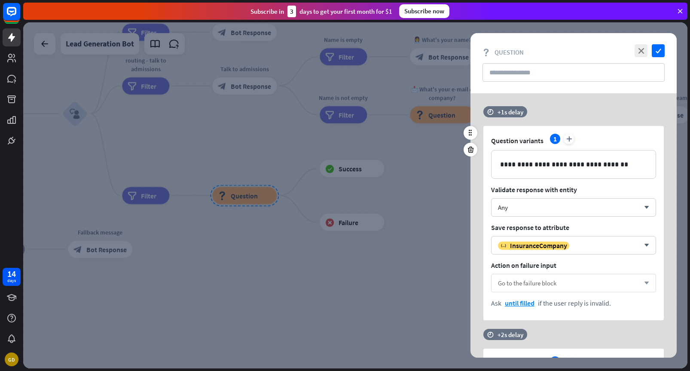
click at [519, 282] on span "Go to the failure block" at bounding box center [527, 283] width 58 height 8
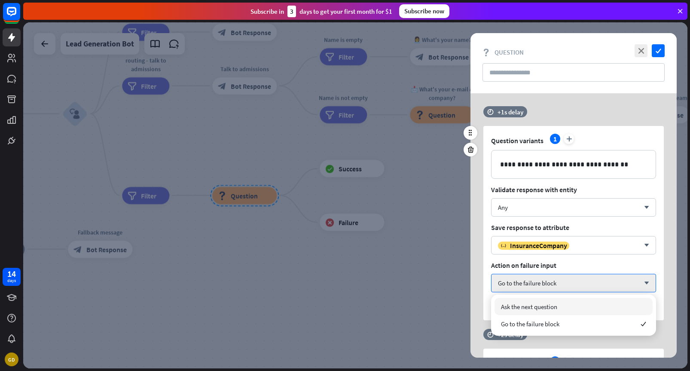
click at [503, 266] on span "Action on failure input" at bounding box center [573, 265] width 165 height 9
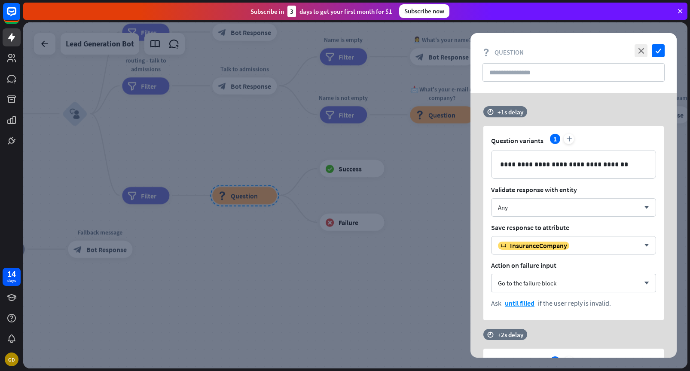
click at [429, 272] on div at bounding box center [355, 195] width 665 height 346
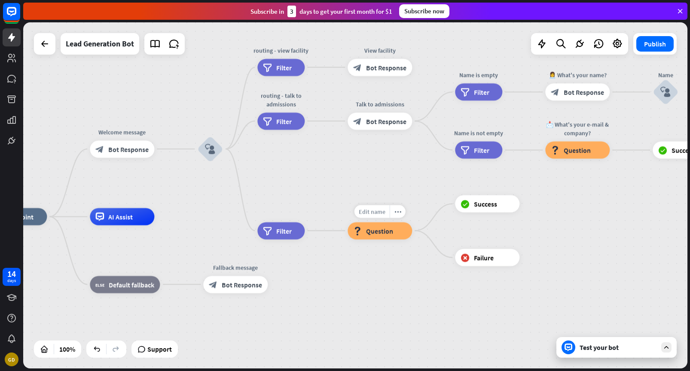
click at [371, 212] on span "Edit name" at bounding box center [372, 212] width 27 height 8
type input "*"
type input "**********"
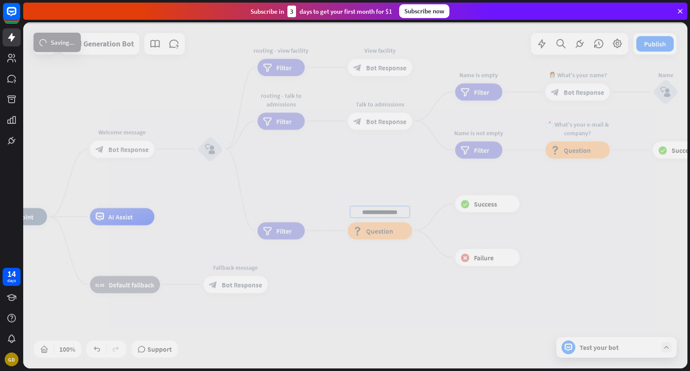
click at [369, 186] on div "home_2 Start point Welcome message block_bot_response Bot Response block_user_i…" at bounding box center [355, 195] width 665 height 346
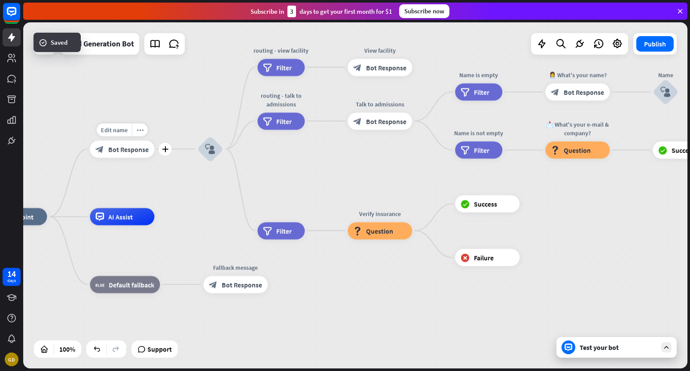
click at [116, 151] on span "Bot Response" at bounding box center [128, 149] width 40 height 9
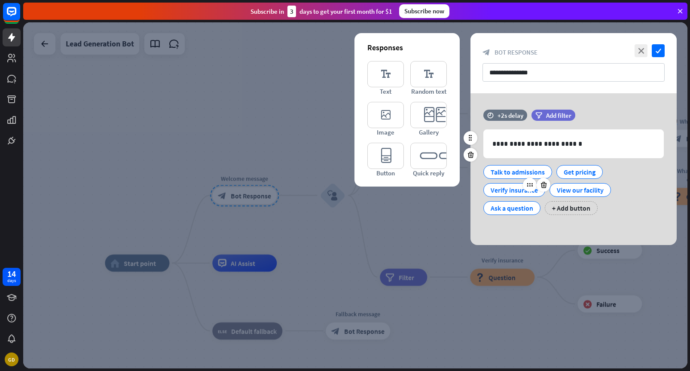
click at [517, 190] on div "Verify insurance" at bounding box center [514, 190] width 47 height 13
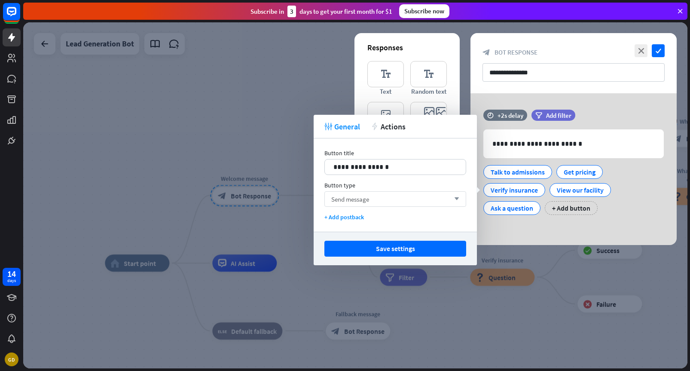
click at [381, 205] on div "Send message arrow_down" at bounding box center [396, 198] width 142 height 15
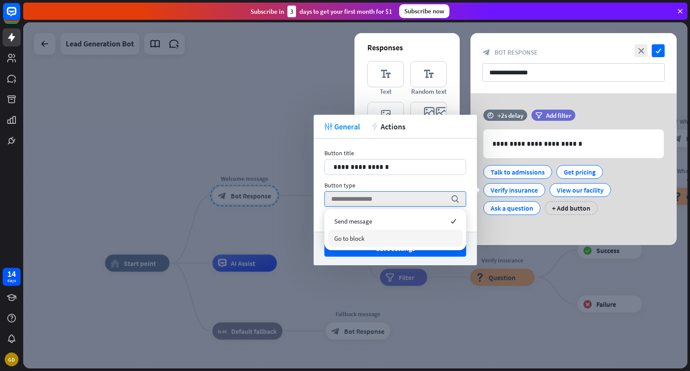
click at [373, 238] on div "Go to block" at bounding box center [395, 238] width 135 height 17
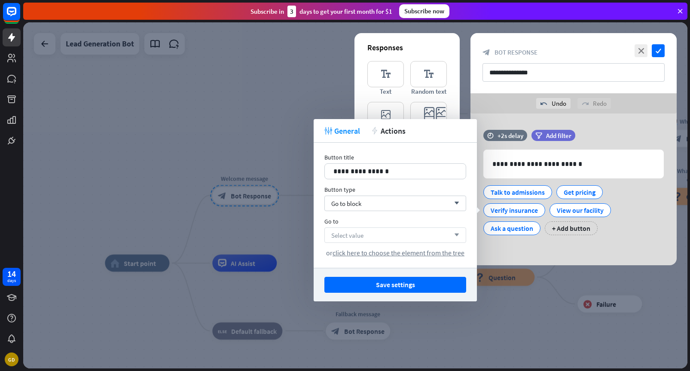
click at [384, 235] on div "Select value arrow_down" at bounding box center [396, 234] width 142 height 15
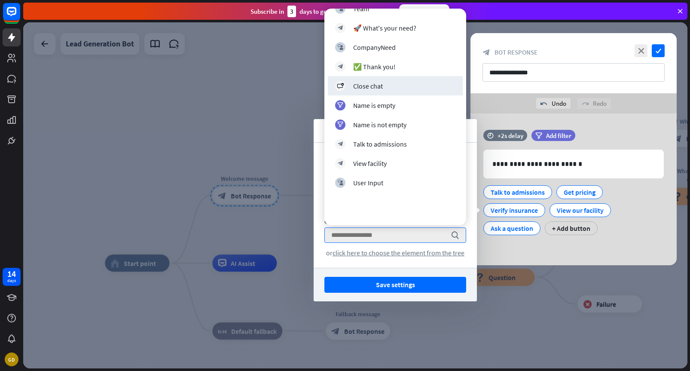
scroll to position [293, 0]
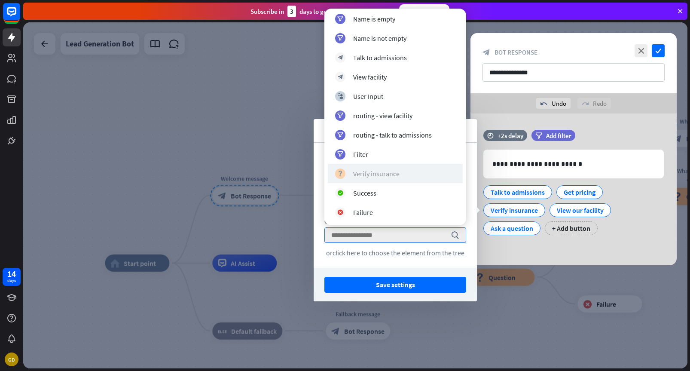
click at [397, 175] on div "Verify insurance" at bounding box center [376, 173] width 46 height 9
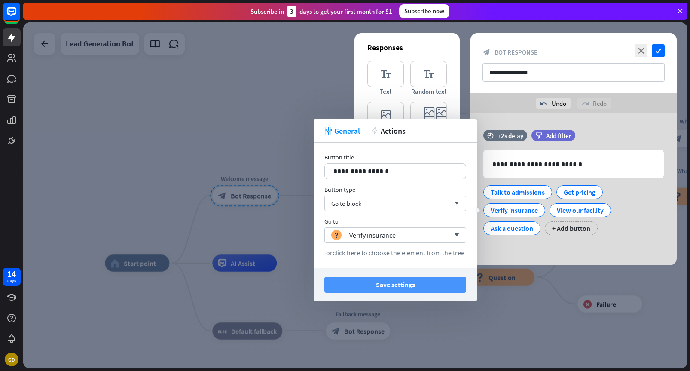
click at [403, 288] on button "Save settings" at bounding box center [396, 285] width 142 height 16
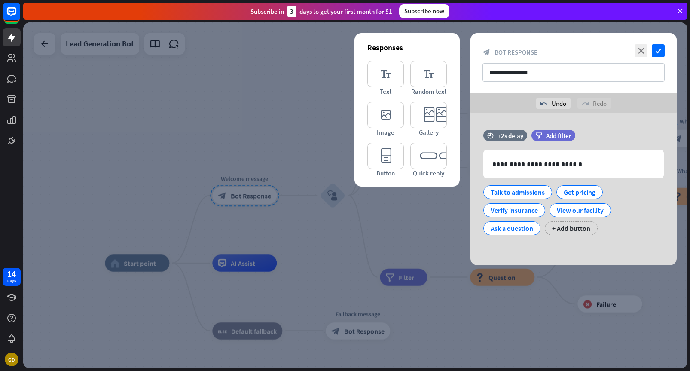
click at [469, 294] on div at bounding box center [355, 195] width 665 height 346
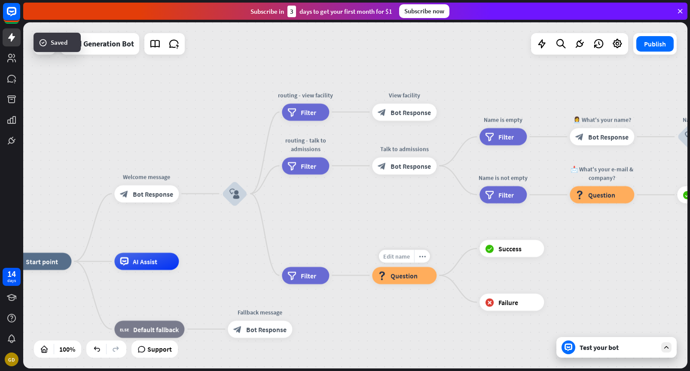
click at [402, 258] on span "Edit name" at bounding box center [396, 256] width 27 height 8
click at [408, 256] on input "**********" at bounding box center [404, 257] width 60 height 12
type input "**********"
click at [409, 236] on div "home_2 Start point Welcome message block_bot_response Bot Response block_user_i…" at bounding box center [355, 195] width 665 height 346
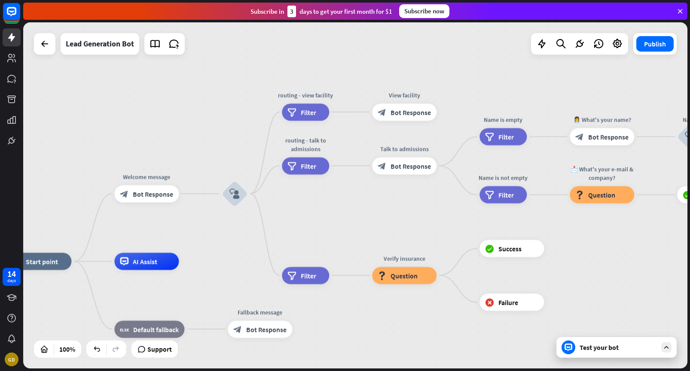
click at [595, 349] on div "Test your bot" at bounding box center [618, 347] width 77 height 9
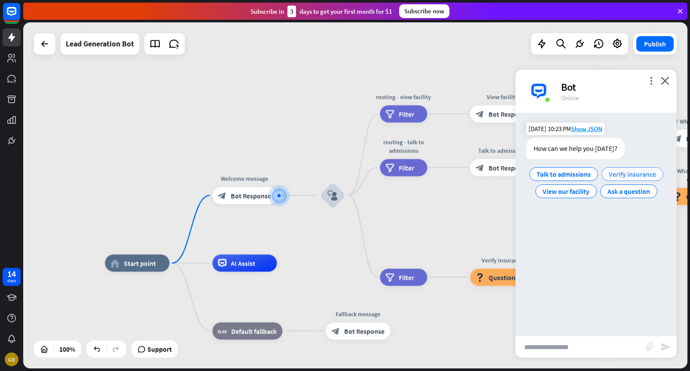
click at [618, 177] on span "Verify insurance" at bounding box center [632, 174] width 47 height 9
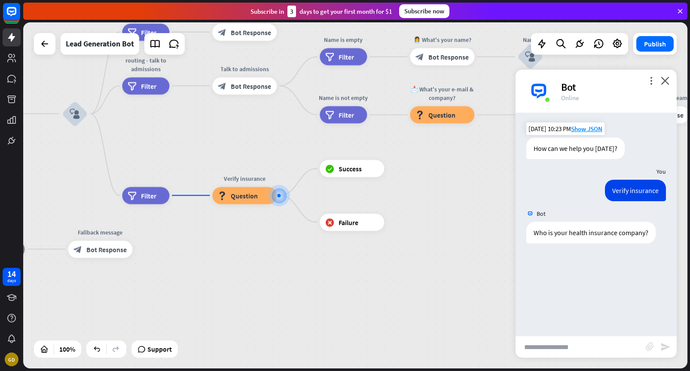
click at [552, 348] on input "text" at bounding box center [581, 346] width 130 height 21
type input "******"
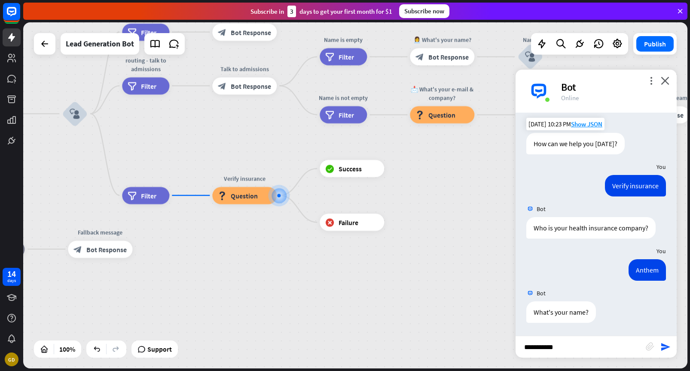
type input "**********"
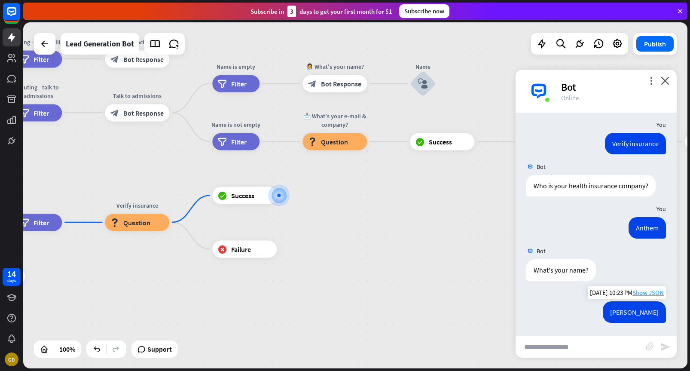
click at [649, 295] on span "Show JSON" at bounding box center [648, 292] width 31 height 8
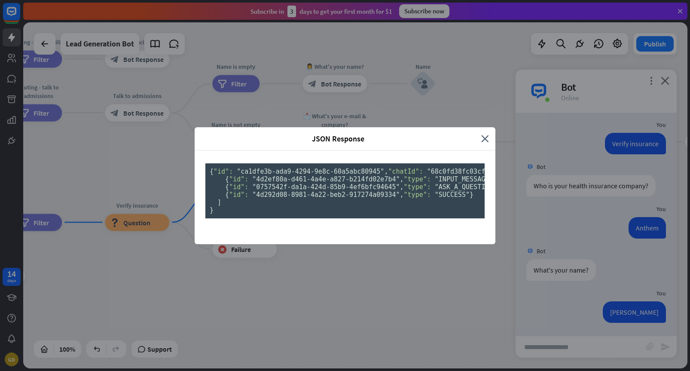
scroll to position [0, 0]
click at [484, 134] on icon "close" at bounding box center [485, 139] width 8 height 10
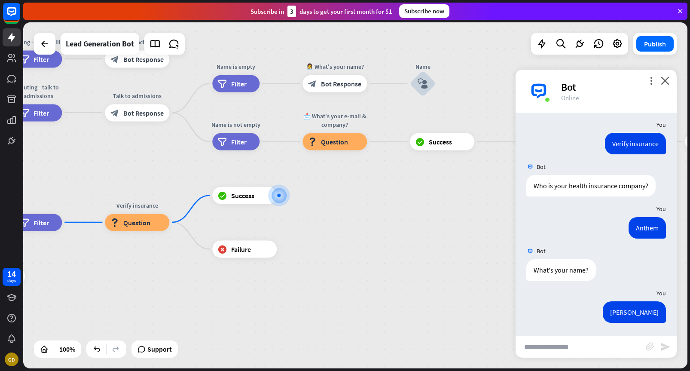
click at [444, 189] on div "home_2 Start point Welcome message block_bot_response Bot Response block_user_i…" at bounding box center [355, 195] width 665 height 346
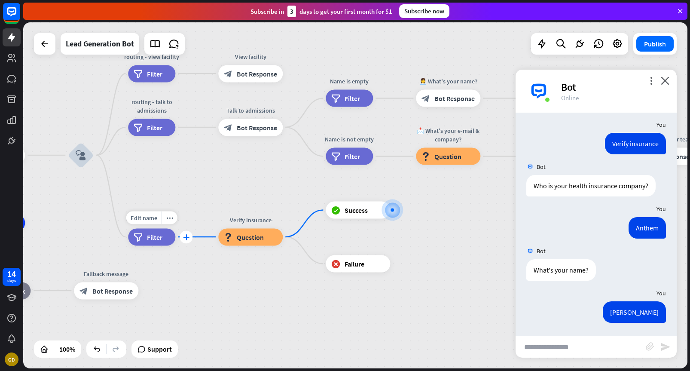
click at [186, 237] on icon "plus" at bounding box center [186, 237] width 6 height 6
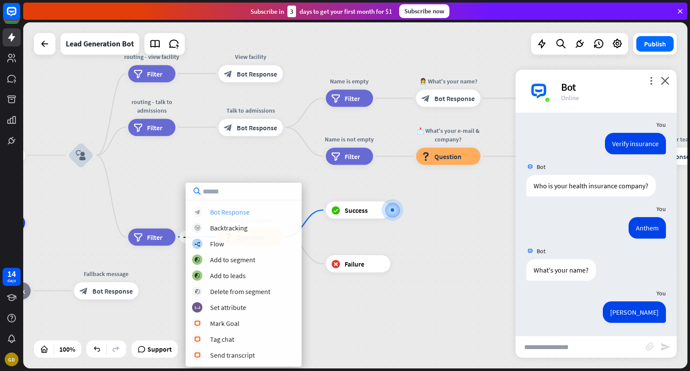
click at [228, 215] on div "Bot Response" at bounding box center [230, 212] width 40 height 9
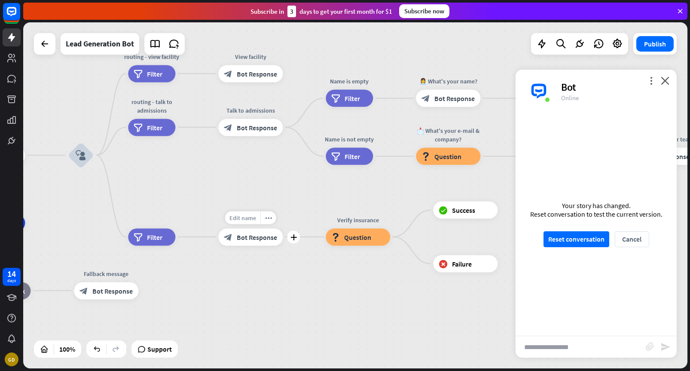
click at [246, 214] on span "Edit name" at bounding box center [243, 218] width 27 height 8
type input "*"
type input "**********"
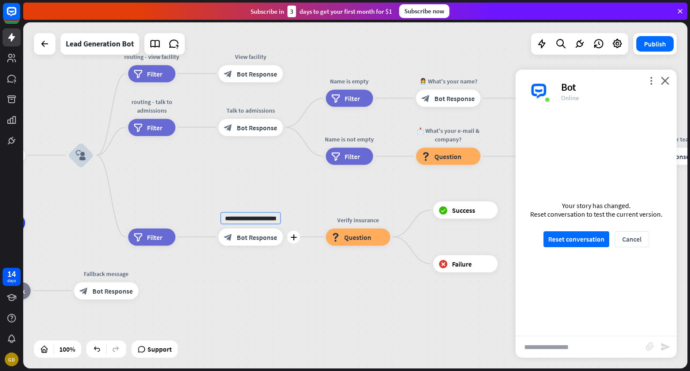
click at [290, 269] on div "home_2 Start point Welcome message block_bot_response Bot Response block_user_i…" at bounding box center [355, 195] width 665 height 346
click at [266, 242] on div "block_bot_response Bot Response" at bounding box center [250, 236] width 64 height 17
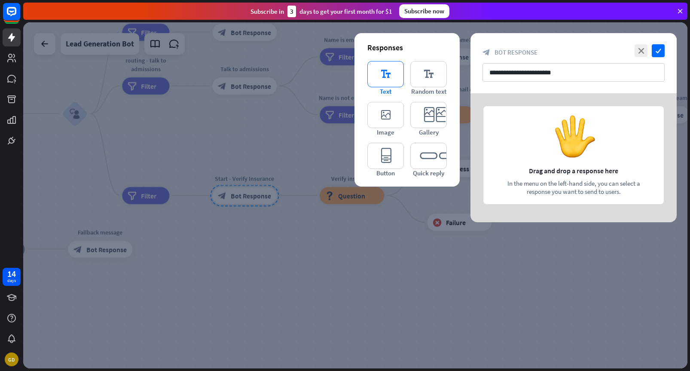
click at [392, 78] on icon "editor_text" at bounding box center [386, 74] width 37 height 26
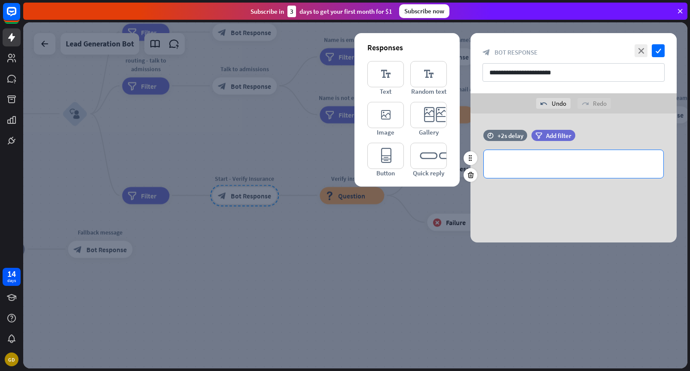
click at [516, 175] on div "**********" at bounding box center [574, 164] width 180 height 28
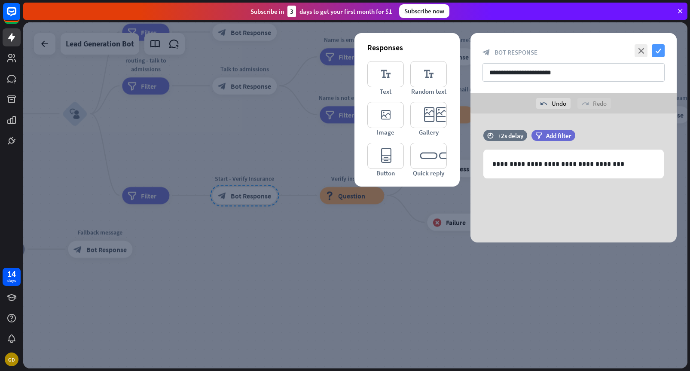
click at [656, 53] on icon "check" at bounding box center [658, 50] width 13 height 13
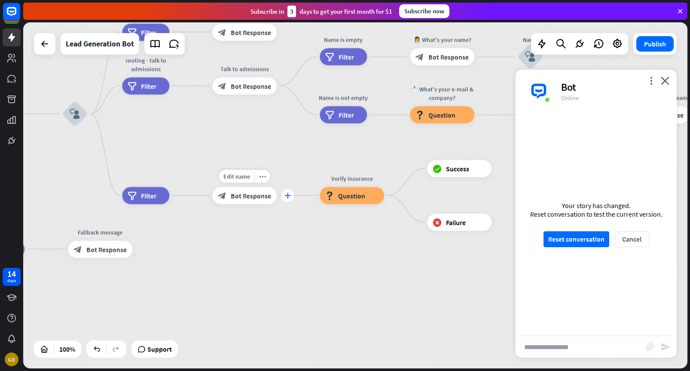
click at [286, 194] on icon "plus" at bounding box center [288, 196] width 6 height 6
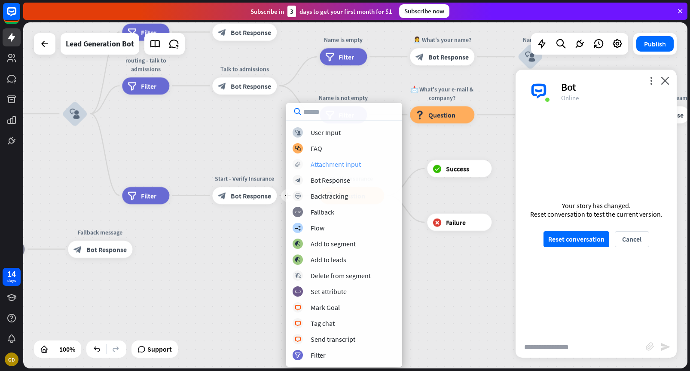
click at [334, 166] on div "Attachment input" at bounding box center [336, 164] width 50 height 9
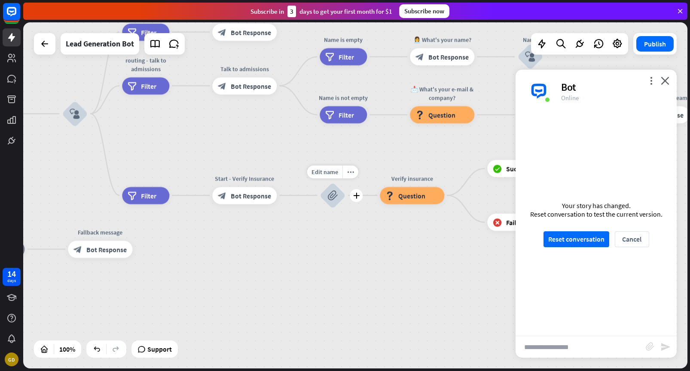
click at [335, 192] on icon "block_attachment" at bounding box center [333, 195] width 10 height 10
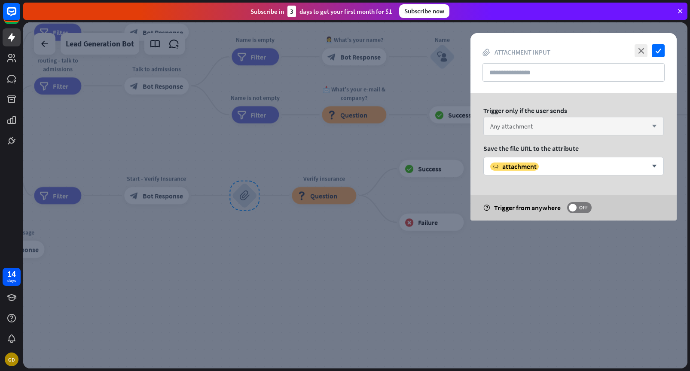
click at [515, 126] on span "Any attachment" at bounding box center [512, 126] width 43 height 8
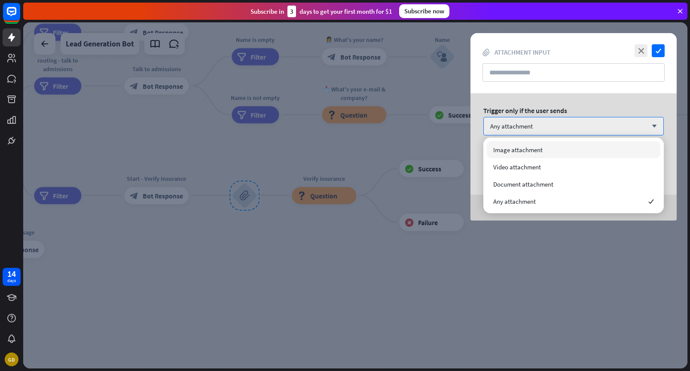
click at [504, 102] on div "Trigger only if the user sends Any attachment arrow_down Save the file URL to t…" at bounding box center [574, 156] width 206 height 127
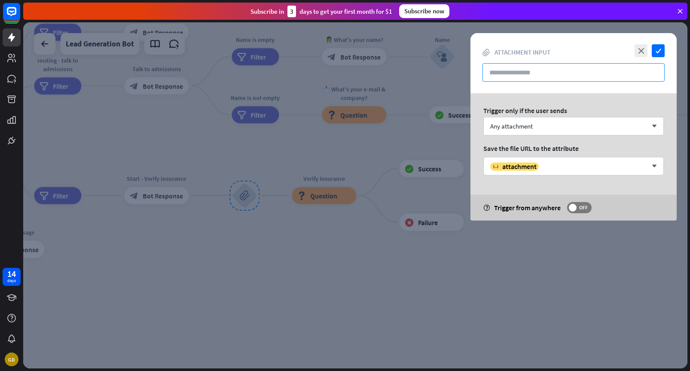
click at [516, 71] on input "text" at bounding box center [574, 72] width 182 height 18
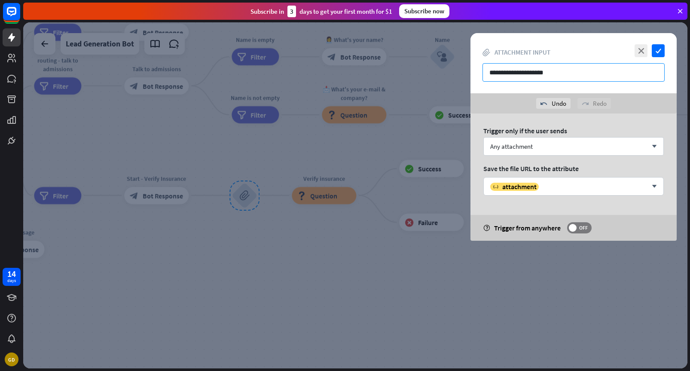
type input "**********"
click at [660, 49] on icon "check" at bounding box center [658, 50] width 13 height 13
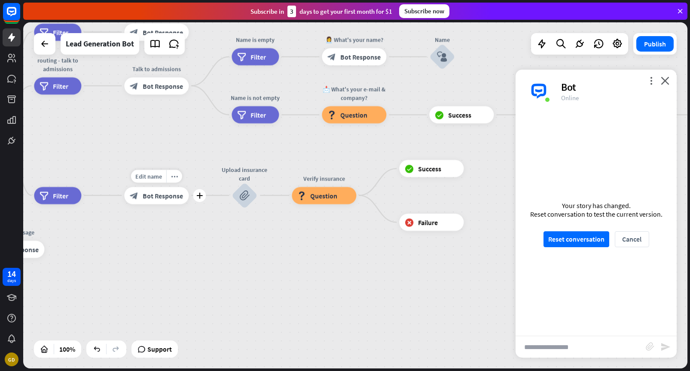
click at [165, 199] on span "Bot Response" at bounding box center [163, 195] width 40 height 9
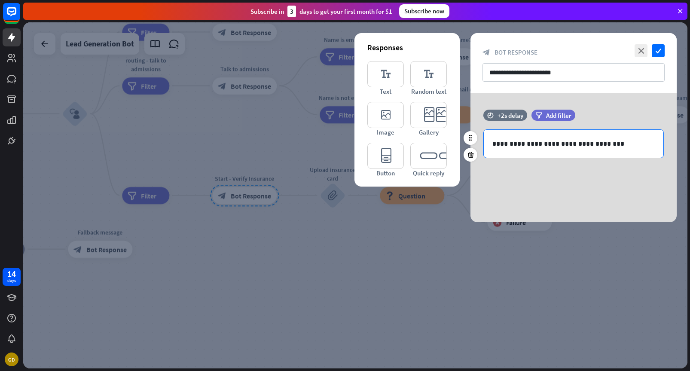
click at [549, 145] on p "**********" at bounding box center [574, 143] width 163 height 11
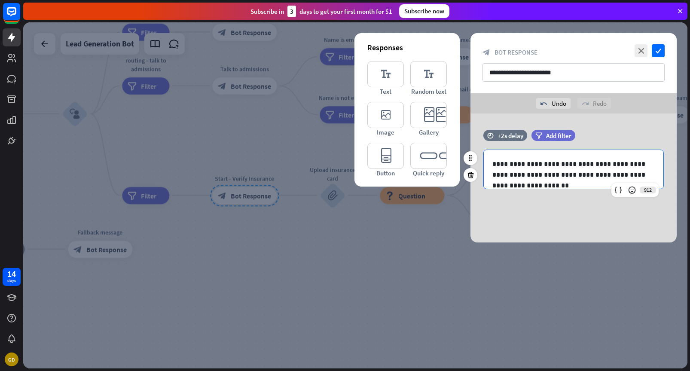
click at [605, 176] on p "**********" at bounding box center [574, 169] width 163 height 21
click at [635, 175] on p "**********" at bounding box center [574, 169] width 163 height 21
click at [637, 175] on p "**********" at bounding box center [574, 169] width 163 height 21
click at [606, 177] on p "**********" at bounding box center [574, 169] width 163 height 21
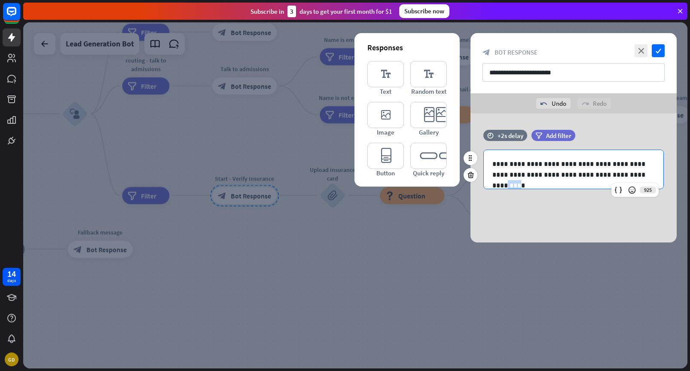
click at [606, 177] on p "**********" at bounding box center [574, 169] width 163 height 21
click at [509, 172] on p "**********" at bounding box center [574, 169] width 163 height 21
click at [597, 174] on p "**********" at bounding box center [574, 169] width 163 height 21
click at [659, 47] on icon "check" at bounding box center [658, 50] width 13 height 13
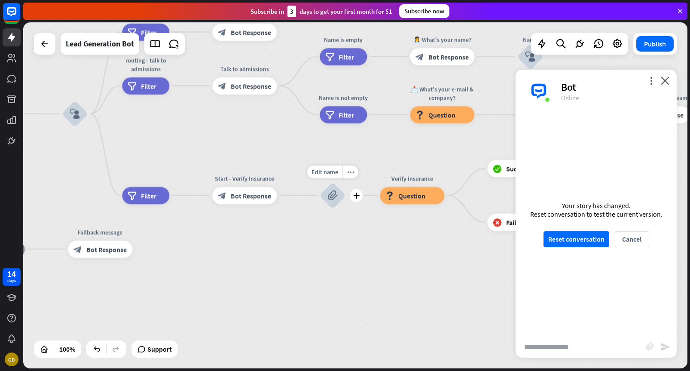
click at [335, 204] on div "block_attachment" at bounding box center [333, 196] width 26 height 26
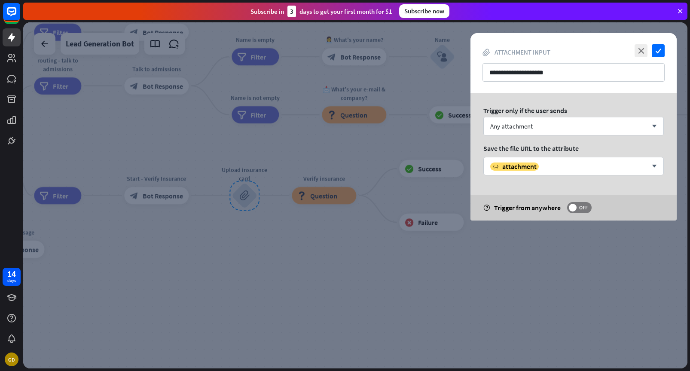
click at [343, 217] on div at bounding box center [355, 195] width 665 height 346
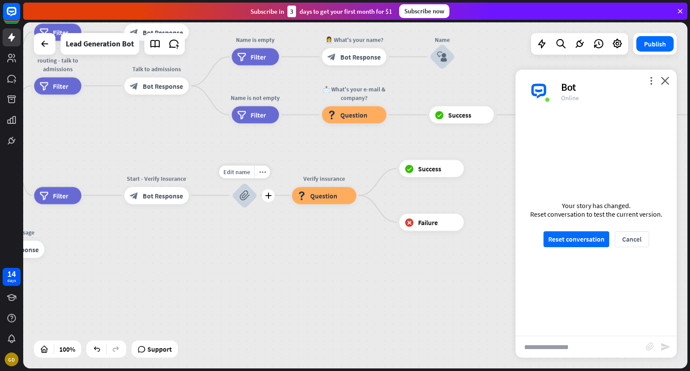
click at [249, 196] on icon "block_attachment" at bounding box center [244, 195] width 10 height 10
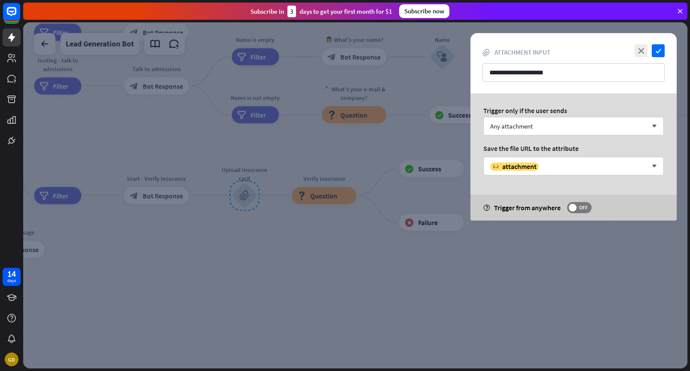
click at [267, 209] on div at bounding box center [355, 195] width 665 height 346
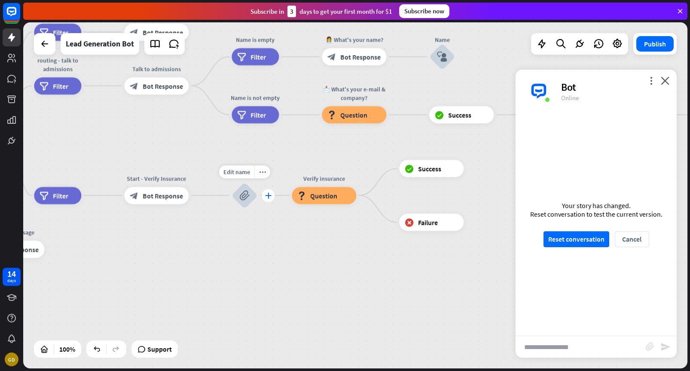
click at [269, 197] on icon "plus" at bounding box center [268, 196] width 6 height 6
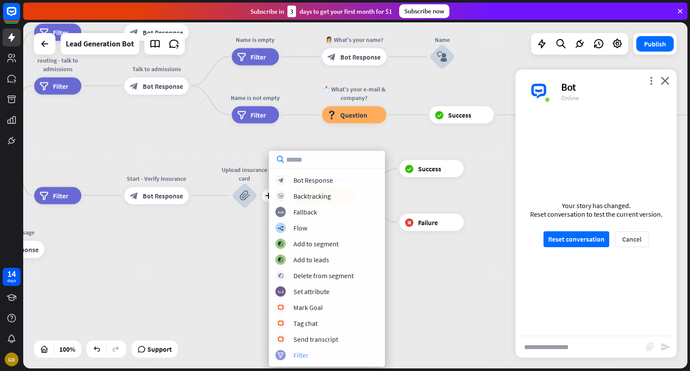
click at [306, 351] on div "Filter" at bounding box center [301, 355] width 15 height 9
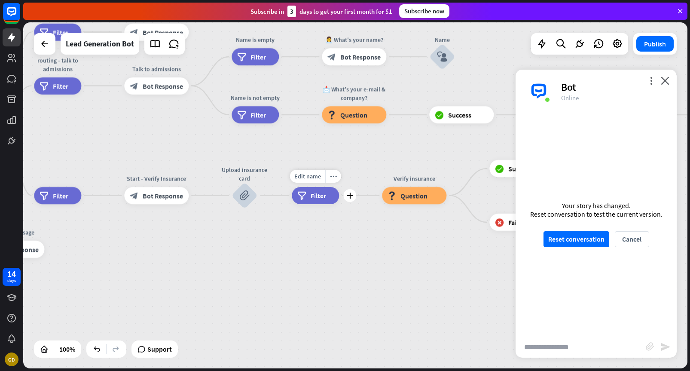
click at [331, 198] on div "filter Filter" at bounding box center [315, 195] width 47 height 17
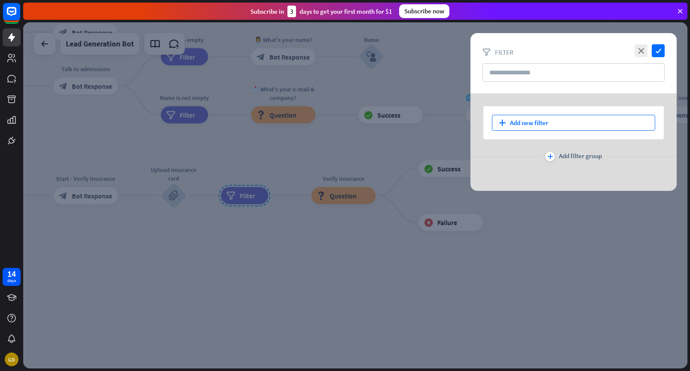
click at [524, 120] on div "plus Add new filter" at bounding box center [573, 123] width 163 height 16
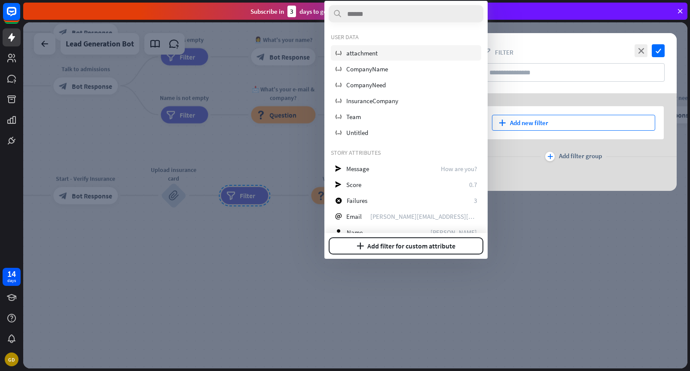
click at [380, 56] on div "variable attachment" at bounding box center [406, 52] width 150 height 15
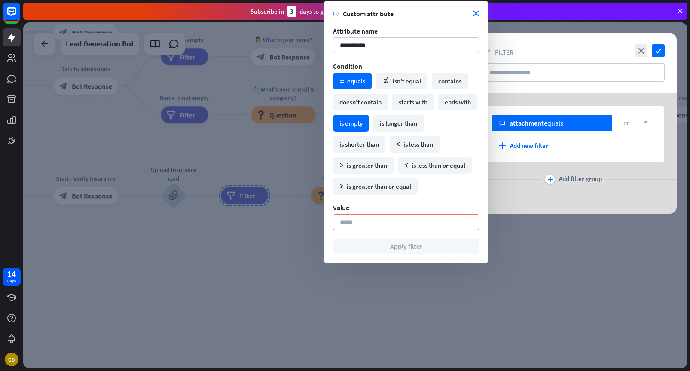
click at [369, 124] on div "is empty" at bounding box center [351, 123] width 36 height 17
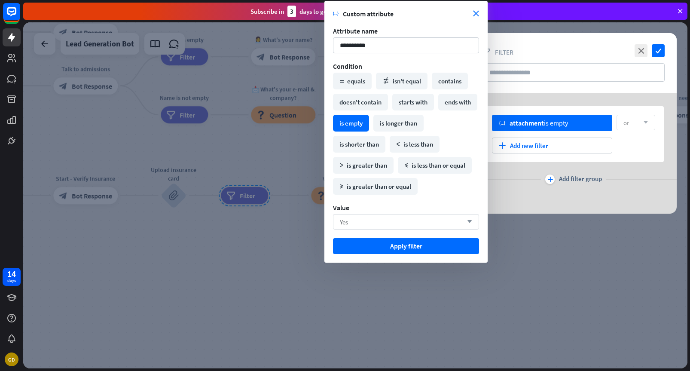
click at [379, 218] on div "Yes arrow_down" at bounding box center [406, 221] width 146 height 15
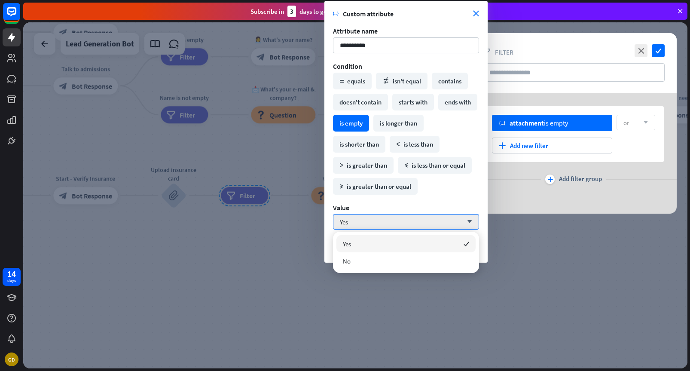
click at [372, 252] on div "Yes checked" at bounding box center [406, 243] width 139 height 17
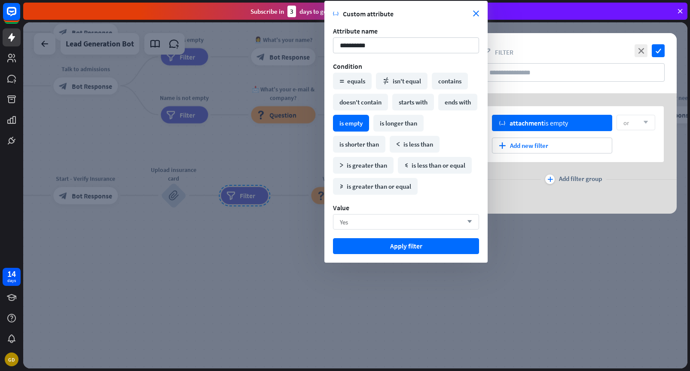
click at [375, 225] on div "Yes arrow_down" at bounding box center [406, 221] width 146 height 15
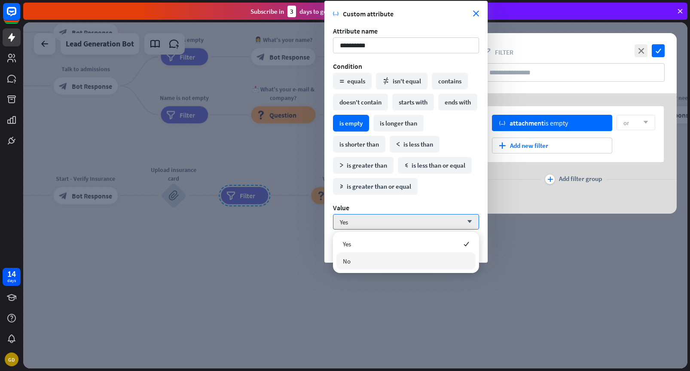
click at [368, 260] on div "No" at bounding box center [406, 260] width 139 height 17
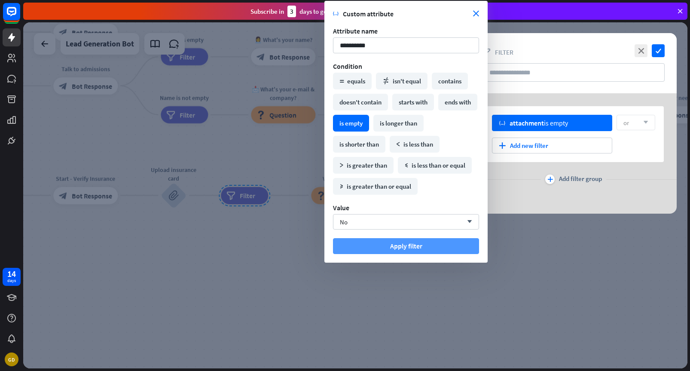
click at [385, 248] on button "Apply filter" at bounding box center [406, 246] width 146 height 16
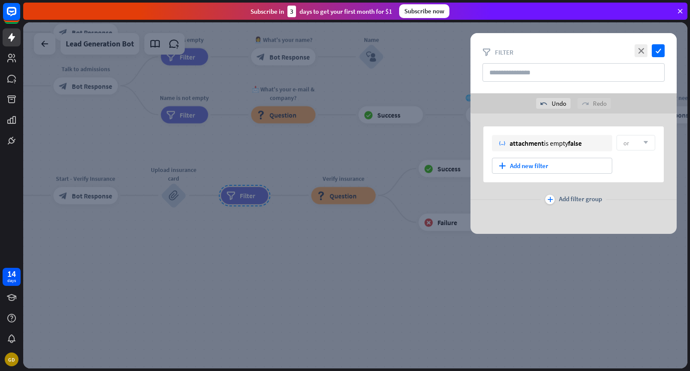
click at [286, 220] on div at bounding box center [355, 195] width 665 height 346
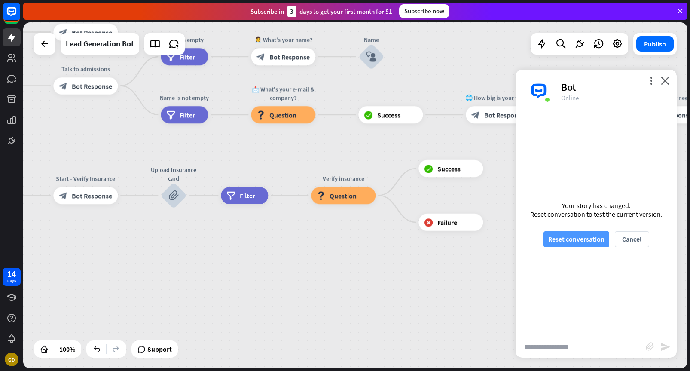
click at [585, 240] on button "Reset conversation" at bounding box center [577, 239] width 66 height 16
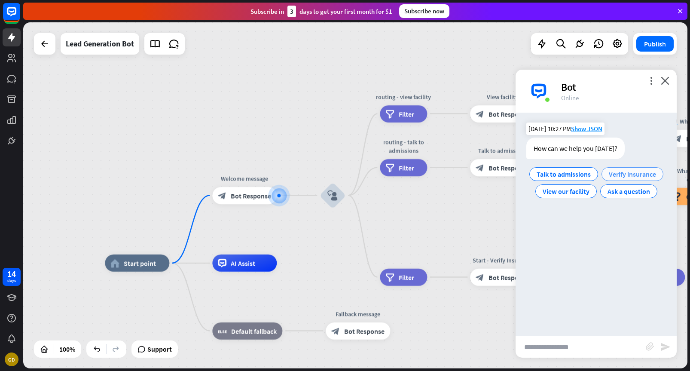
click at [619, 176] on span "Verify insurance" at bounding box center [632, 174] width 47 height 9
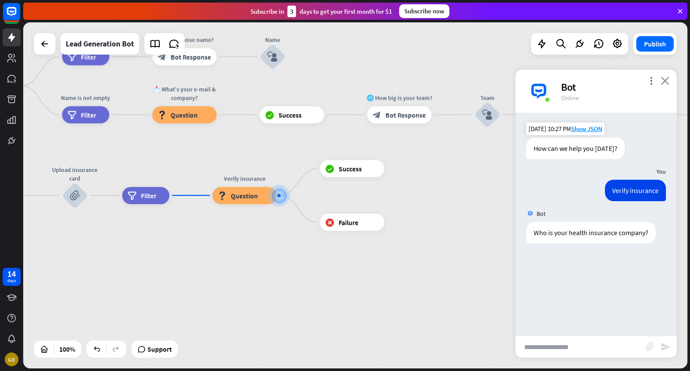
click at [665, 80] on icon "close" at bounding box center [665, 81] width 9 height 8
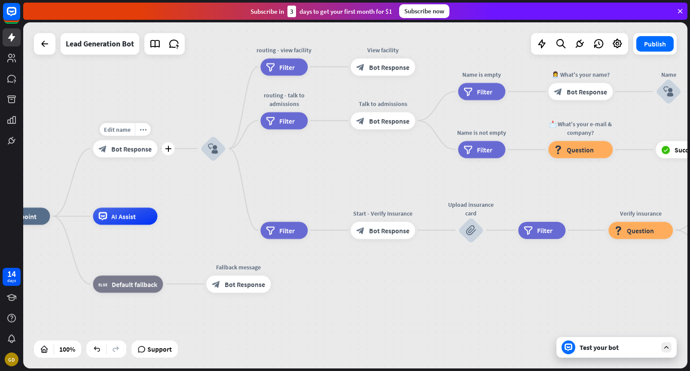
click at [146, 150] on span "Bot Response" at bounding box center [131, 148] width 40 height 9
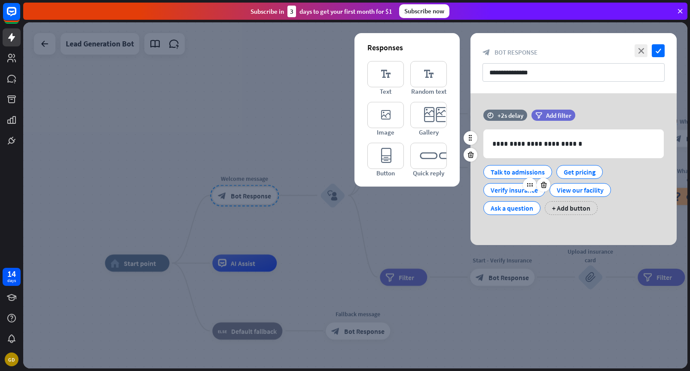
click at [522, 192] on div "Verify insurance" at bounding box center [514, 190] width 47 height 13
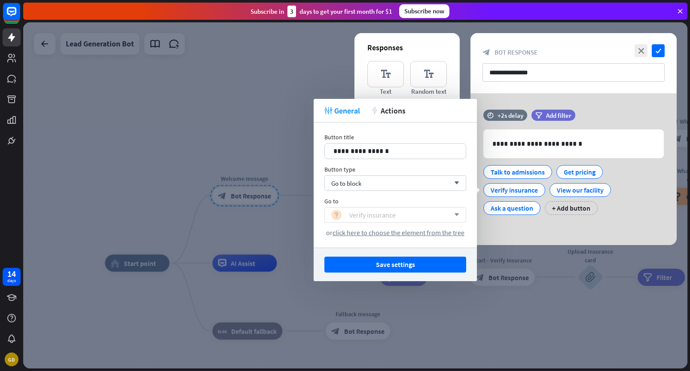
click at [396, 216] on div "block_question Verify insurance" at bounding box center [390, 215] width 119 height 10
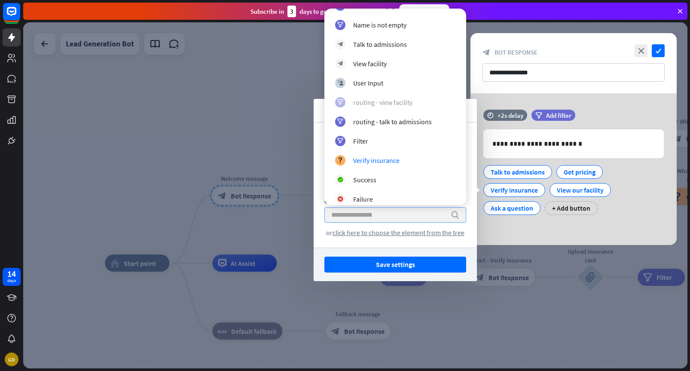
scroll to position [371, 0]
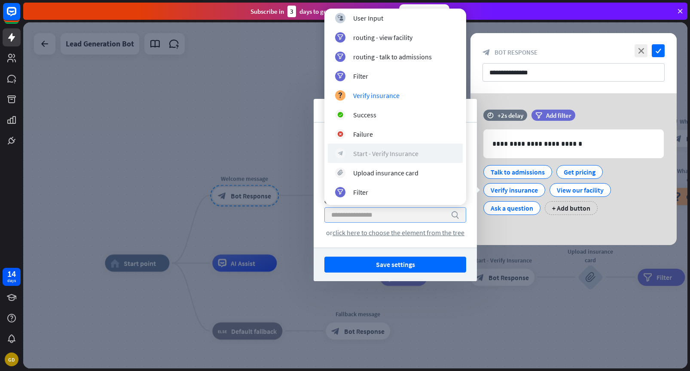
click at [404, 156] on div "Start - Verify Insurance" at bounding box center [385, 153] width 65 height 9
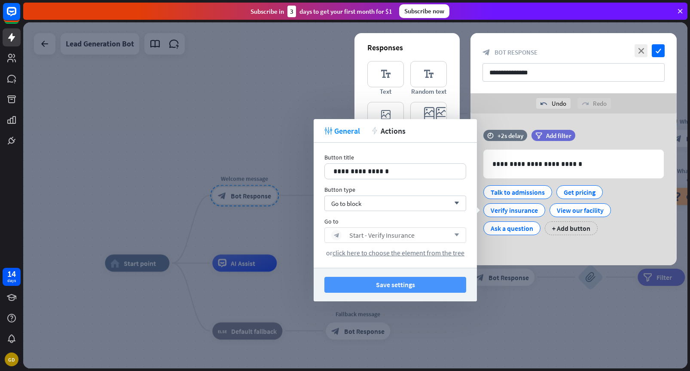
click at [426, 278] on button "Save settings" at bounding box center [396, 285] width 142 height 16
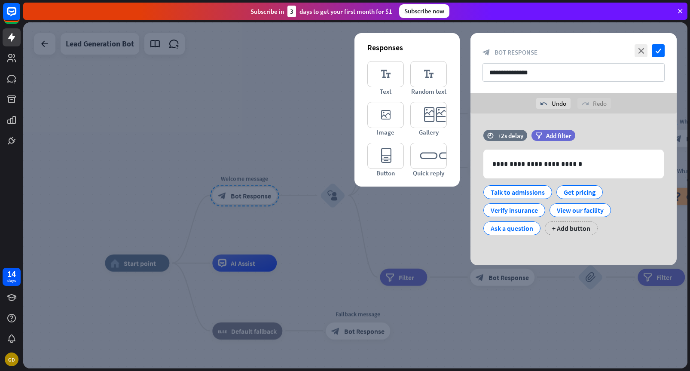
click at [434, 224] on div at bounding box center [355, 195] width 665 height 346
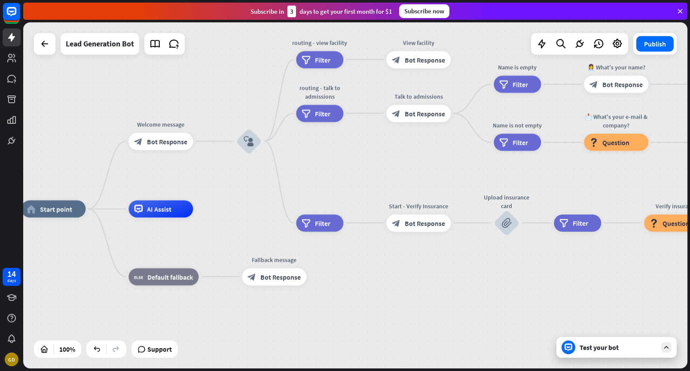
click at [601, 354] on div "Test your bot" at bounding box center [617, 347] width 120 height 21
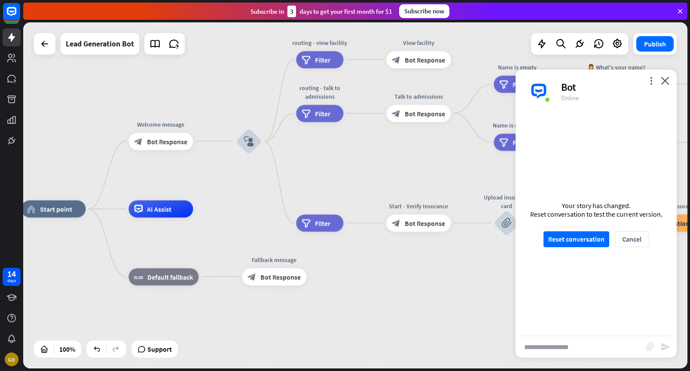
click at [588, 250] on div "Your story has changed. Reset conversation to test the current version. Reset c…" at bounding box center [596, 224] width 161 height 223
click at [588, 246] on button "Reset conversation" at bounding box center [577, 239] width 66 height 16
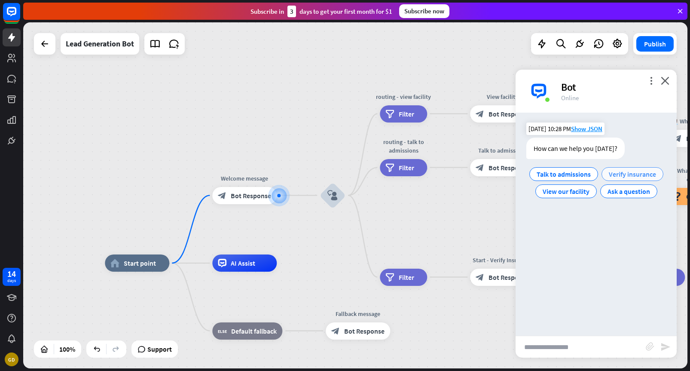
click at [629, 174] on span "Verify insurance" at bounding box center [632, 174] width 47 height 9
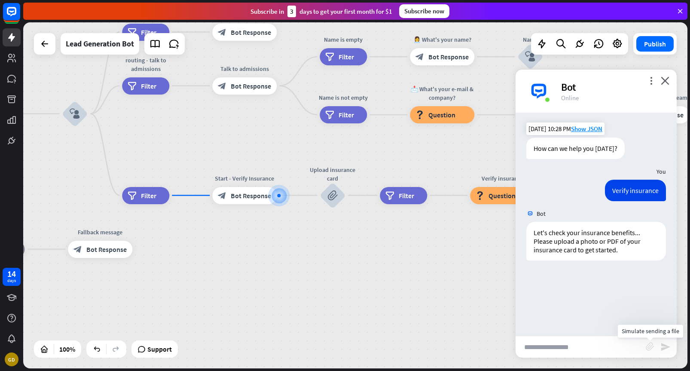
click at [649, 347] on icon "block_attachment" at bounding box center [650, 346] width 9 height 9
click at [616, 332] on div "Image" at bounding box center [603, 330] width 74 height 15
